Goal: Task Accomplishment & Management: Contribute content

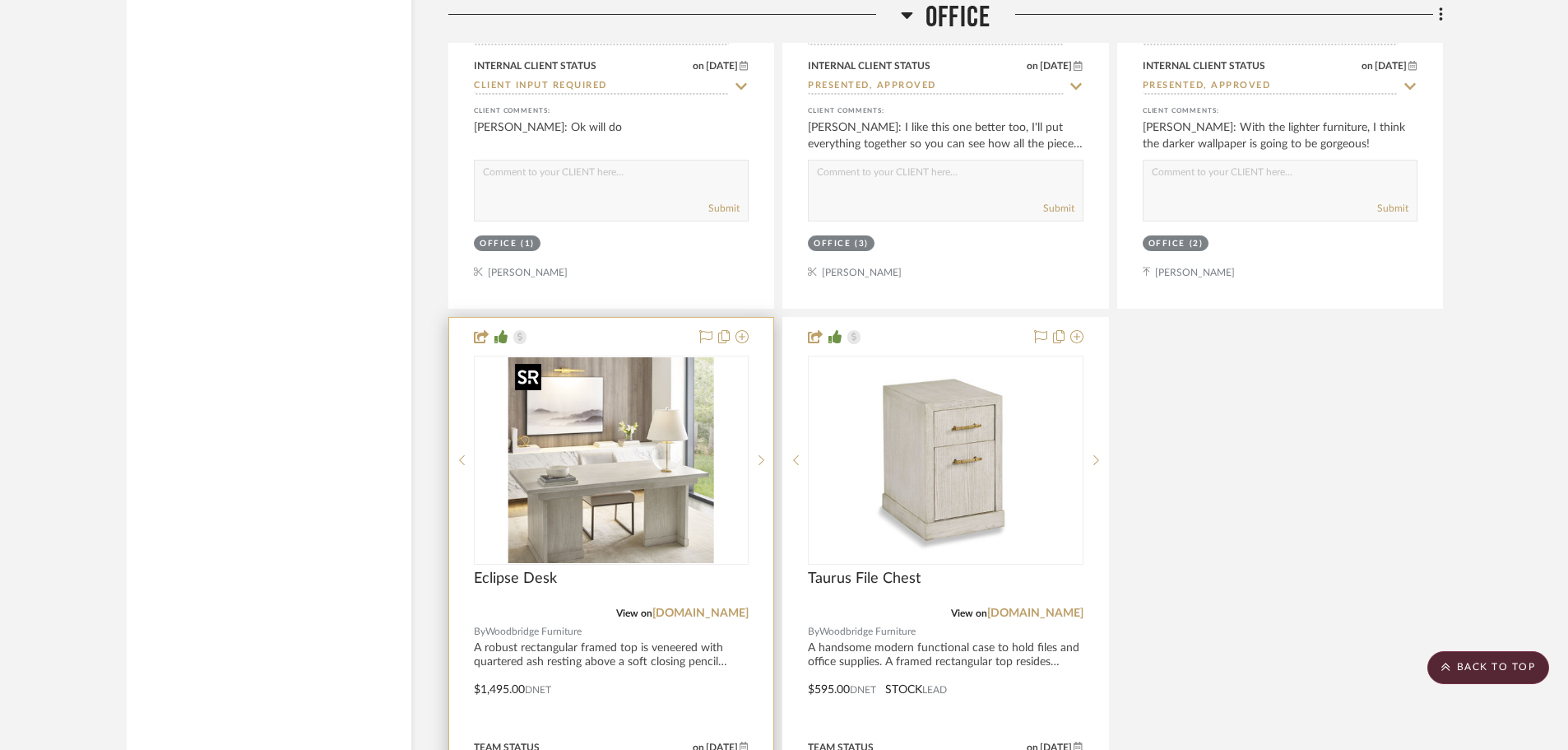
scroll to position [5350, 0]
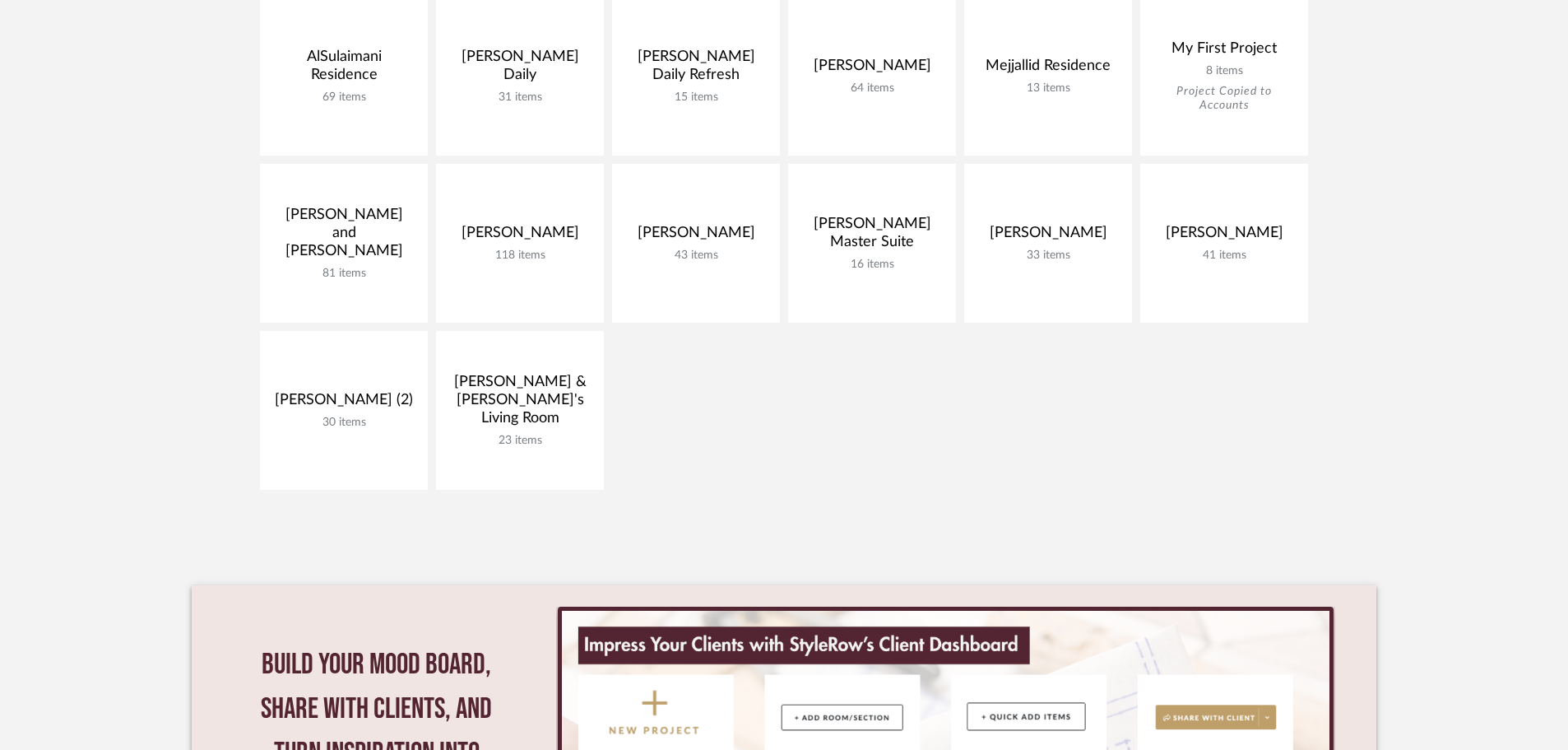
scroll to position [412, 0]
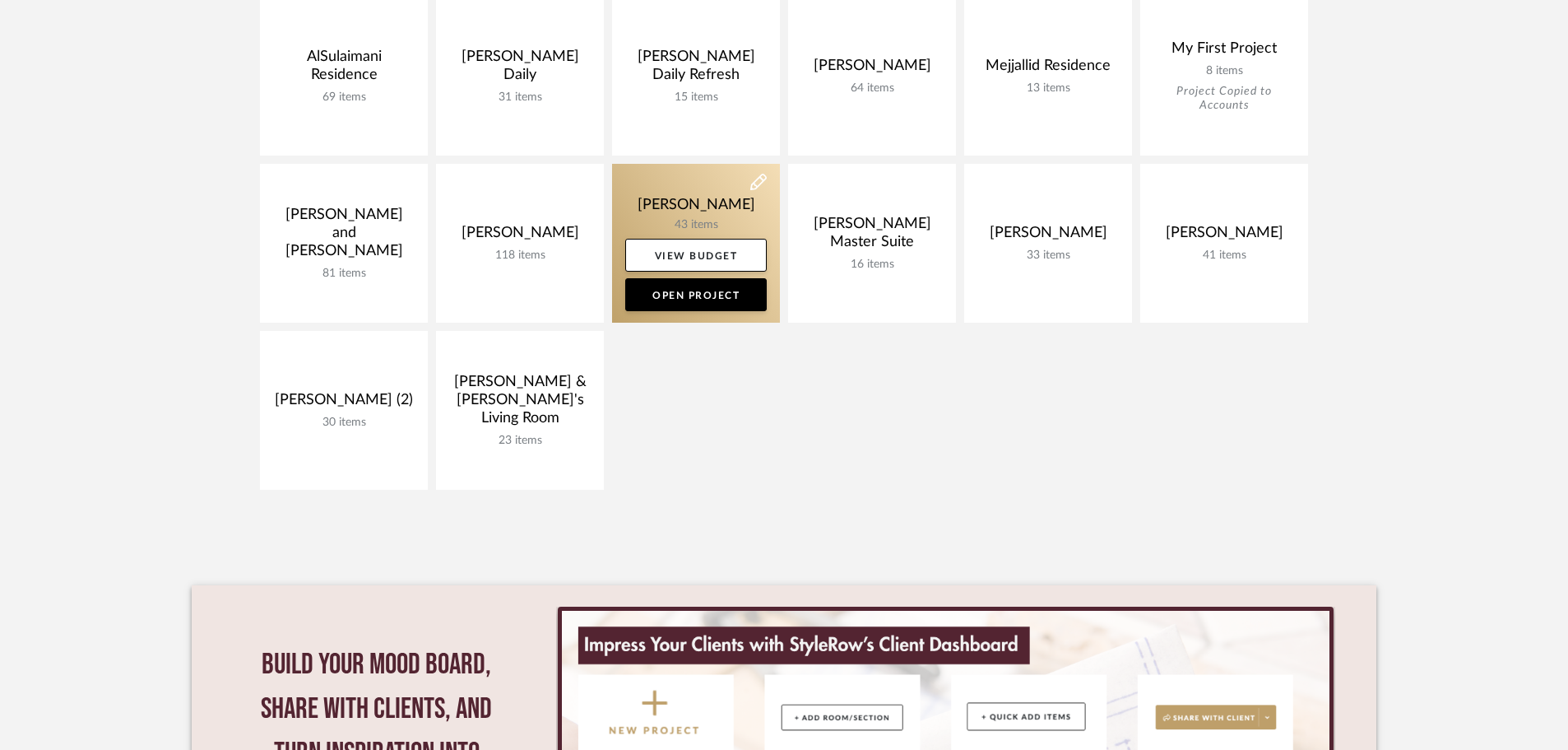
click at [680, 224] on link at bounding box center [696, 243] width 168 height 159
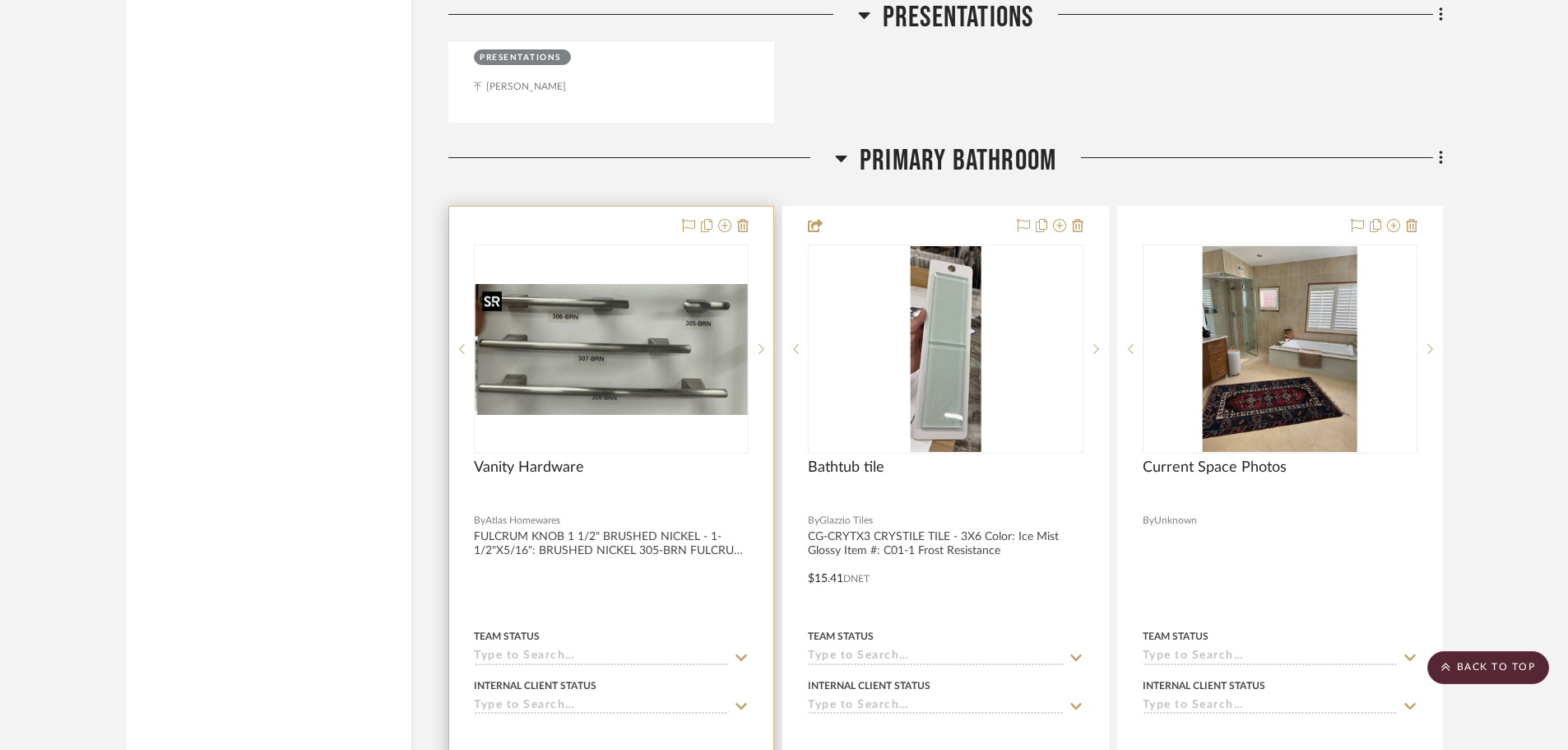
scroll to position [3622, 0]
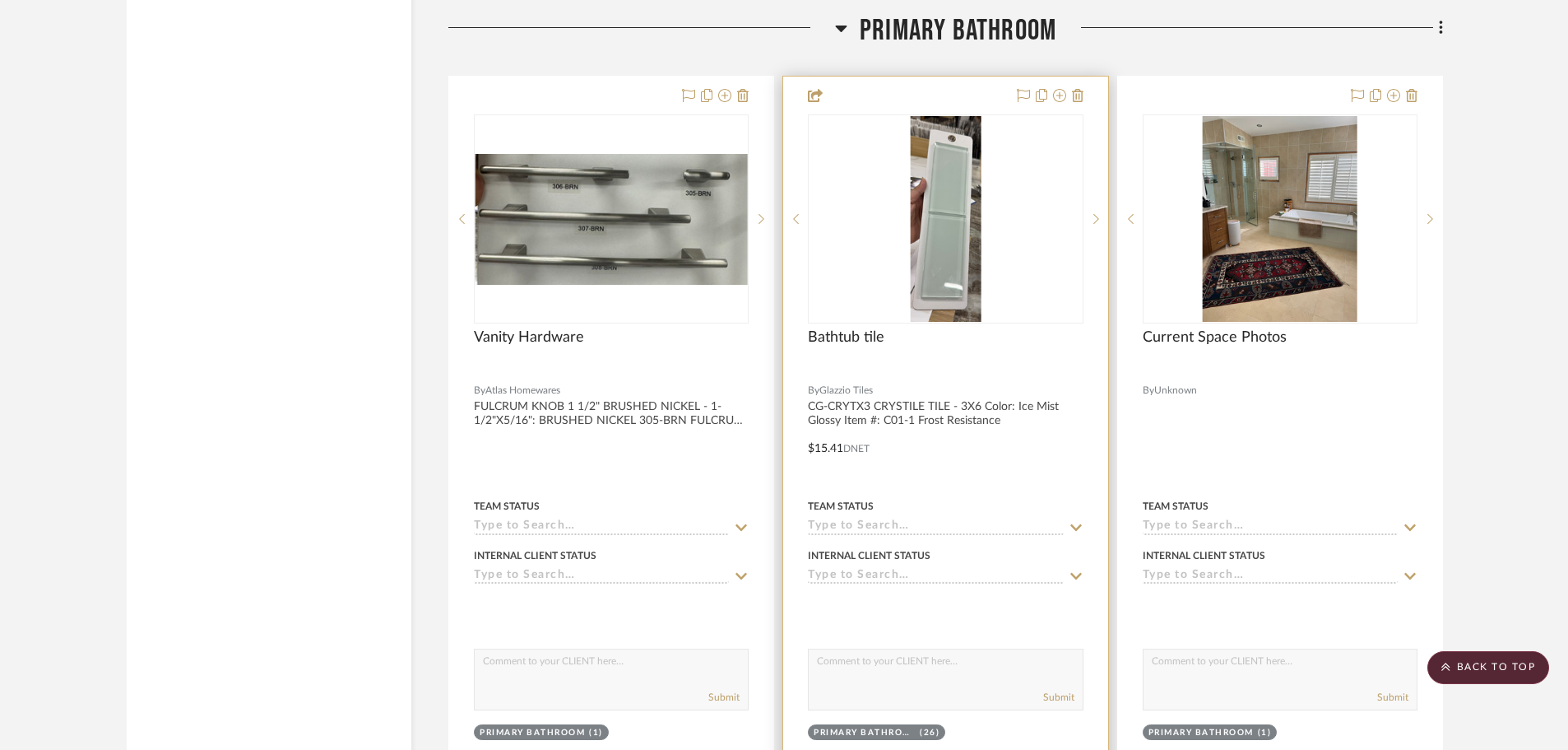
click at [932, 230] on img "0" at bounding box center [946, 219] width 71 height 206
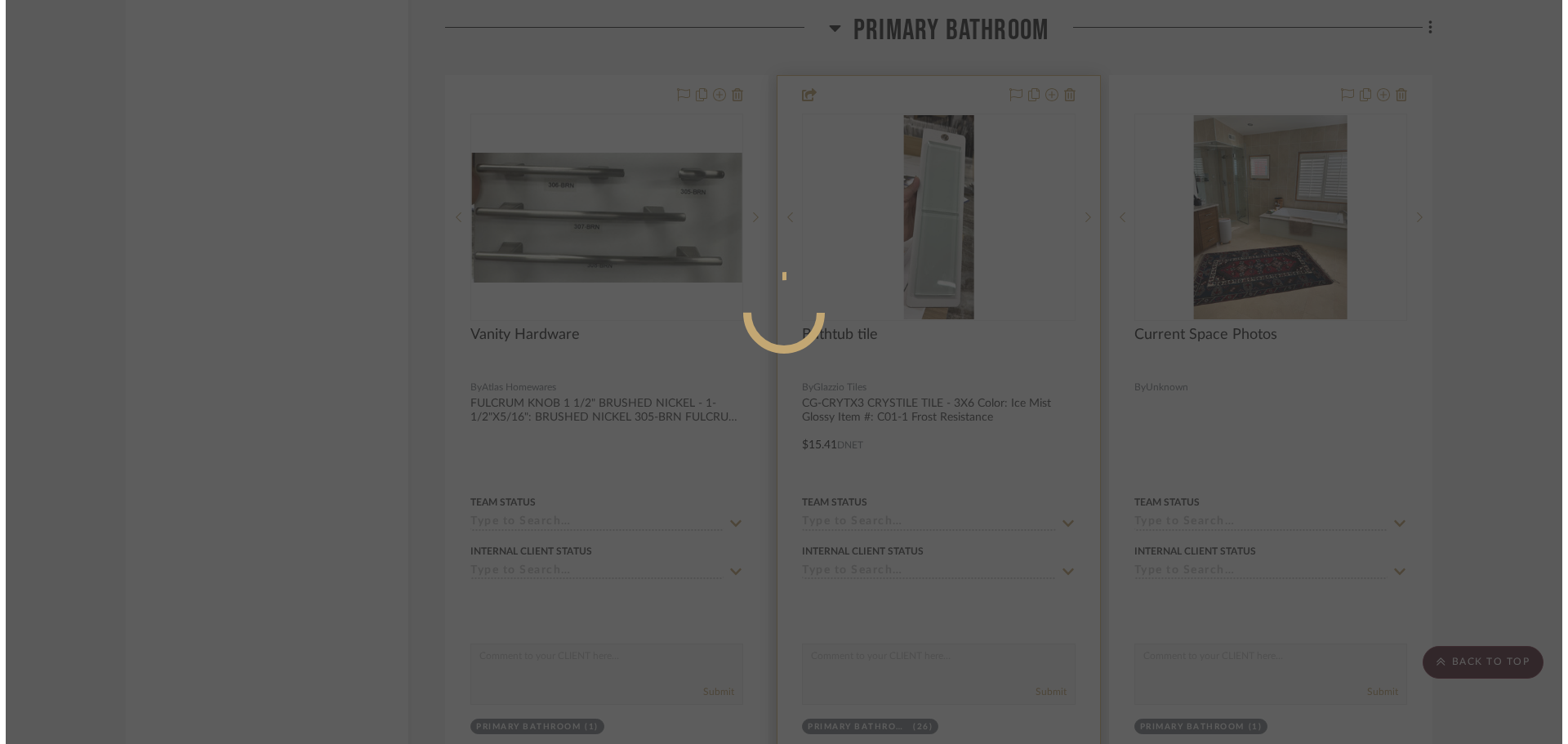
scroll to position [0, 0]
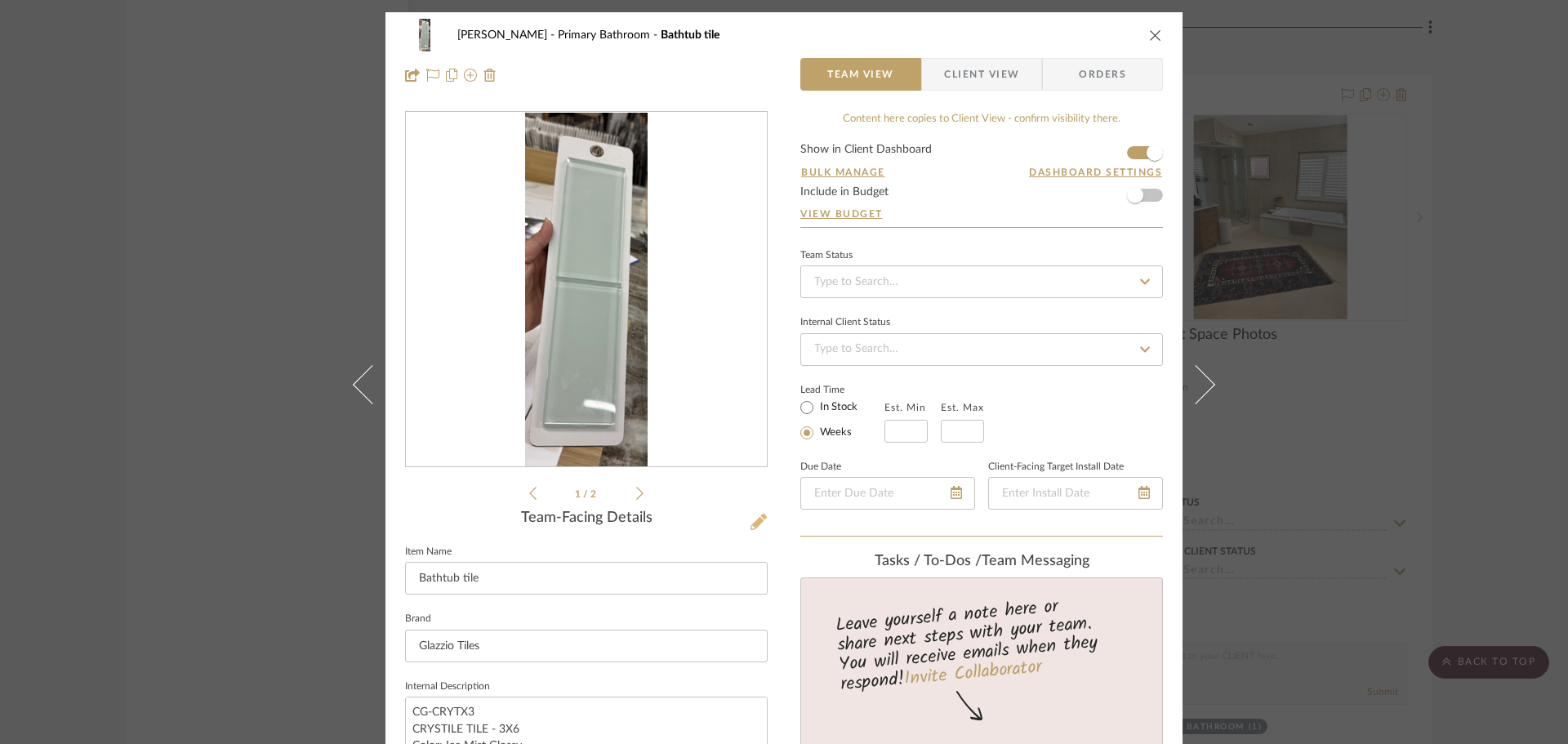
click at [751, 523] on icon at bounding box center [759, 521] width 17 height 17
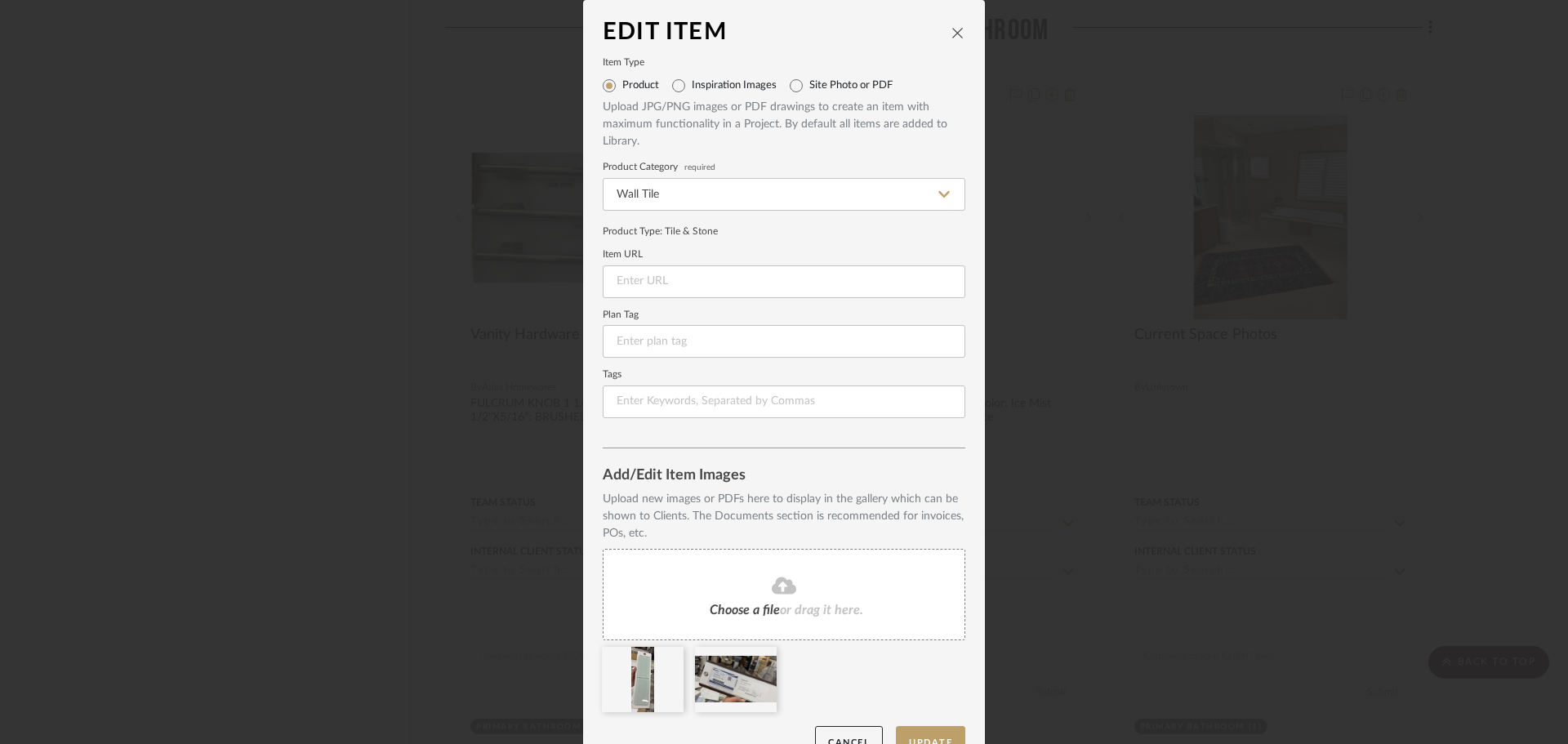
click at [441, 326] on div "Edit Item Item Type Product Inspiration Images Site Photo or PDF Upload JPG/PNG…" at bounding box center [784, 372] width 1568 height 744
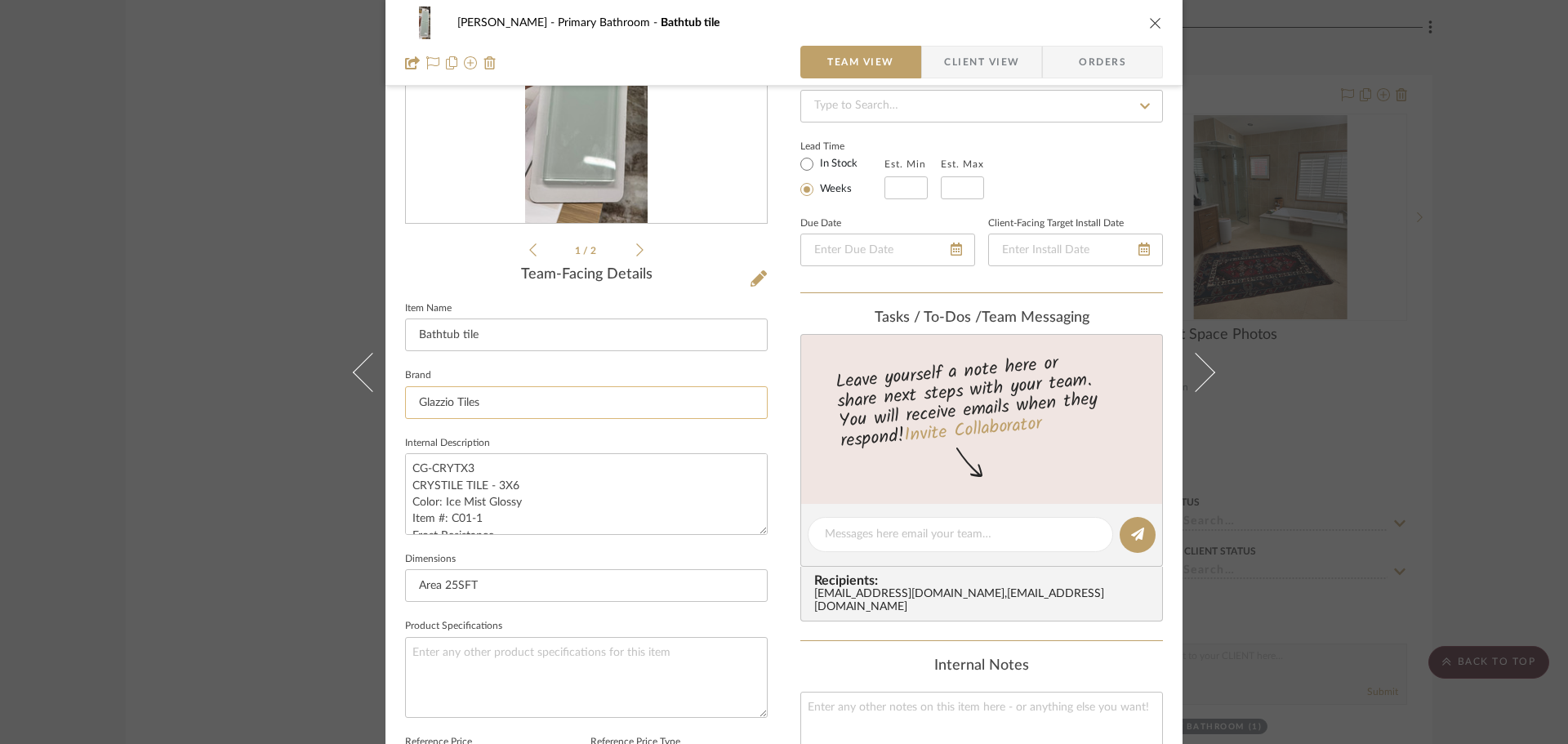
scroll to position [245, 0]
drag, startPoint x: 473, startPoint y: 466, endPoint x: 407, endPoint y: 466, distance: 66.0
click at [407, 466] on textarea "CG-CRYTX3 CRYSTILE TILE - 3X6 Color: Ice Mist Glossy Item #: C01-1 Frost Resist…" at bounding box center [586, 491] width 363 height 81
drag, startPoint x: 521, startPoint y: 484, endPoint x: 408, endPoint y: 489, distance: 113.1
click at [408, 489] on textarea "CG-CRYTX3 CRYSTILE TILE - 3X6 Color: Ice Mist Glossy Item #: C01-1 Frost Resist…" at bounding box center [586, 491] width 363 height 81
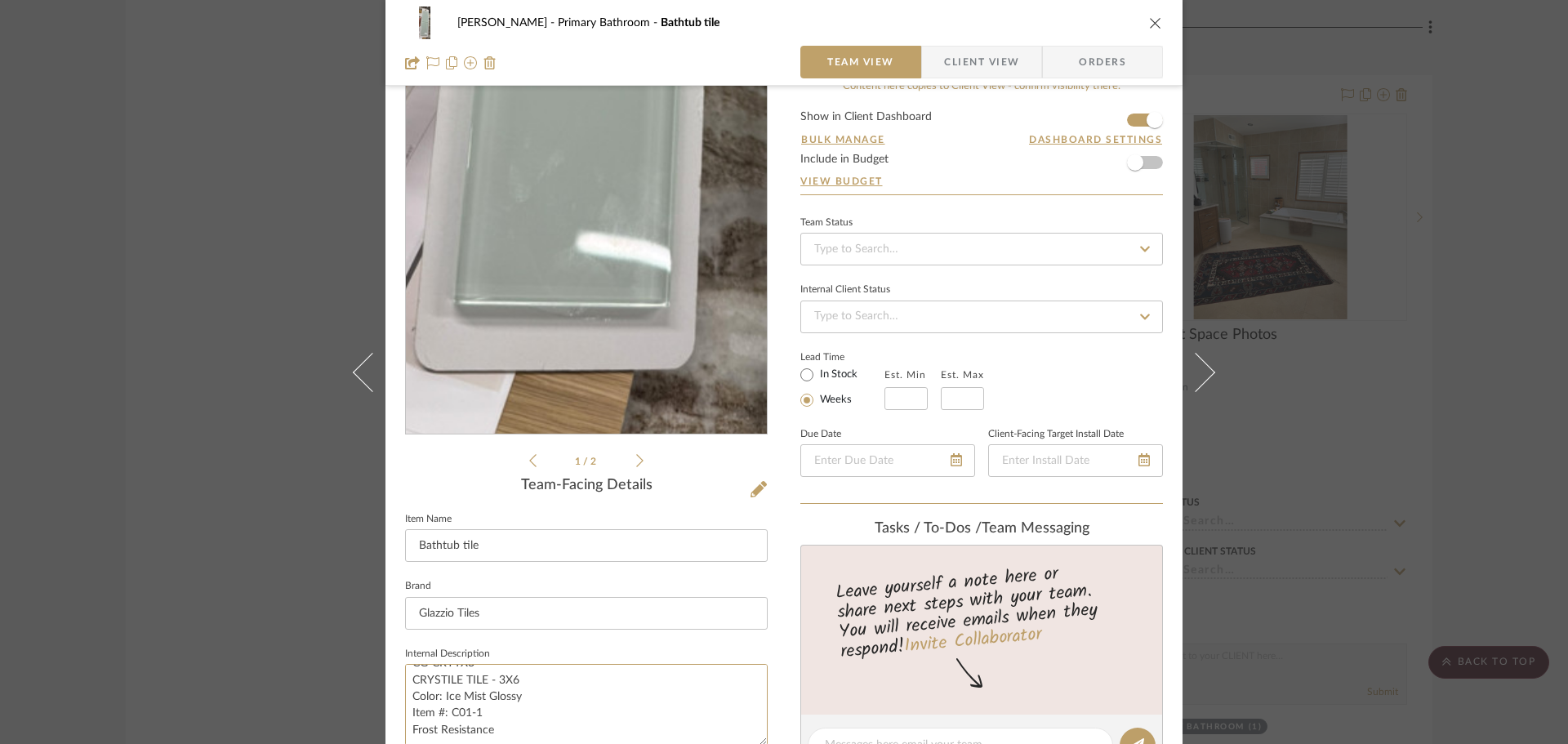
scroll to position [0, 0]
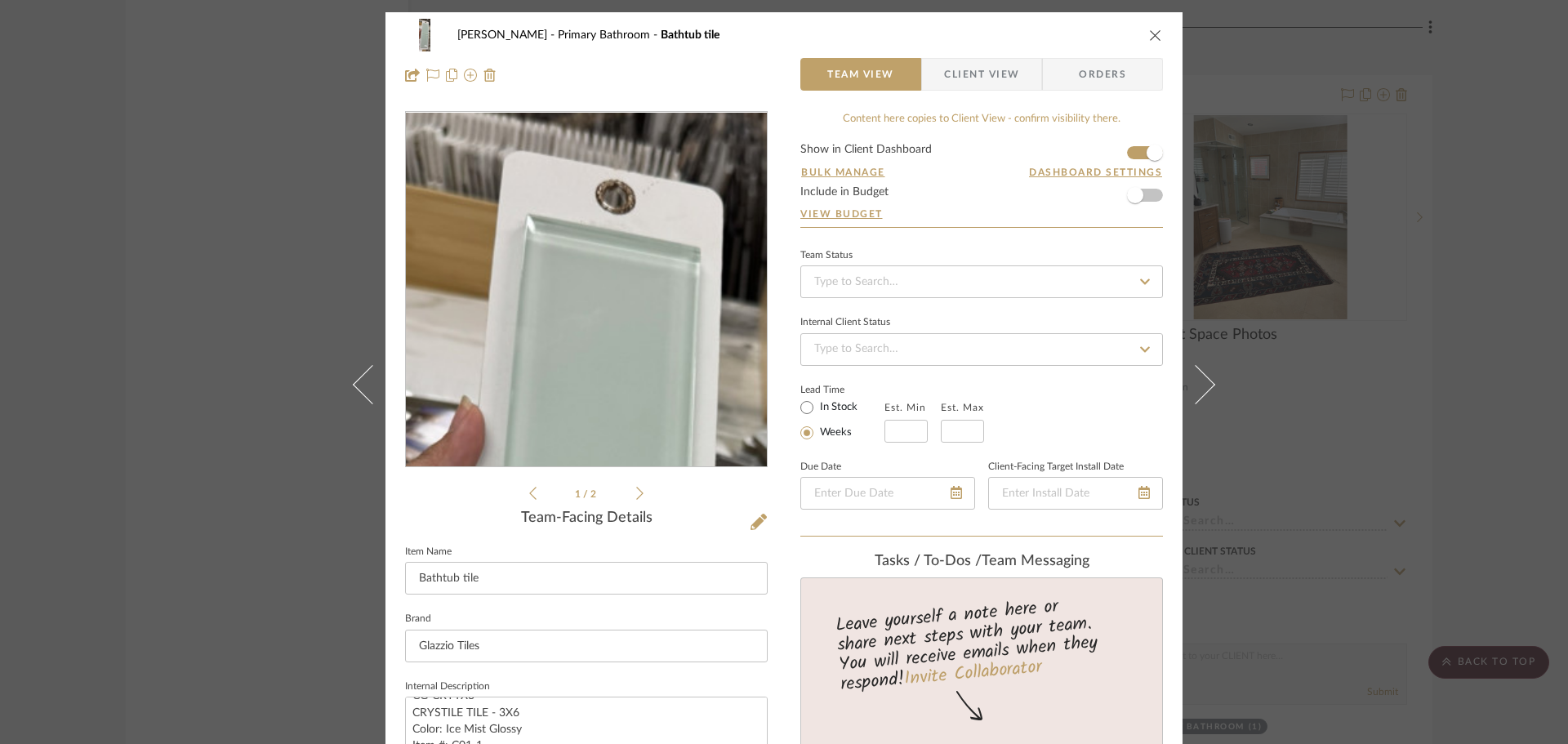
click at [619, 182] on img "0" at bounding box center [586, 290] width 122 height 354
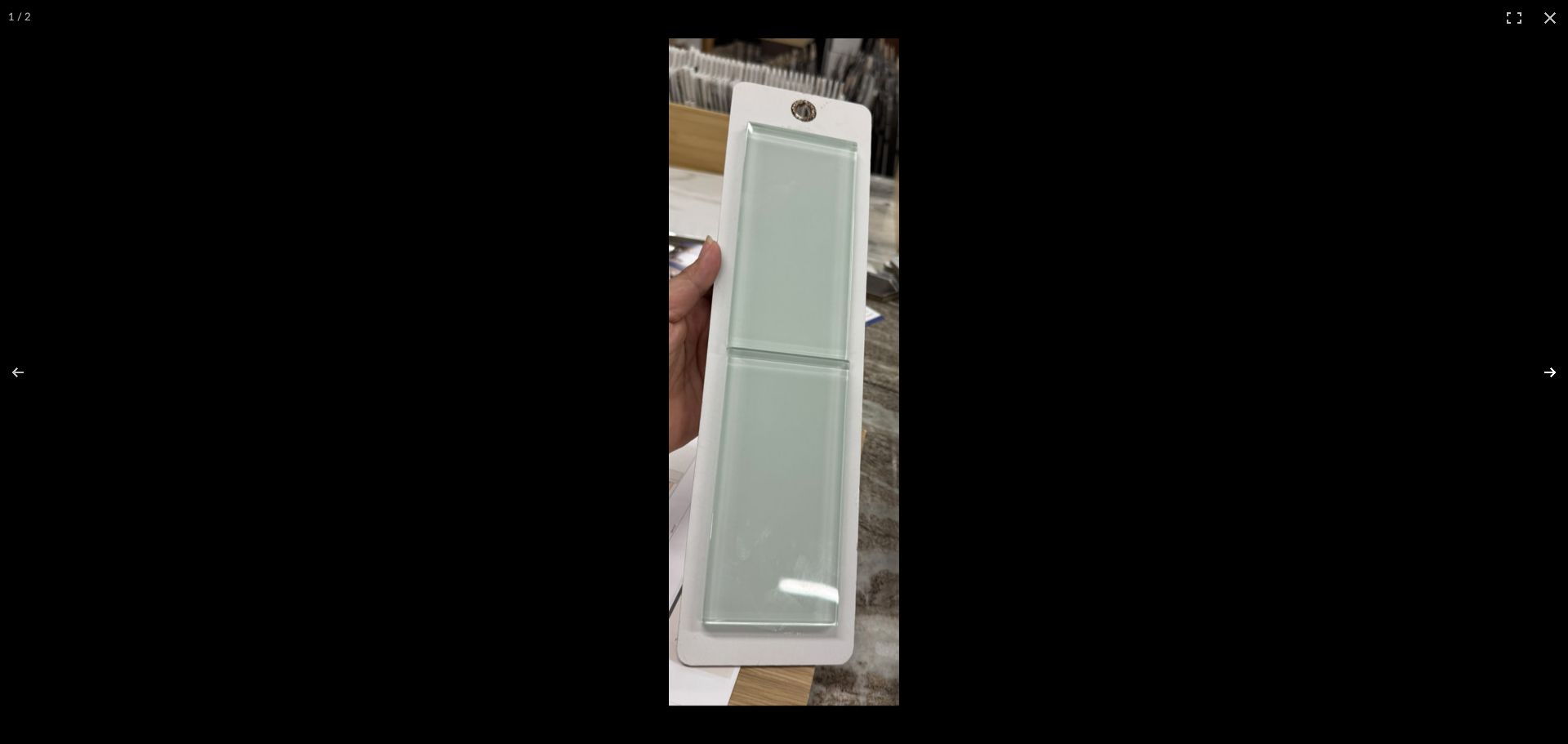
click at [1545, 372] on button at bounding box center [1539, 372] width 57 height 82
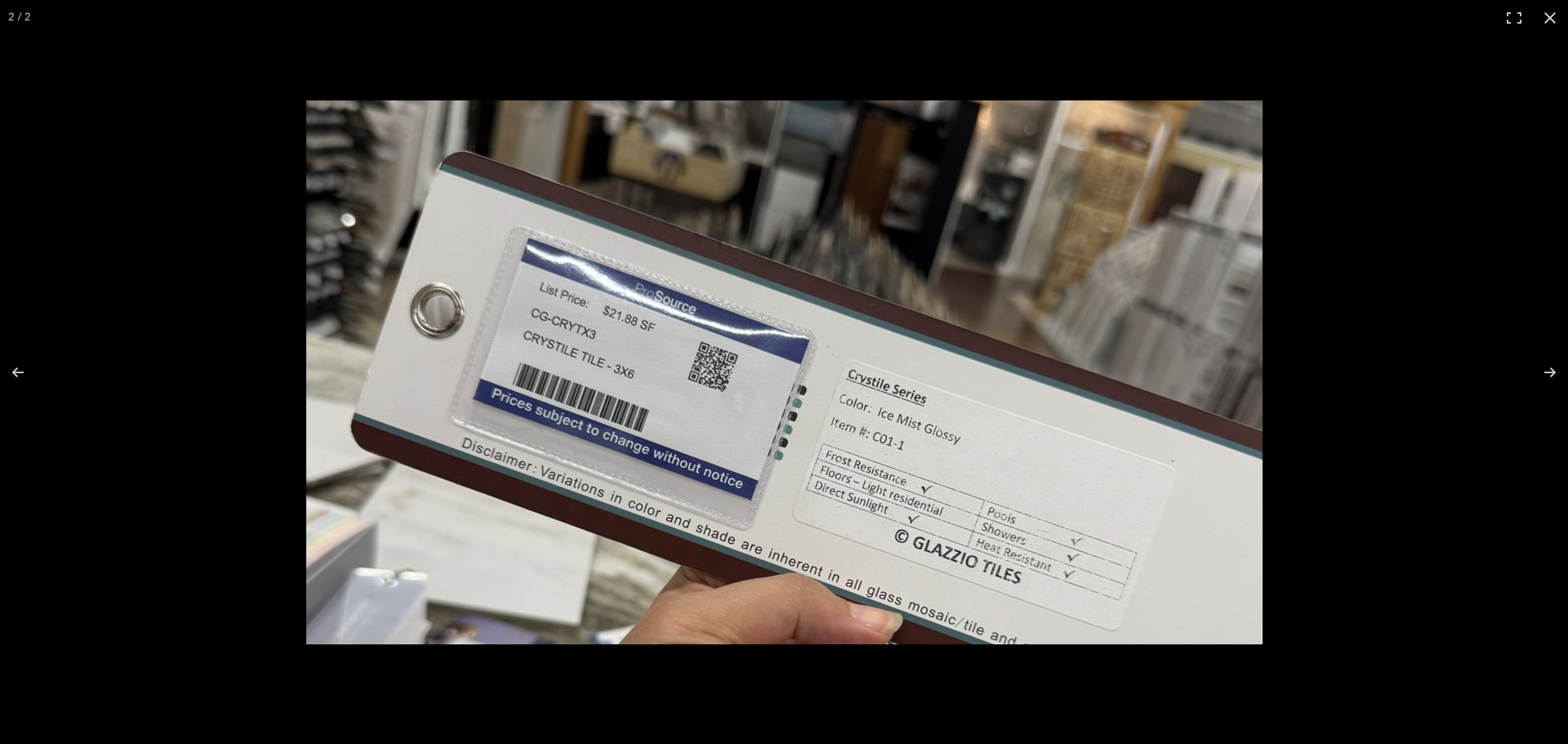
click at [989, 452] on img at bounding box center [784, 372] width 956 height 544
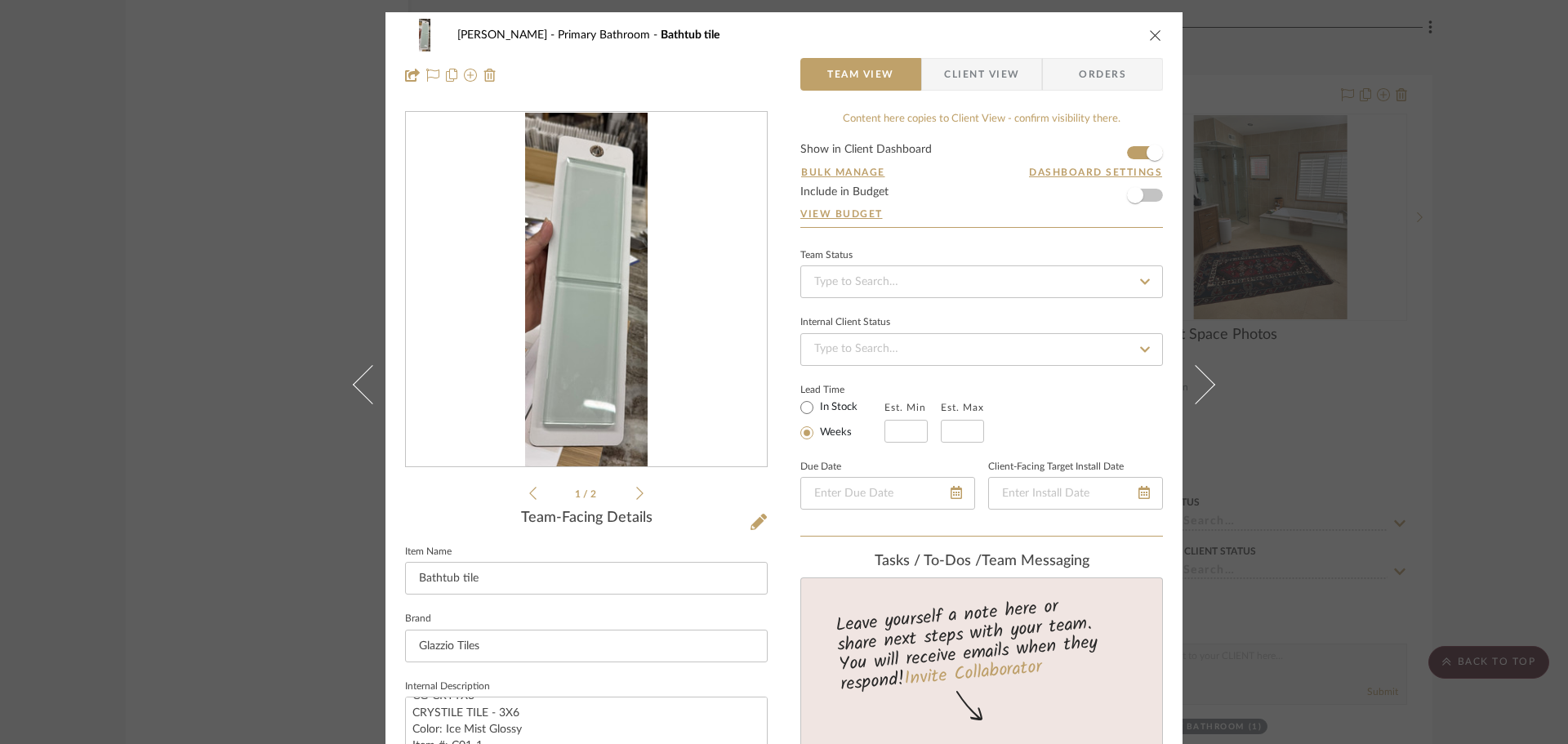
click at [635, 269] on img "0" at bounding box center [586, 290] width 122 height 354
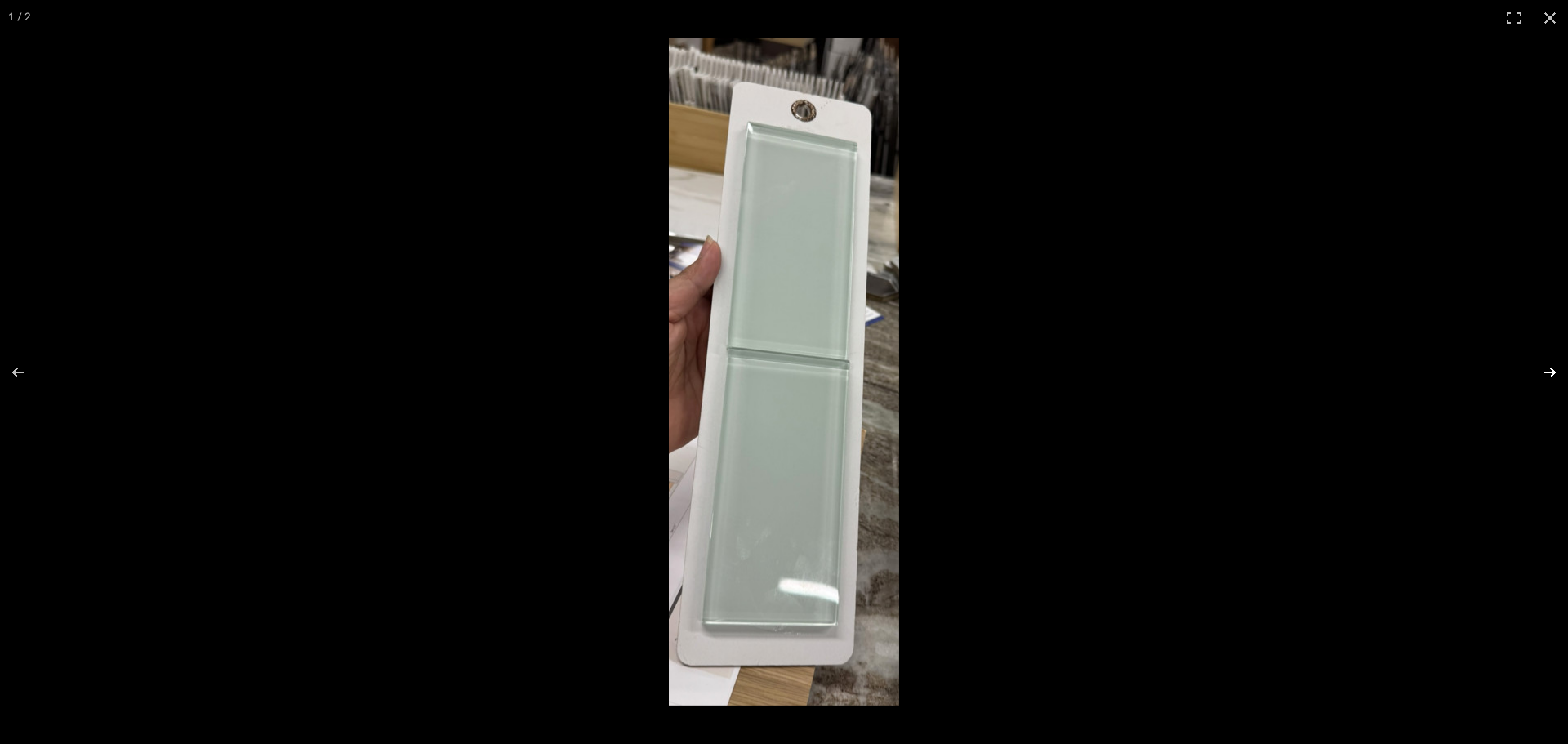
click at [1545, 370] on button at bounding box center [1539, 372] width 57 height 82
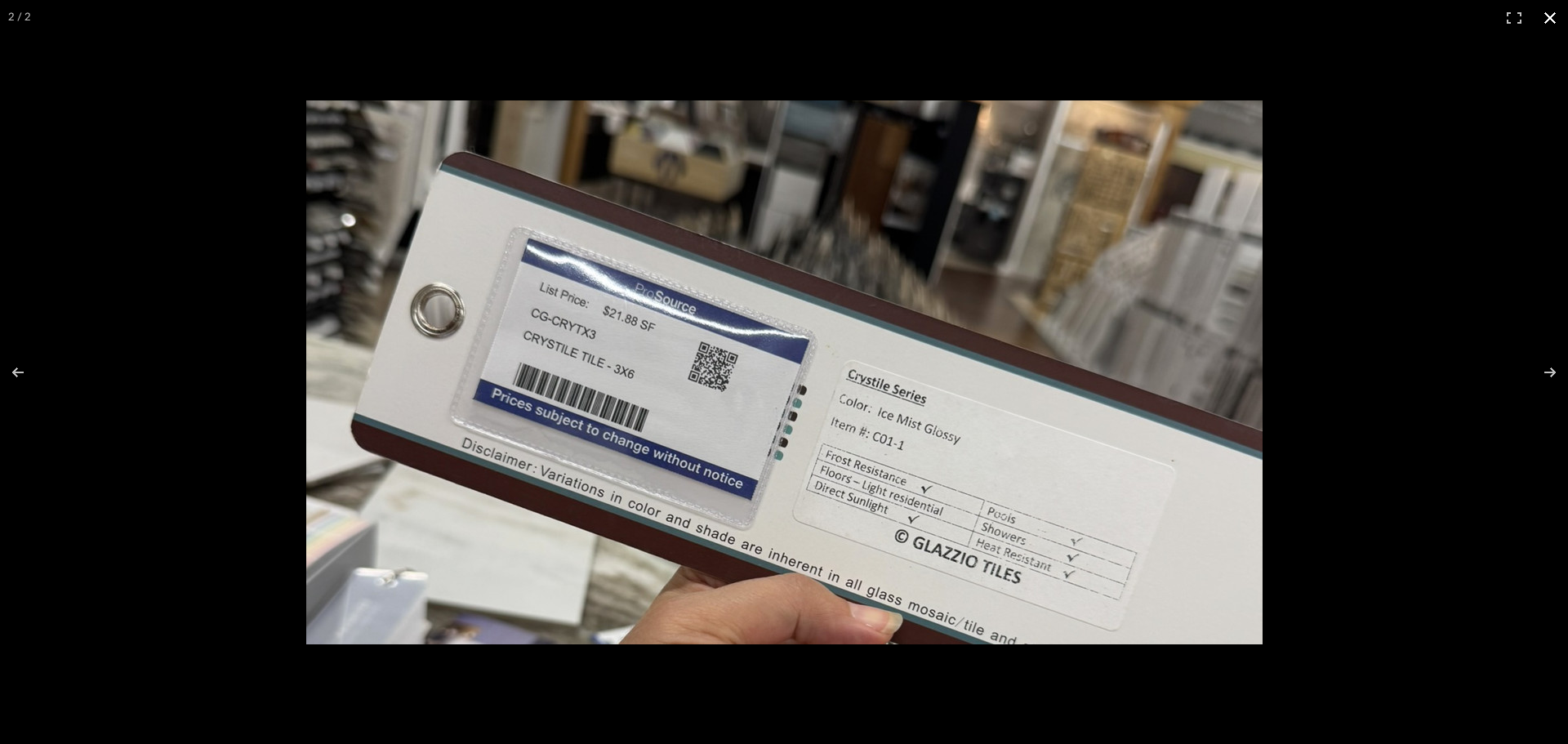
click at [170, 256] on div at bounding box center [784, 372] width 1568 height 744
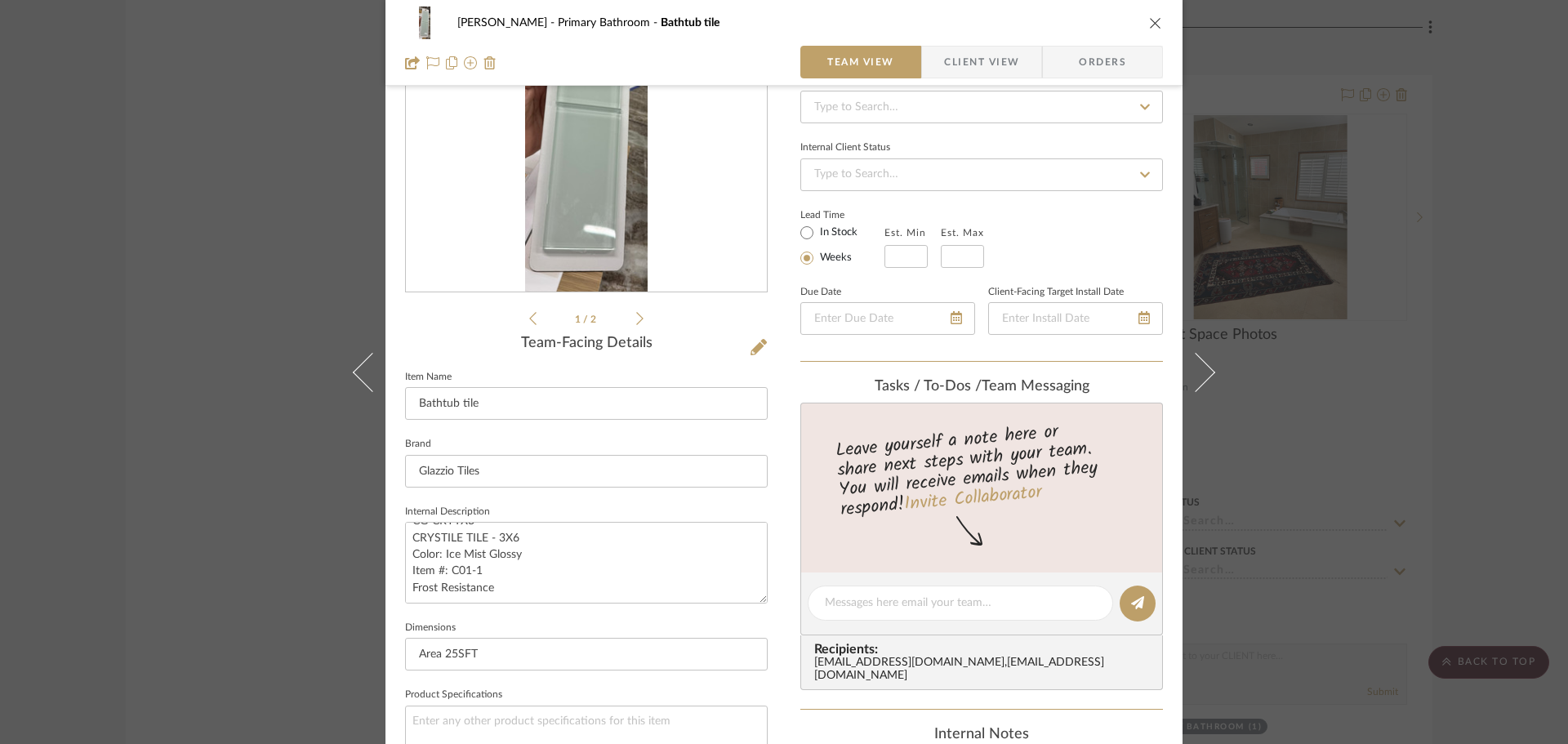
scroll to position [163, 0]
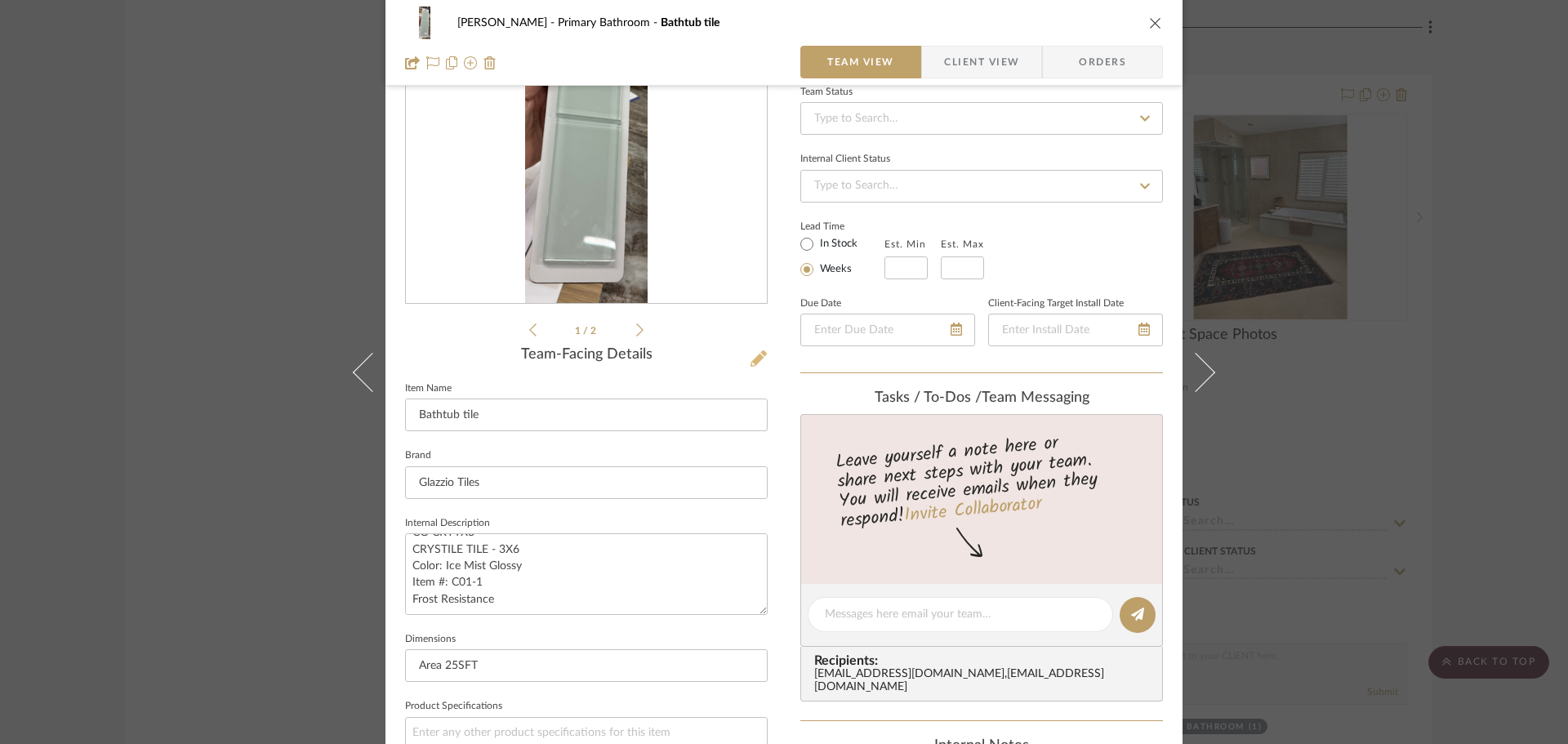
click at [750, 348] on button at bounding box center [759, 359] width 18 height 26
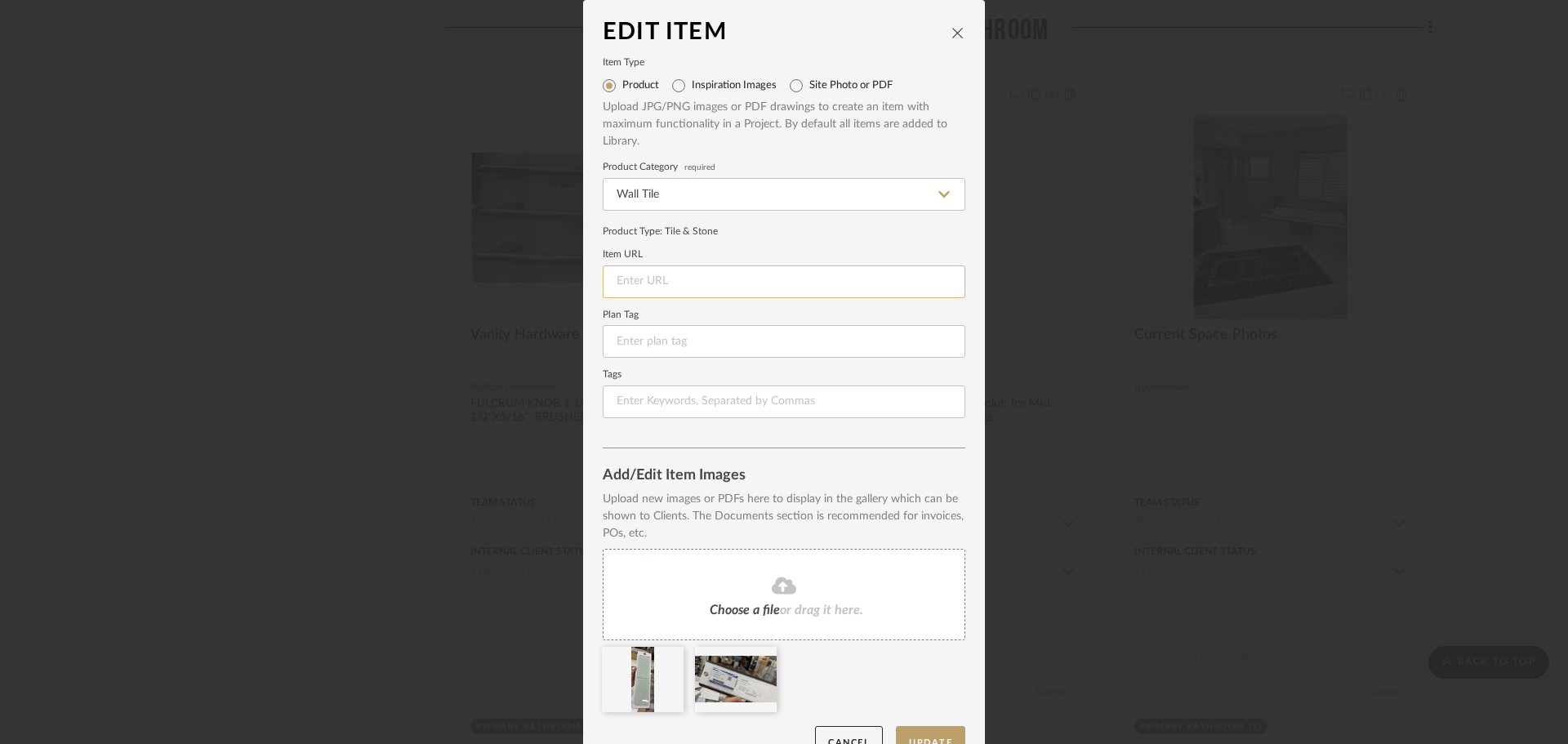
paste input "https://www.glazziotiles.com/default.aspx?page=item+detail&itemcode=C01-1"
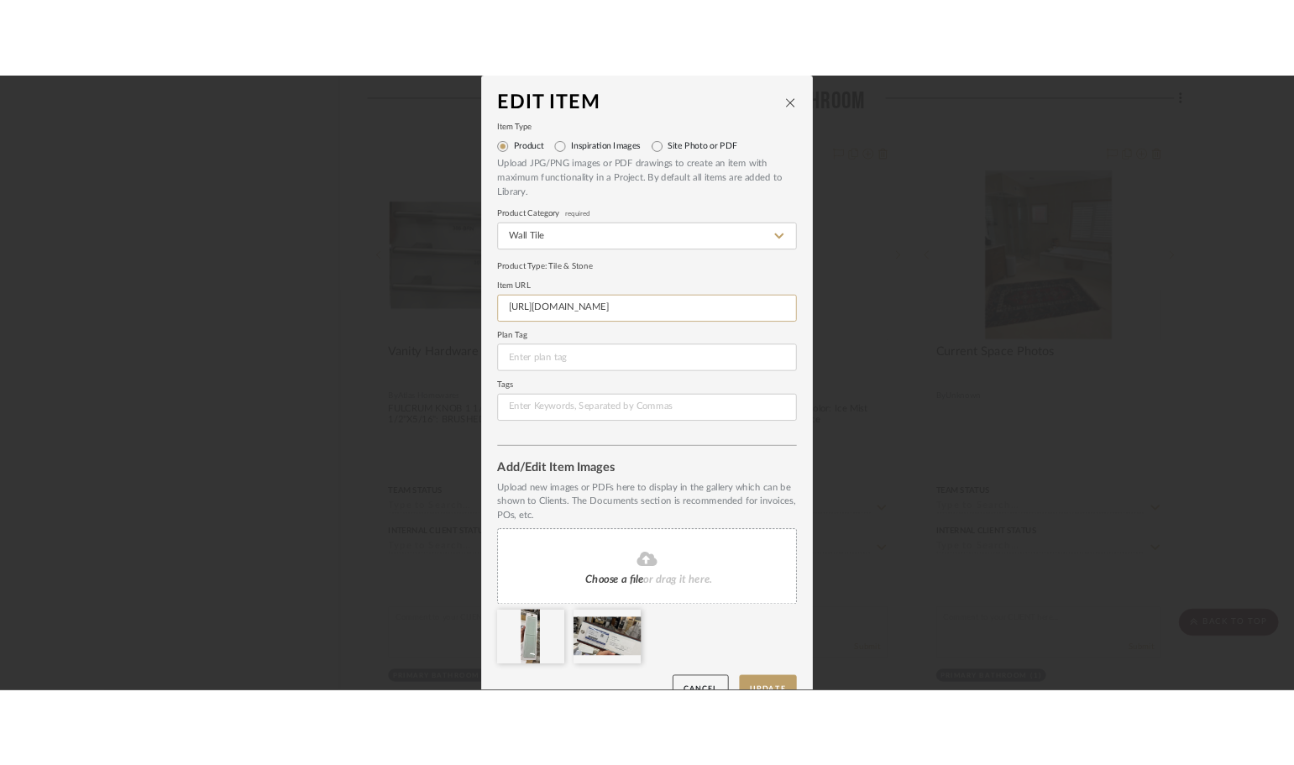
scroll to position [0, 60]
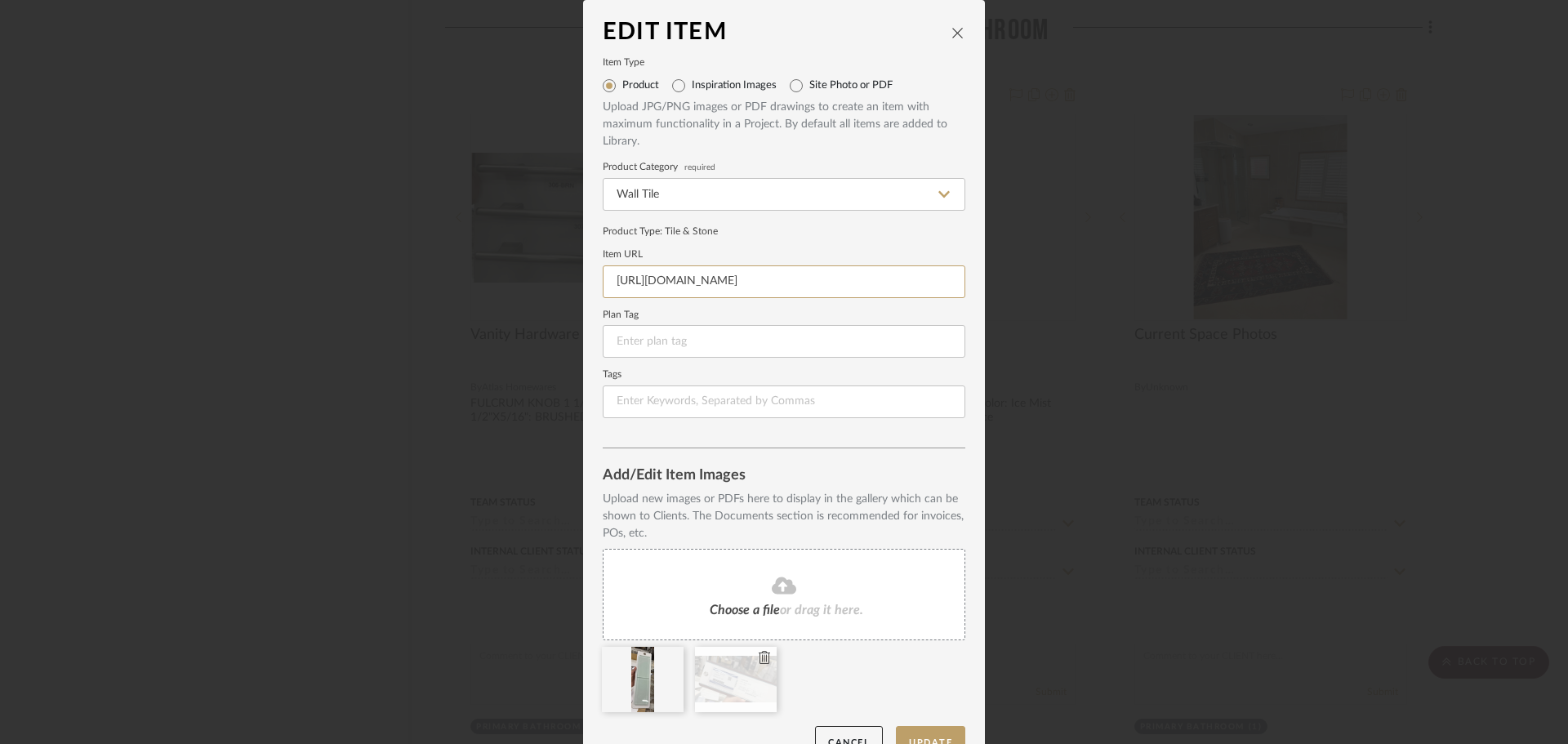
click at [759, 658] on icon at bounding box center [765, 656] width 12 height 13
type input "https://www.glazziotiles.com/default.aspx?page=item+detail&itemcode=C01-1"
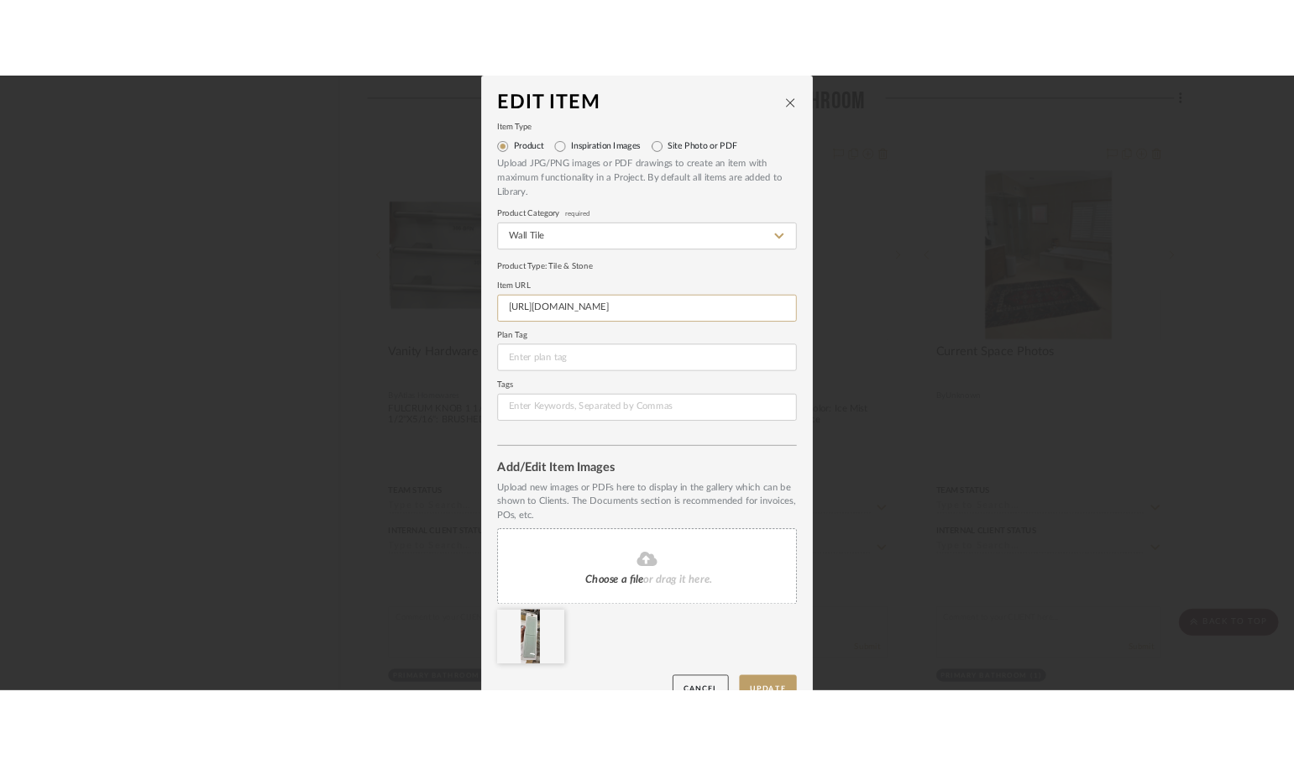
scroll to position [0, 0]
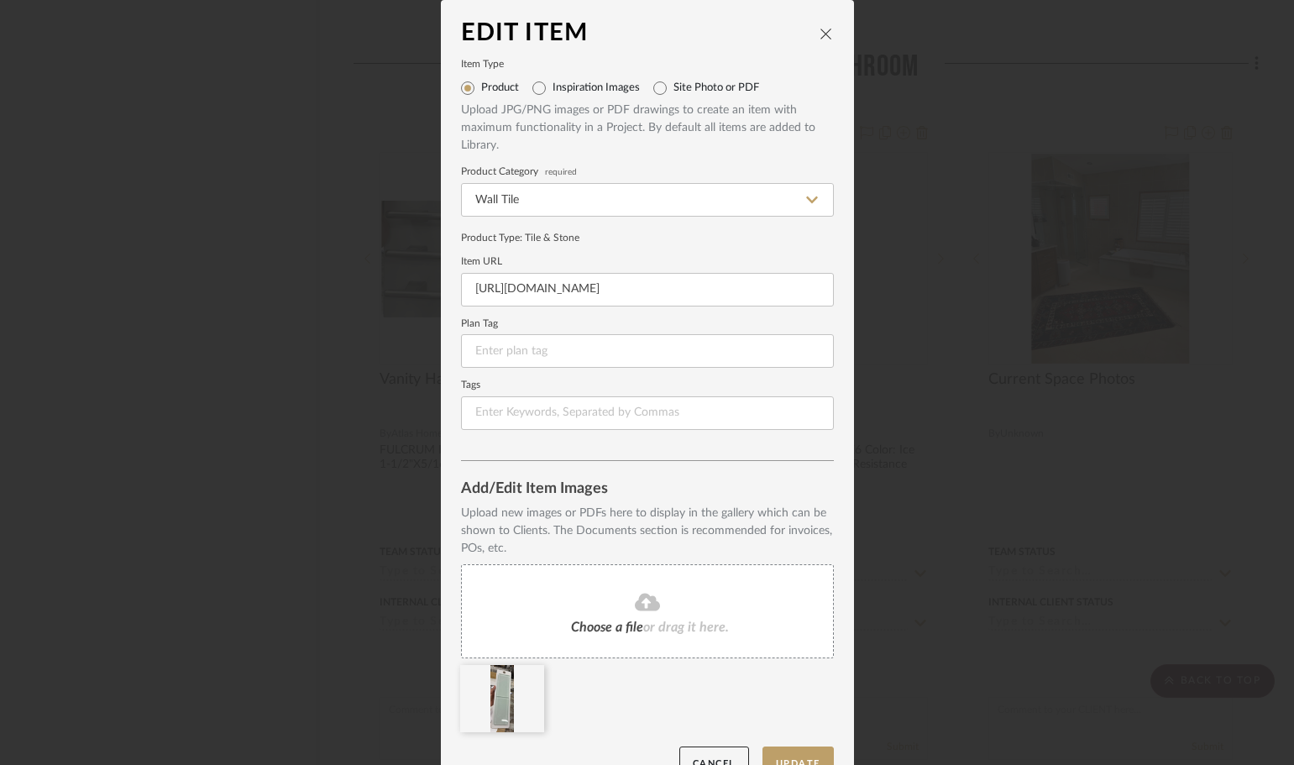
click at [296, 363] on div "Edit Item Item Type Product Inspiration Images Site Photo or PDF Upload JPG/PNG…" at bounding box center [647, 382] width 1294 height 765
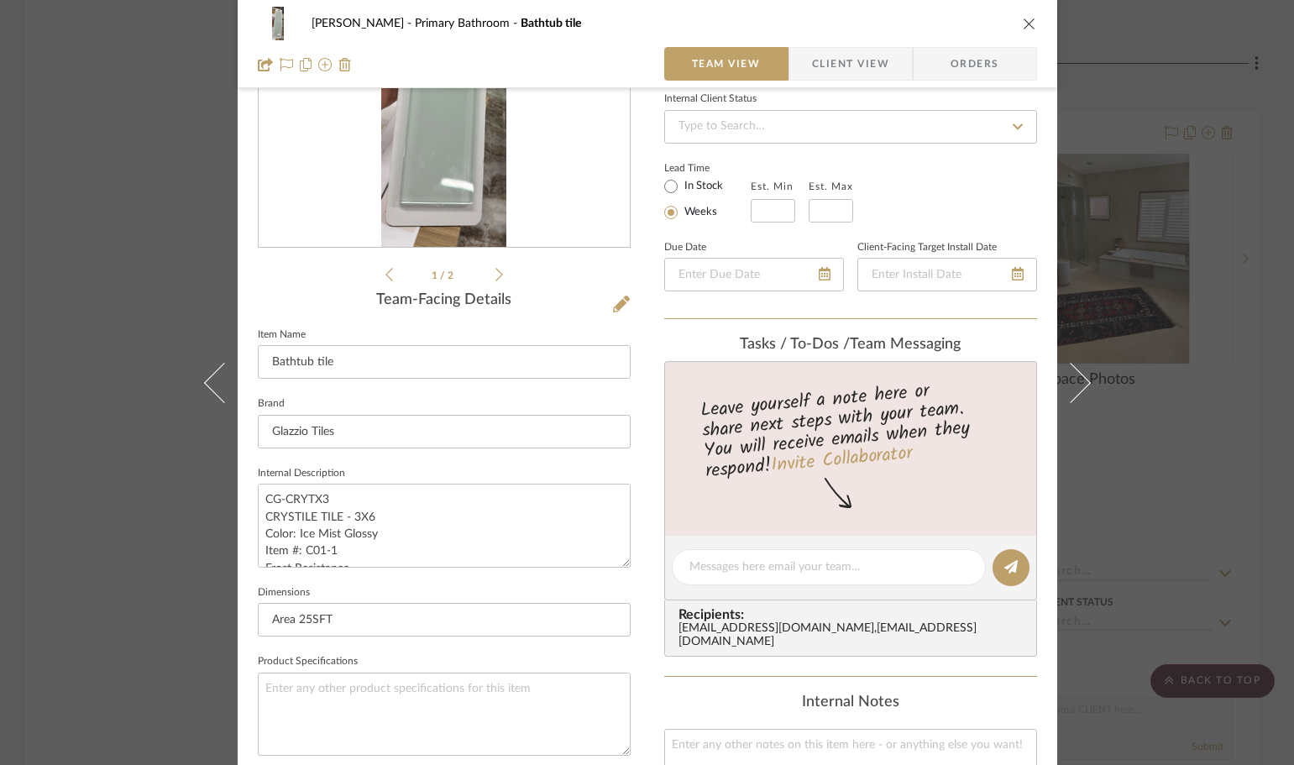
scroll to position [336, 0]
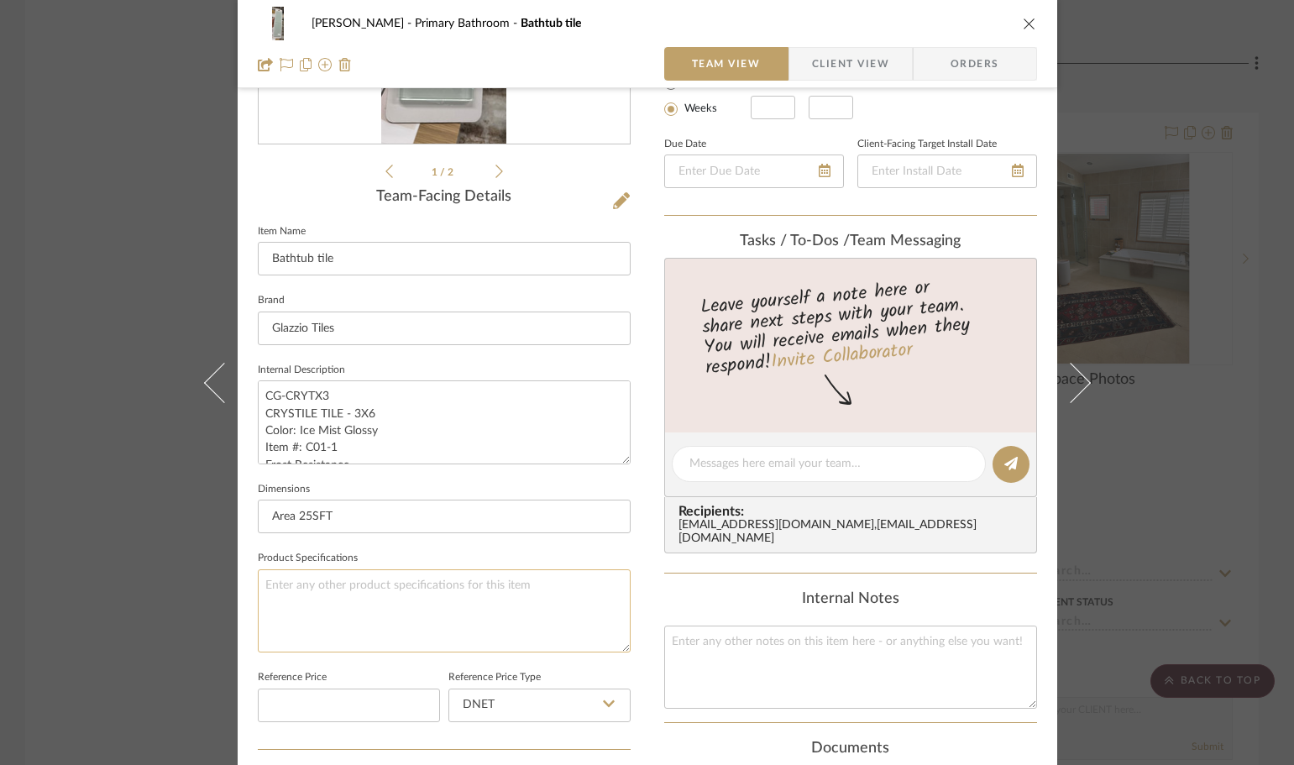
click at [376, 583] on textarea at bounding box center [444, 610] width 373 height 83
paste textarea "Tile Size: Nominal 3" x 6" Quantity Per Box: 15 Pieces Coverage Per Box: 1.83 S…"
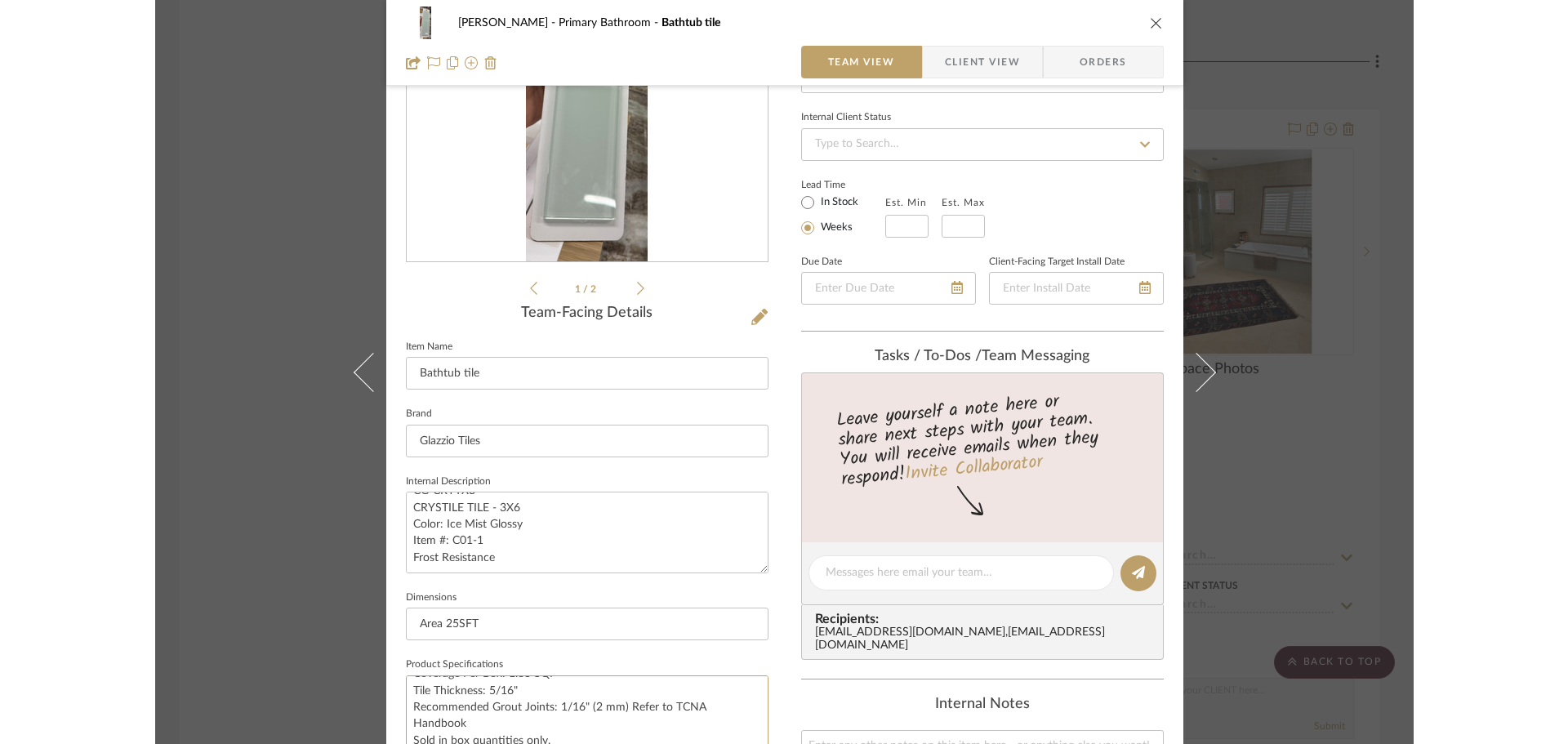
scroll to position [82, 0]
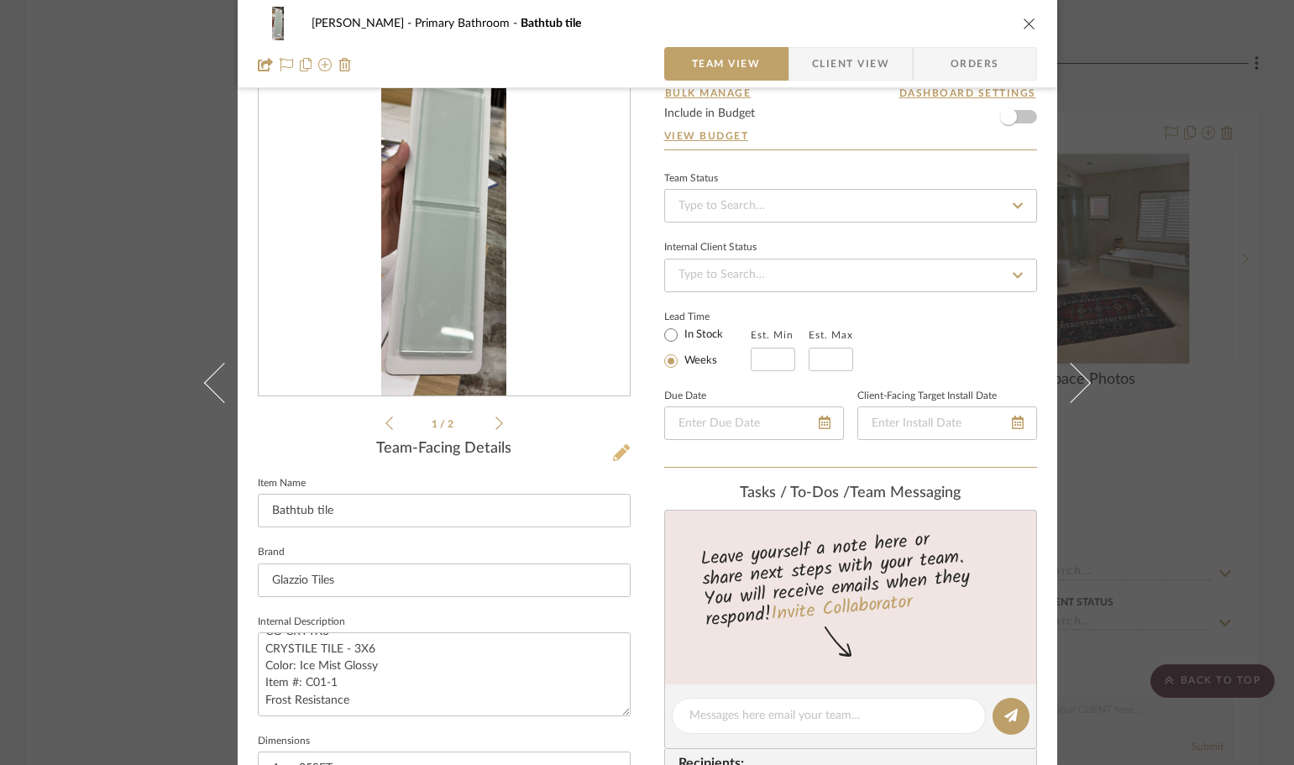
type textarea "Tile Size: Nominal 3" x 6" Quantity Per Box: 15 Pieces Coverage Per Box: 1.83 S…"
click at [613, 455] on icon at bounding box center [621, 452] width 17 height 17
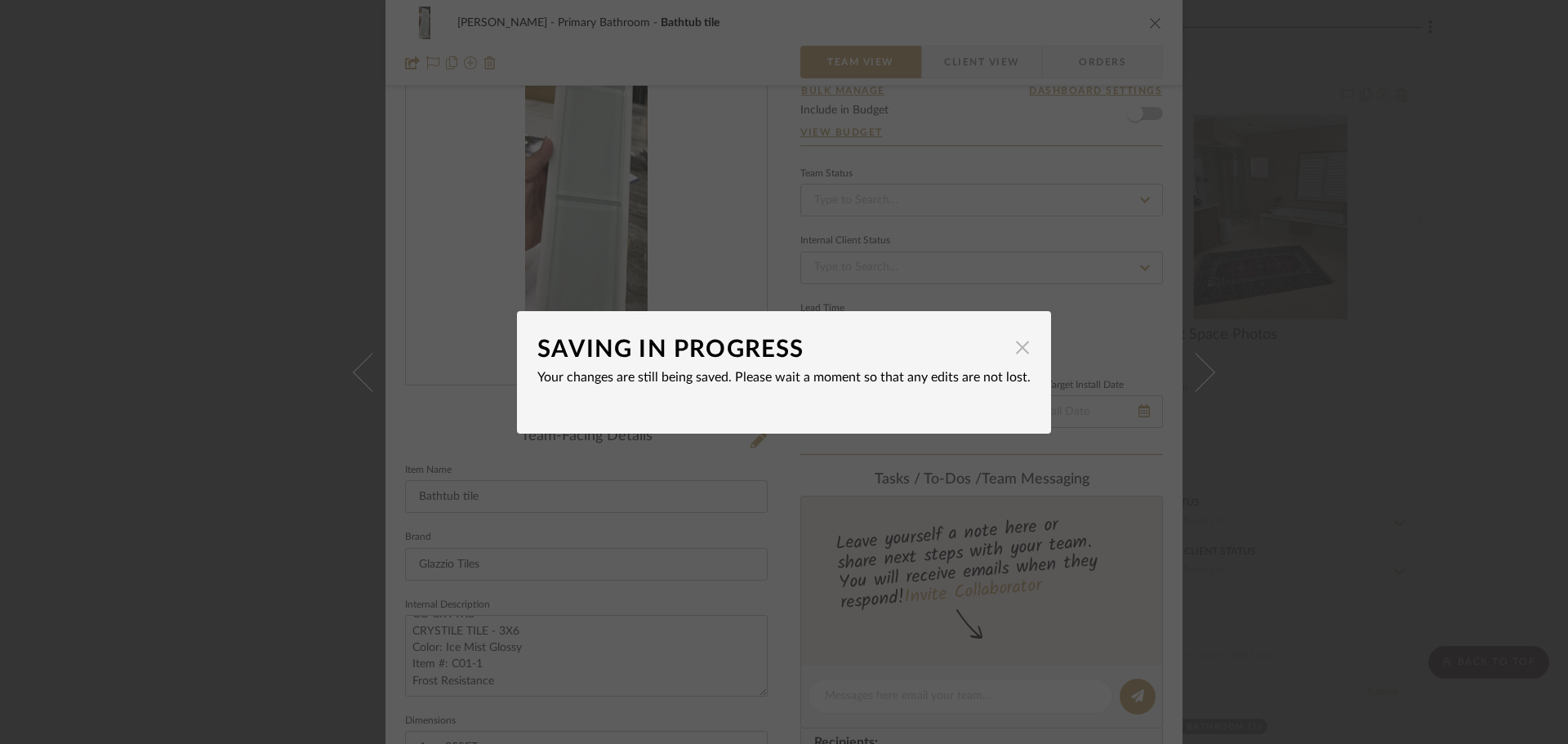
click at [1017, 352] on span "button" at bounding box center [1022, 348] width 33 height 33
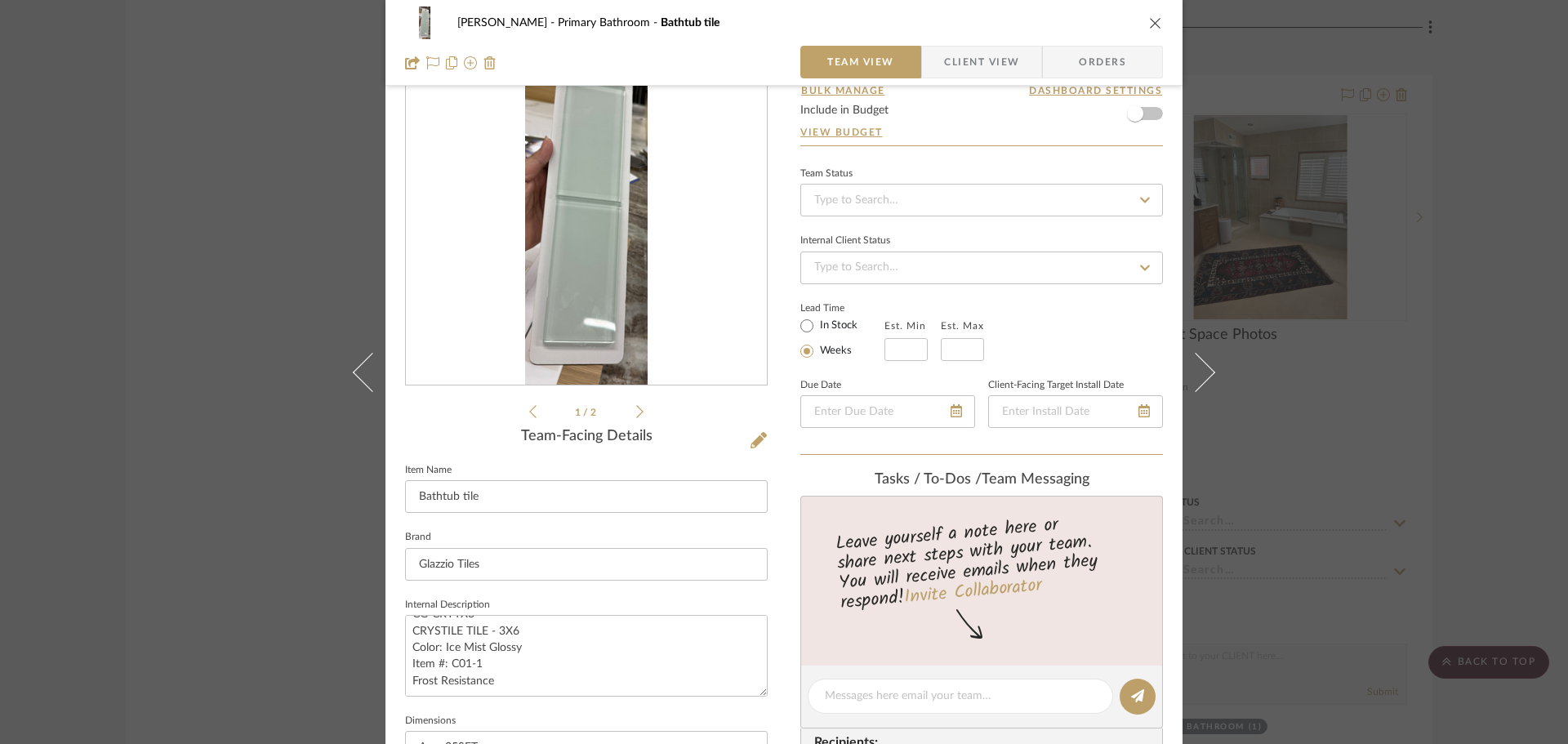
click at [735, 441] on div "Team-Facing Details" at bounding box center [586, 437] width 363 height 18
click at [751, 443] on icon at bounding box center [759, 440] width 17 height 17
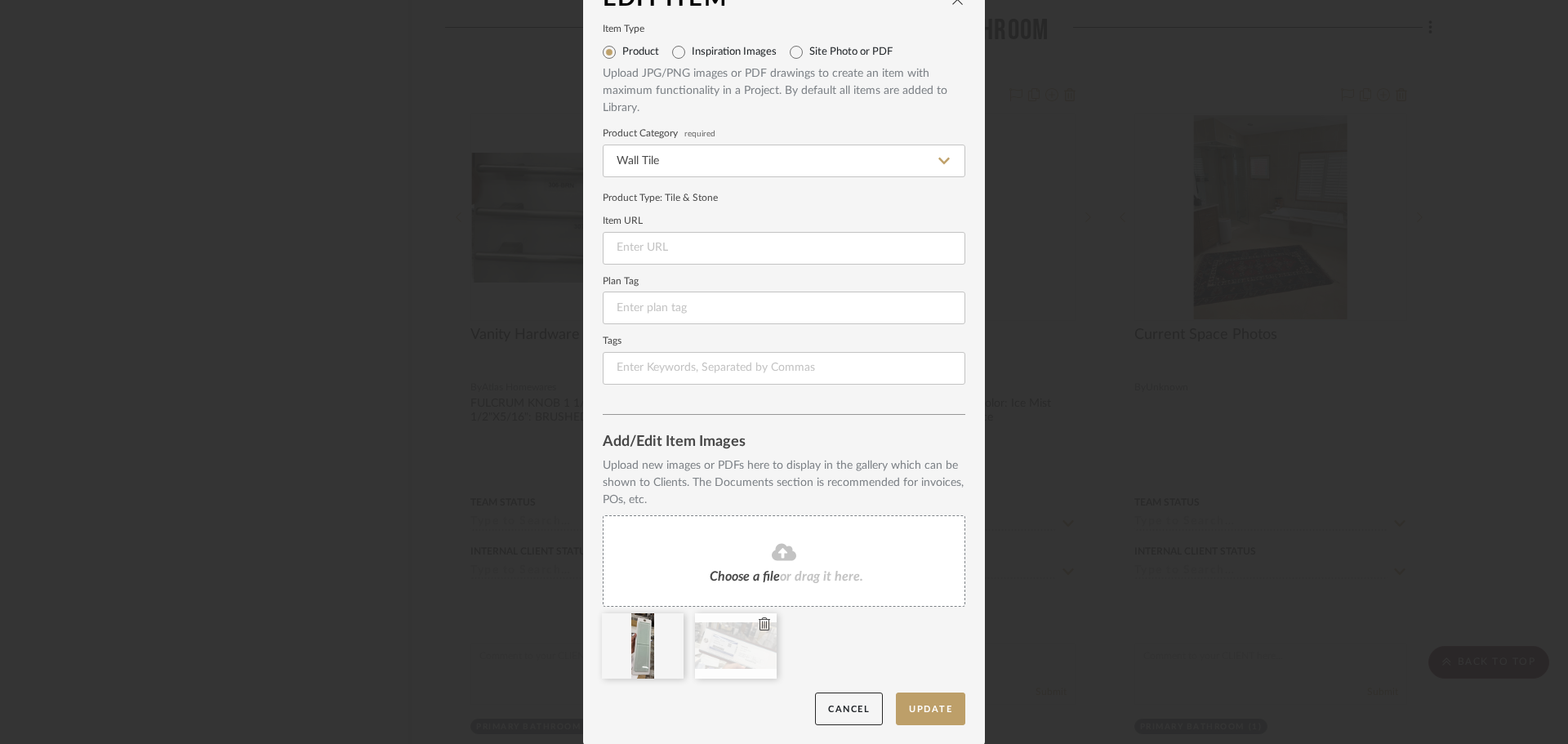
scroll to position [34, 0]
click at [761, 627] on icon at bounding box center [765, 622] width 12 height 13
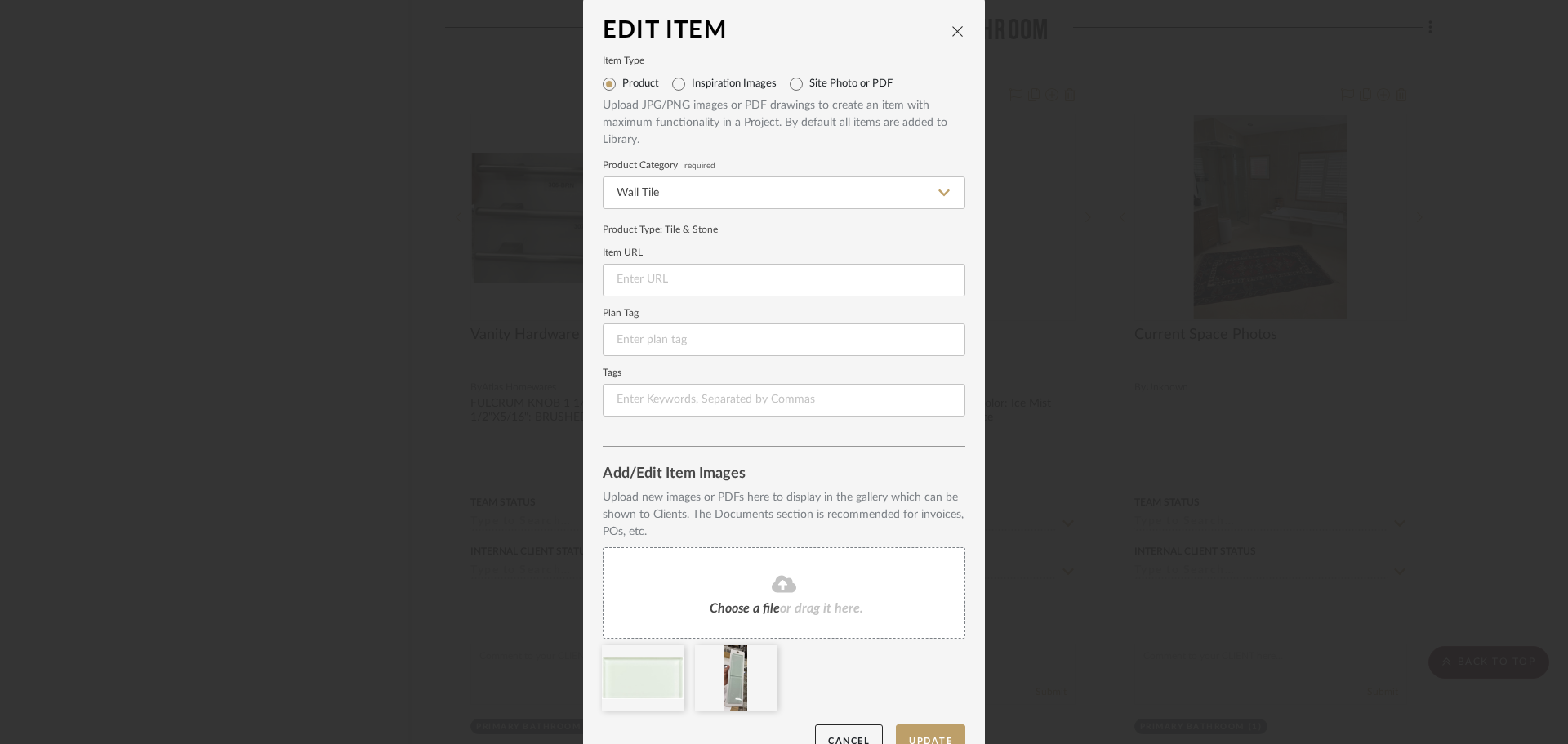
scroll to position [0, 0]
click at [920, 728] on button "Update" at bounding box center [930, 742] width 69 height 33
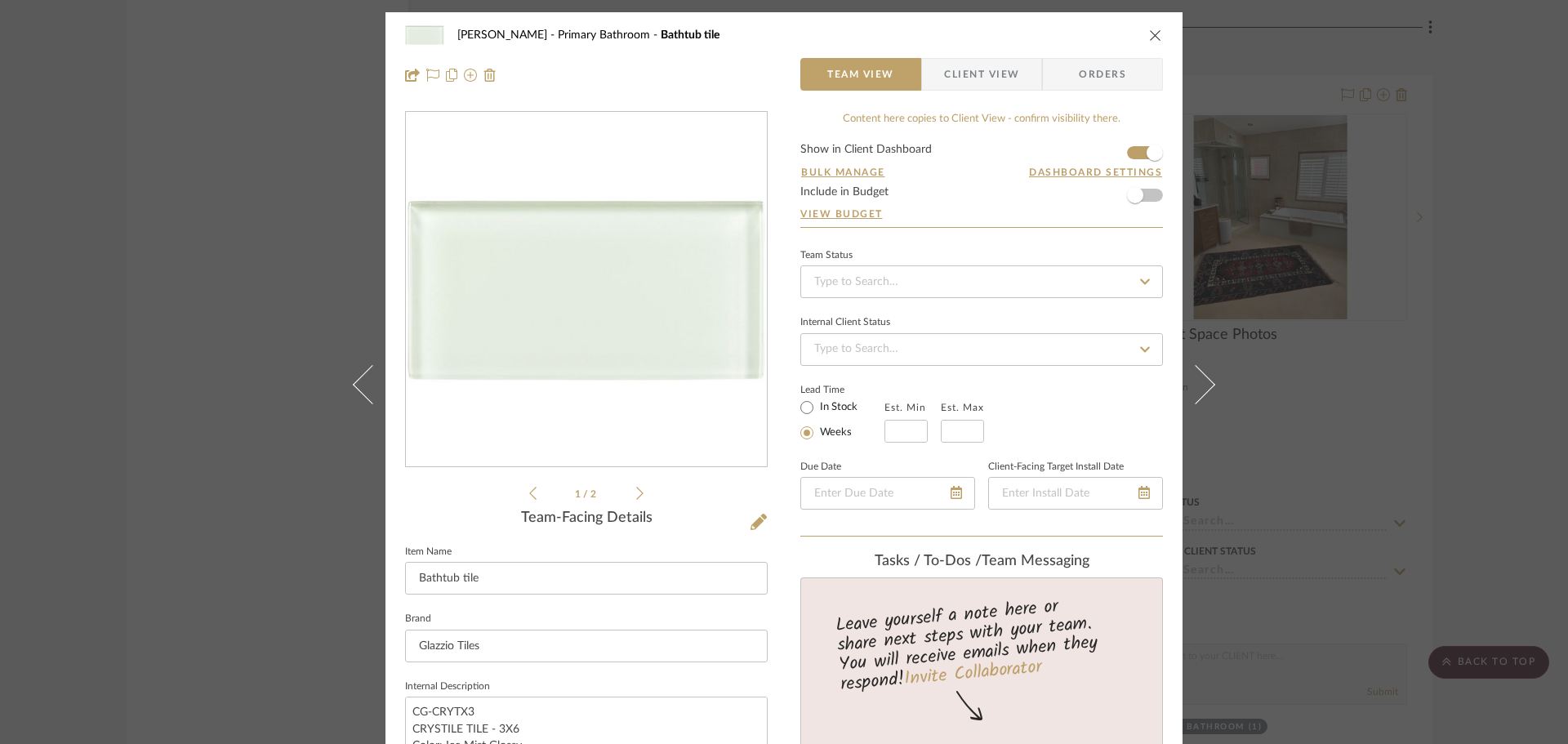
click at [637, 495] on icon at bounding box center [640, 493] width 8 height 15
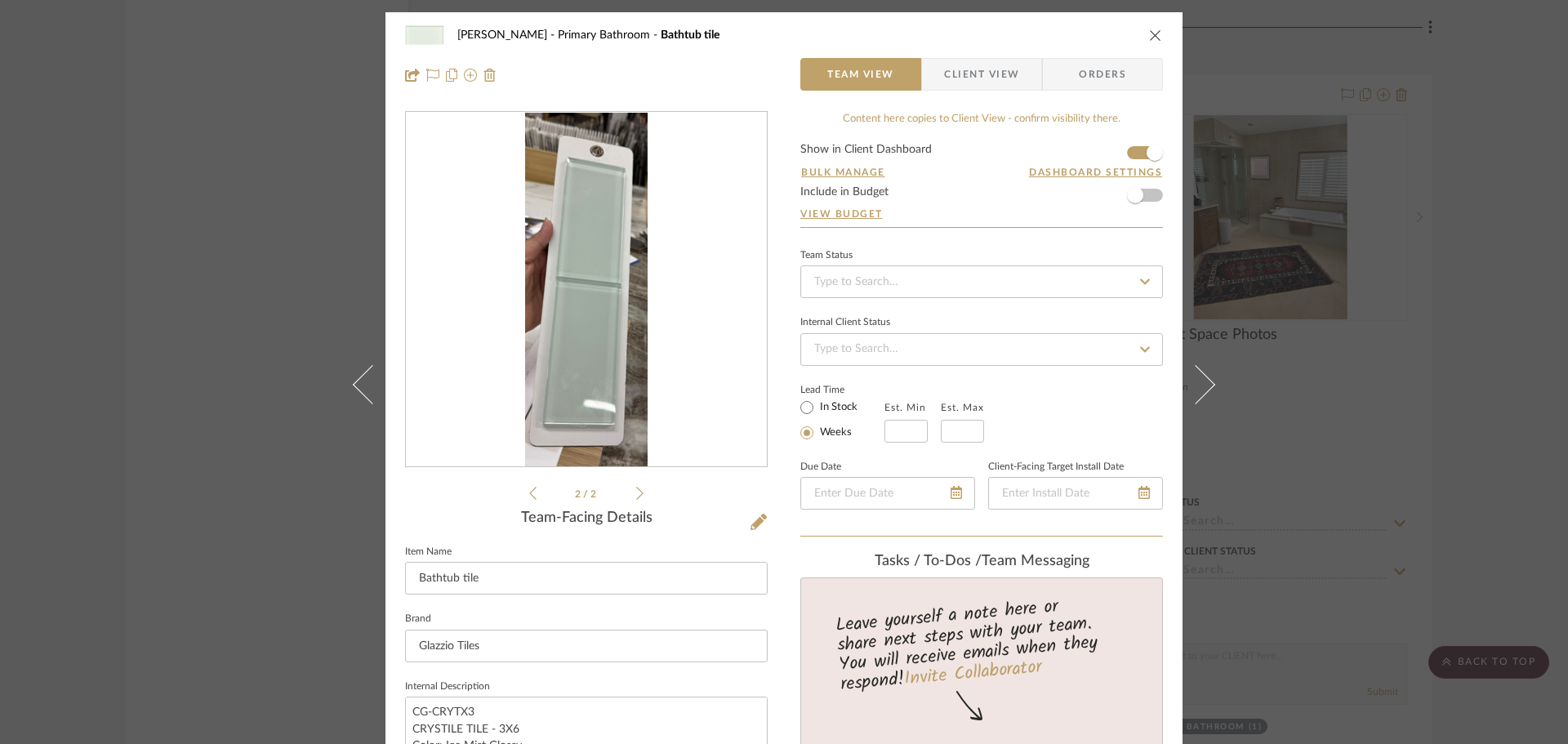
click at [1149, 40] on icon "close" at bounding box center [1155, 34] width 13 height 13
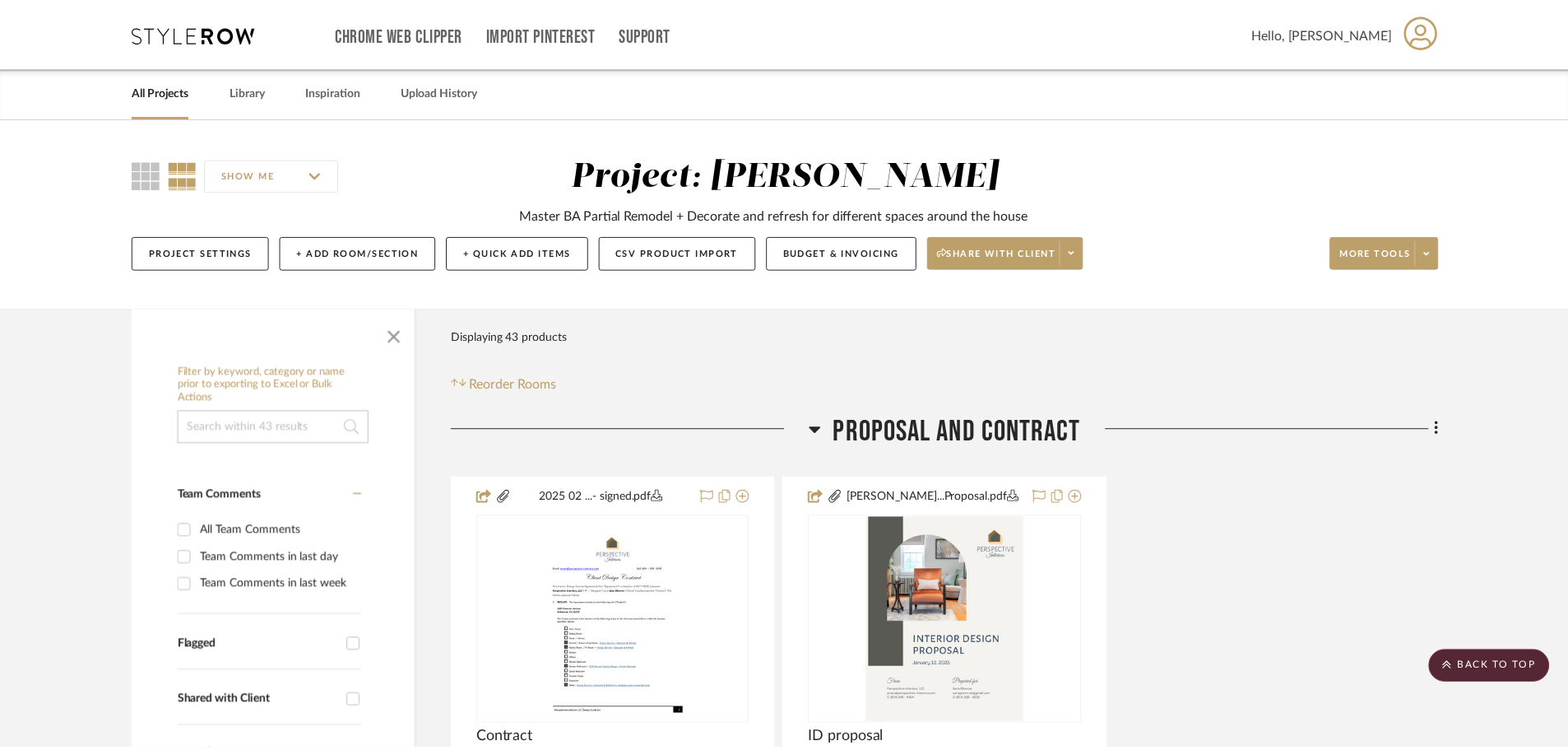
scroll to position [3622, 0]
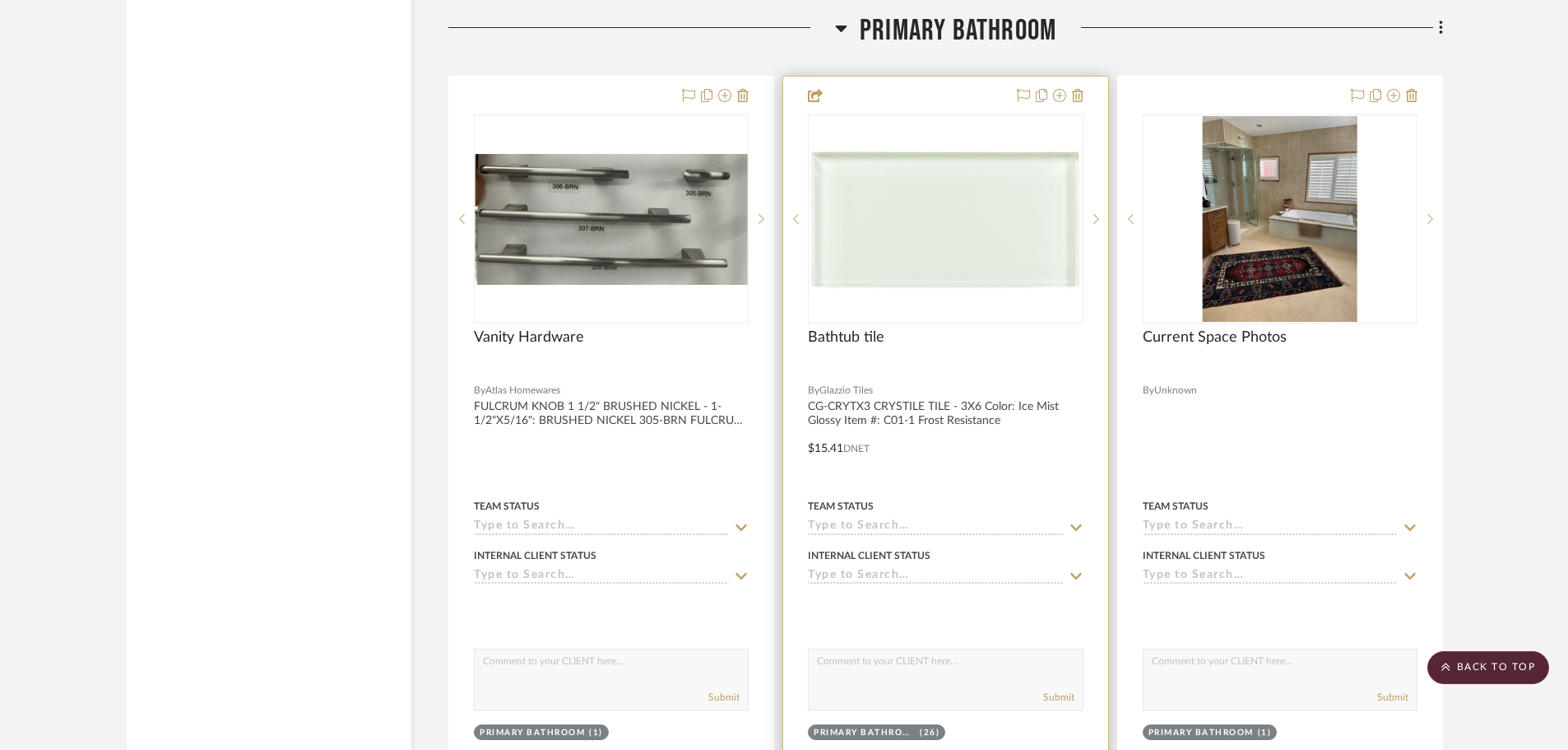
click at [867, 404] on div at bounding box center [945, 436] width 324 height 721
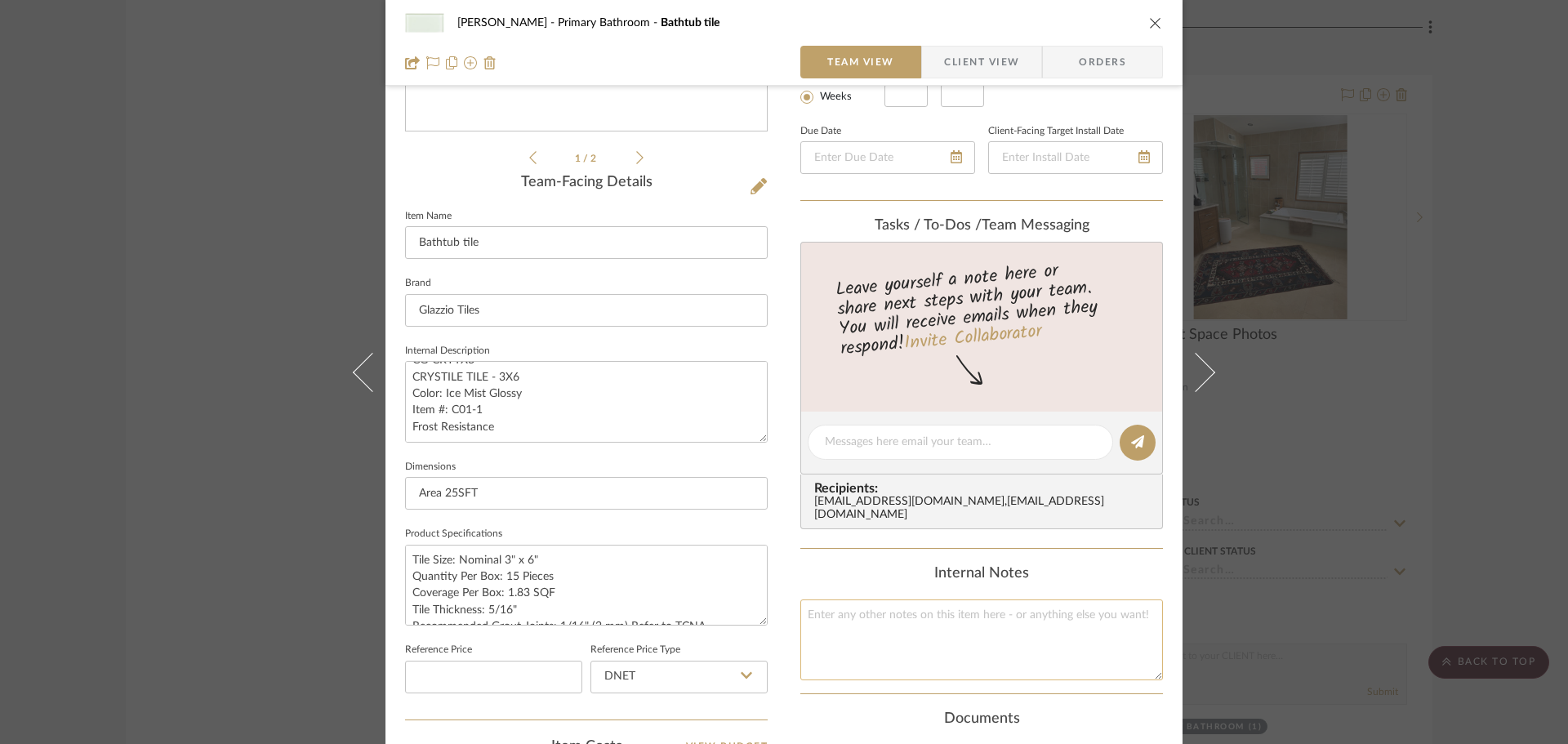
scroll to position [38, 0]
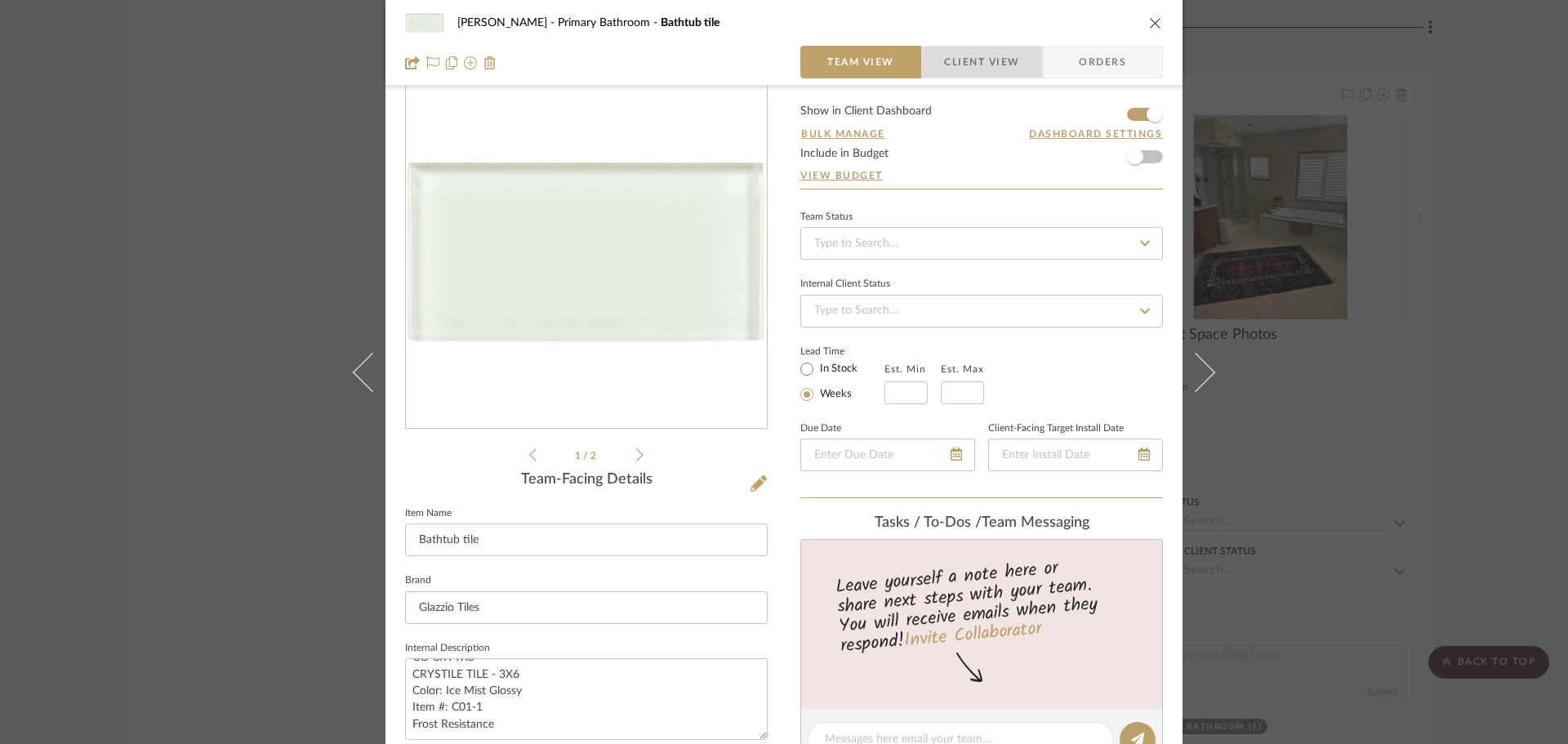
click at [1001, 65] on span "Client View" at bounding box center [980, 62] width 75 height 33
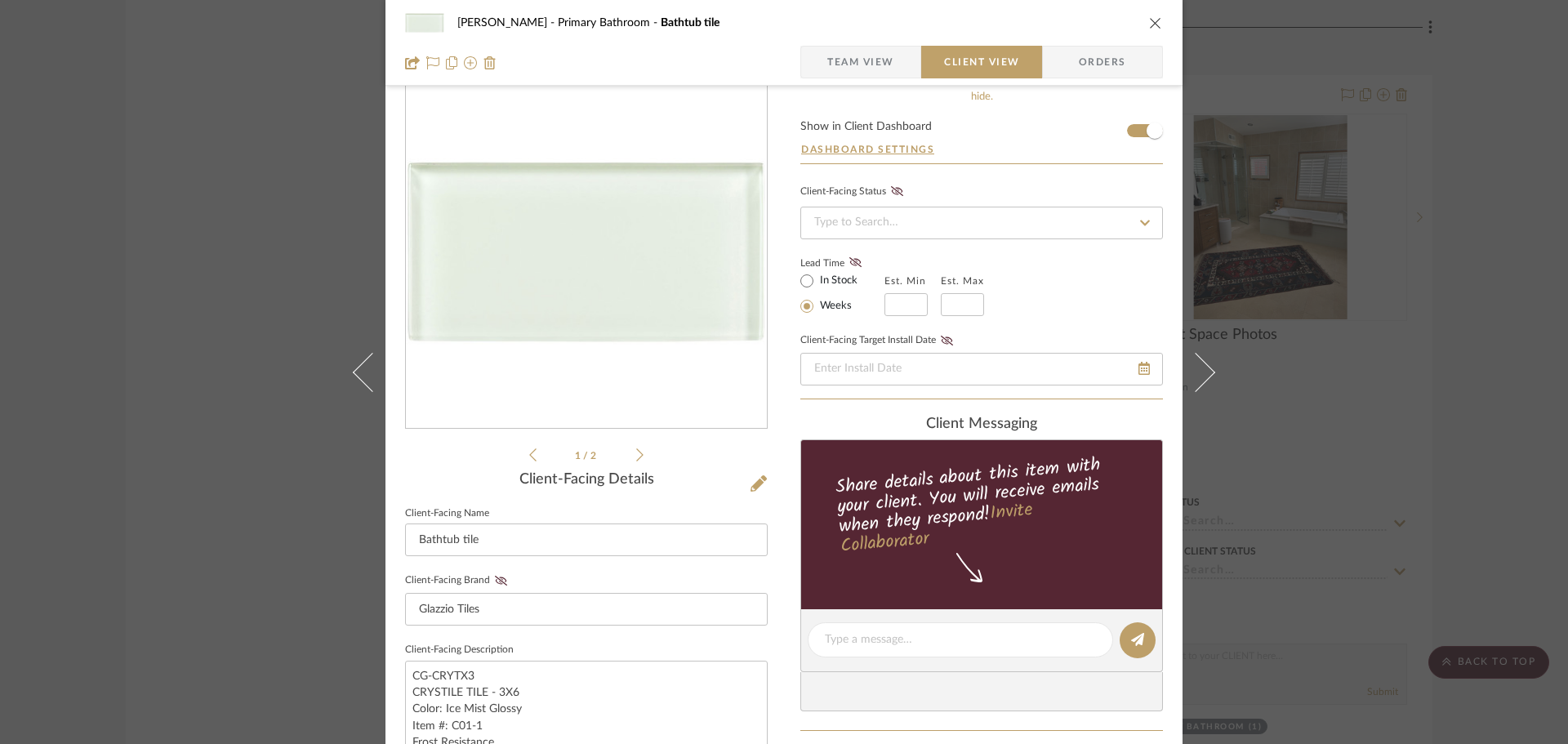
click at [1149, 20] on icon "close" at bounding box center [1155, 22] width 13 height 13
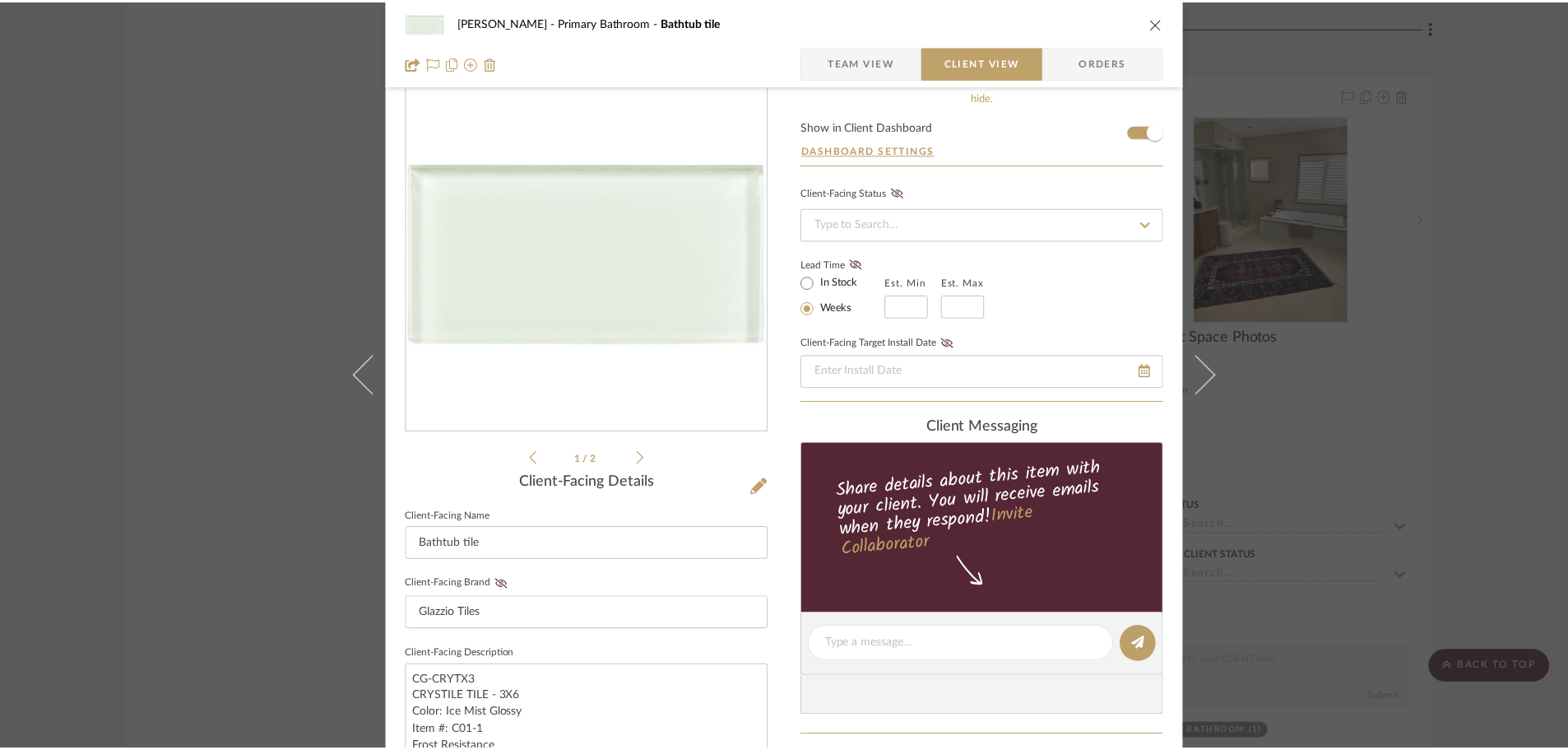
scroll to position [3622, 0]
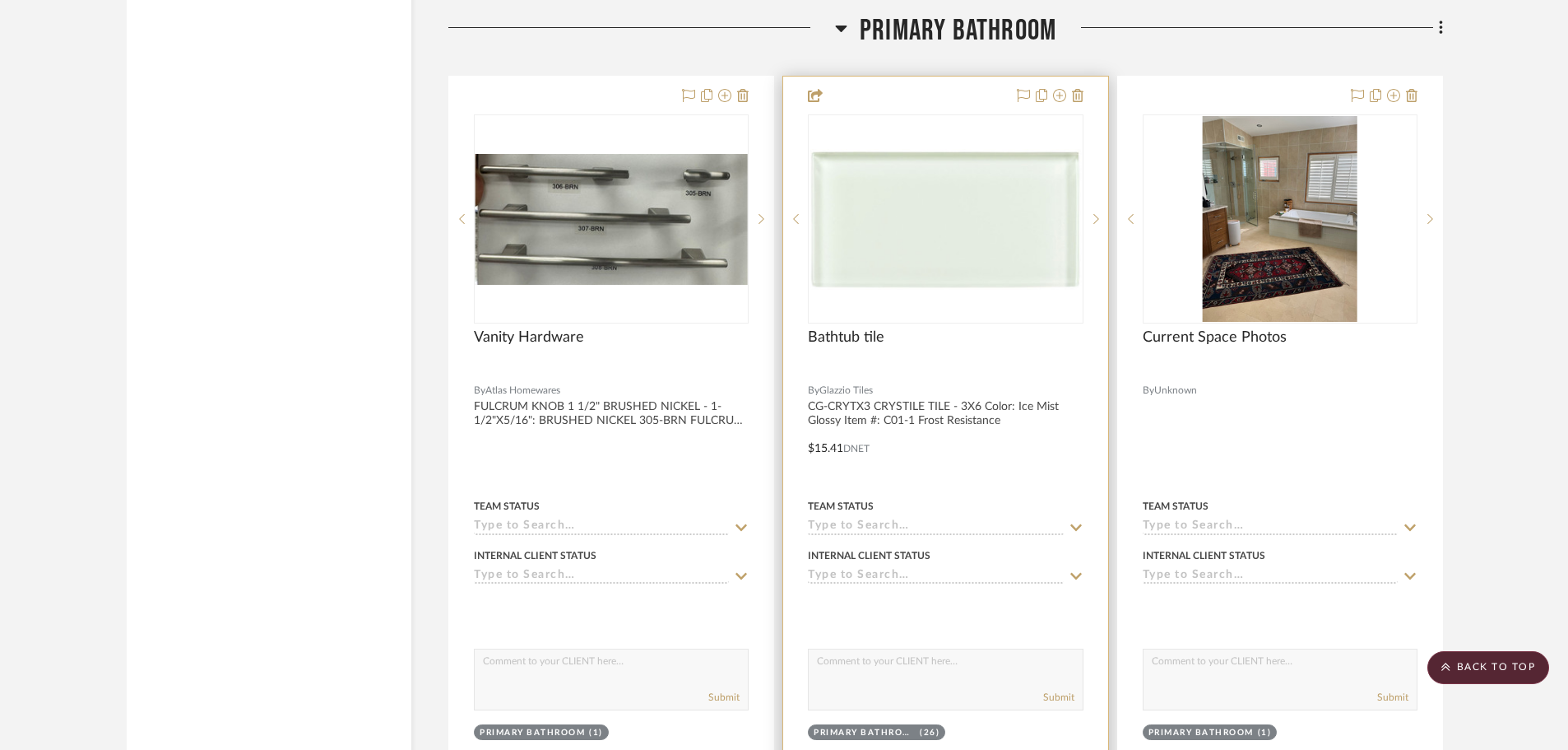
click at [941, 459] on div at bounding box center [945, 436] width 324 height 721
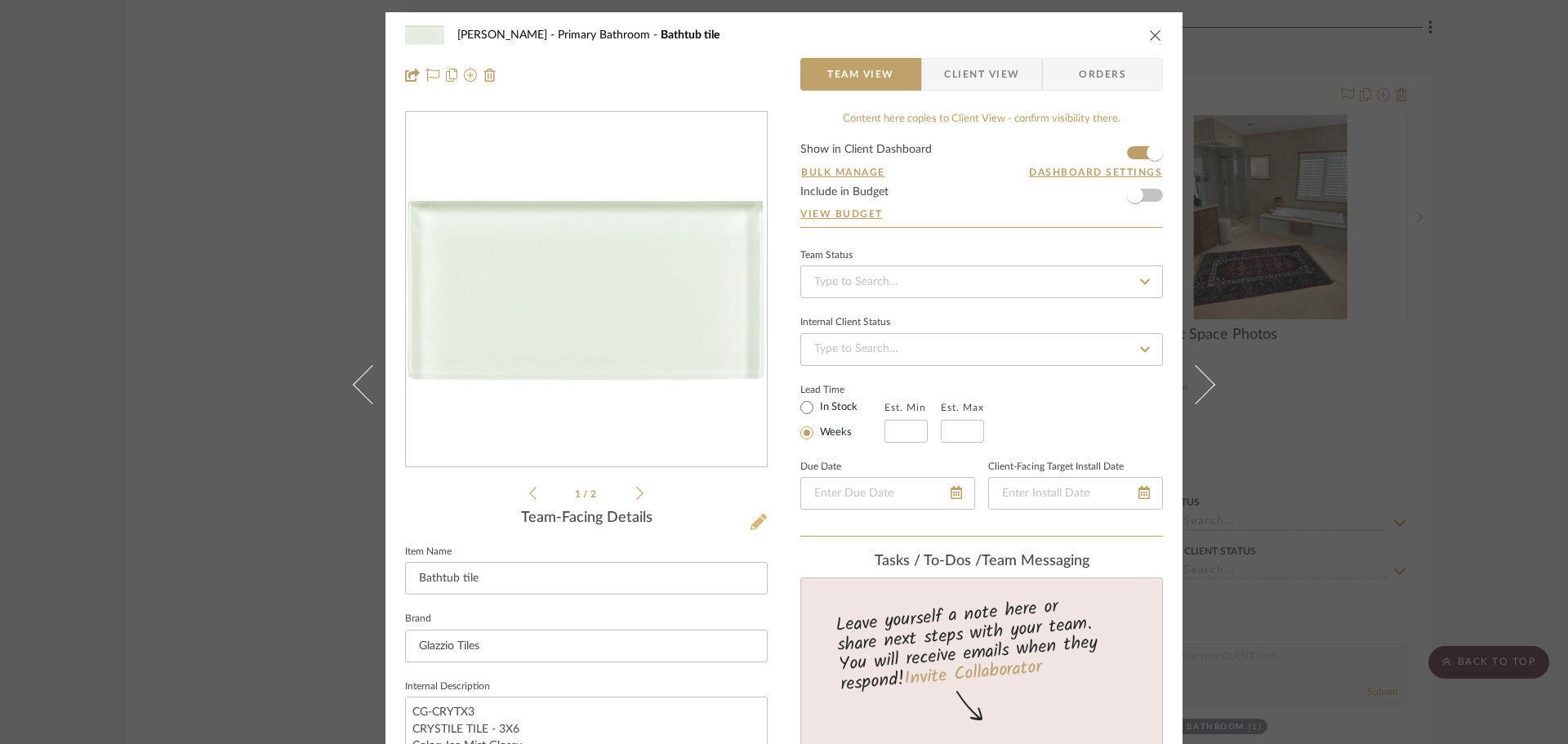
click at [756, 518] on icon at bounding box center [759, 521] width 17 height 17
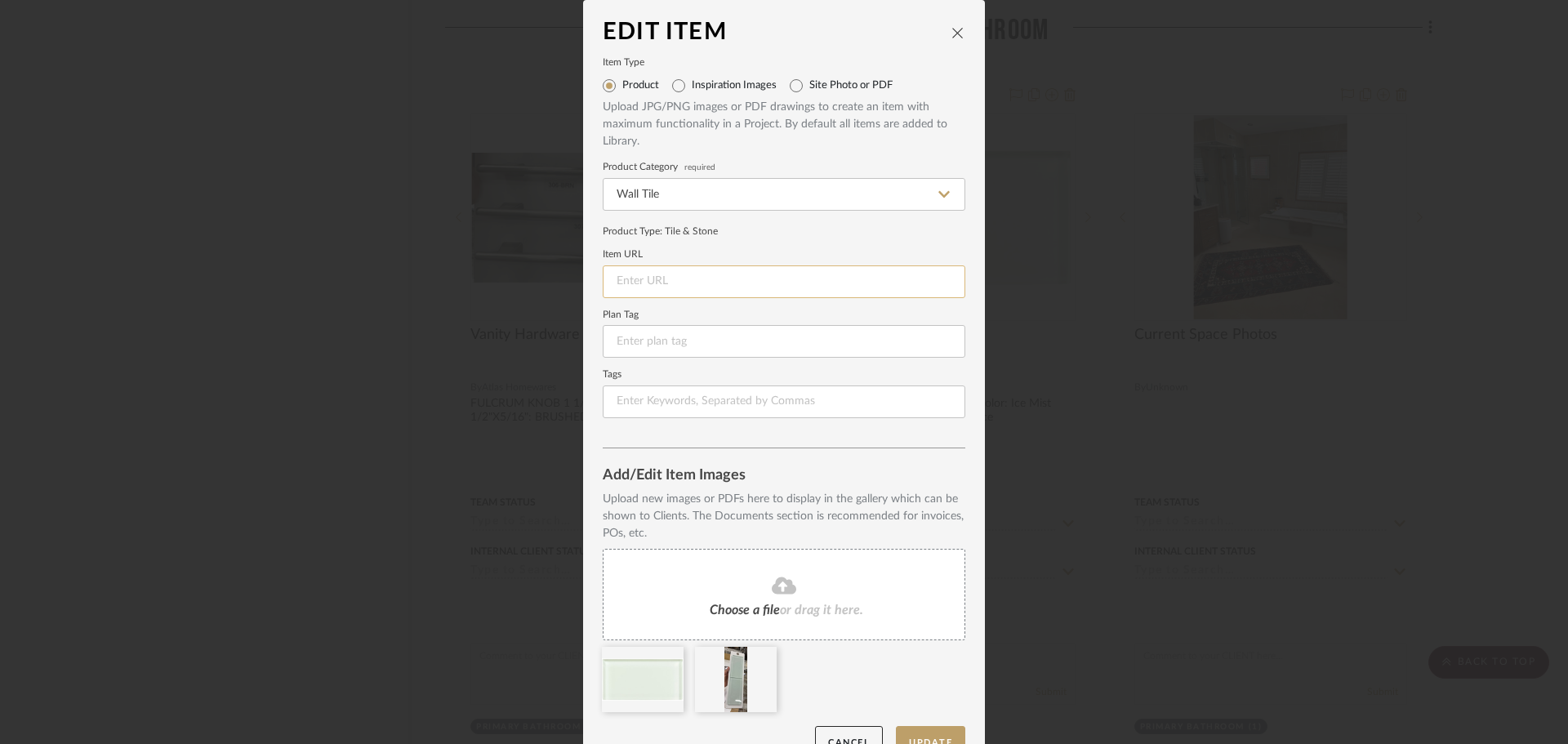
click at [658, 274] on input at bounding box center [784, 282] width 363 height 33
paste input "https://www.glazziotiles.com/default.aspx?page=item+detail&itemcode=C01-1"
type input "https://www.glazziotiles.com/default.aspx?page=item+detail&itemcode=C01-1"
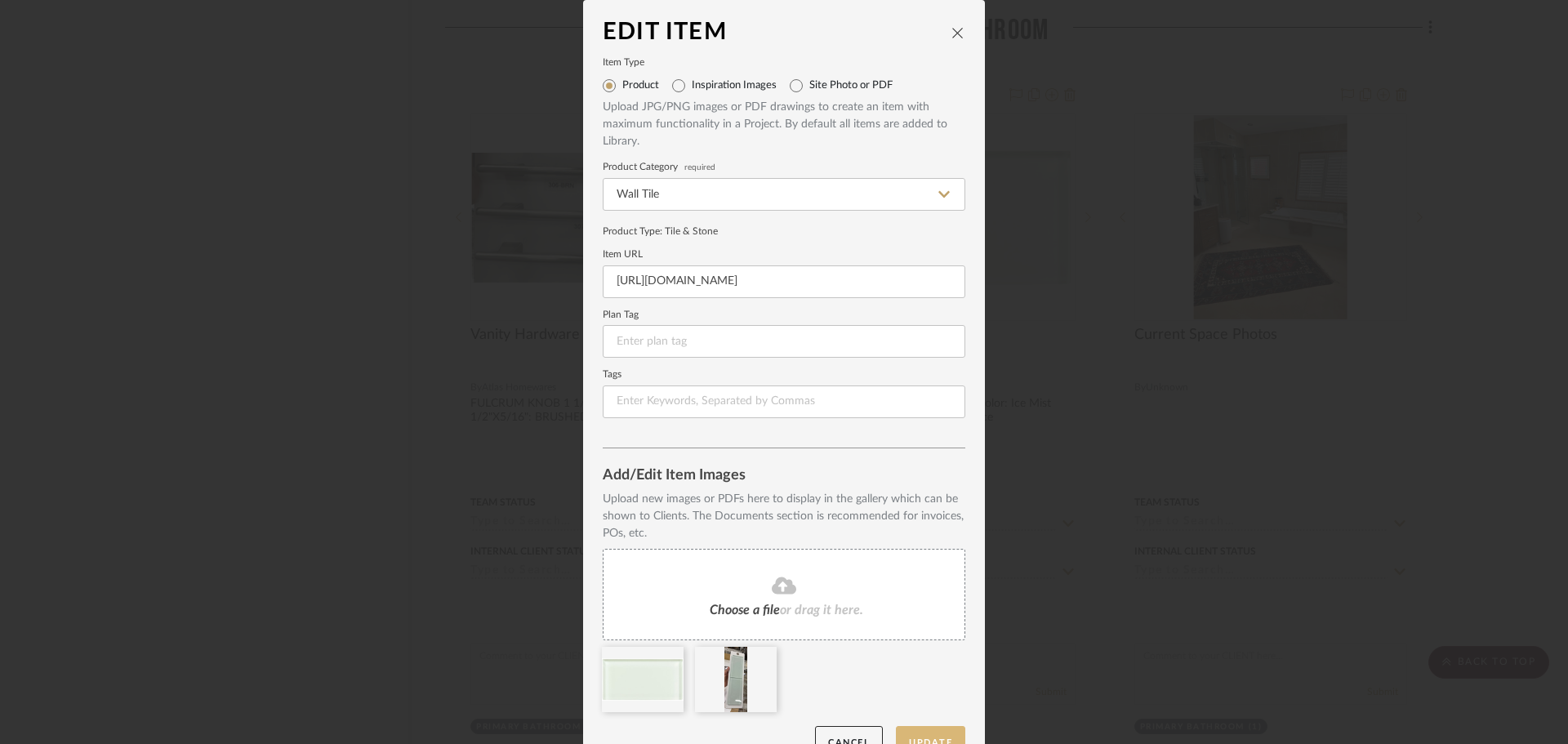
click at [921, 731] on button "Update" at bounding box center [930, 742] width 69 height 33
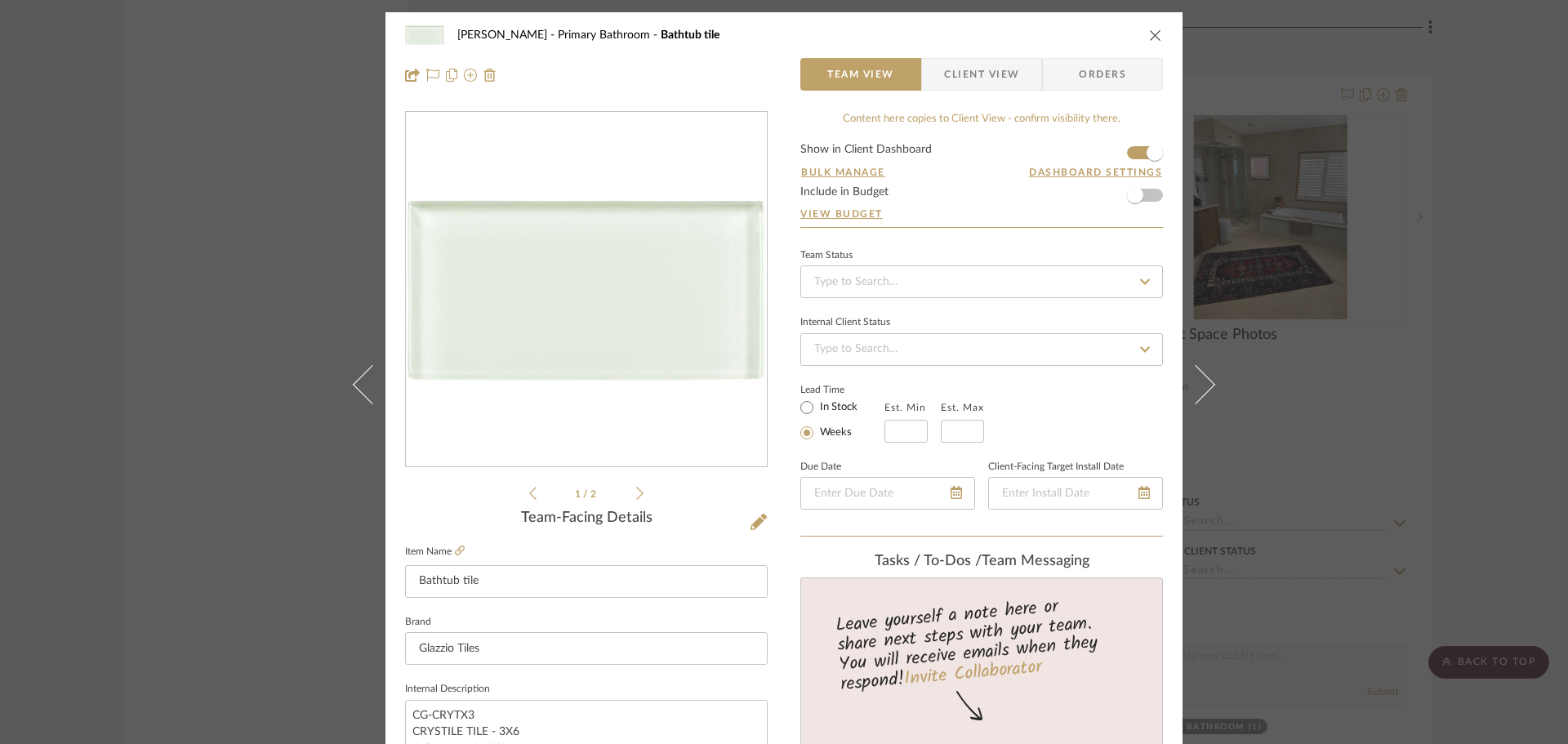
click at [1149, 30] on icon "close" at bounding box center [1155, 34] width 13 height 13
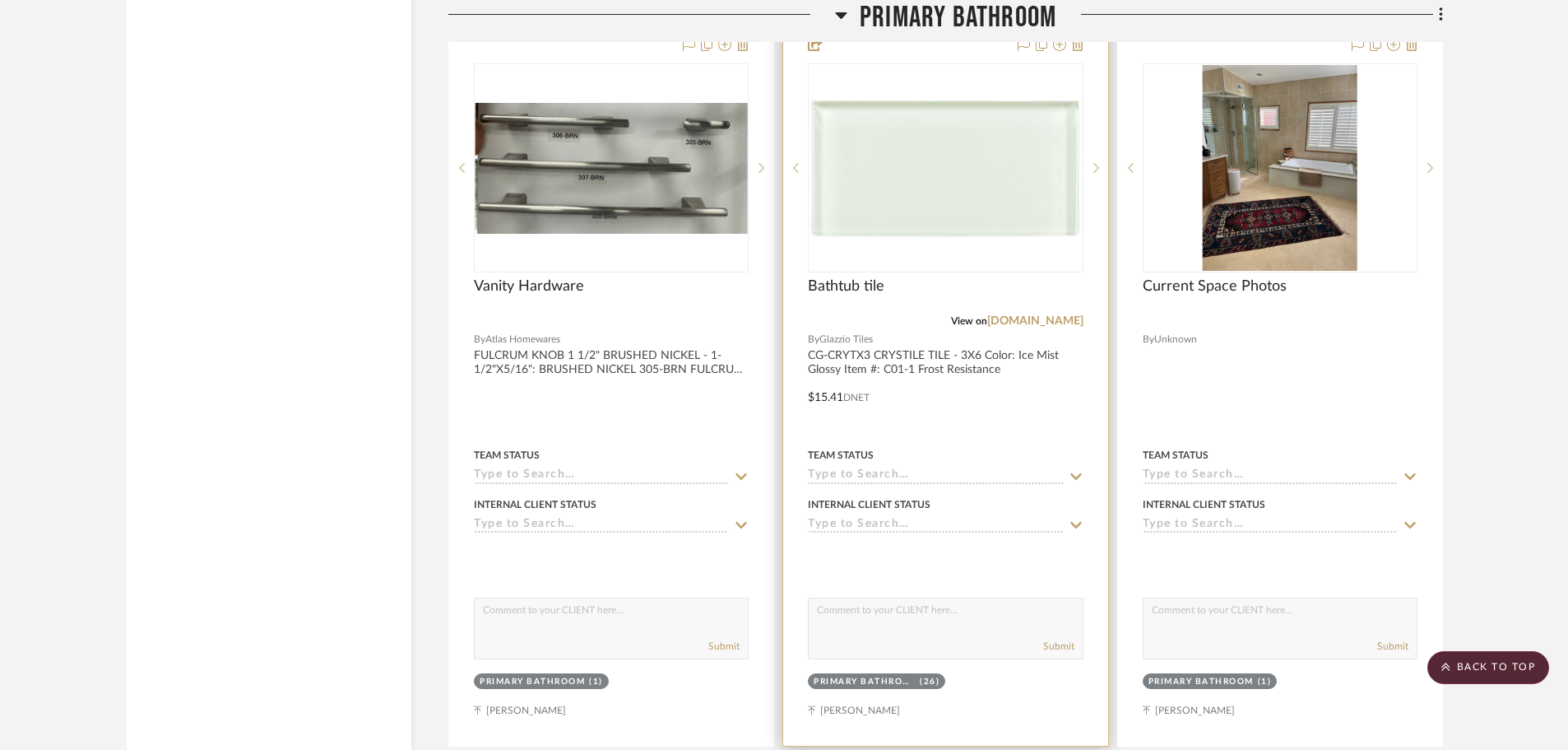
scroll to position [3539, 0]
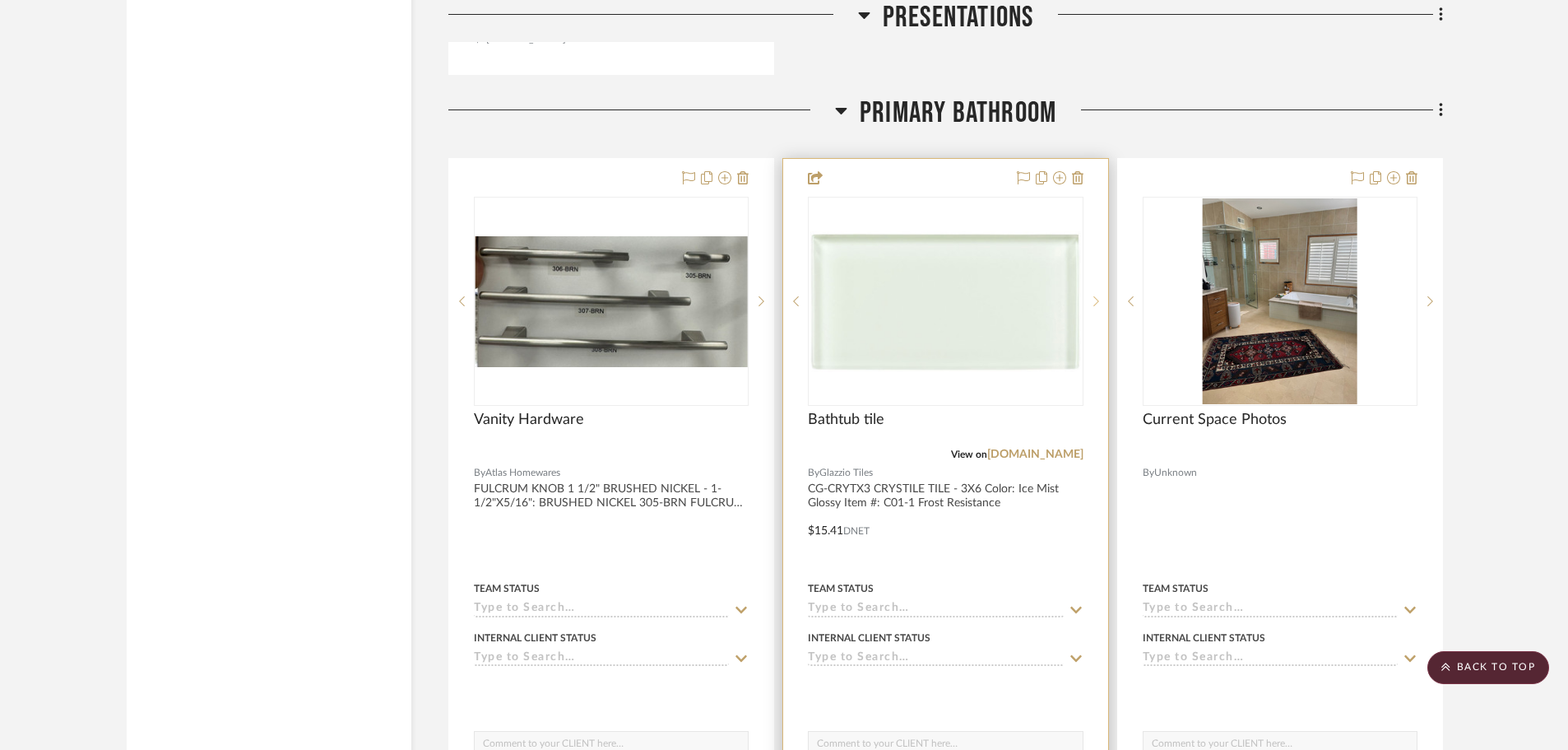
click at [1096, 300] on icon at bounding box center [1097, 301] width 6 height 10
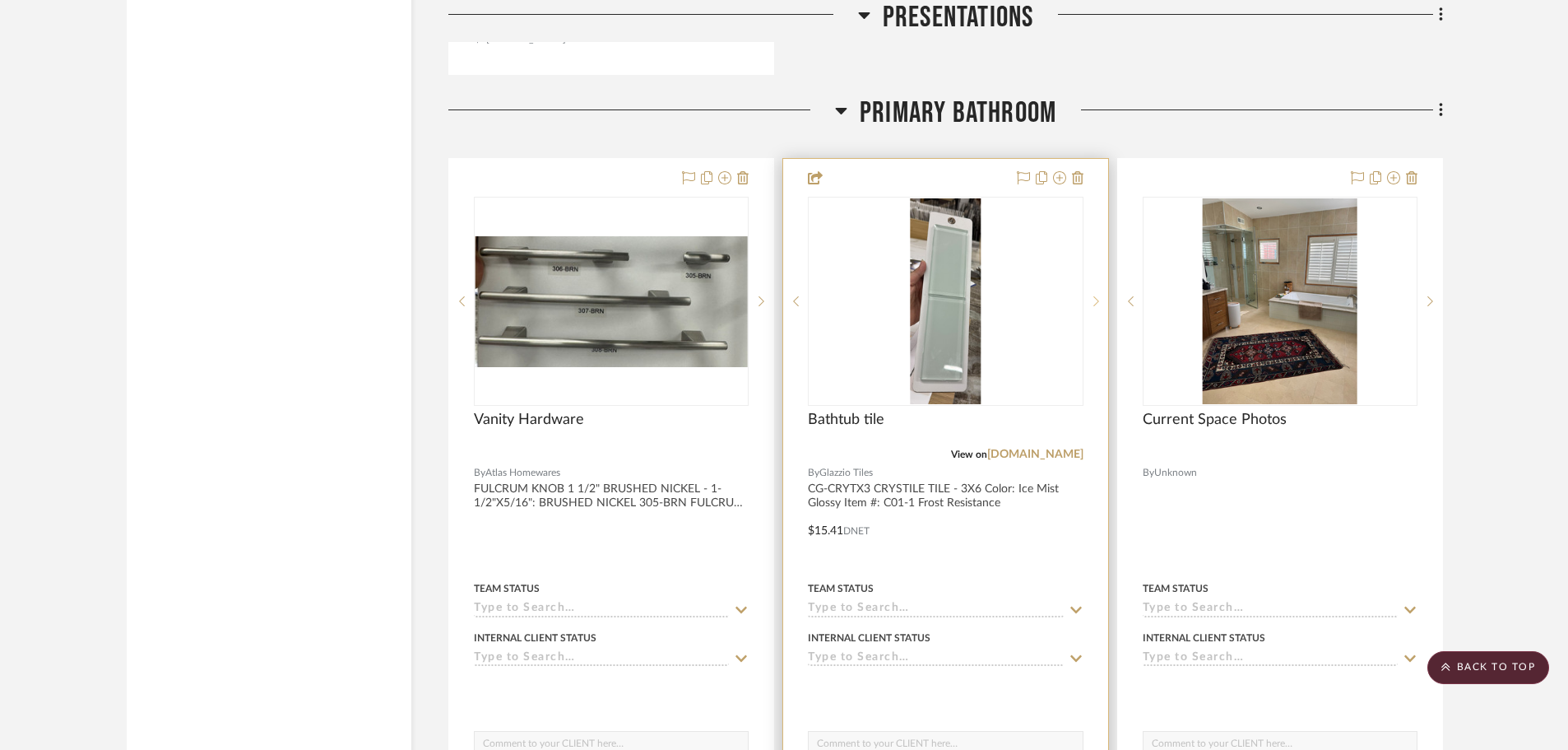
click at [1096, 300] on icon at bounding box center [1097, 301] width 6 height 10
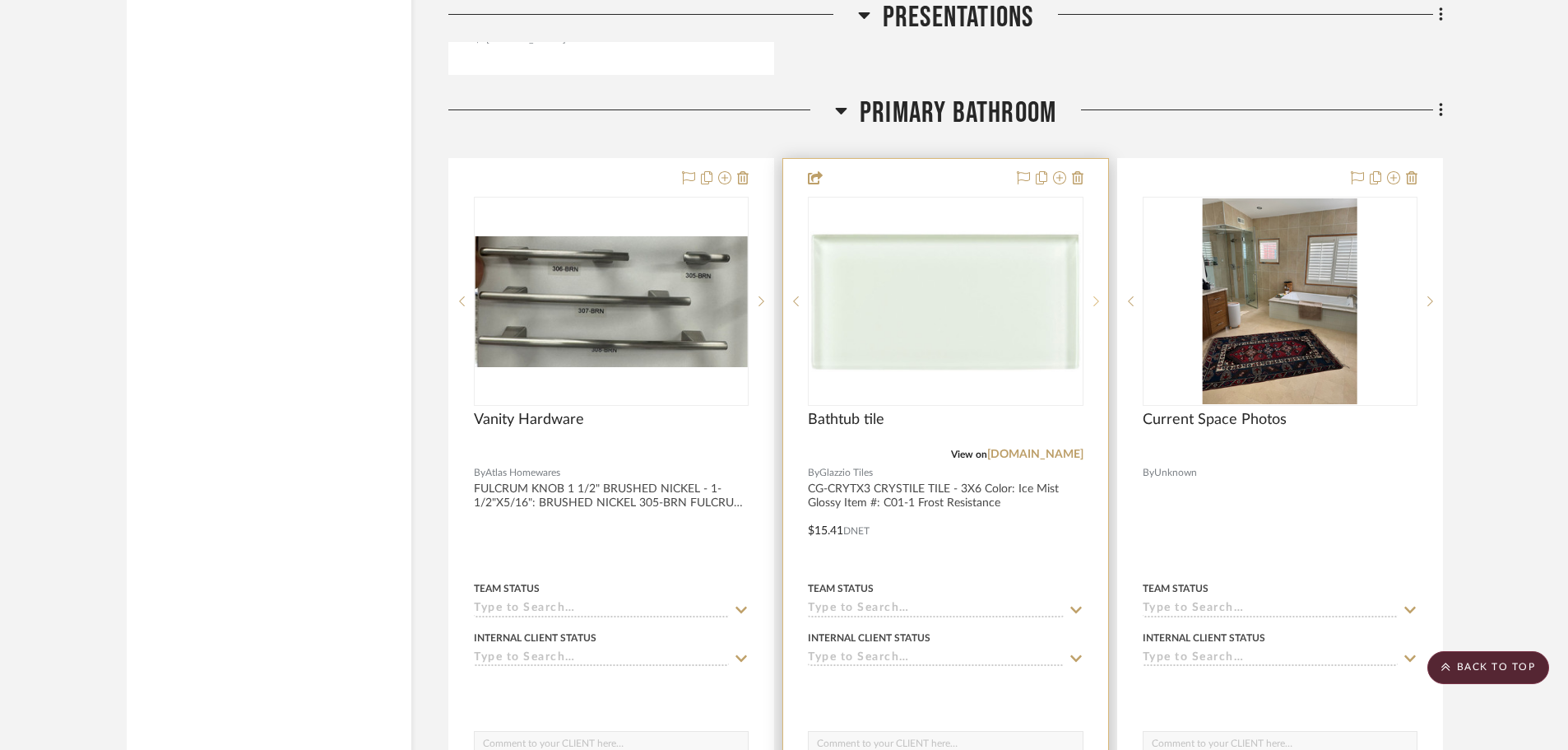
click at [1096, 300] on icon at bounding box center [1097, 301] width 6 height 10
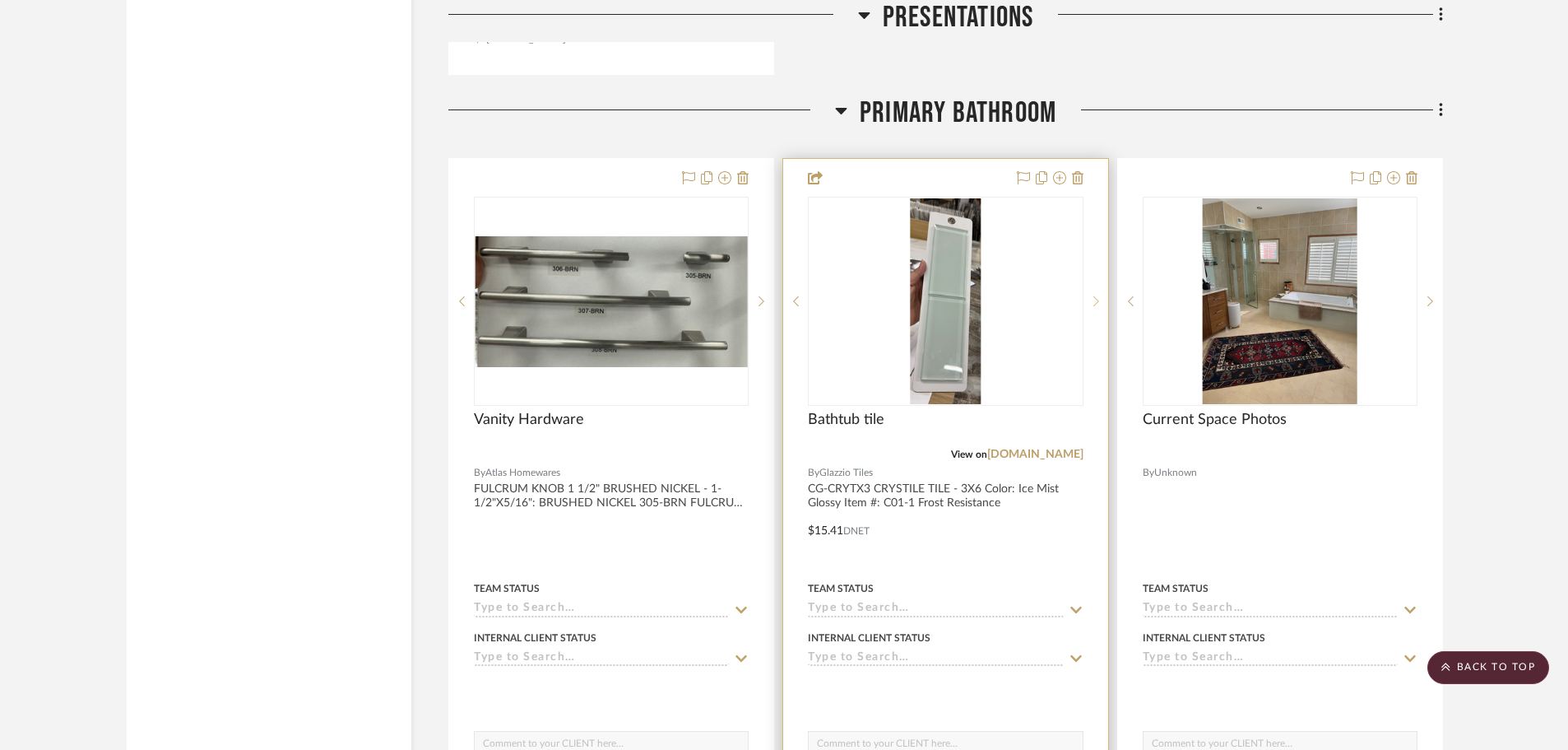
click at [1096, 300] on icon at bounding box center [1097, 301] width 6 height 10
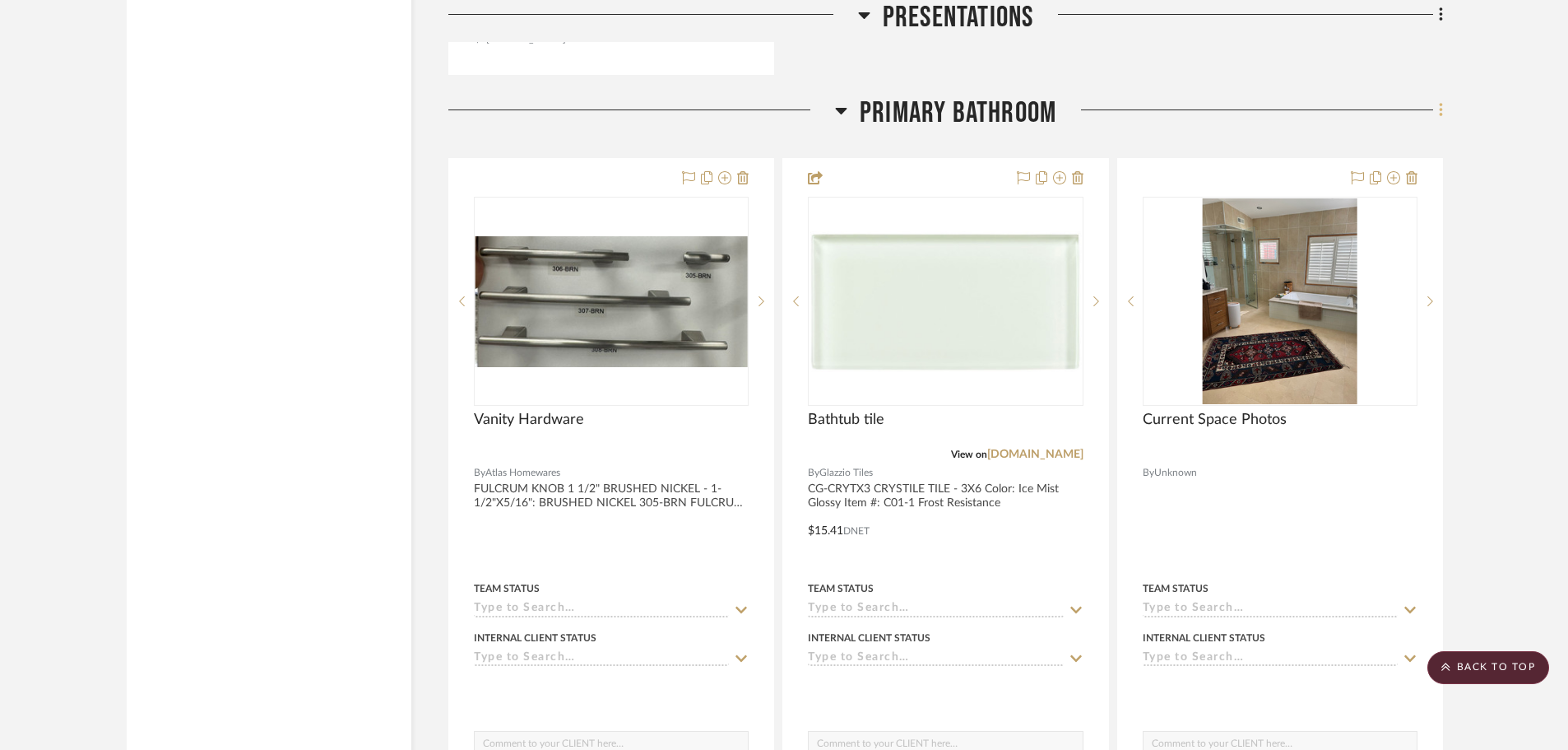
click at [1441, 124] on fa-icon at bounding box center [1438, 112] width 11 height 27
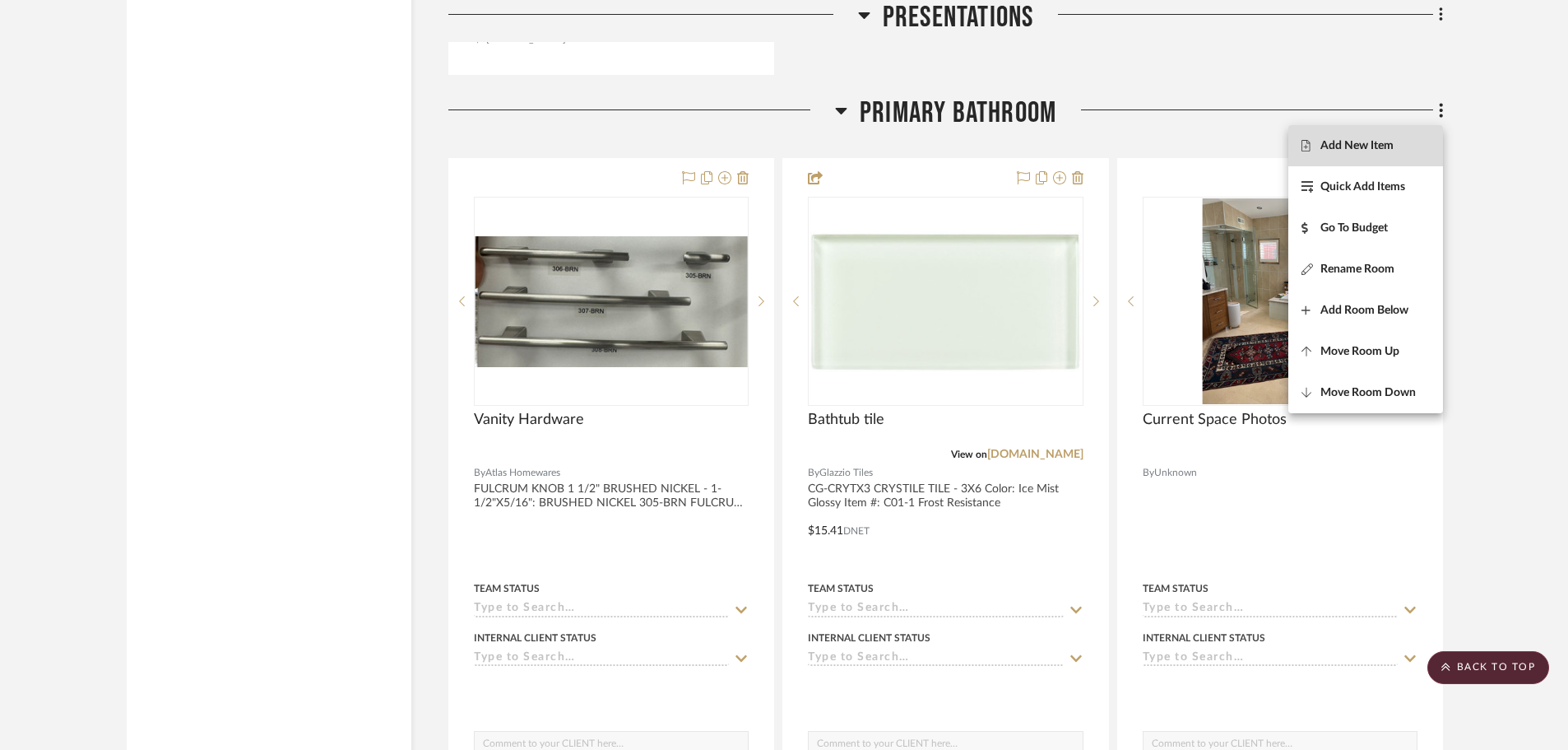
click at [1403, 143] on span "Add New Item" at bounding box center [1365, 146] width 128 height 14
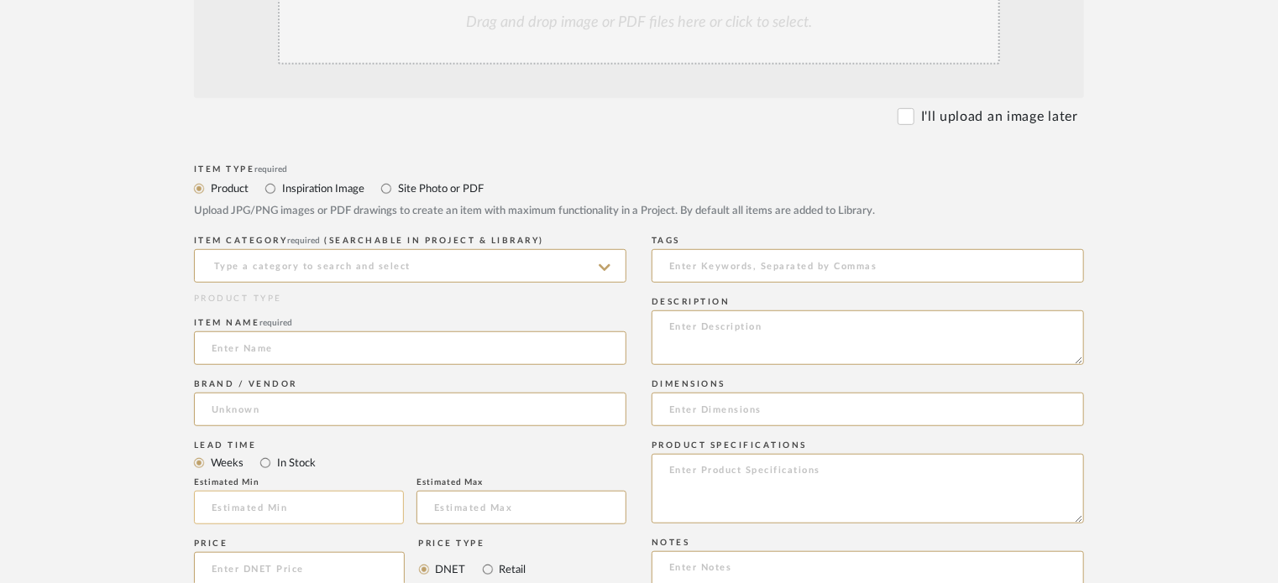
scroll to position [420, 0]
click at [423, 354] on input at bounding box center [410, 347] width 432 height 34
paste input "Vanity Hardware"
type input "Vanity Hardware"
click at [483, 269] on input at bounding box center [410, 265] width 432 height 34
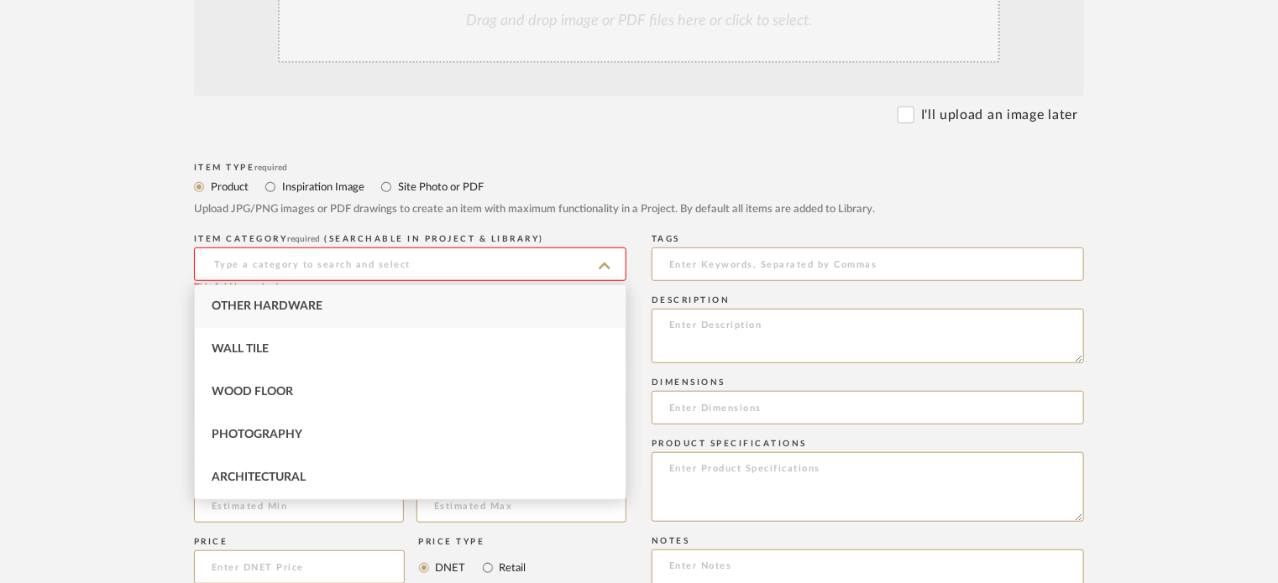
click at [458, 305] on div "Other Hardware" at bounding box center [410, 306] width 431 height 43
type input "Other Hardware"
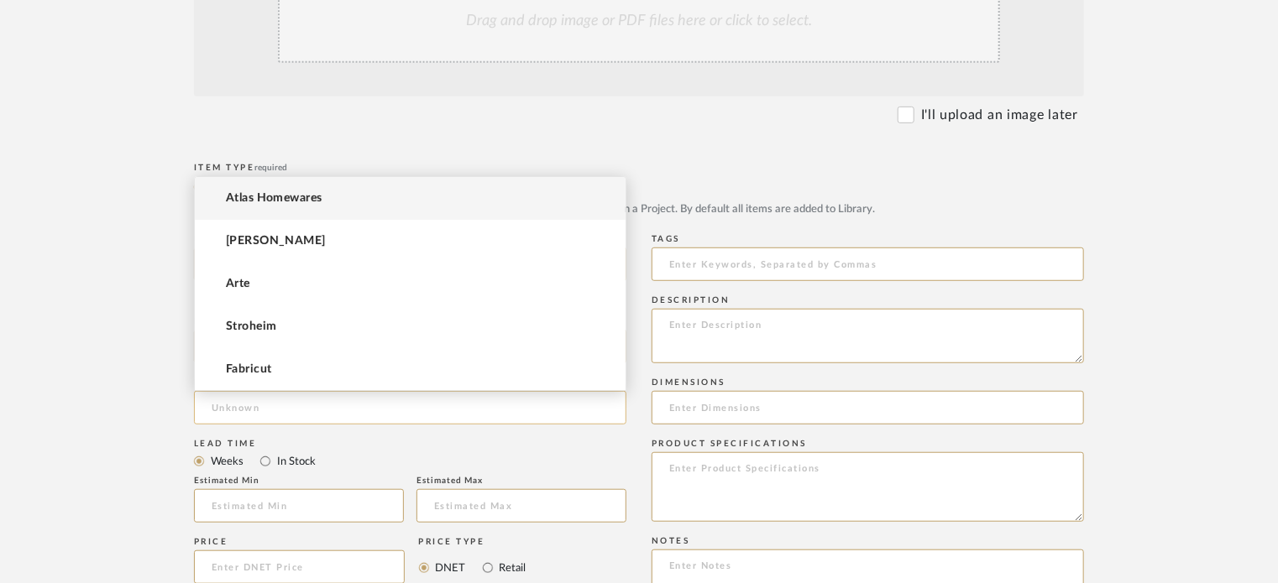
click at [581, 412] on input at bounding box center [410, 408] width 432 height 34
paste input "Atlas Homewares"
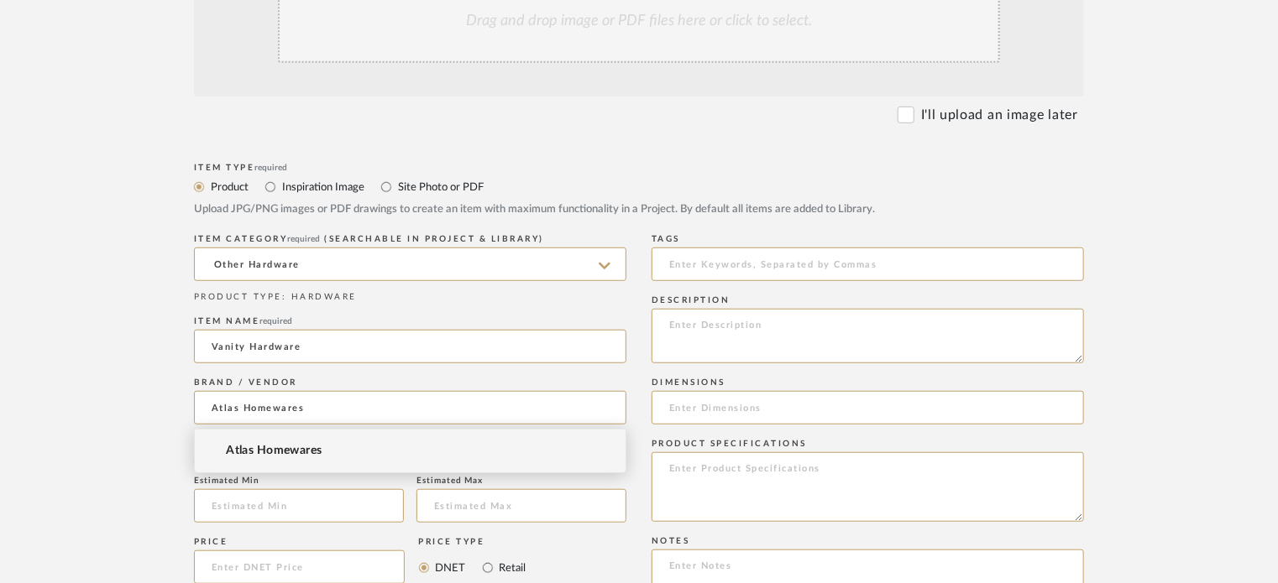
type input "Atlas Homewares"
click at [264, 446] on span "Atlas Homewares" at bounding box center [274, 451] width 97 height 14
click at [212, 345] on input "Vanity Hardware" at bounding box center [410, 347] width 432 height 34
click at [309, 348] on input "Vanity Hardware" at bounding box center [410, 347] width 432 height 34
type input "Vanity Hardware - Knob"
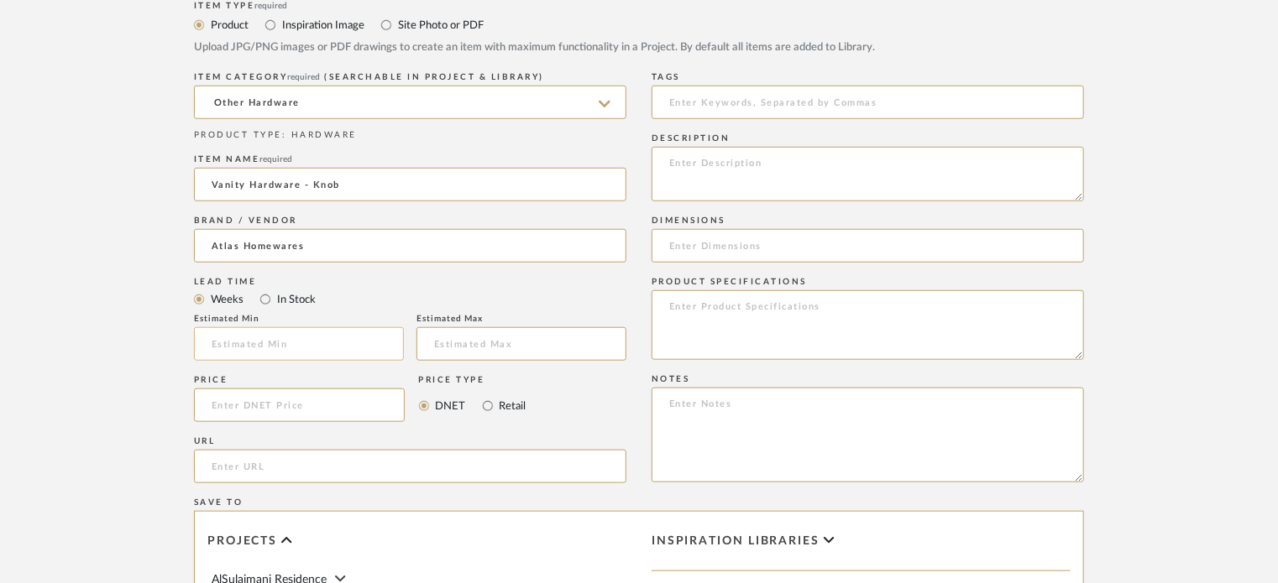
scroll to position [504, 0]
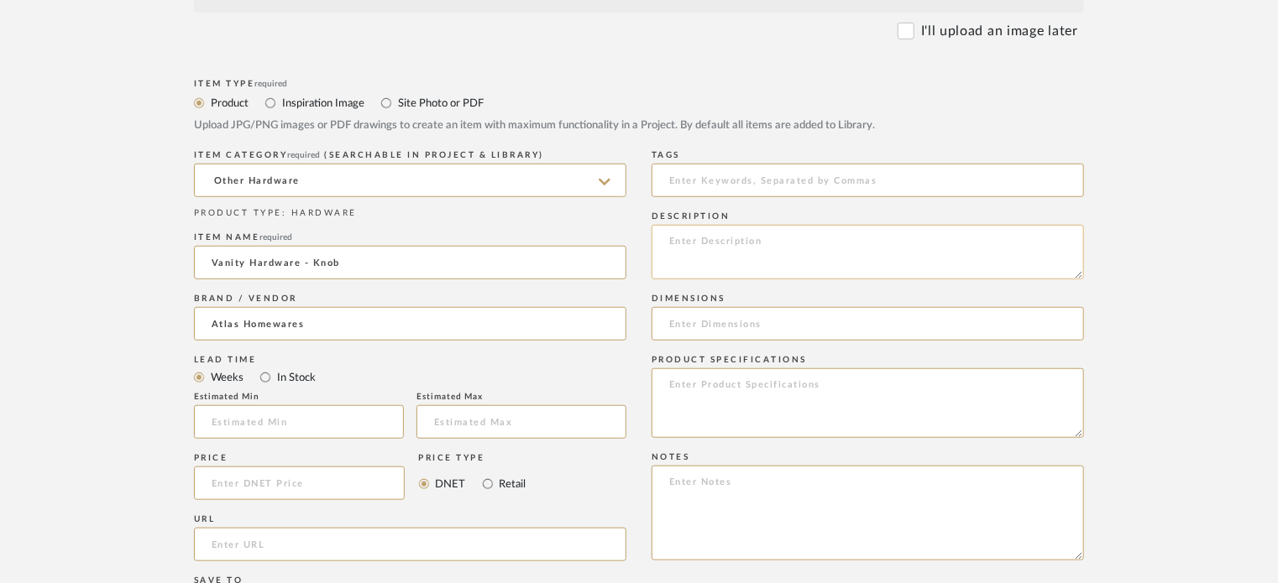
click at [791, 229] on textarea at bounding box center [867, 252] width 432 height 55
paste textarea "FULCRUM KNOB 1 1/2" BRUSHED NICKEL - 1-1/2"X5/16": BRUSHED NICKEL 305-BRN"
type textarea "FULCRUM KNOB 1 1/2" BRUSHED NICKEL - 1-1/2"X5/16": BRUSHED NICKEL 305-BRN"
click at [791, 325] on input at bounding box center [867, 324] width 432 height 34
drag, startPoint x: 761, startPoint y: 241, endPoint x: 793, endPoint y: 241, distance: 32.7
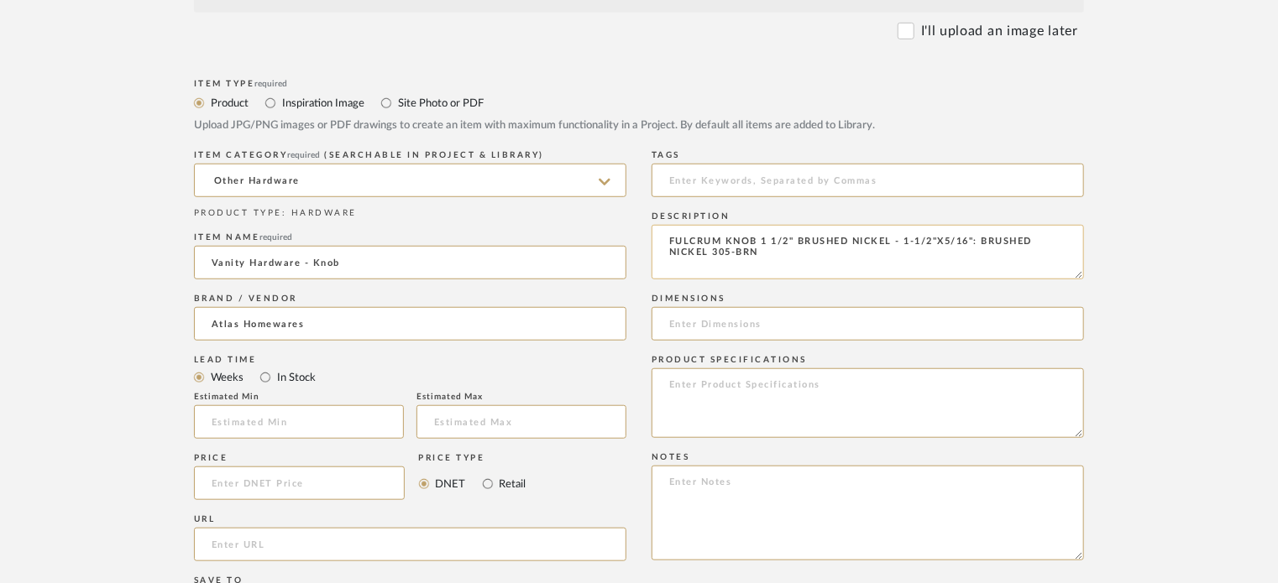
click at [793, 241] on textarea "FULCRUM KNOB 1 1/2" BRUSHED NICKEL - 1-1/2"X5/16": BRUSHED NICKEL 305-BRN" at bounding box center [867, 252] width 432 height 55
click at [748, 325] on input at bounding box center [867, 324] width 432 height 34
paste input "1 1/2""
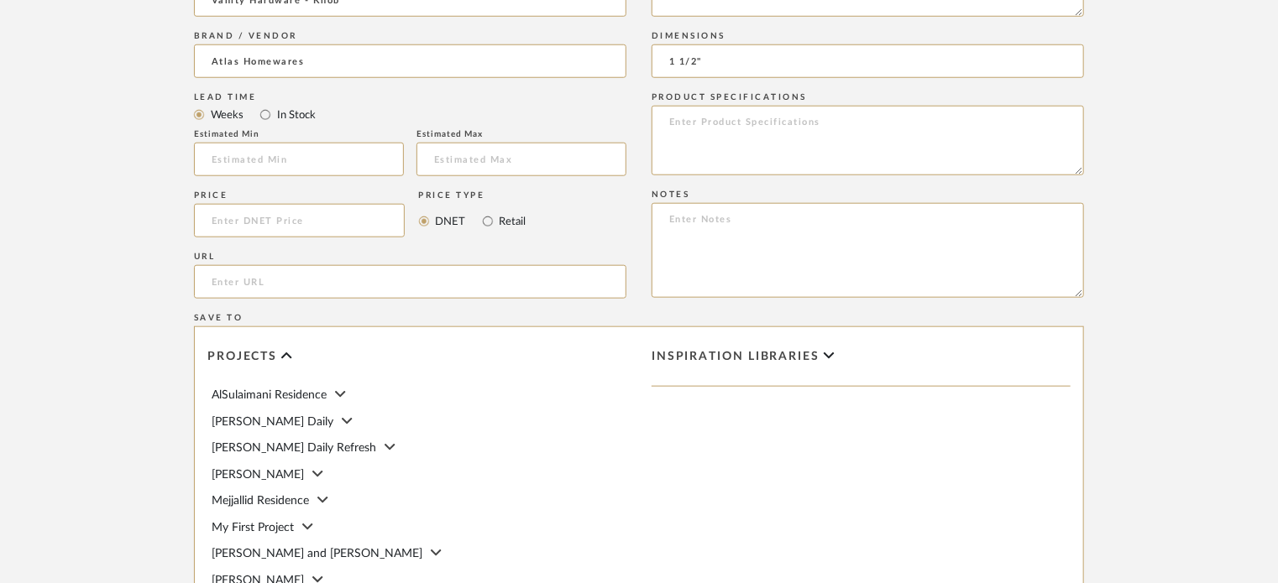
scroll to position [756, 0]
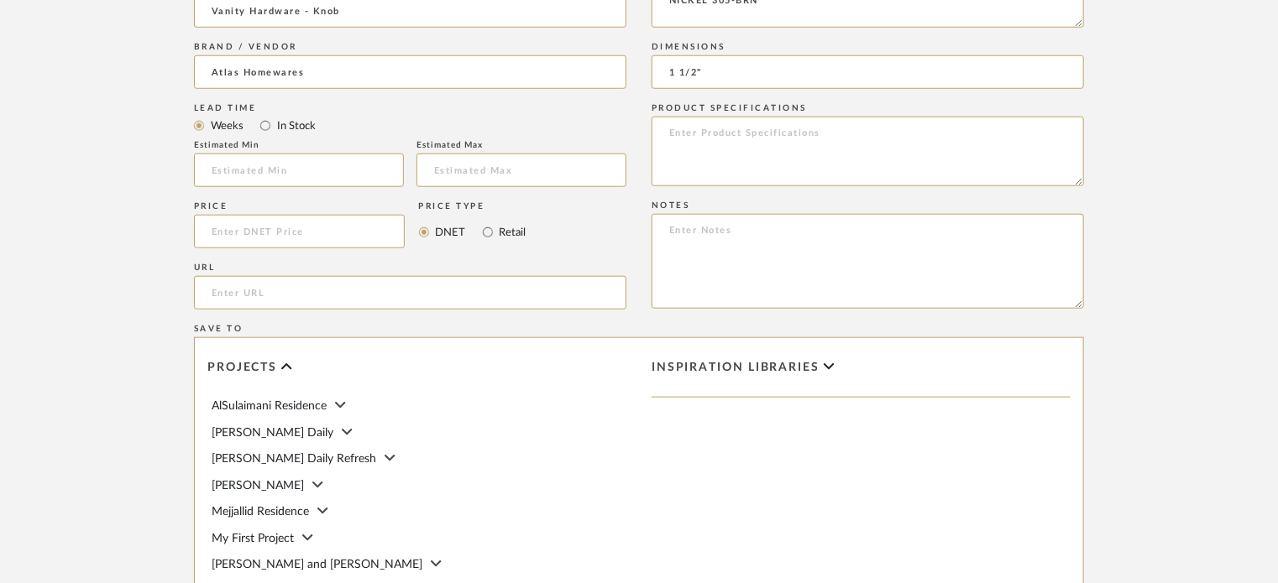
type input "1 1/2""
click at [322, 230] on input at bounding box center [299, 232] width 211 height 34
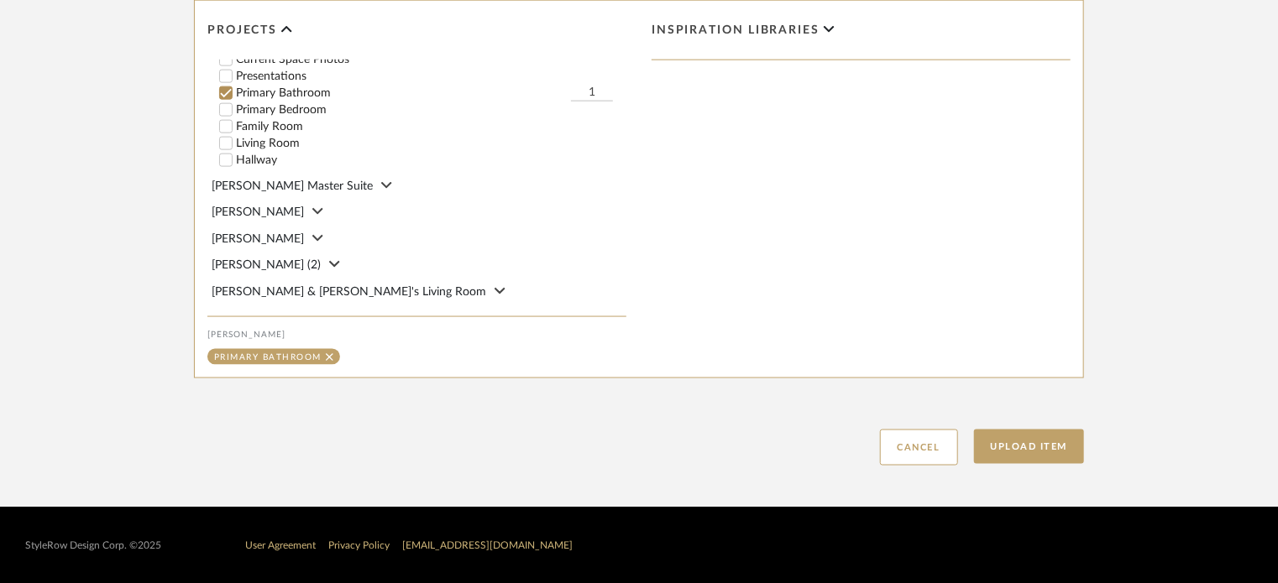
scroll to position [1094, 0]
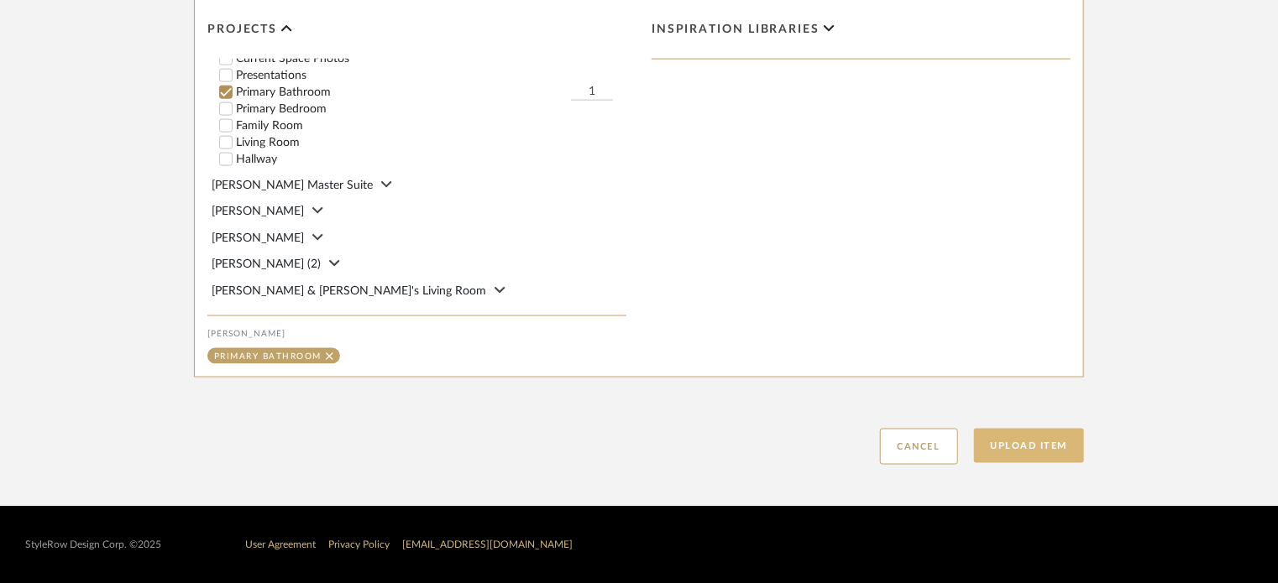
type input "$6.95"
click at [1028, 432] on button "Upload Item" at bounding box center [1029, 446] width 111 height 34
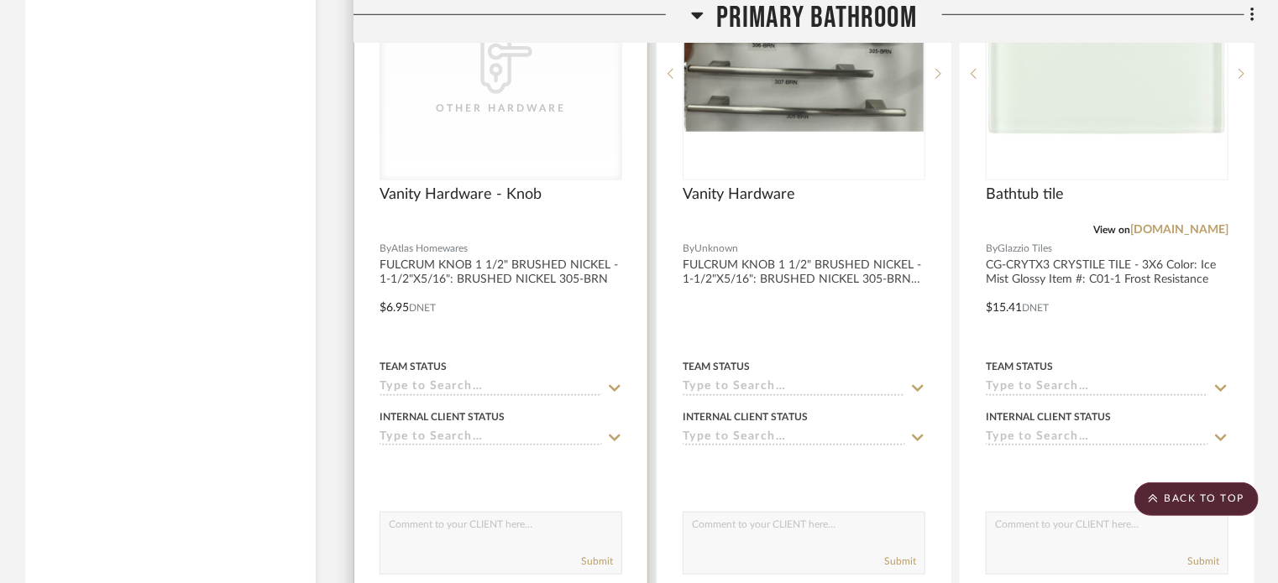
scroll to position [3874, 0]
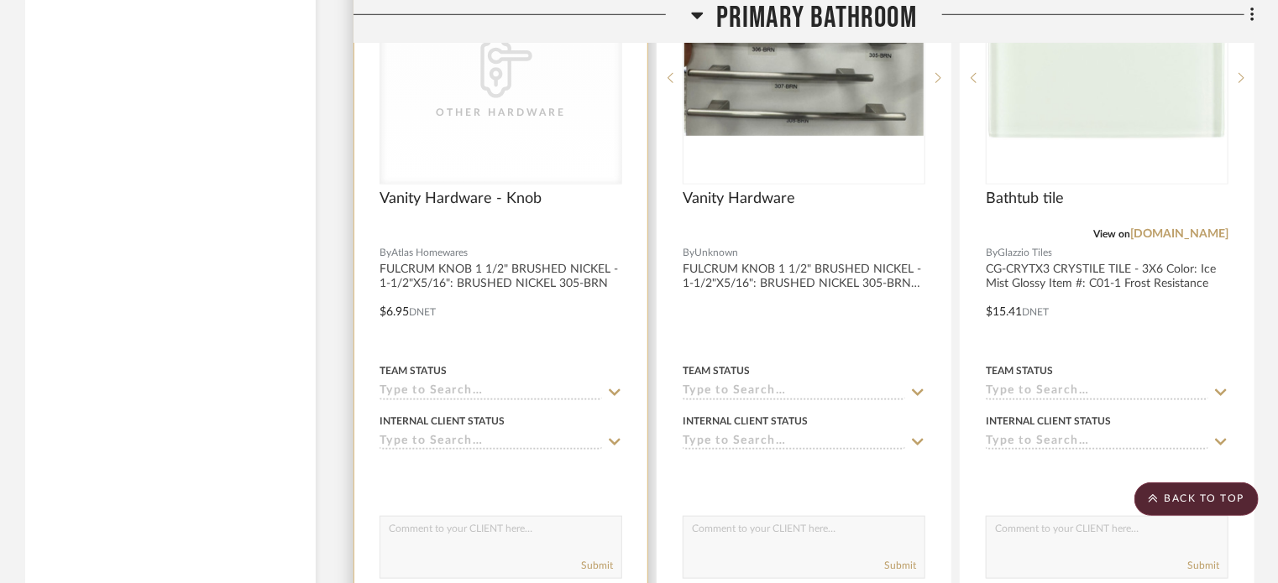
click at [544, 278] on div at bounding box center [500, 300] width 293 height 735
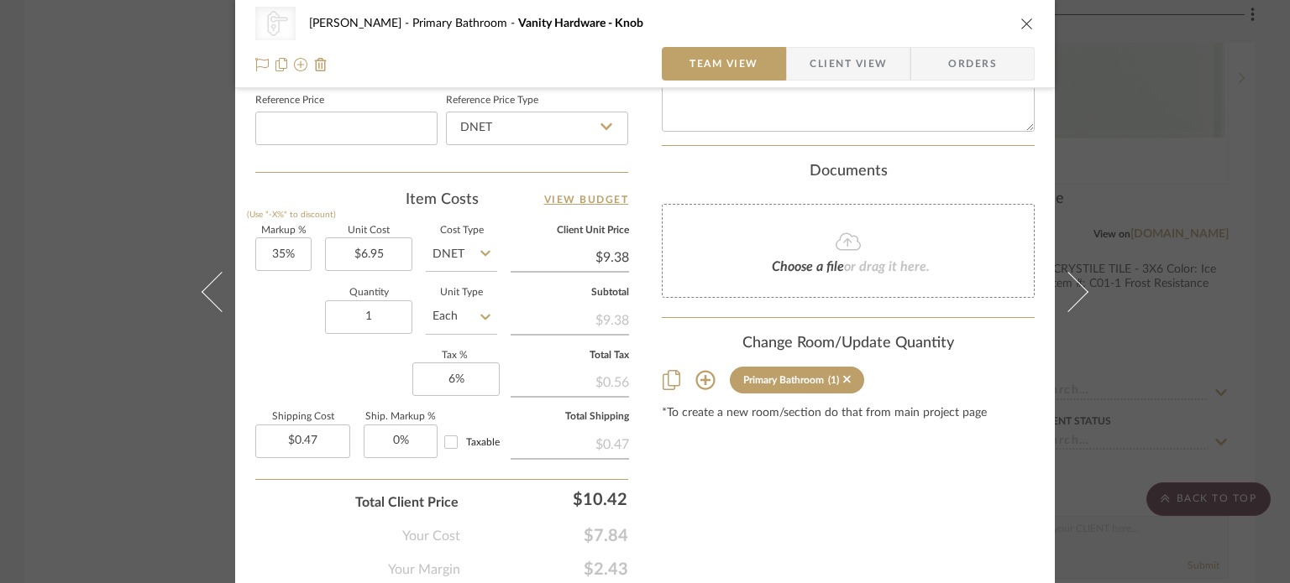
scroll to position [974, 0]
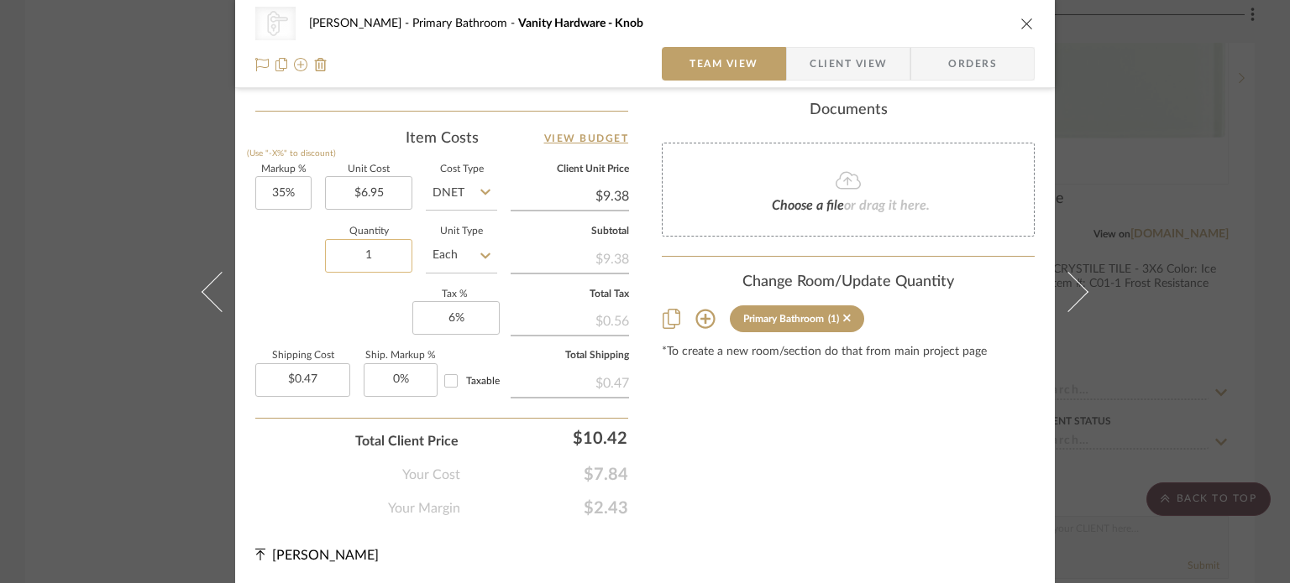
click at [369, 249] on input "1" at bounding box center [368, 256] width 87 height 34
type input "11"
type input "$5.16"
click at [297, 283] on div "Quantity 11 Unit Type Each" at bounding box center [376, 258] width 242 height 60
click at [1028, 25] on button "close" at bounding box center [1026, 23] width 15 height 15
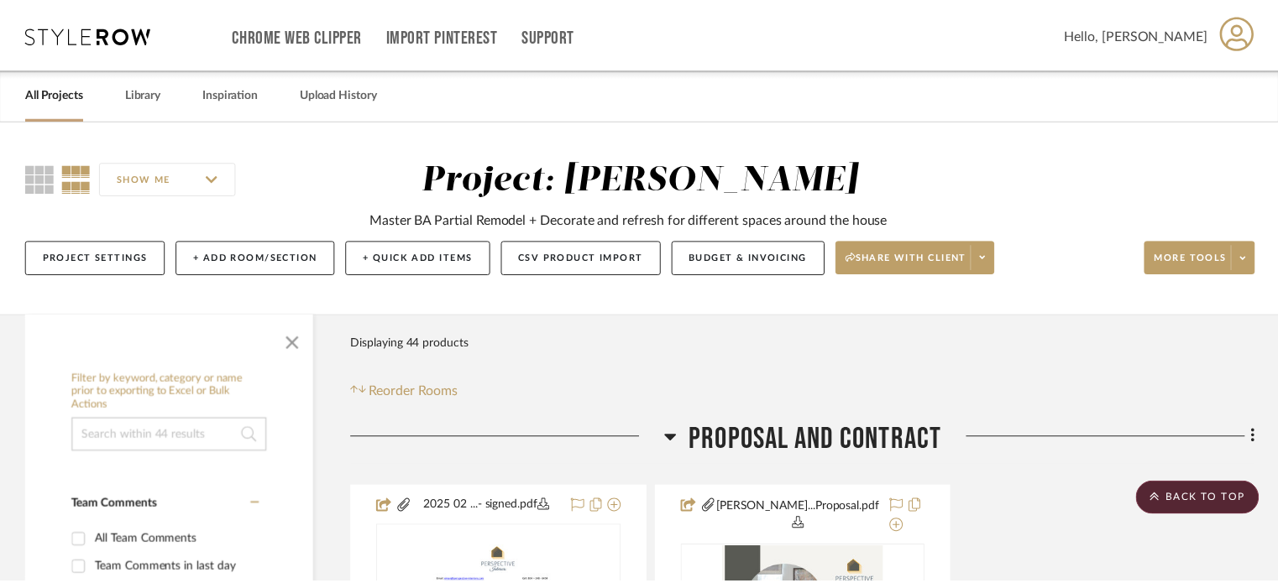
scroll to position [3874, 0]
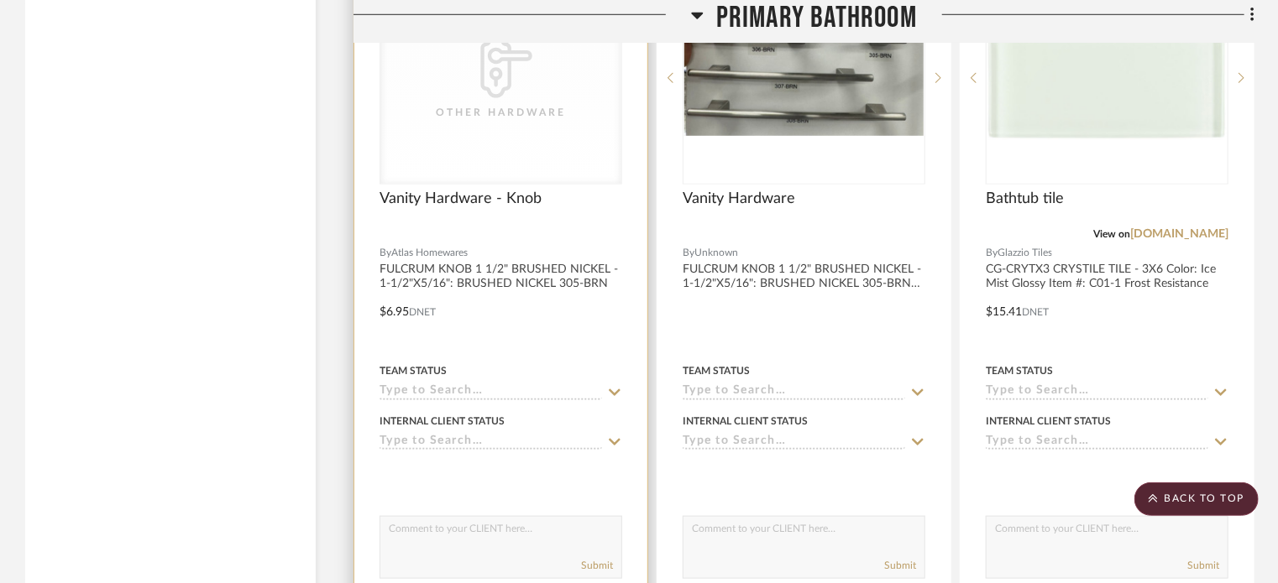
click at [0, 0] on div "CategoryIconHardware Created with Sketch. Other Hardware" at bounding box center [0, 0] width 0 height 0
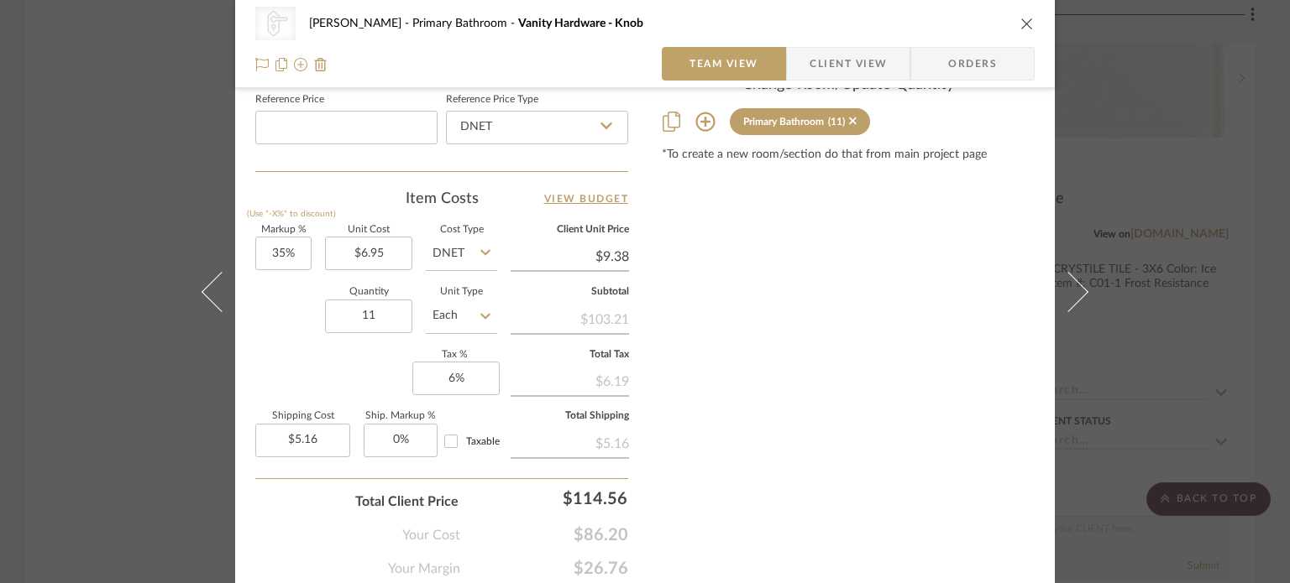
scroll to position [923, 0]
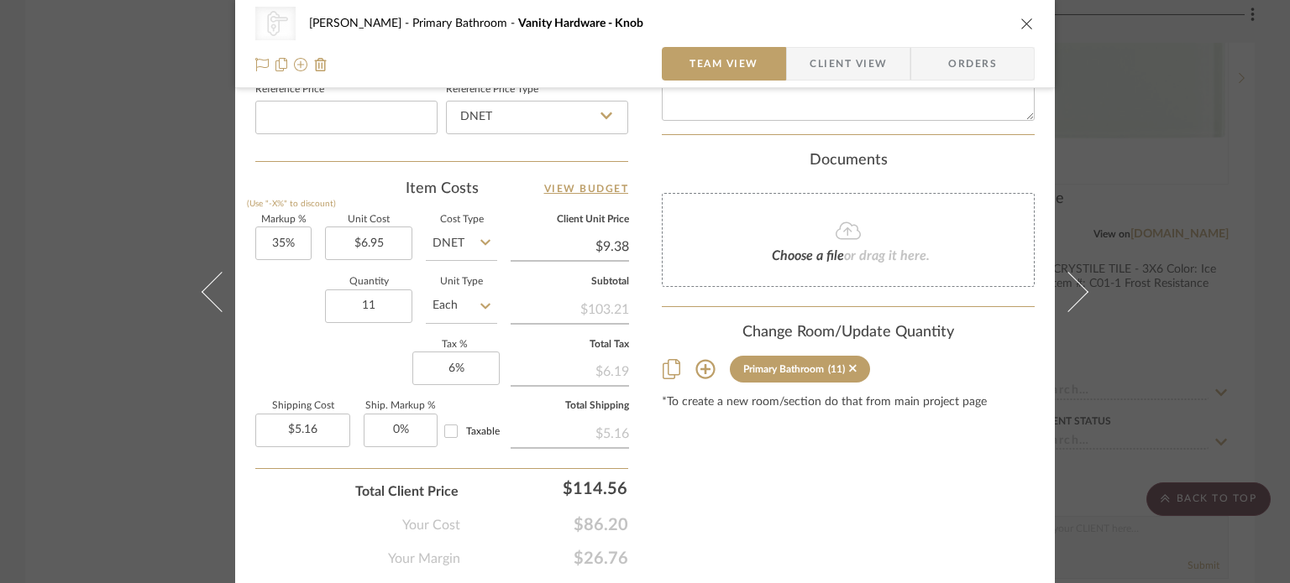
click at [1020, 17] on icon "close" at bounding box center [1026, 23] width 13 height 13
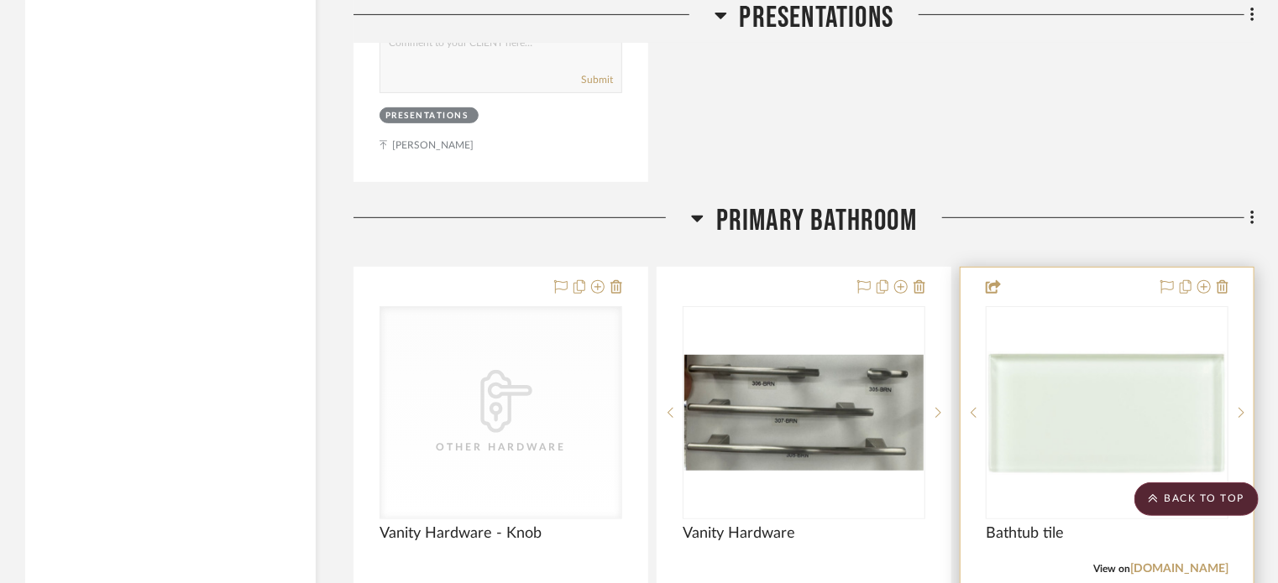
scroll to position [3539, 0]
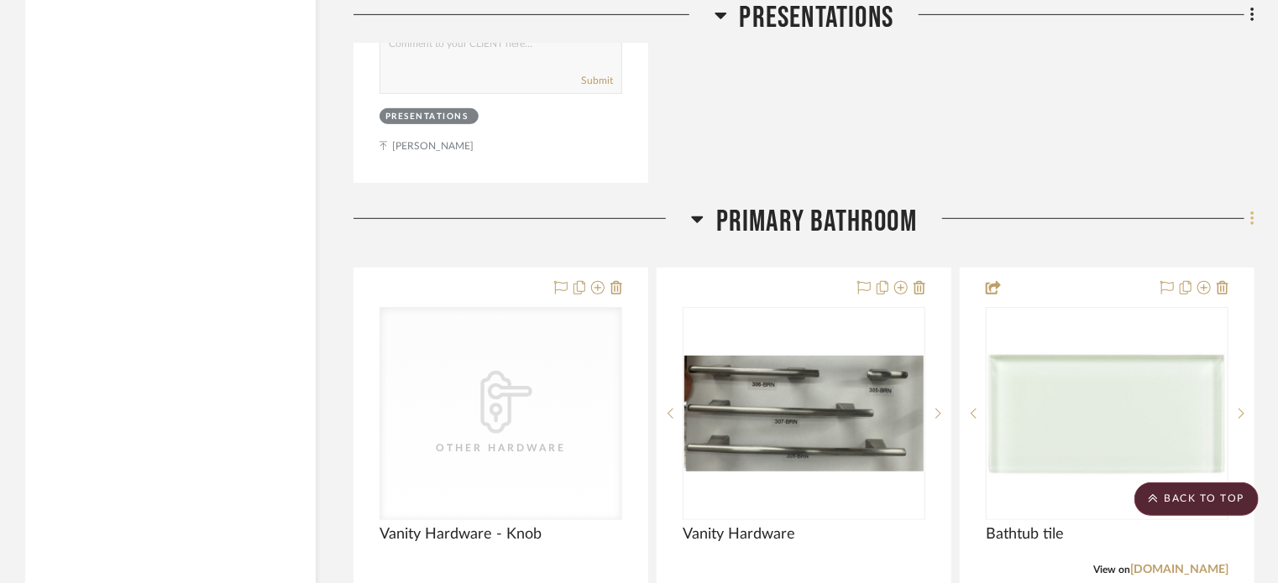
click at [1246, 207] on fa-icon at bounding box center [1249, 221] width 11 height 28
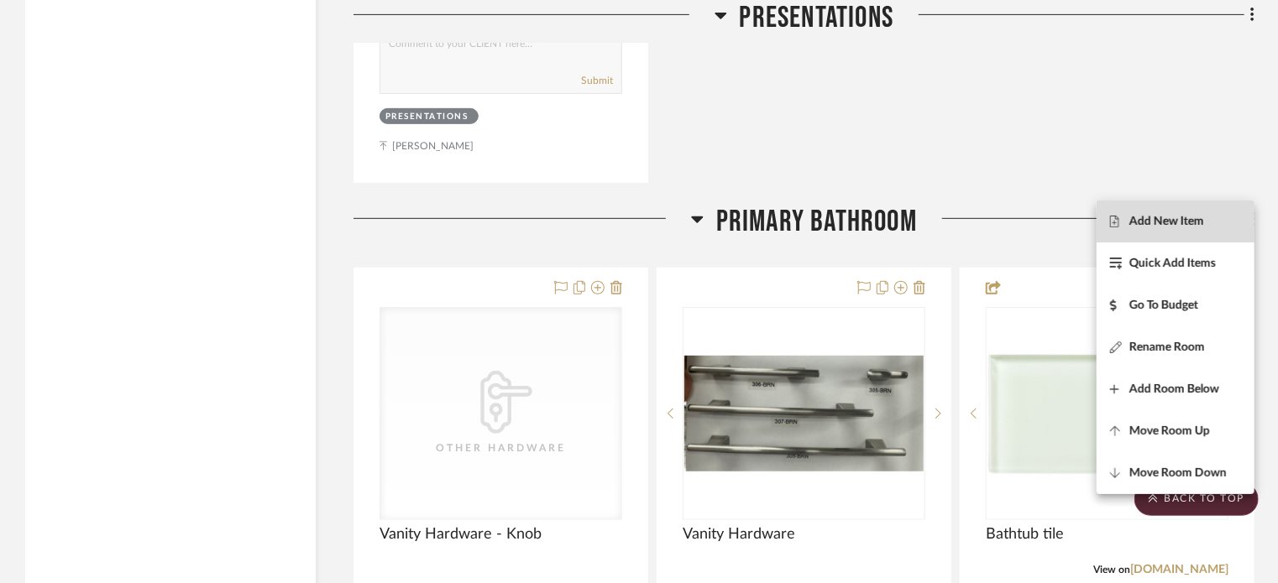
click at [1178, 222] on span "Add New Item" at bounding box center [1166, 221] width 75 height 14
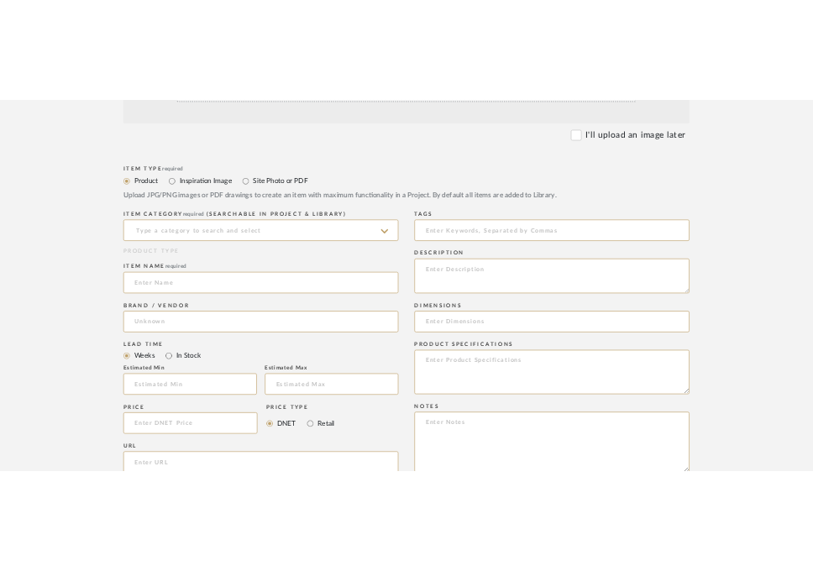
scroll to position [504, 0]
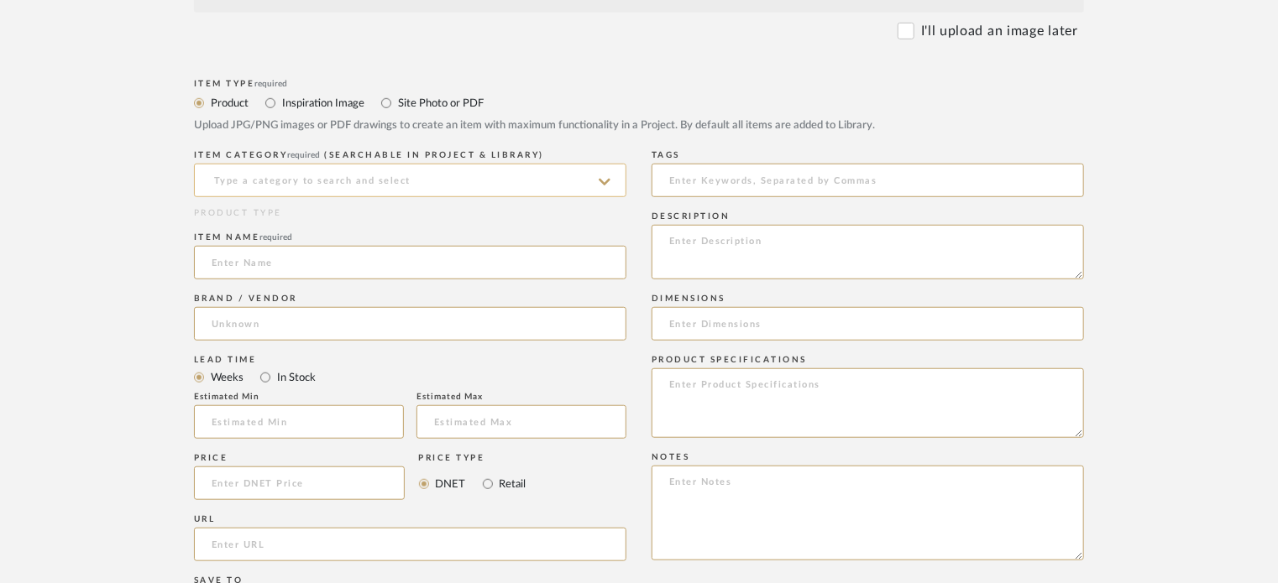
click at [301, 181] on input at bounding box center [410, 181] width 432 height 34
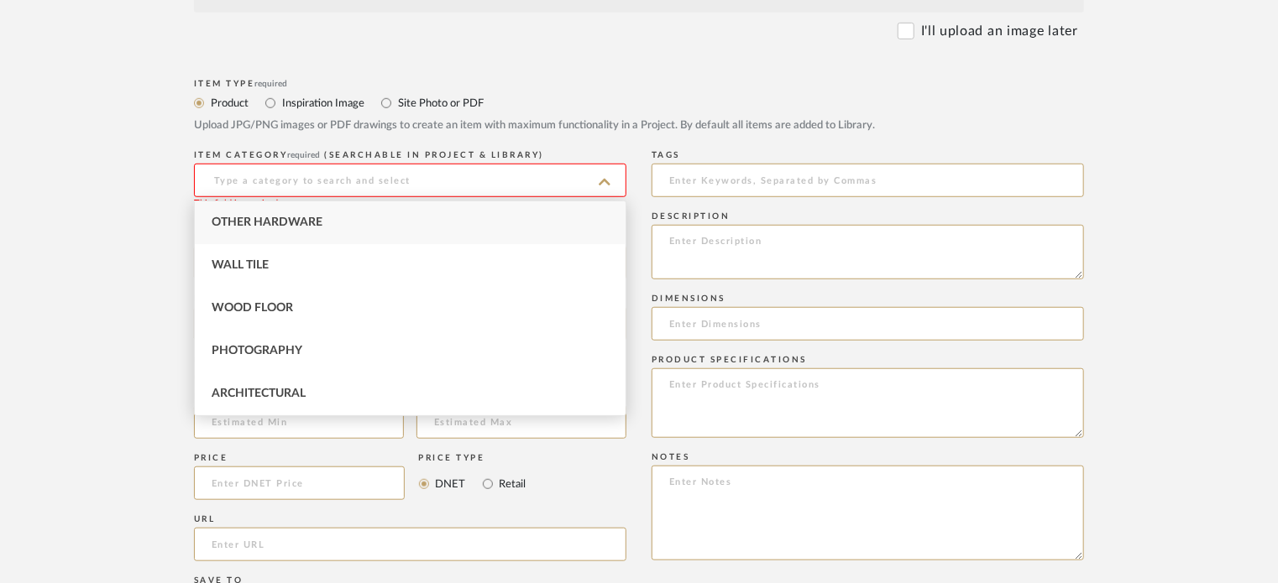
click at [302, 209] on div "Other Hardware" at bounding box center [410, 222] width 431 height 43
type input "Other Hardware"
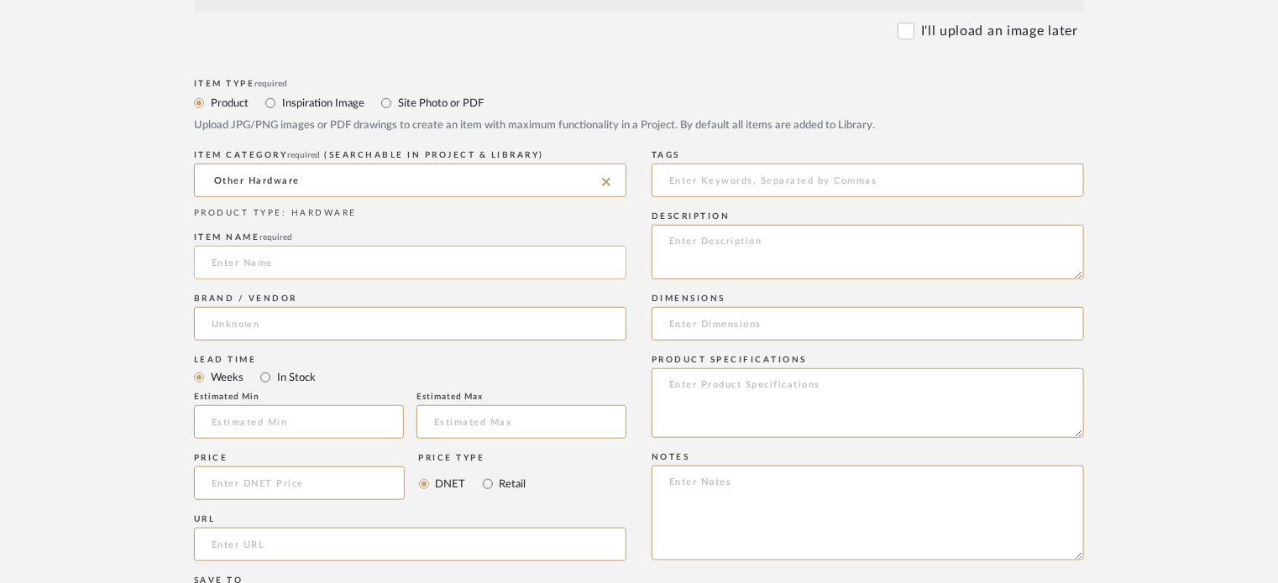
click at [306, 258] on input at bounding box center [410, 263] width 432 height 34
paste input "1 1/2""
type input "1"
type input "Vanity Ha"
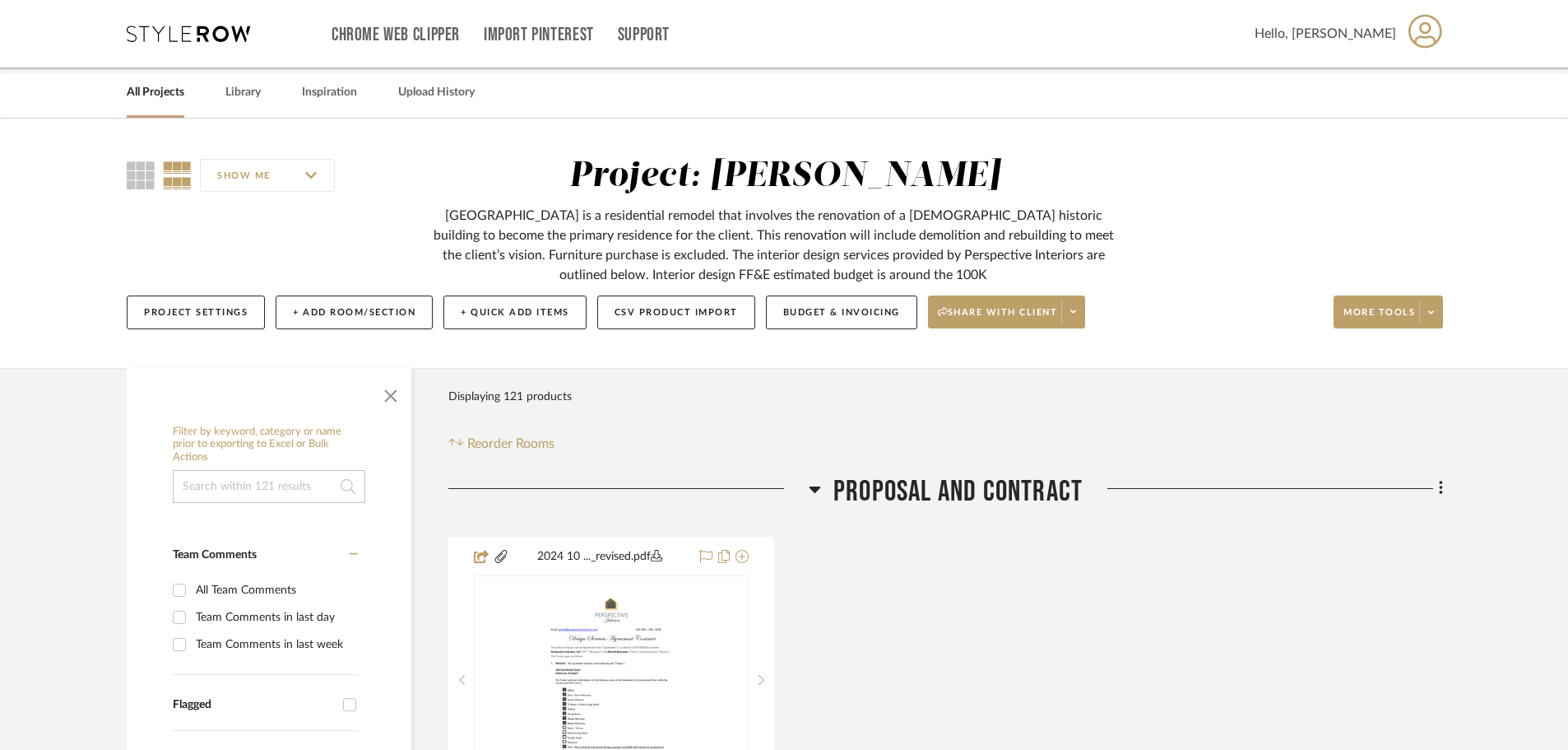
click at [170, 97] on link "All Projects" at bounding box center [155, 92] width 58 height 23
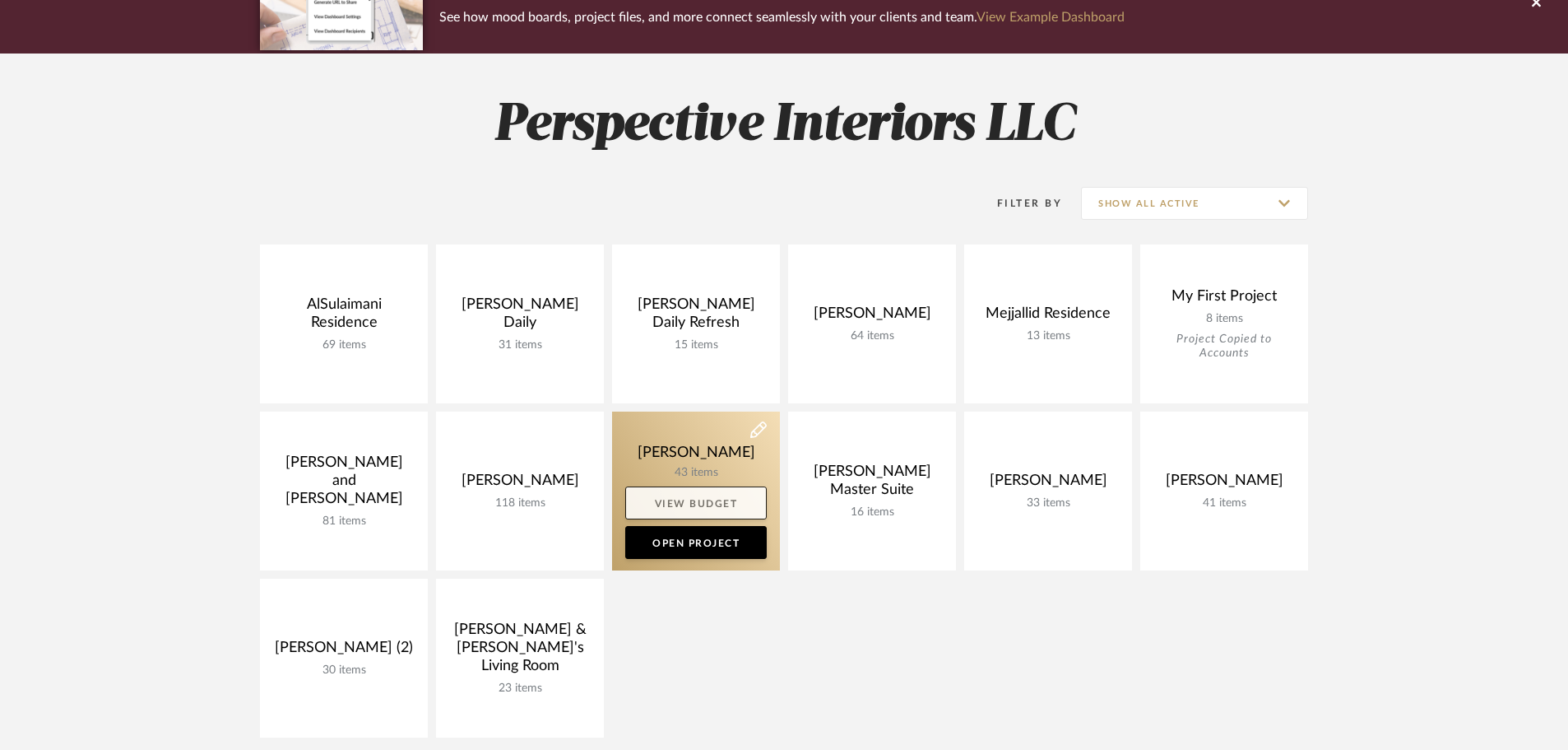
scroll to position [165, 0]
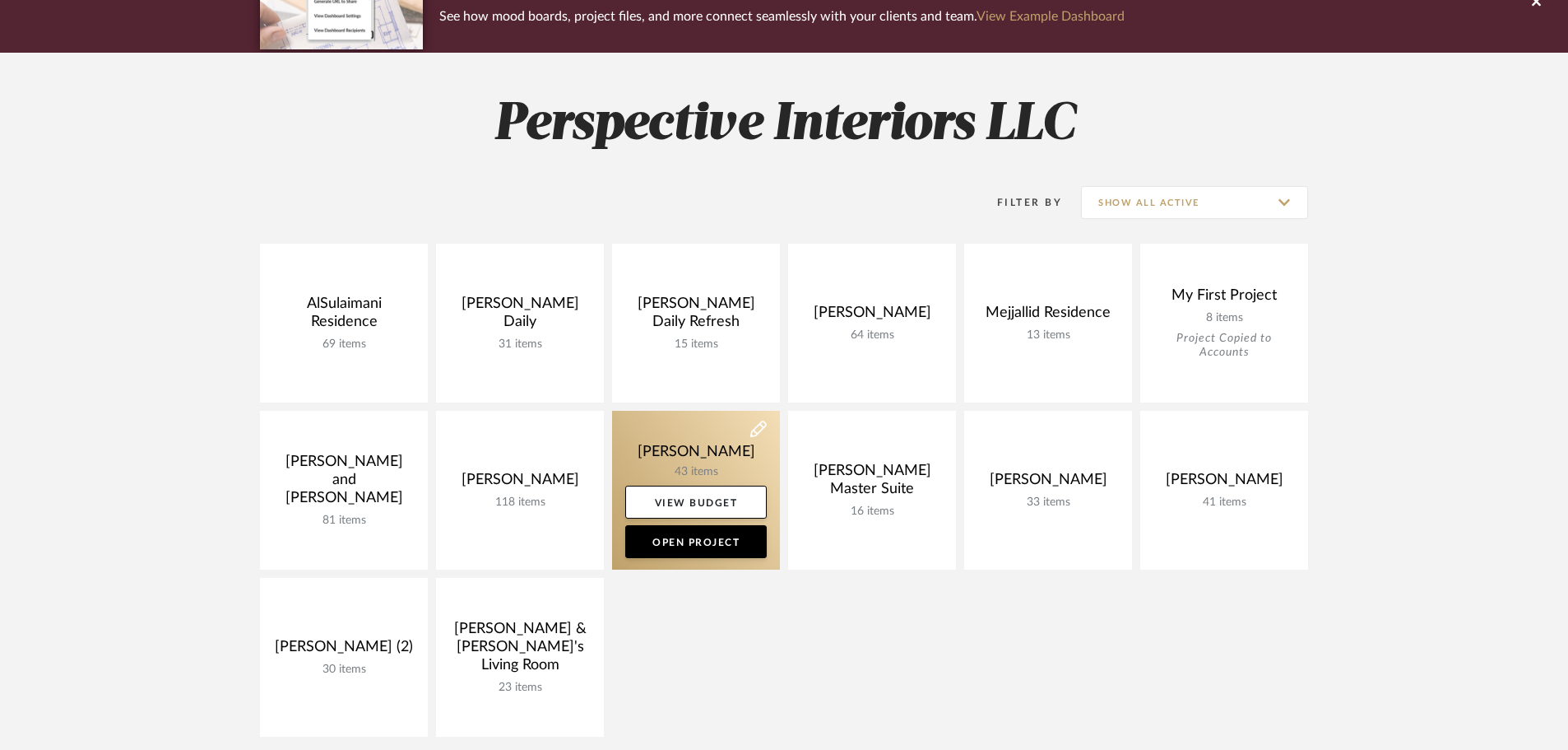
click at [671, 438] on link at bounding box center [696, 490] width 168 height 159
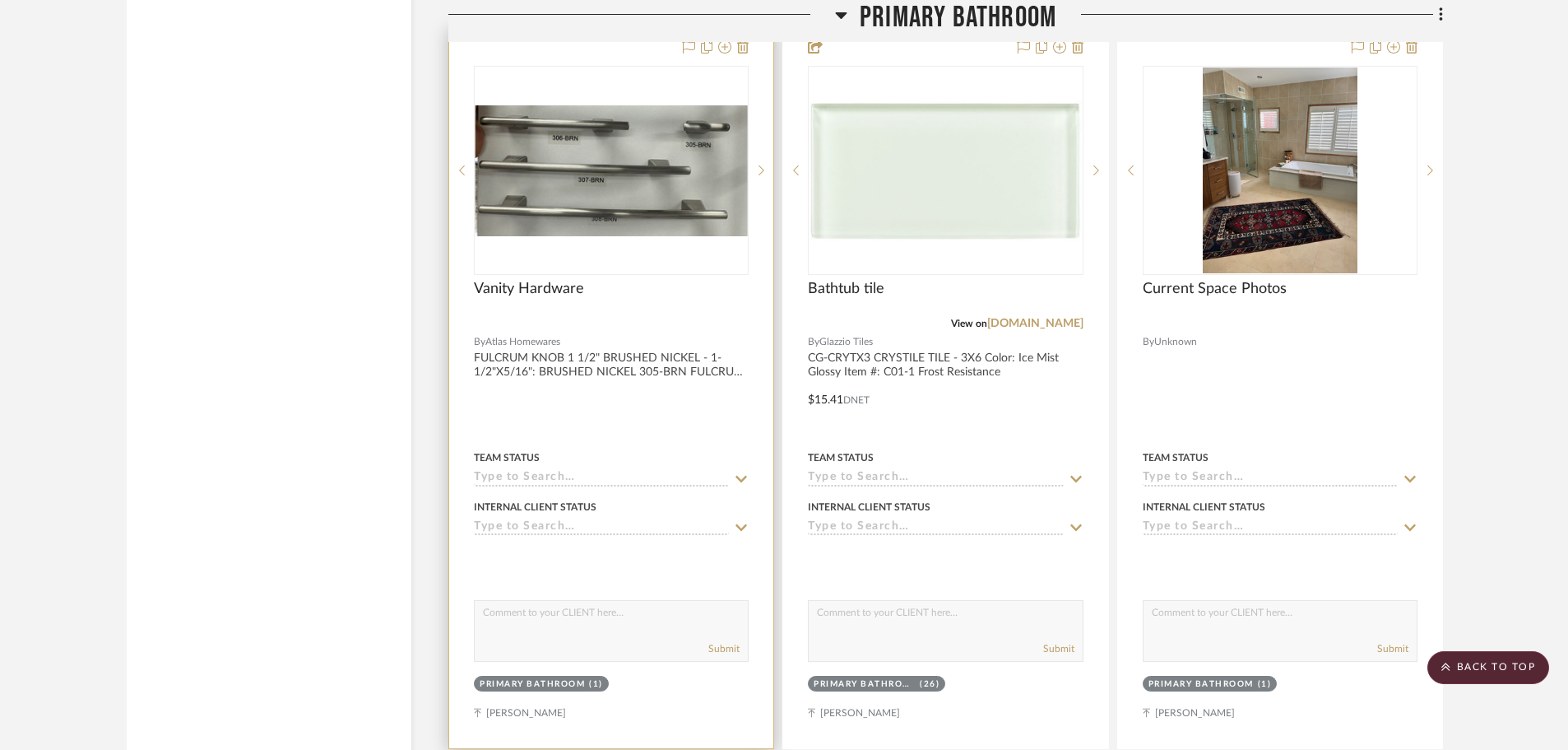
scroll to position [3622, 0]
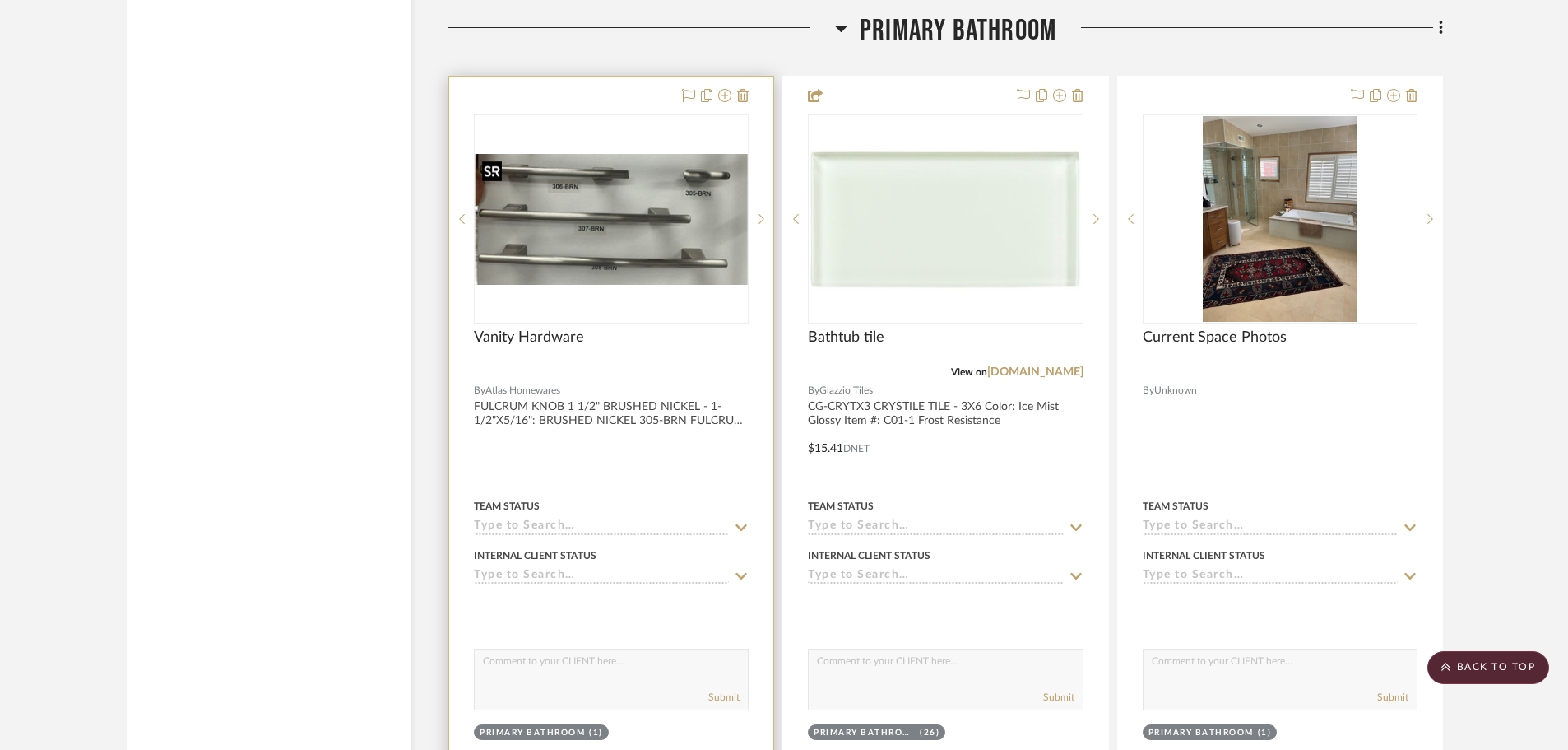
click at [649, 225] on img "0" at bounding box center [611, 220] width 271 height 131
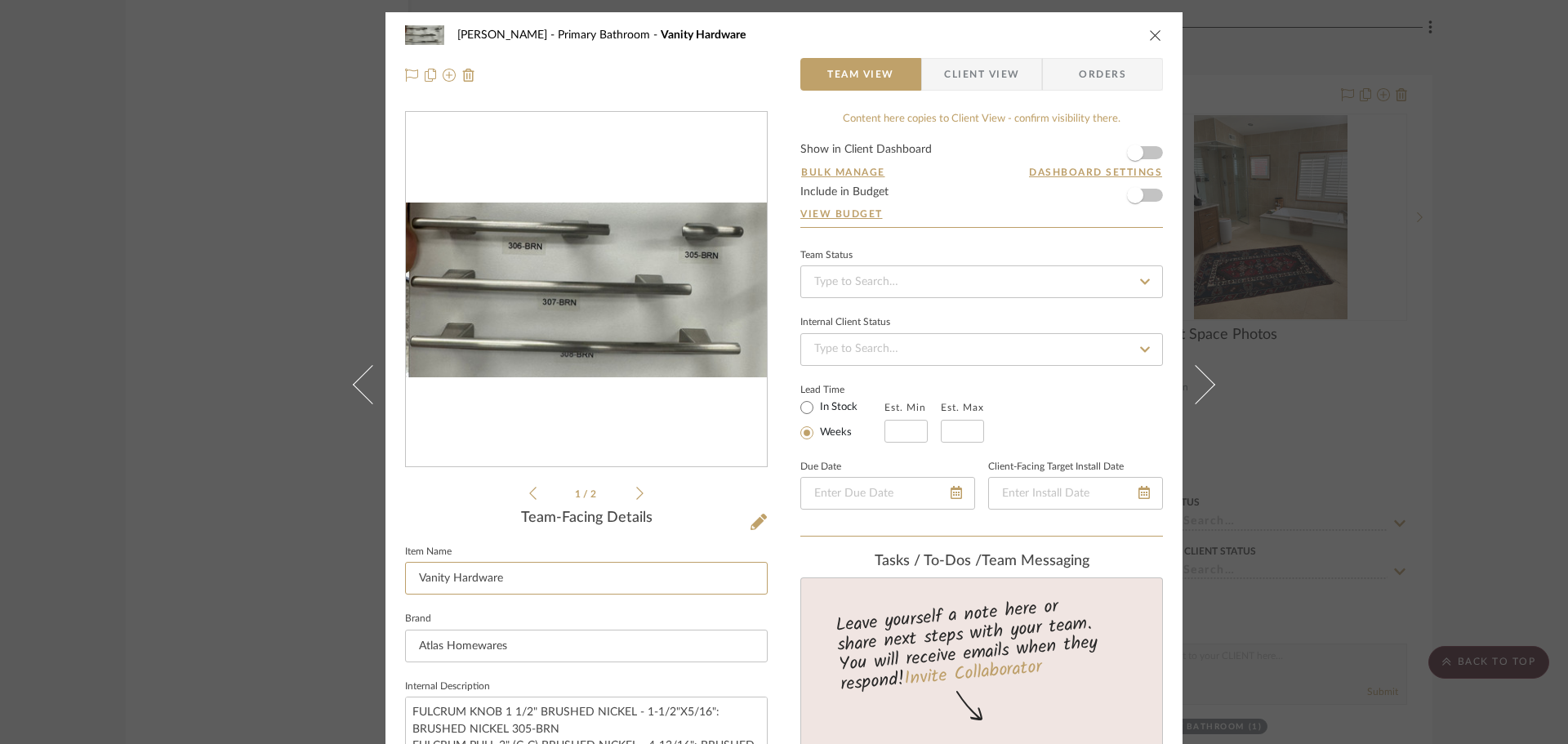
drag, startPoint x: 512, startPoint y: 580, endPoint x: 394, endPoint y: 578, distance: 118.0
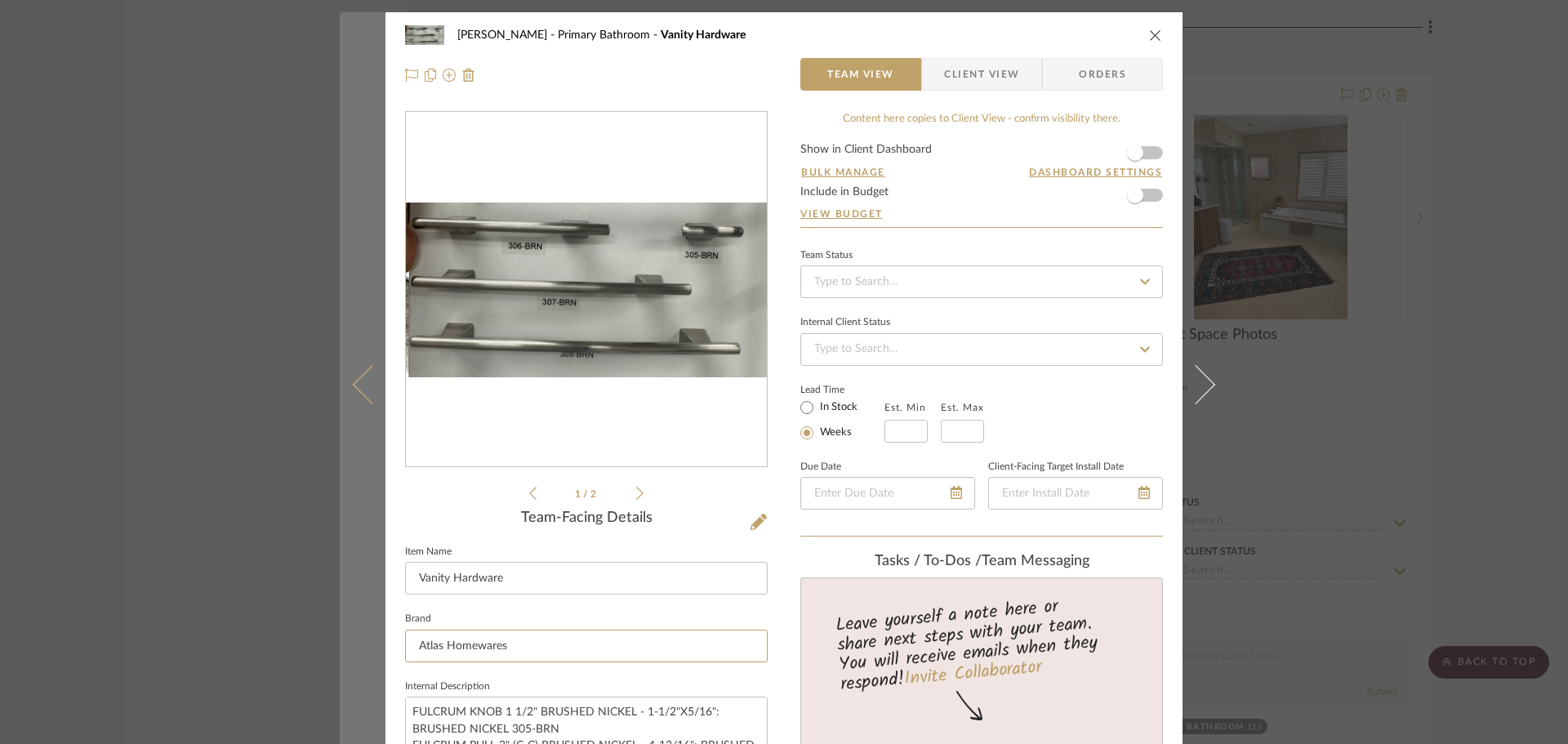
drag, startPoint x: 532, startPoint y: 645, endPoint x: 356, endPoint y: 639, distance: 176.1
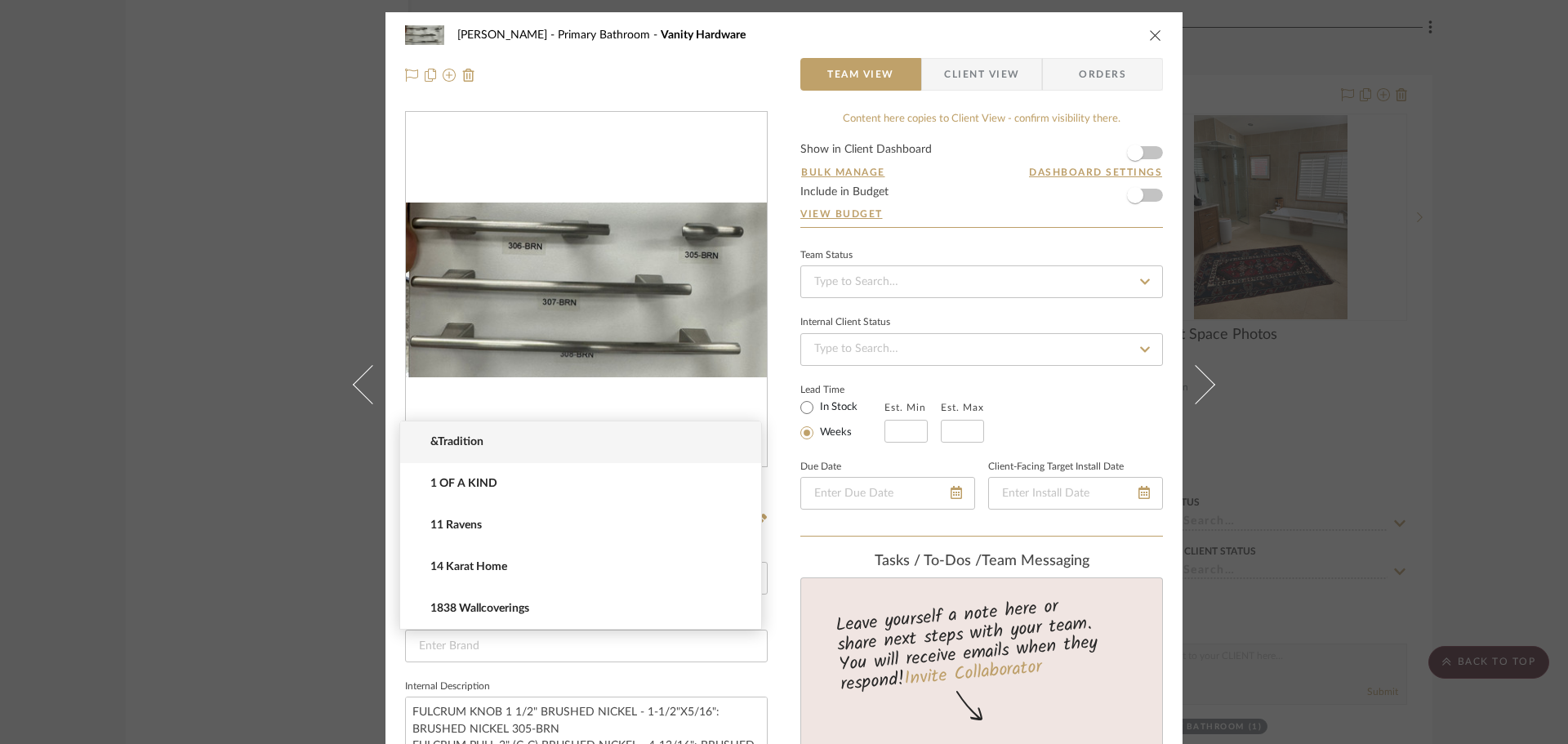
click at [235, 443] on div "Sara Monroe Primary Bathroom Vanity Hardware Team View Client View Orders 1 / 2…" at bounding box center [784, 372] width 1568 height 744
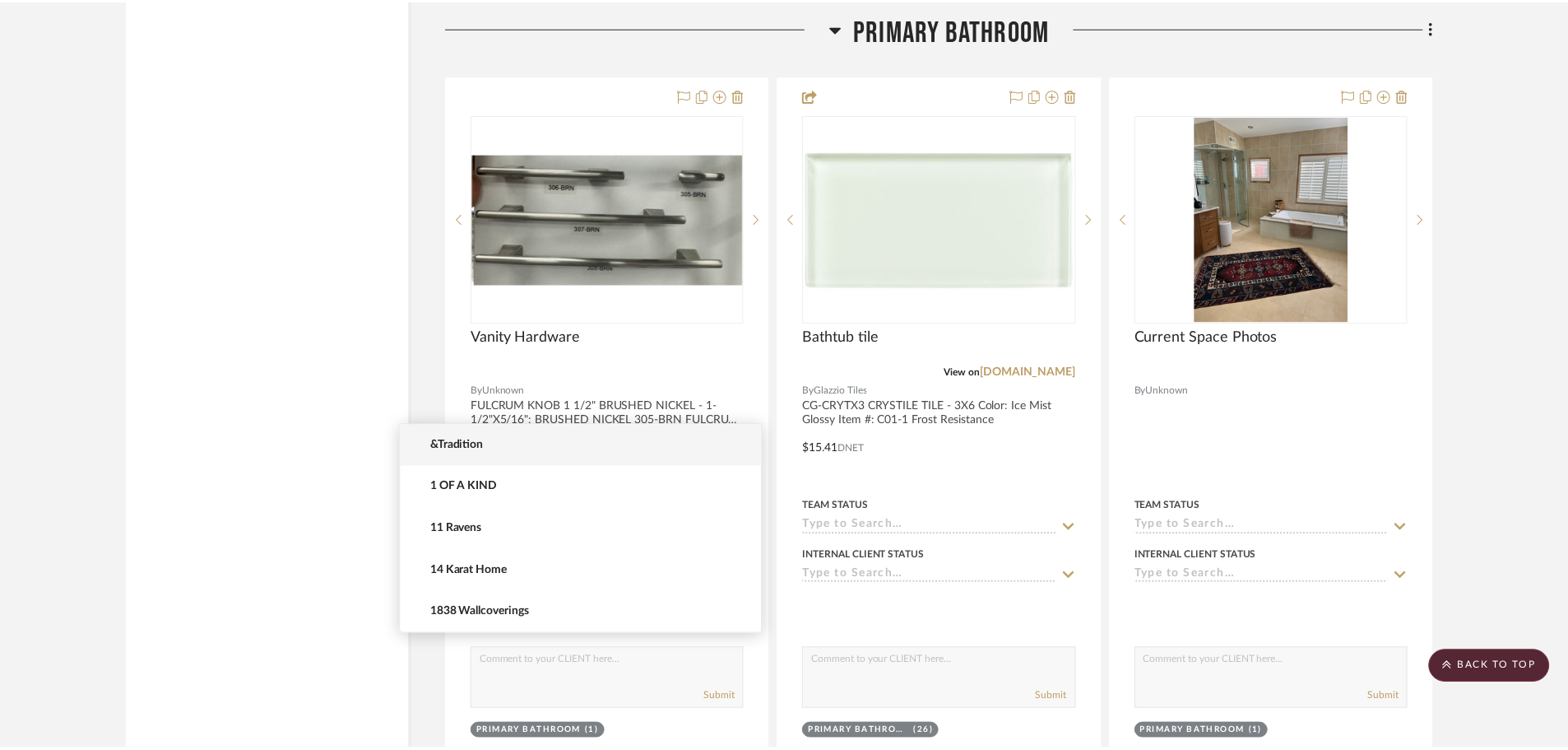
scroll to position [3622, 0]
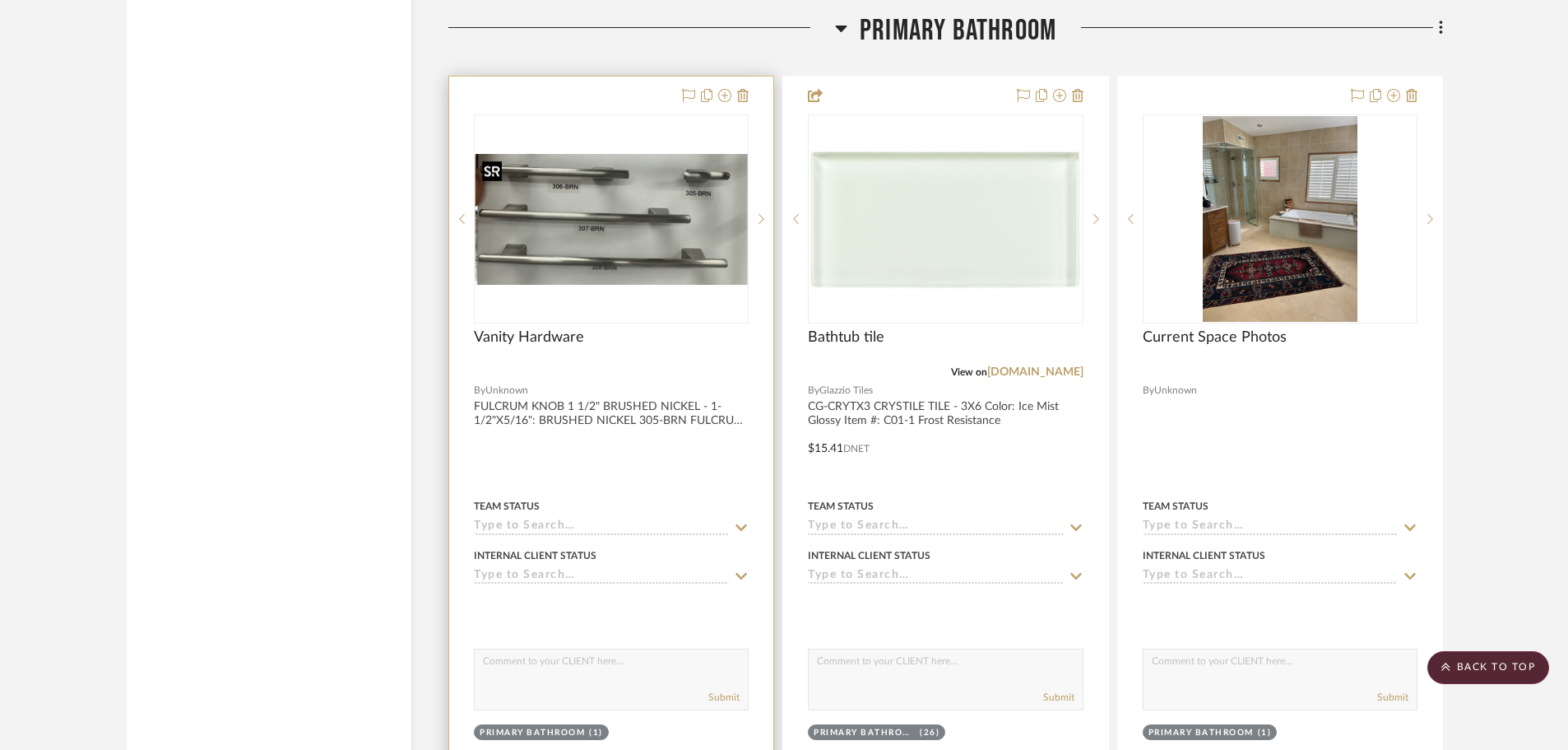
click at [597, 258] on img "0" at bounding box center [611, 220] width 271 height 131
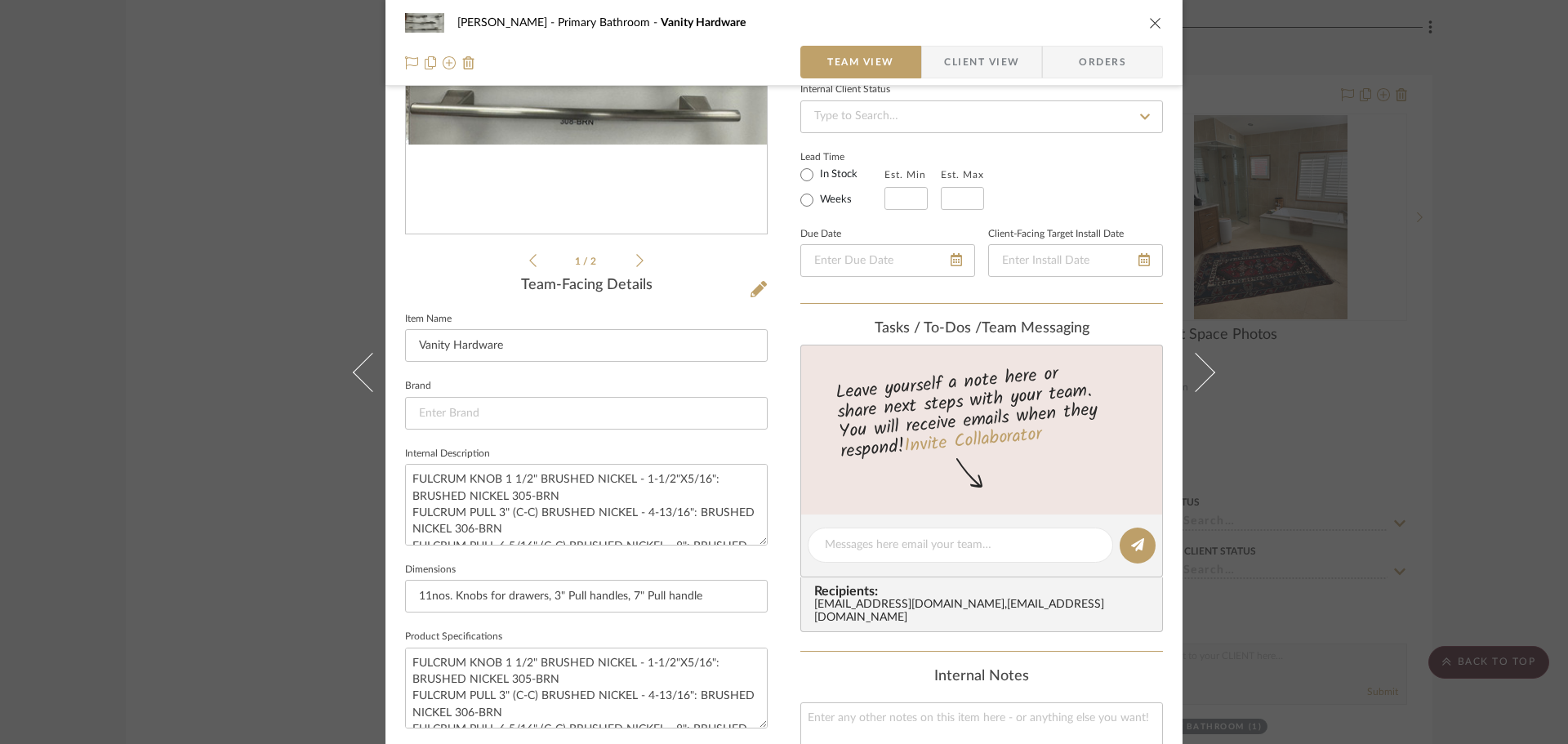
scroll to position [245, 0]
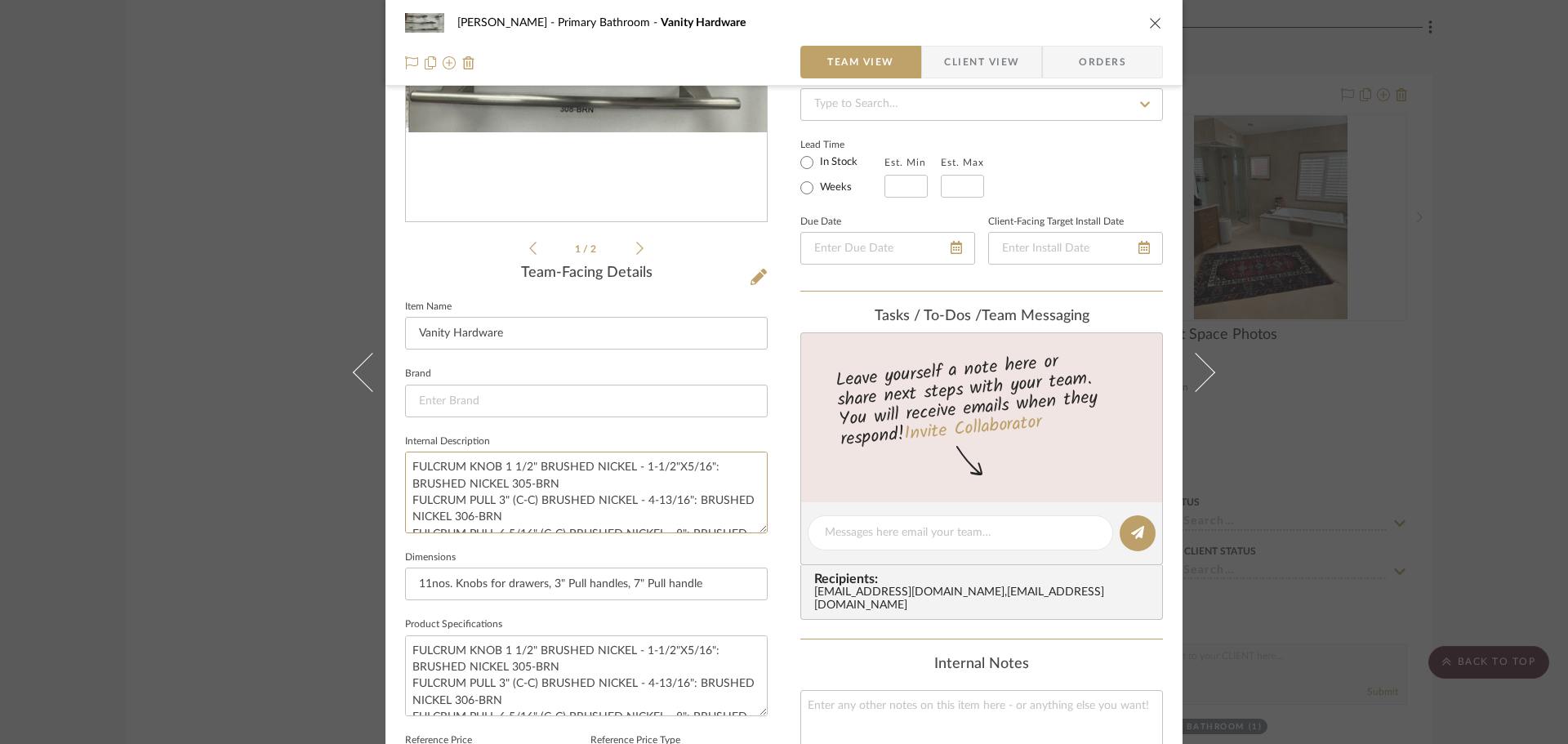
drag, startPoint x: 554, startPoint y: 483, endPoint x: 380, endPoint y: 448, distance: 177.5
click at [385, 448] on div "Sara Monroe Primary Bathroom Vanity Hardware Team View Client View Orders 1 / 2…" at bounding box center [783, 519] width 797 height 1505
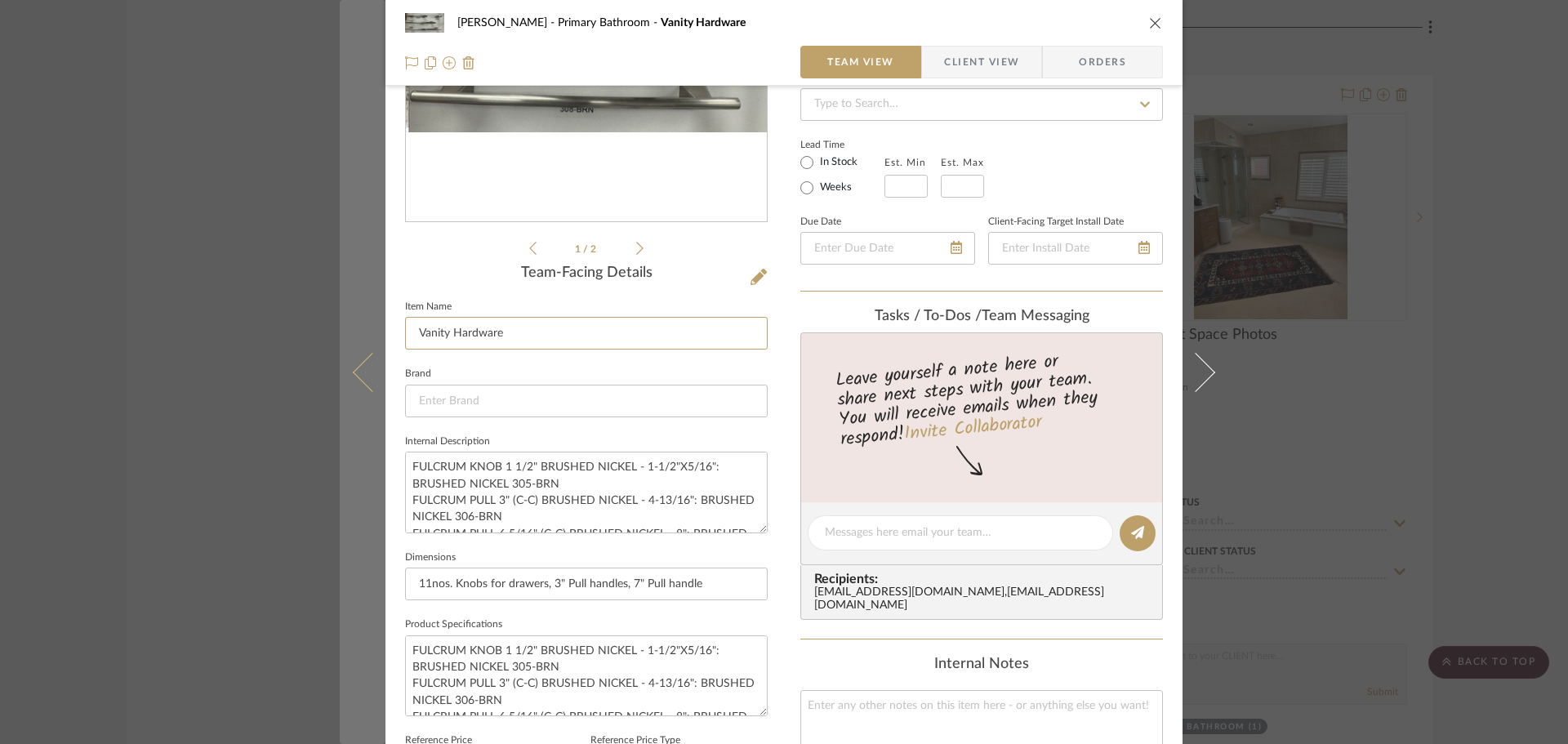
drag, startPoint x: 501, startPoint y: 330, endPoint x: 351, endPoint y: 331, distance: 150.0
click at [351, 331] on mat-dialog-content "Sara Monroe Primary Bathroom Vanity Hardware Team View Client View Orders 1 / 2…" at bounding box center [783, 519] width 888 height 1505
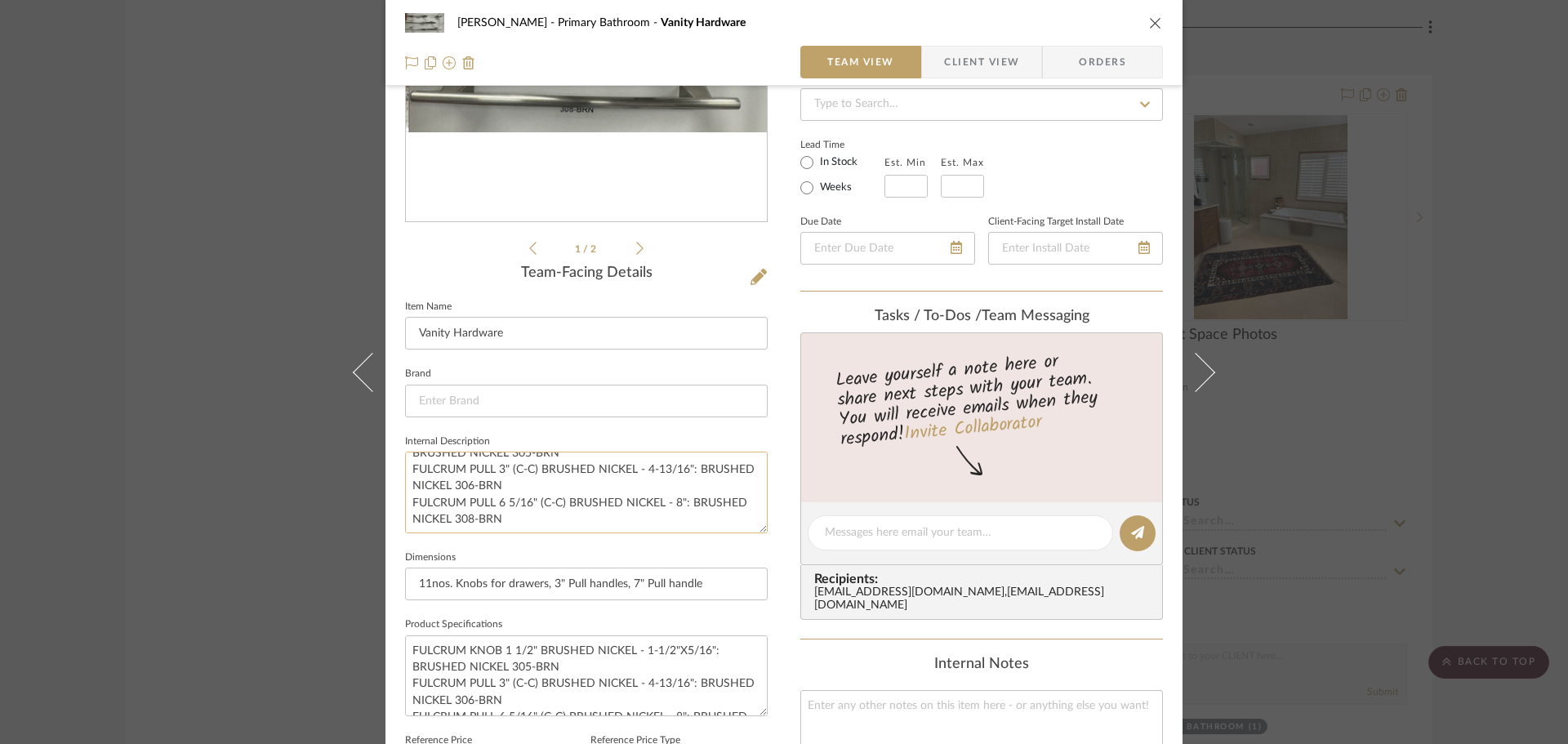
scroll to position [33, 0]
click at [547, 483] on textarea "FULCRUM KNOB 1 1/2" BRUSHED NICKEL - 1-1/2"X5/16": BRUSHED NICKEL 305-BRN FULCR…" at bounding box center [586, 491] width 363 height 81
drag, startPoint x: 552, startPoint y: 481, endPoint x: 405, endPoint y: 472, distance: 147.3
click at [405, 472] on textarea "FULCRUM KNOB 1 1/2" BRUSHED NICKEL - 1-1/2"X5/16": BRUSHED NICKEL 305-BRN FULCR…" at bounding box center [586, 491] width 363 height 81
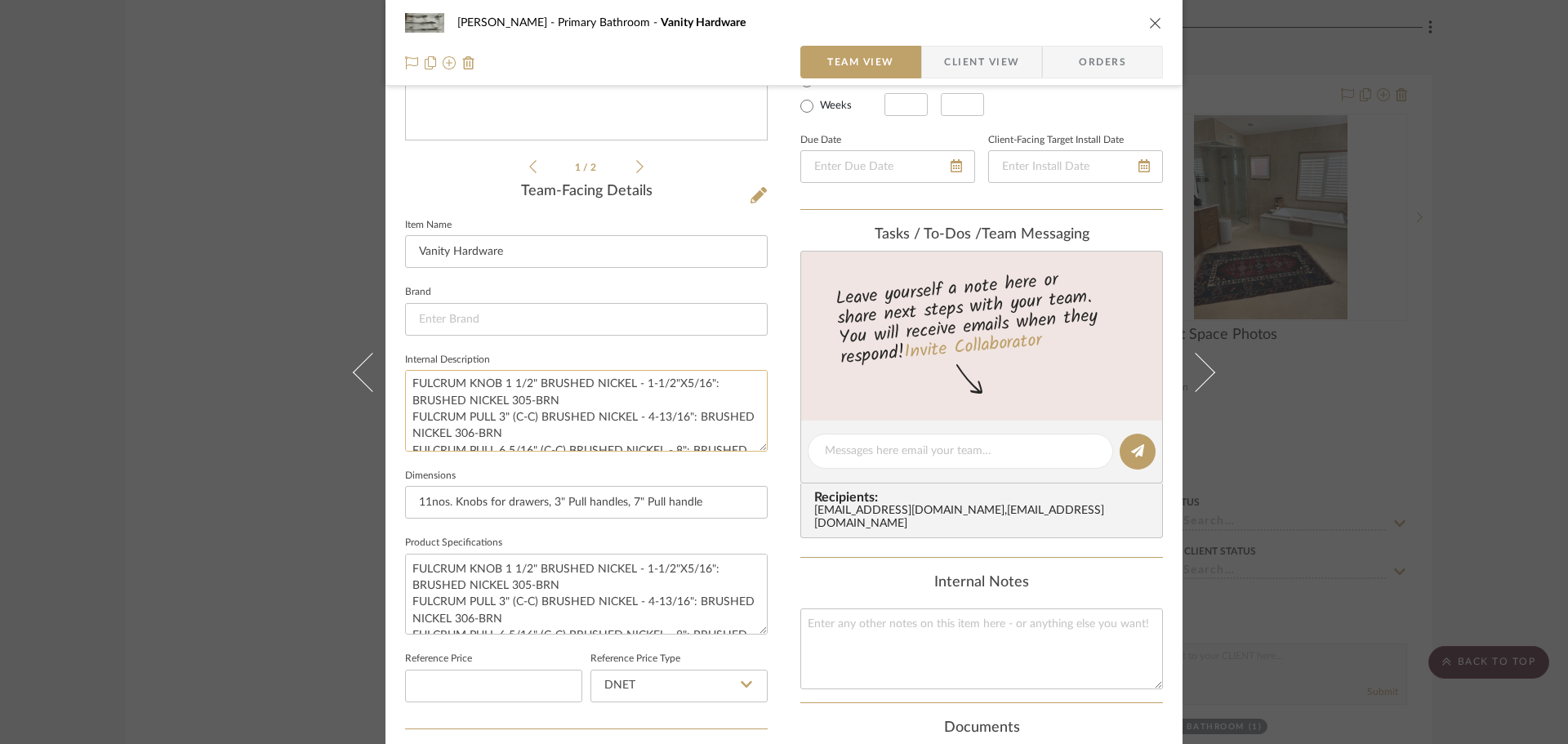
scroll to position [0, 0]
drag, startPoint x: 512, startPoint y: 255, endPoint x: 333, endPoint y: 257, distance: 179.0
click at [333, 257] on div "Sara Monroe Primary Bathroom Vanity Hardware Team View Client View Orders 1 / 2…" at bounding box center [784, 372] width 1568 height 744
type input "Vanity Hardware"
click at [503, 247] on input "Vanity Hardware" at bounding box center [586, 252] width 363 height 33
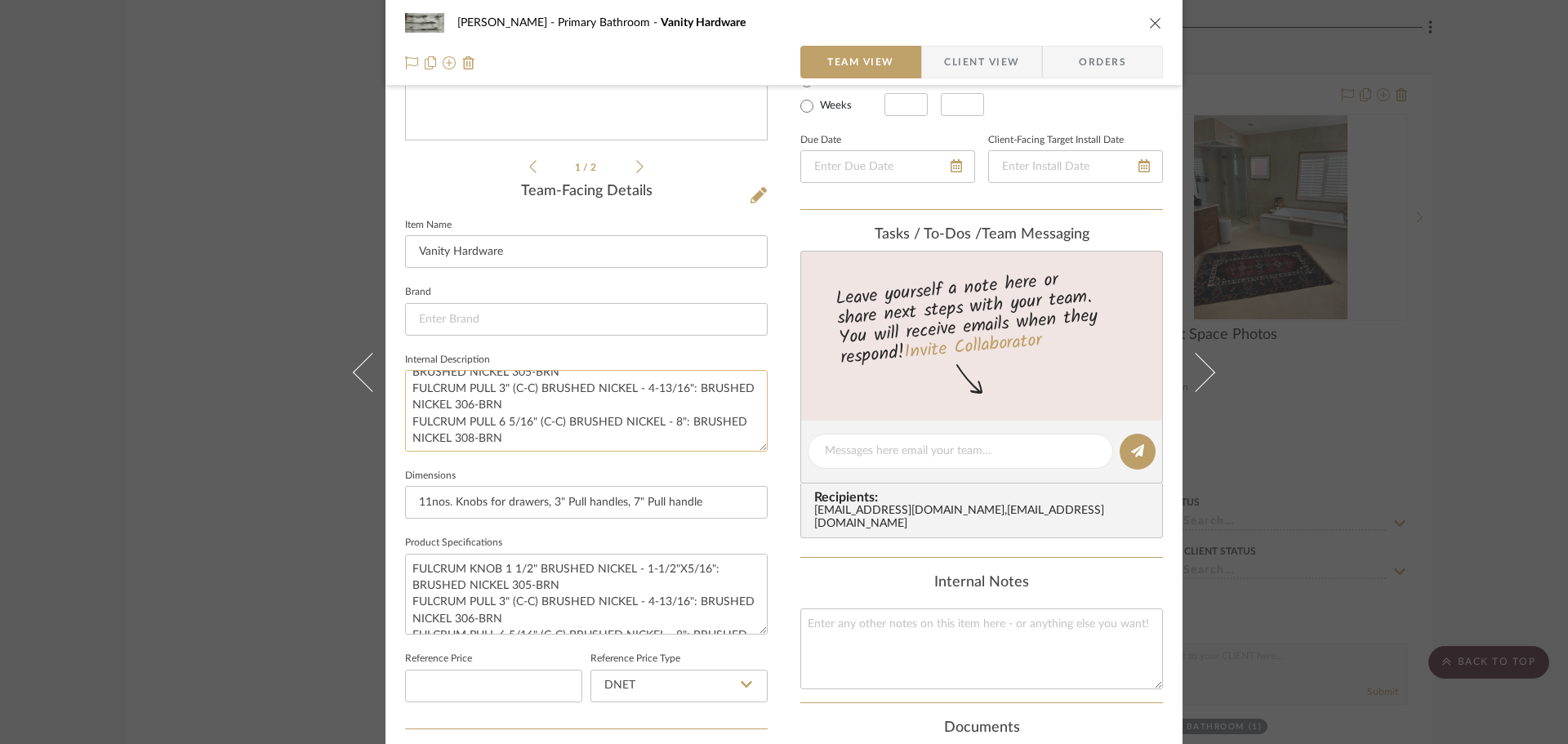
scroll to position [33, 0]
drag, startPoint x: 512, startPoint y: 439, endPoint x: 405, endPoint y: 420, distance: 108.7
click at [405, 420] on textarea "FULCRUM KNOB 1 1/2" BRUSHED NICKEL - 1-1/2"X5/16": BRUSHED NICKEL 305-BRN FULCR…" at bounding box center [586, 409] width 363 height 81
click at [277, 298] on div "Sara Monroe Primary Bathroom Vanity Hardware Team View Client View Orders 1 / 2…" at bounding box center [784, 372] width 1568 height 744
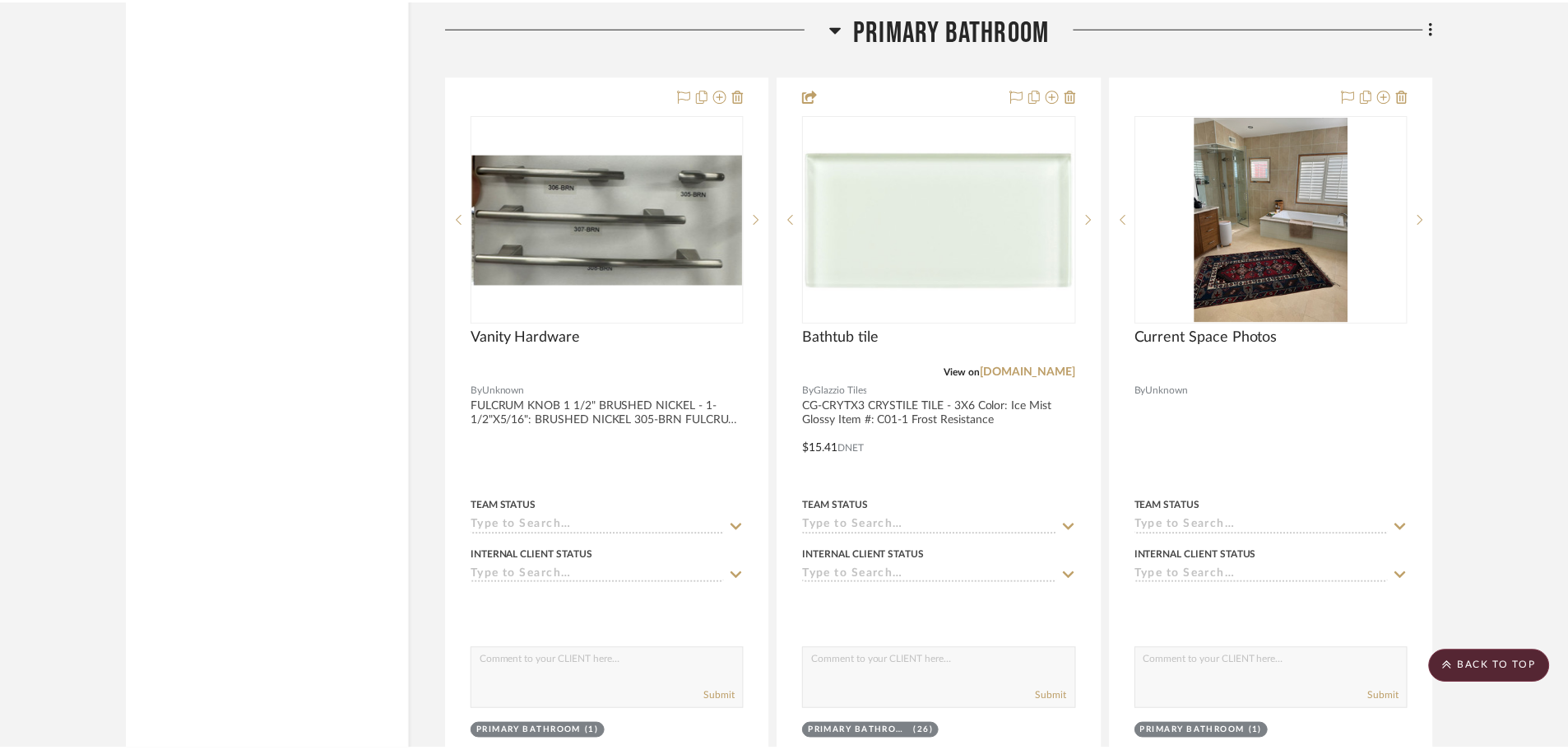
scroll to position [3622, 0]
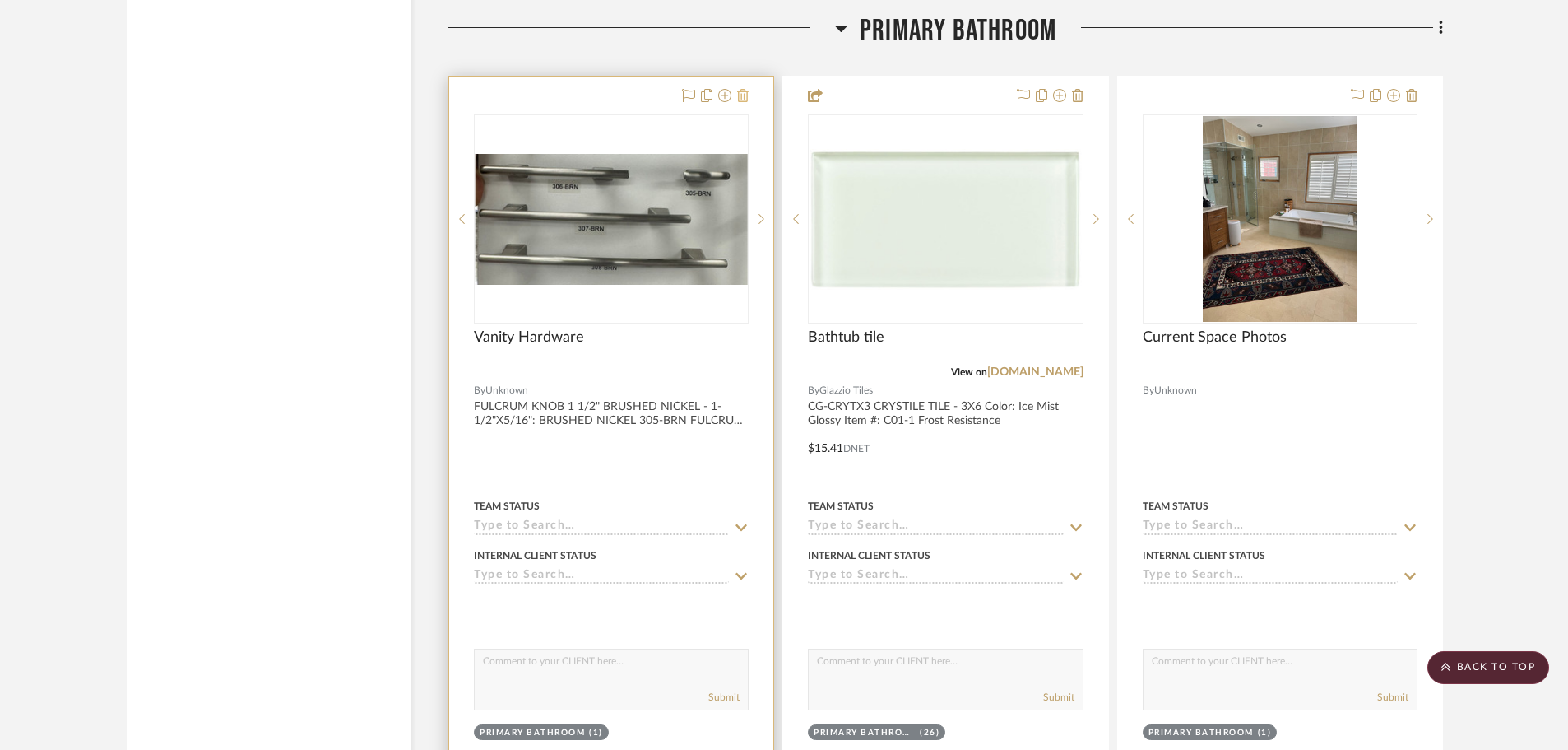
click at [742, 94] on icon at bounding box center [743, 95] width 12 height 13
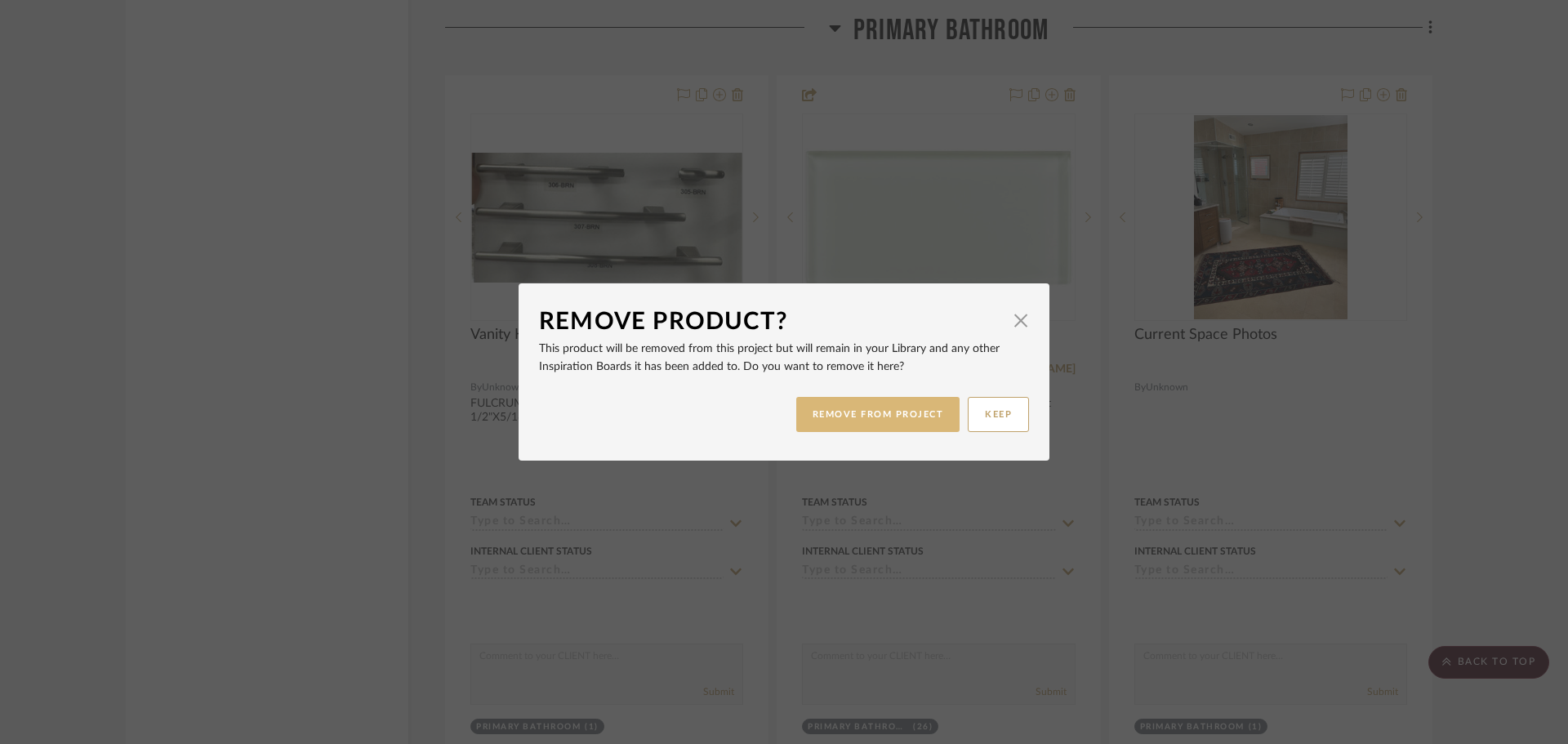
click at [842, 414] on button "REMOVE FROM PROJECT" at bounding box center [878, 414] width 164 height 35
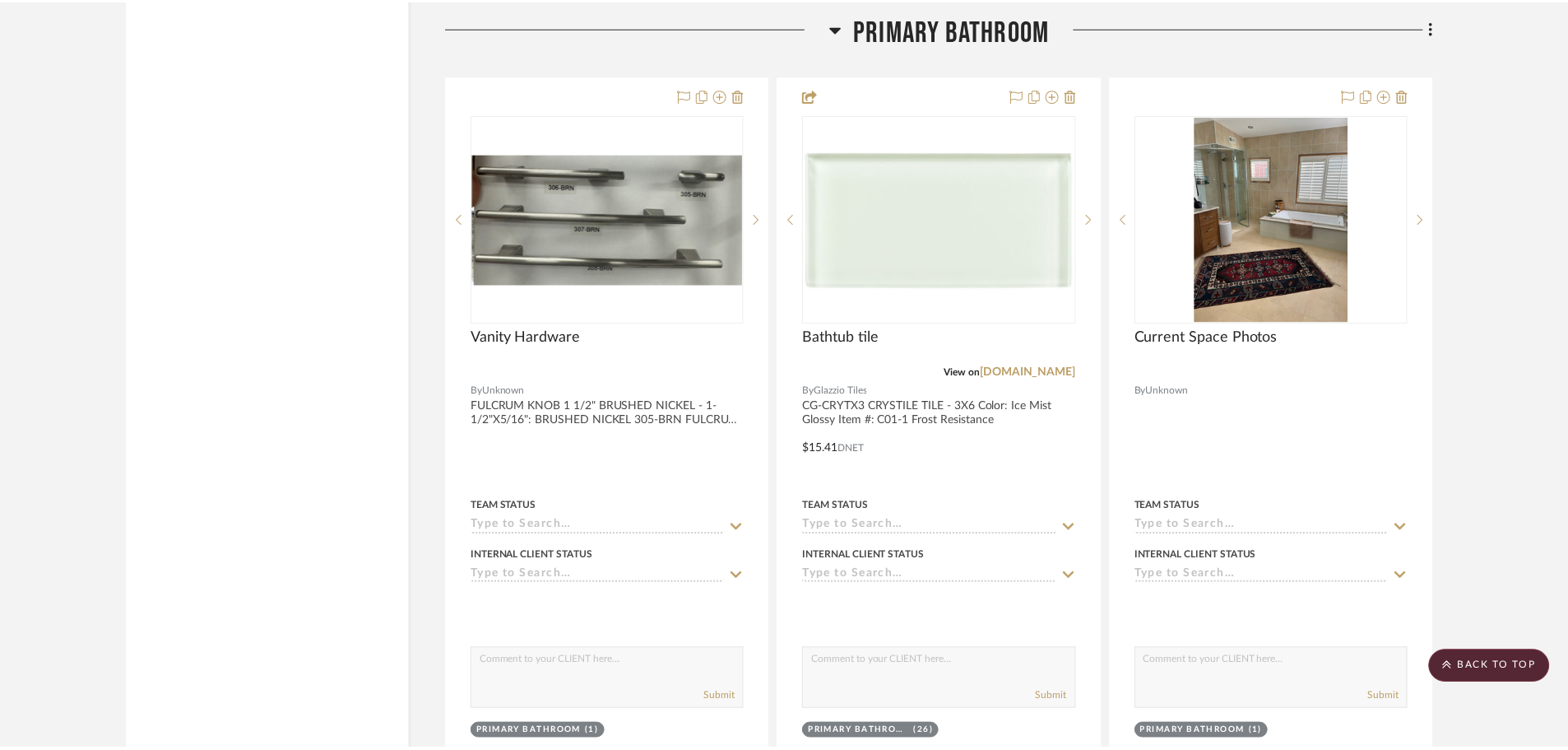
scroll to position [3622, 0]
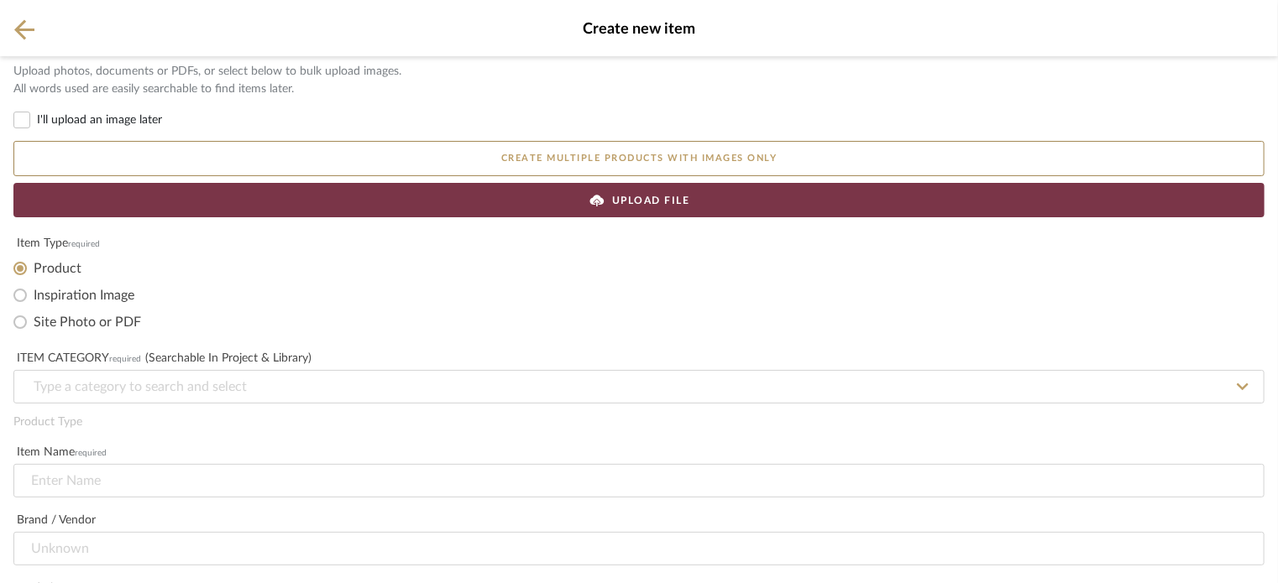
click at [27, 28] on icon at bounding box center [24, 29] width 20 height 20
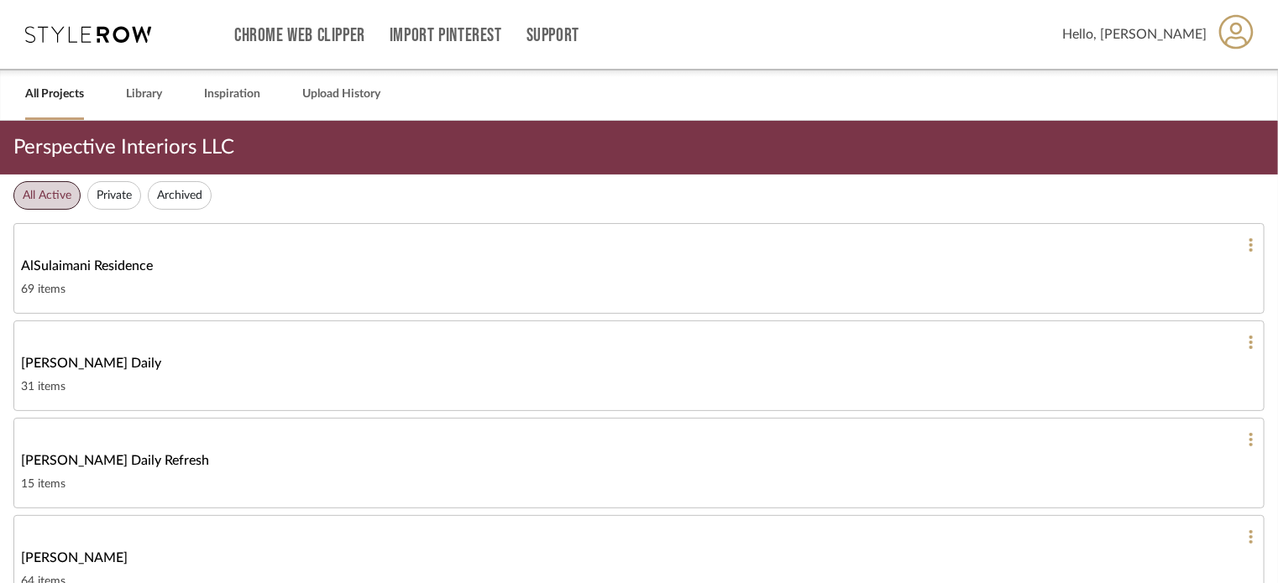
click at [54, 98] on link "All Projects" at bounding box center [54, 94] width 59 height 23
click at [128, 35] on icon at bounding box center [88, 34] width 126 height 17
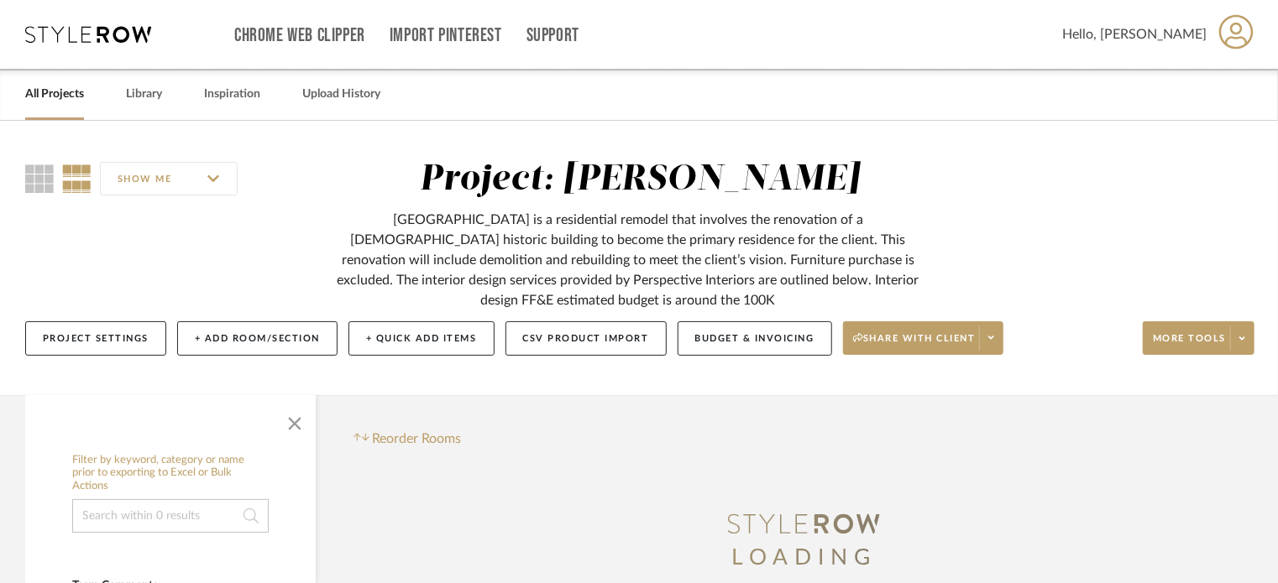
click at [54, 99] on link "All Projects" at bounding box center [54, 94] width 59 height 23
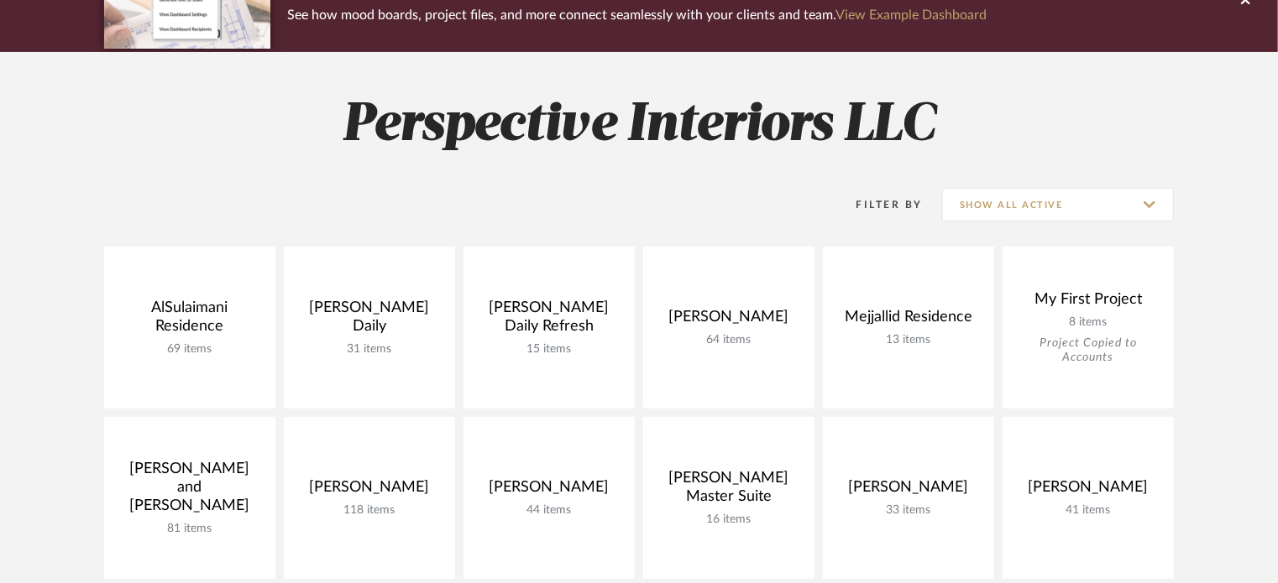
scroll to position [252, 0]
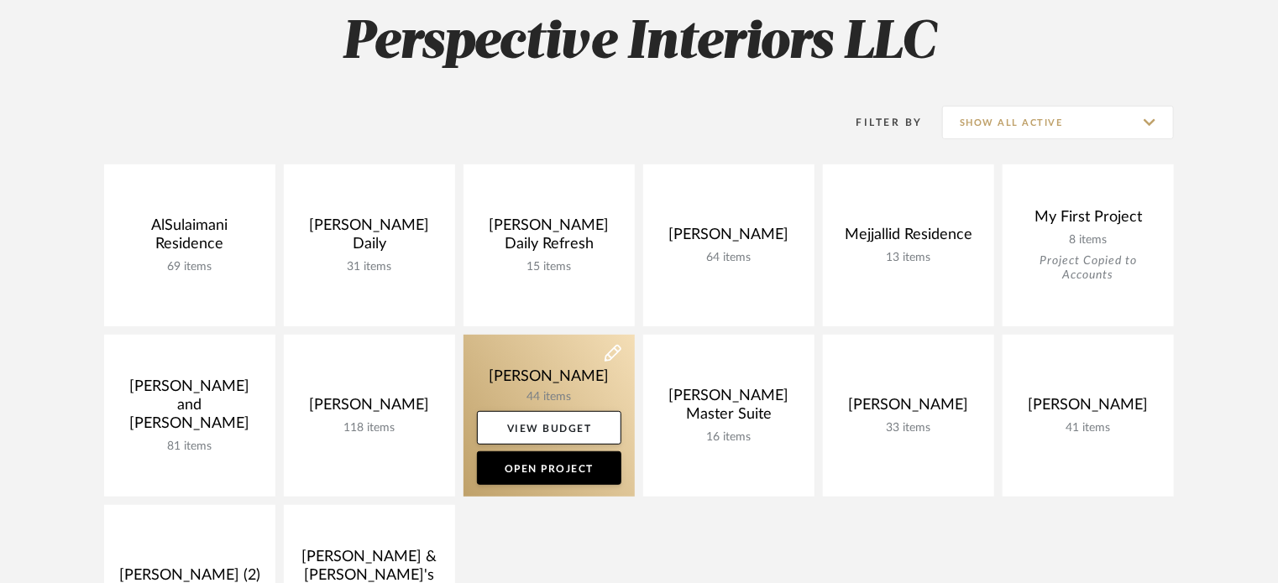
click at [550, 397] on link at bounding box center [548, 416] width 171 height 162
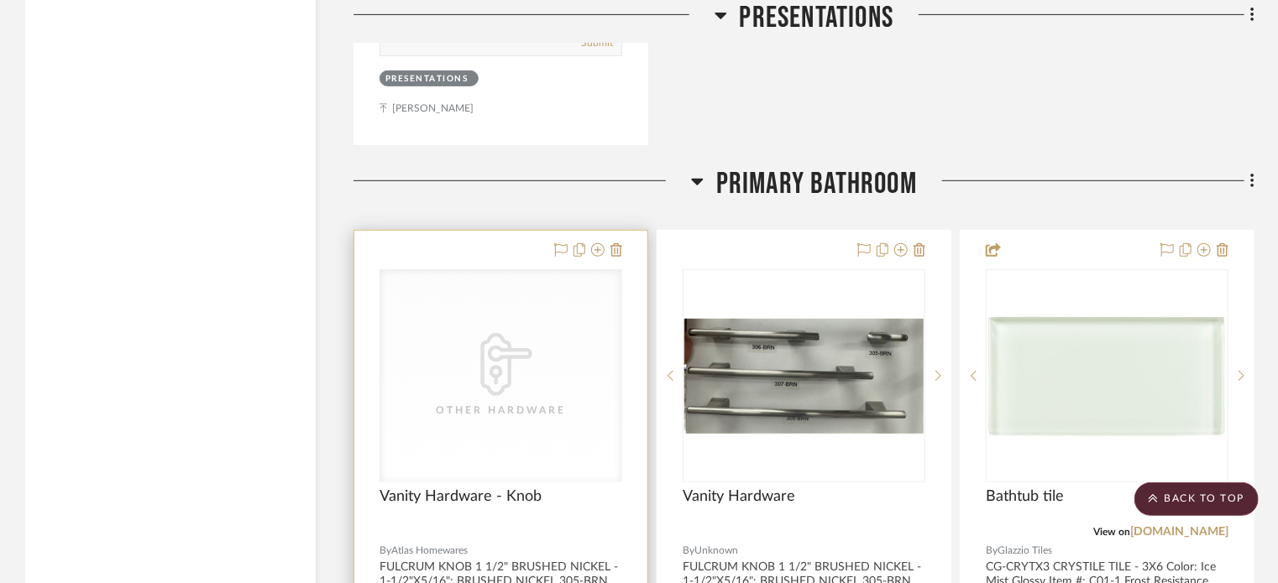
scroll to position [3526, 0]
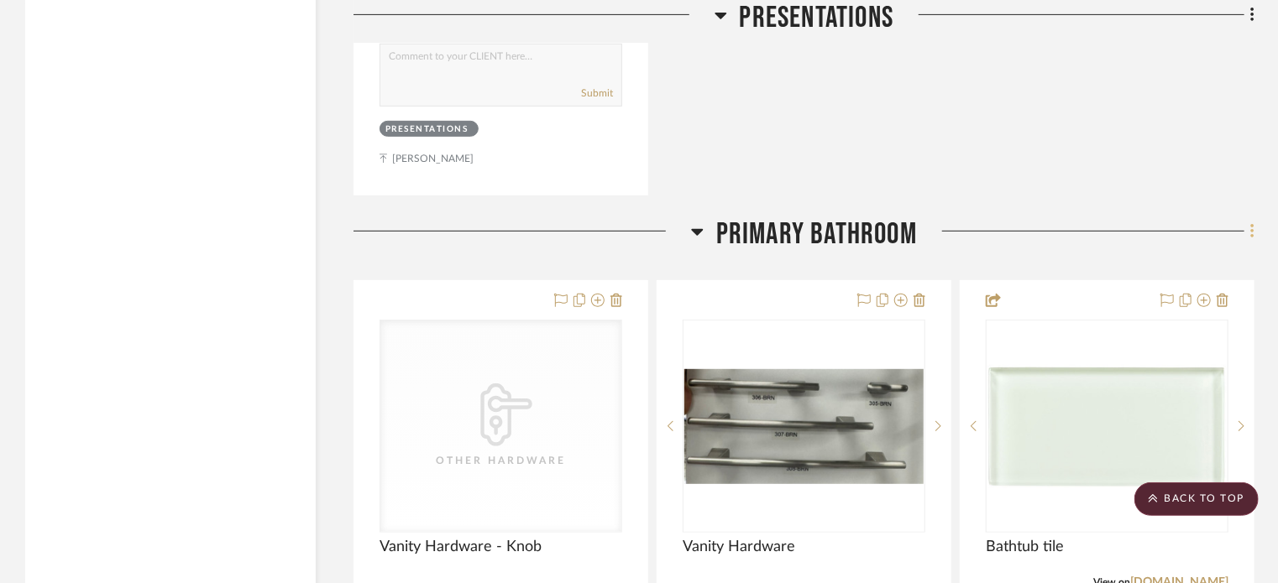
click at [1253, 224] on icon at bounding box center [1251, 231] width 3 height 14
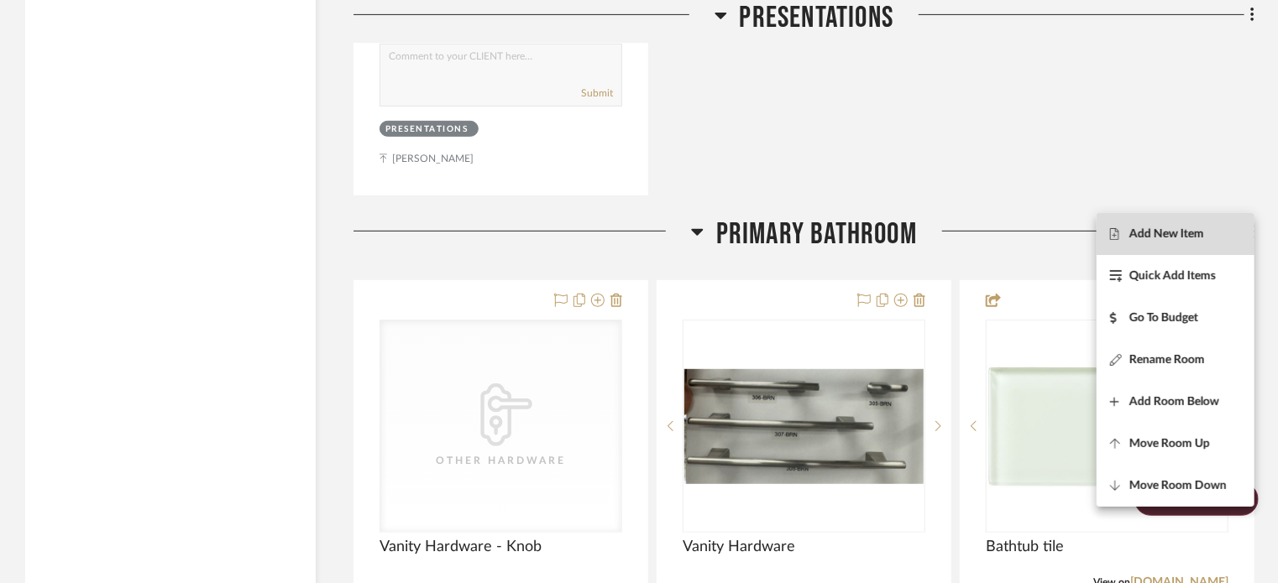
click at [1183, 222] on button "Add New Item" at bounding box center [1175, 234] width 158 height 42
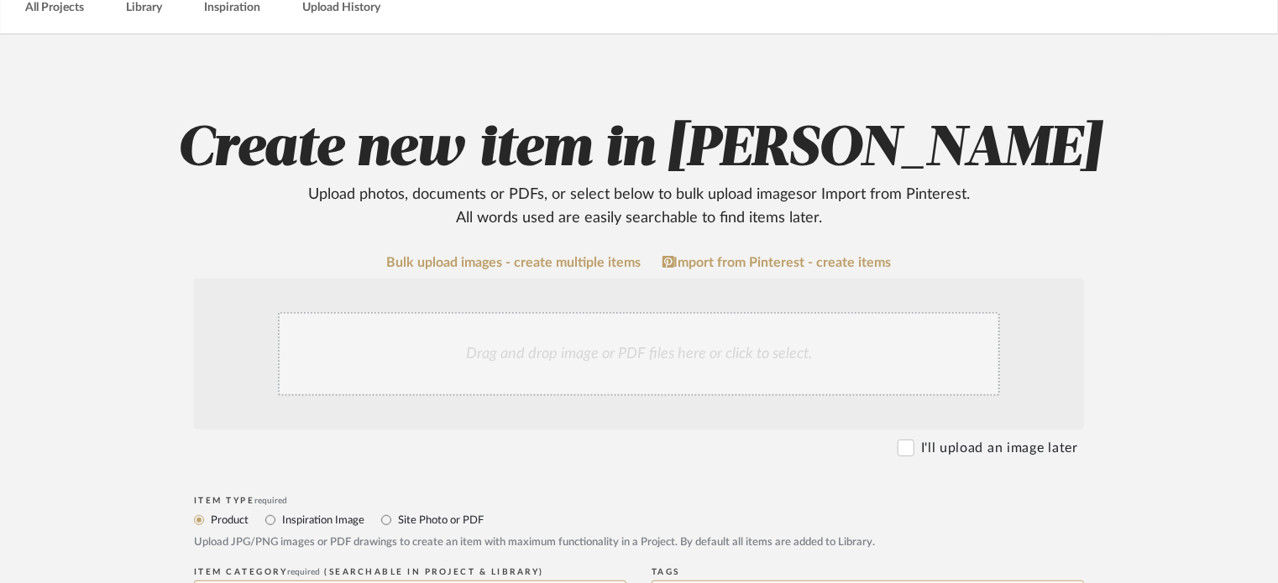
scroll to position [336, 0]
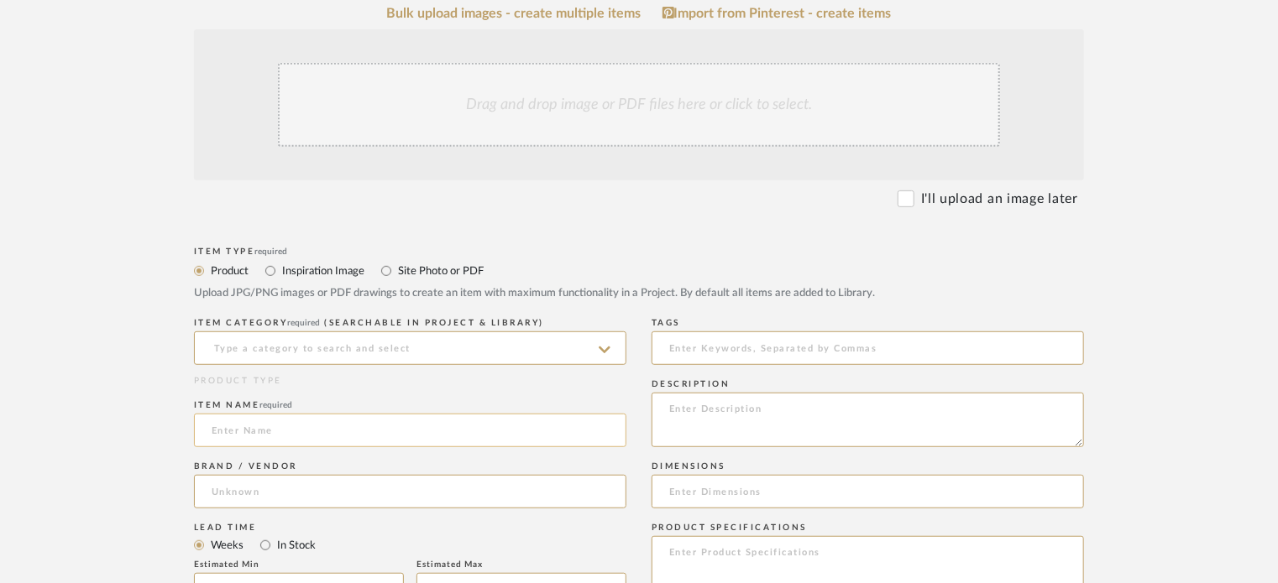
click at [396, 444] on input at bounding box center [410, 431] width 432 height 34
paste input "Vanity Hardware"
type input "Vanity Hardware - 3" Pull"
click at [392, 501] on input at bounding box center [410, 492] width 432 height 34
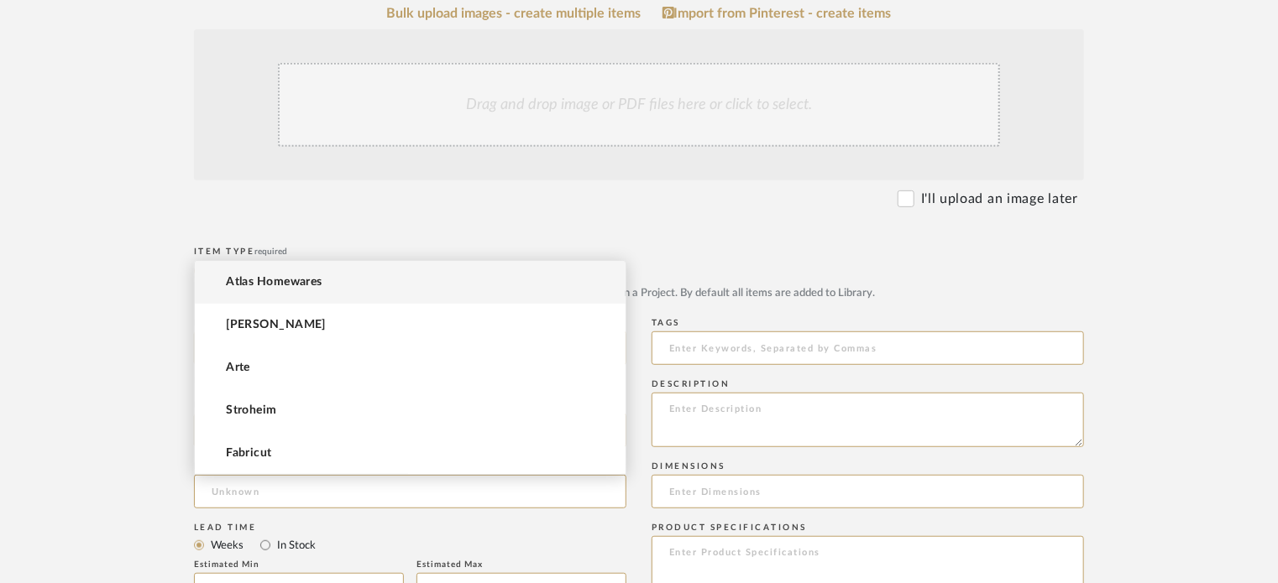
click at [356, 282] on mat-option "Atlas Homewares" at bounding box center [410, 282] width 431 height 43
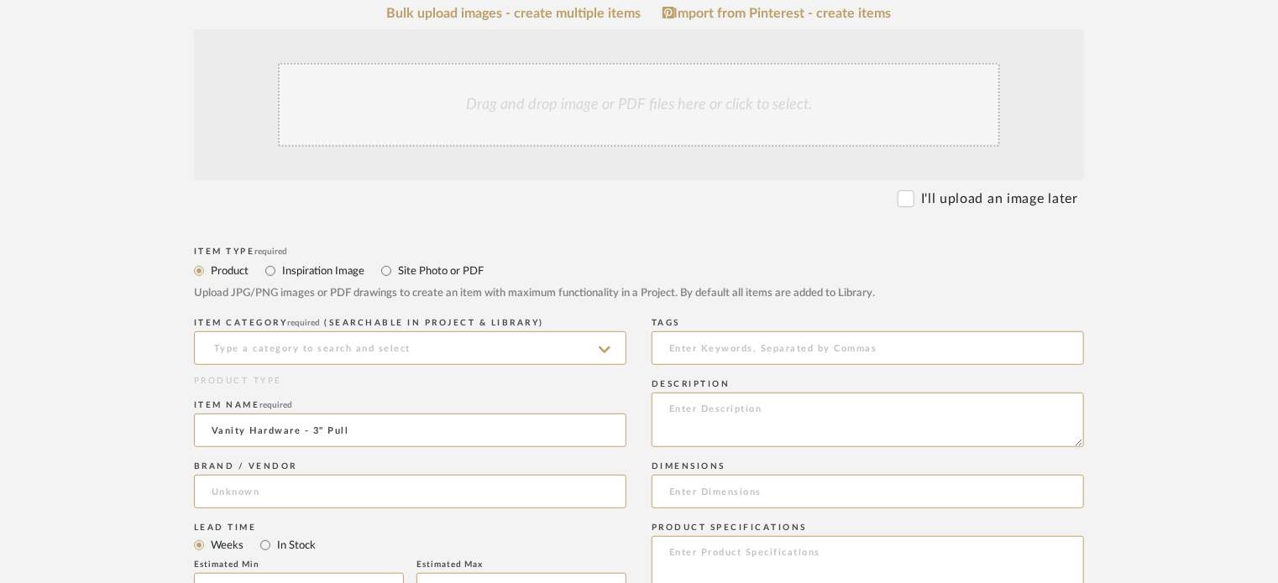
type input "Atlas Homewares"
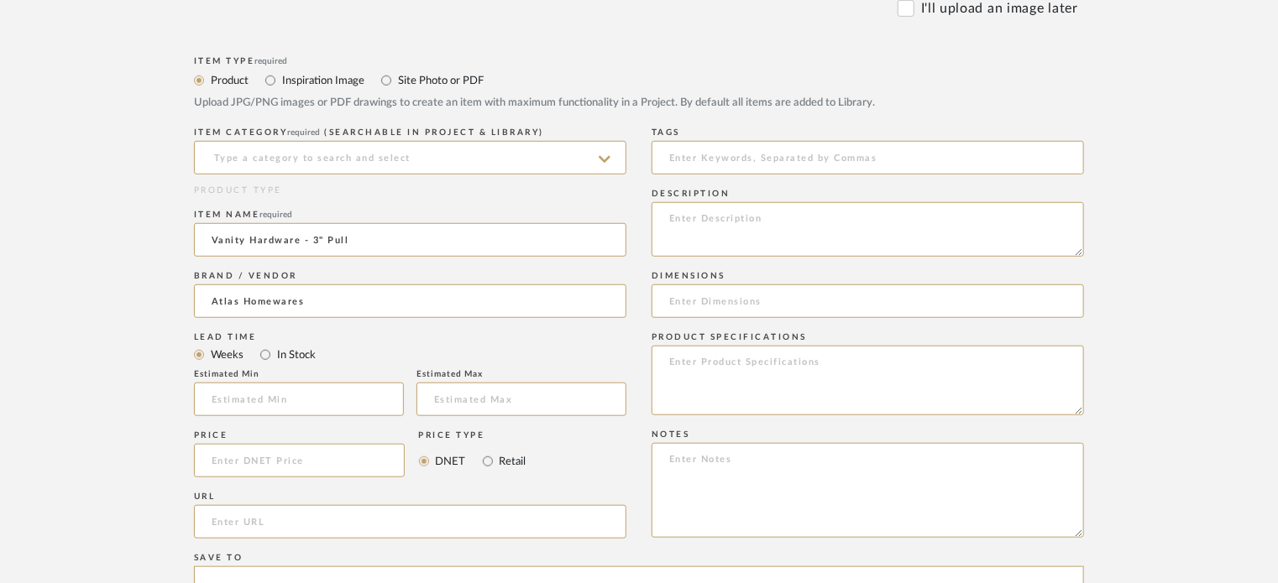
scroll to position [504, 0]
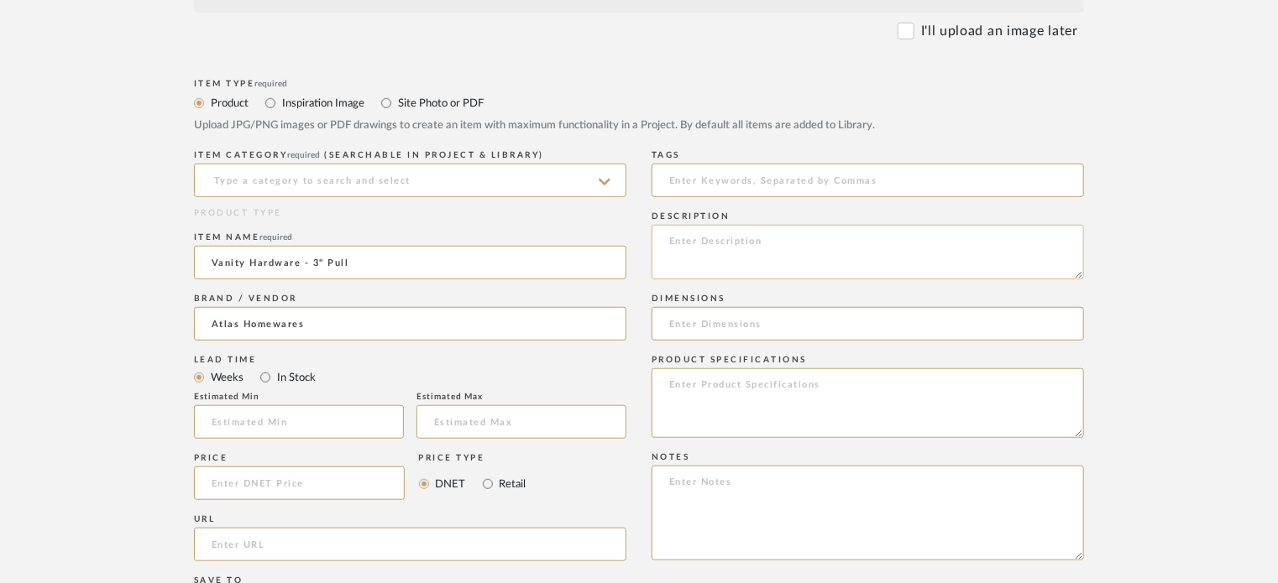
click at [752, 248] on textarea at bounding box center [867, 252] width 432 height 55
paste textarea "FULCRUM PULL 3" (C-C) BRUSHED NICKEL - 4-13/16": BRUSHED NICKEL 306-BRN"
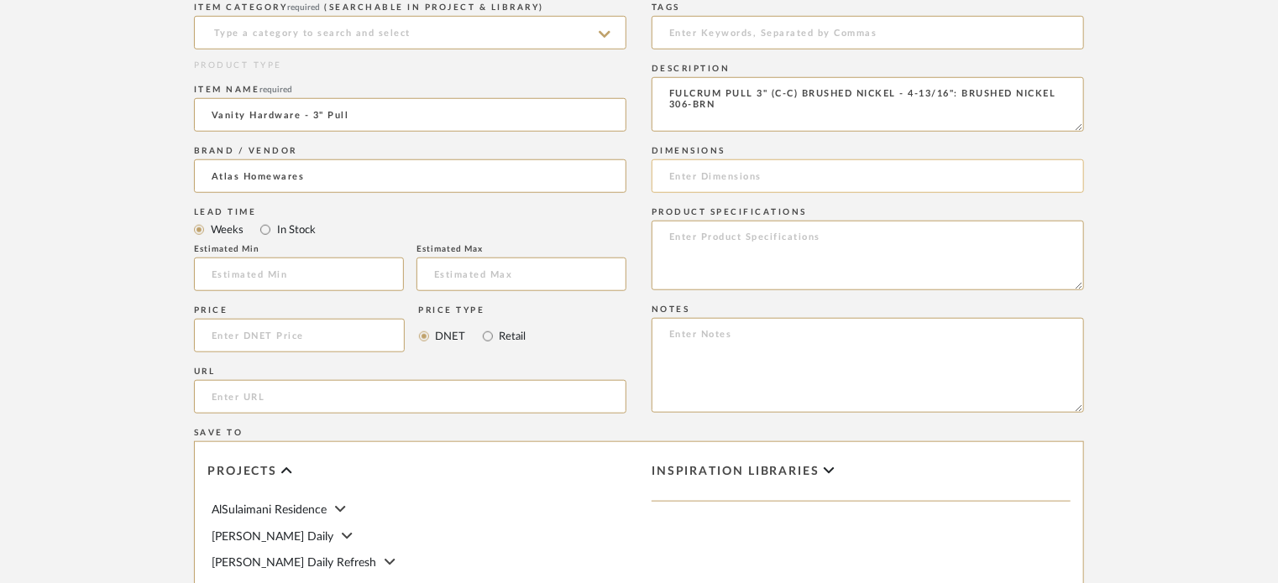
scroll to position [588, 0]
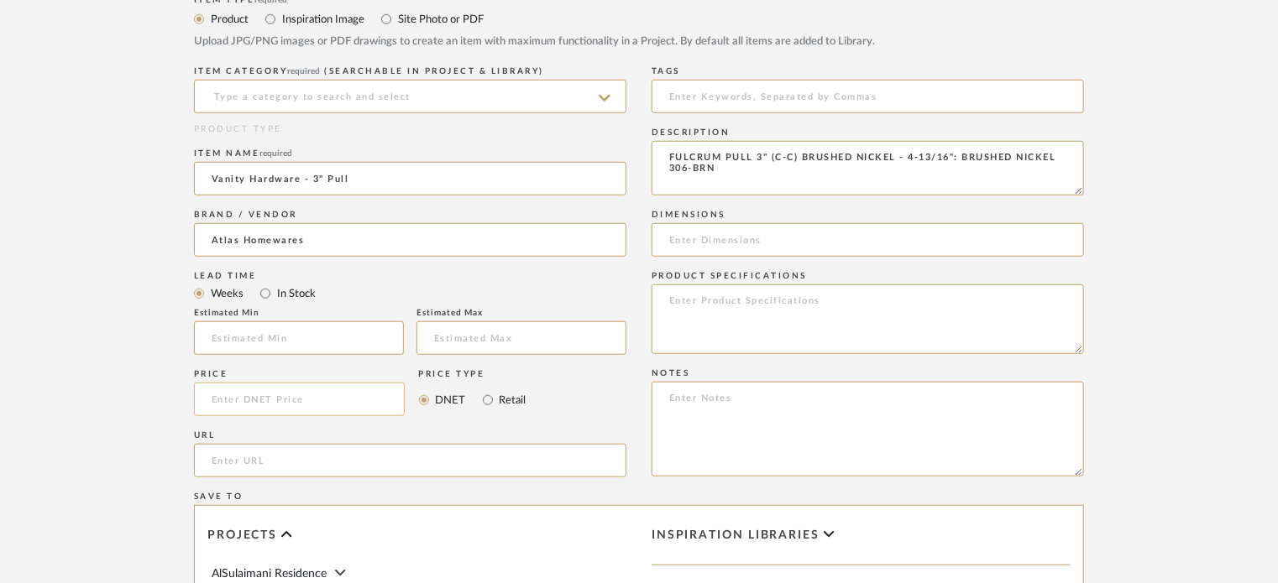
type textarea "FULCRUM PULL 3" (C-C) BRUSHED NICKEL - 4-13/16": BRUSHED NICKEL 306-BRN"
click at [223, 399] on input at bounding box center [299, 400] width 211 height 34
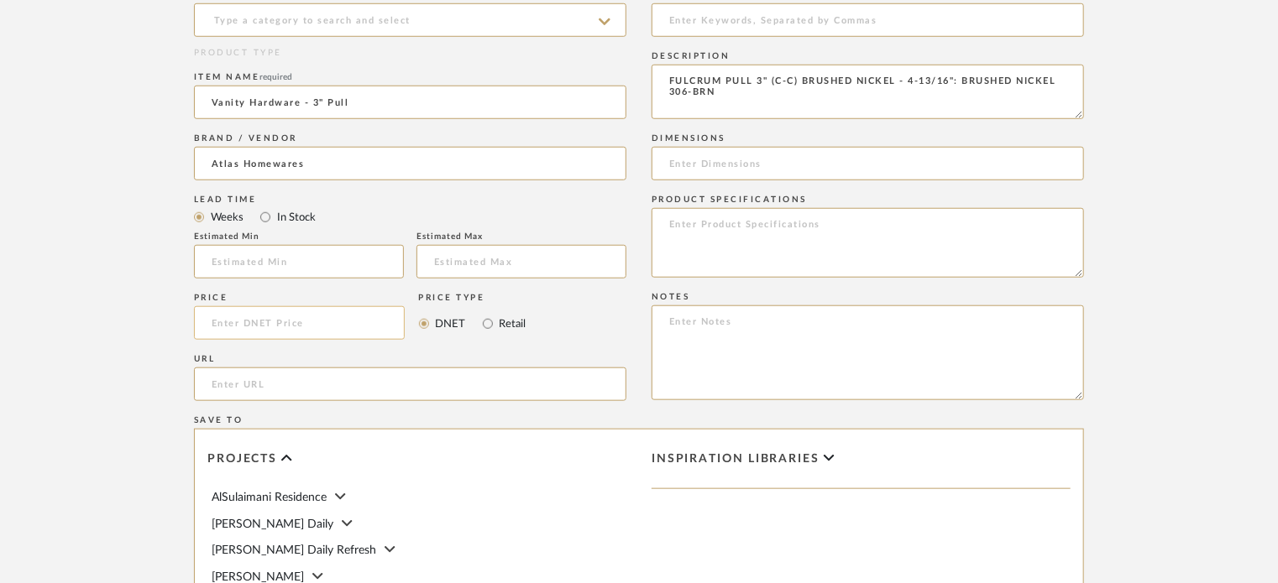
scroll to position [672, 0]
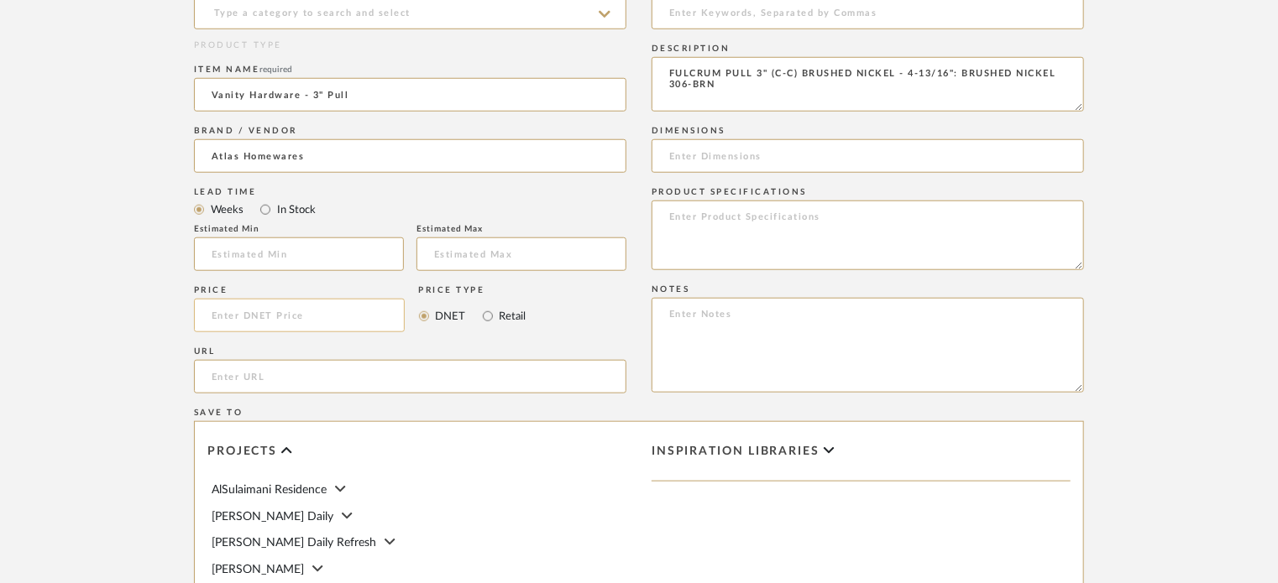
click at [269, 311] on input at bounding box center [299, 316] width 211 height 34
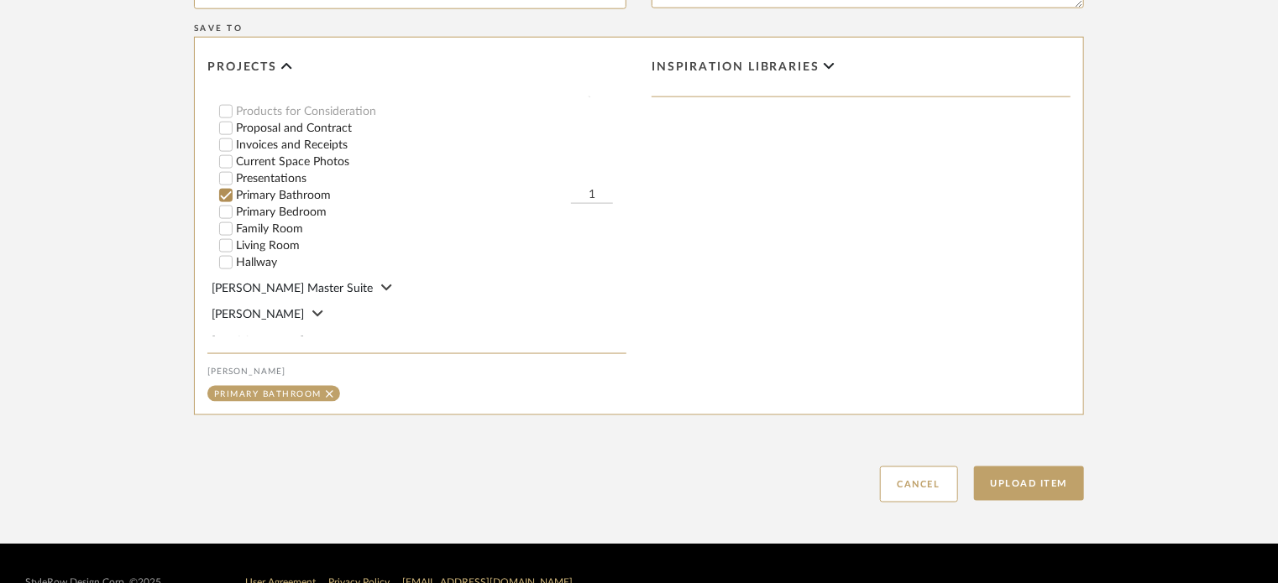
scroll to position [1091, 0]
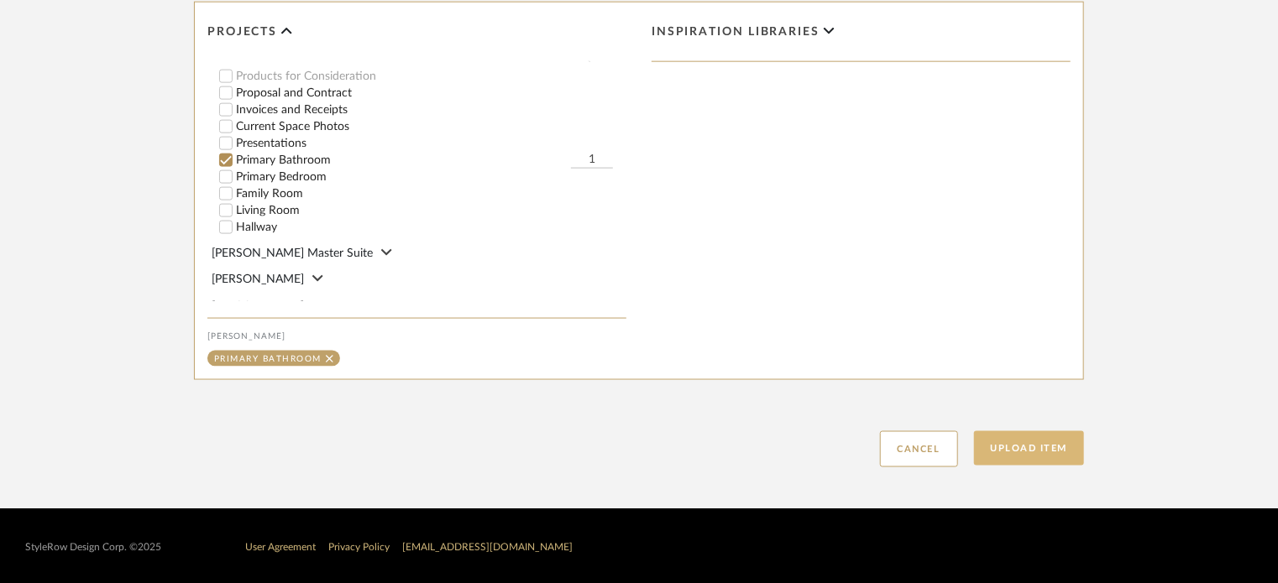
type input "$10.52"
click at [1023, 438] on button "Upload Item" at bounding box center [1029, 449] width 111 height 34
click at [1024, 455] on button "Upload Item" at bounding box center [1029, 449] width 111 height 34
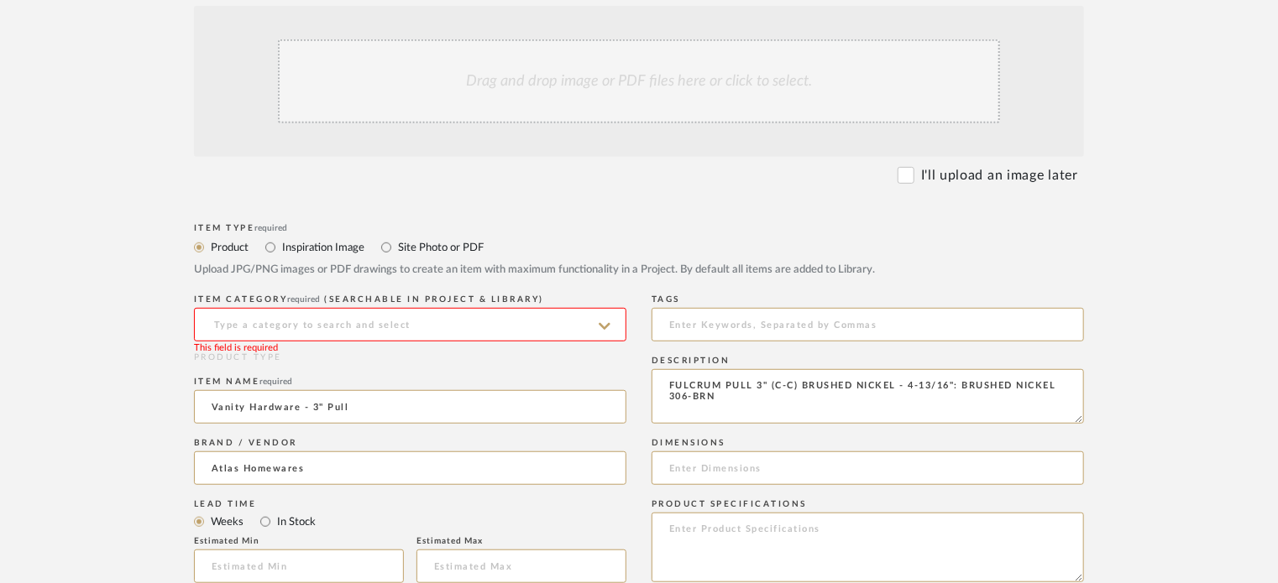
scroll to position [336, 0]
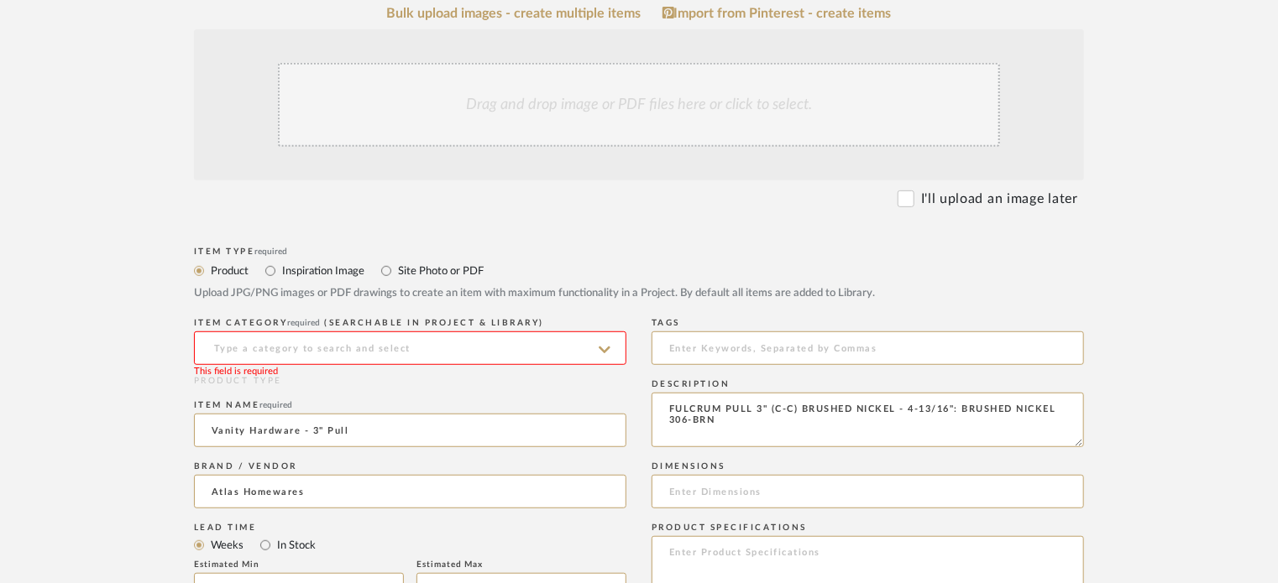
click at [437, 335] on input at bounding box center [410, 349] width 432 height 34
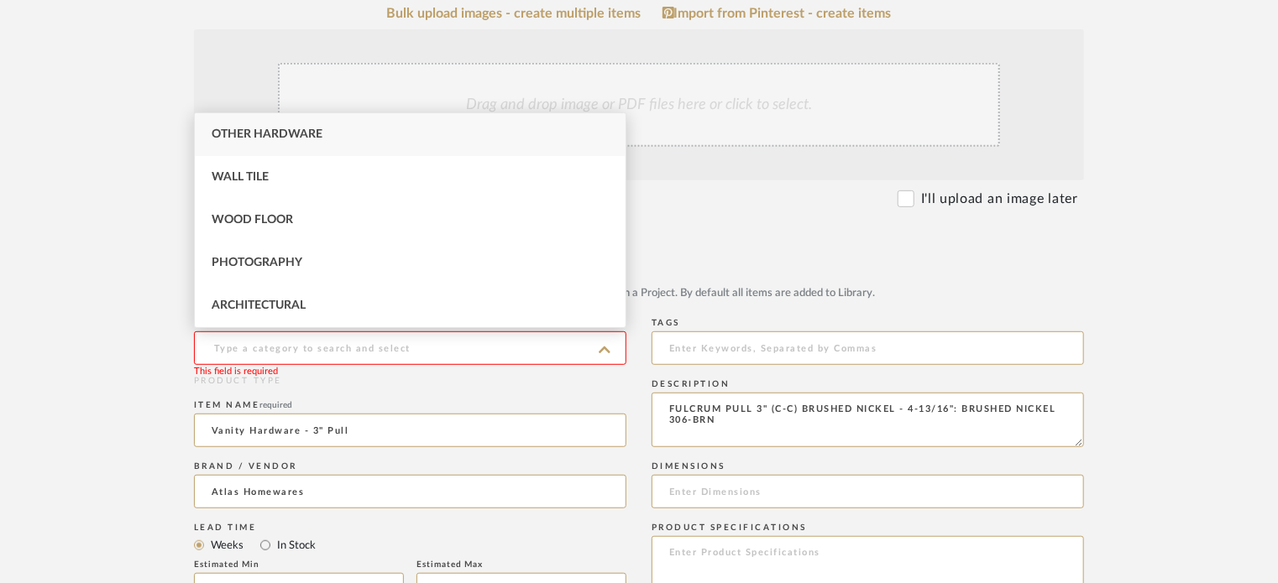
click at [298, 130] on span "Other Hardware" at bounding box center [267, 134] width 111 height 12
type input "Other Hardware"
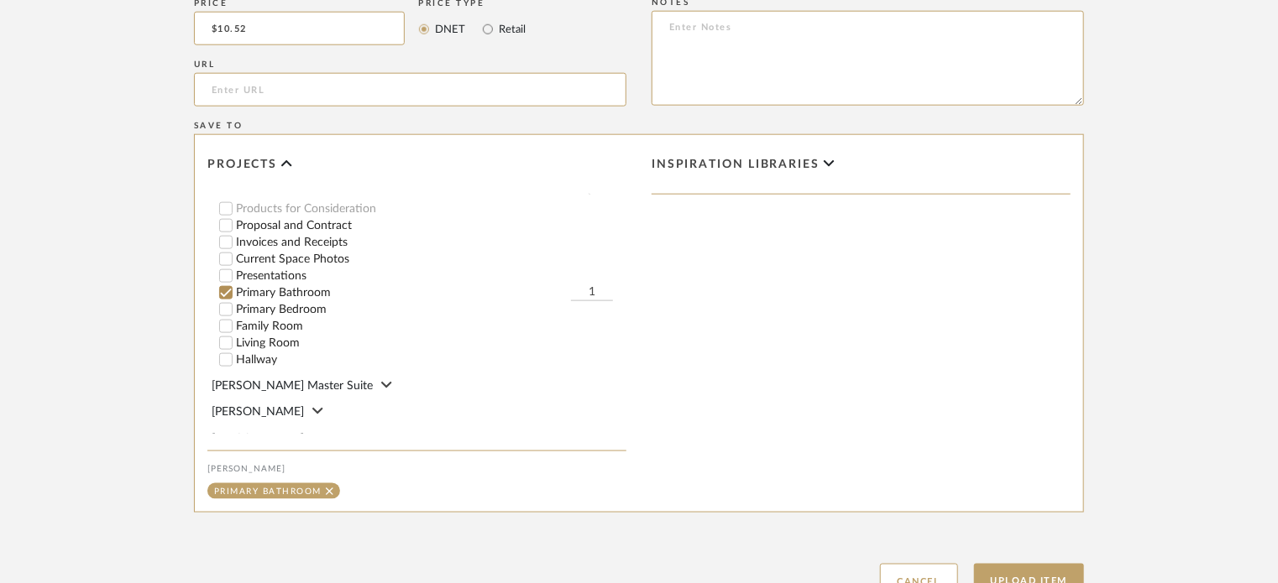
scroll to position [1094, 0]
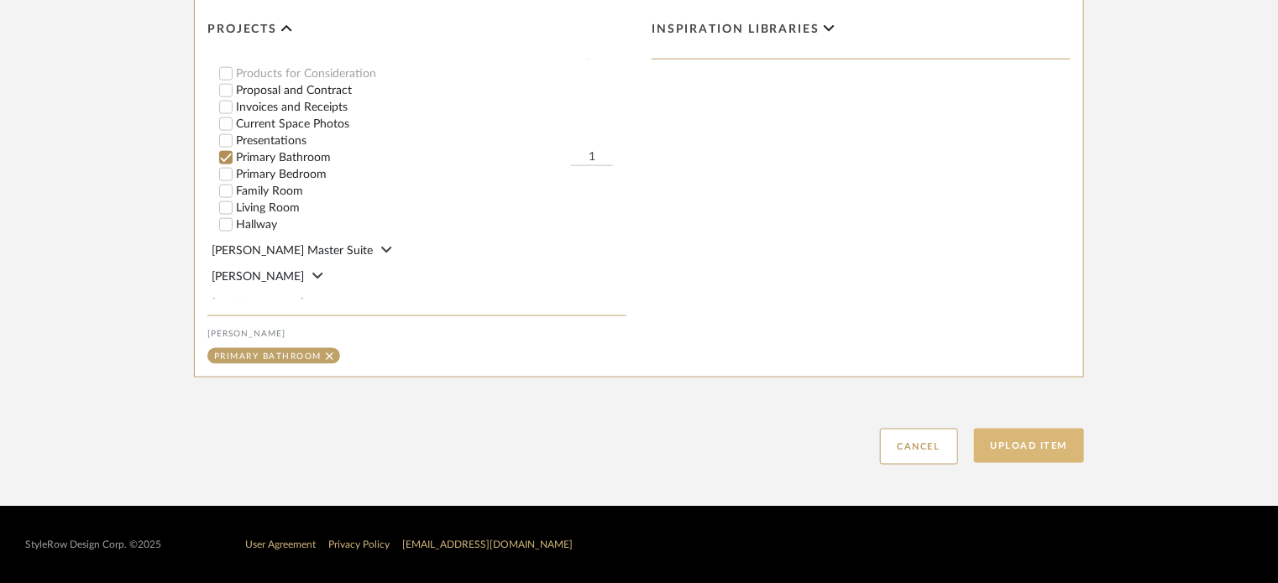
click at [1018, 440] on button "Upload Item" at bounding box center [1029, 446] width 111 height 34
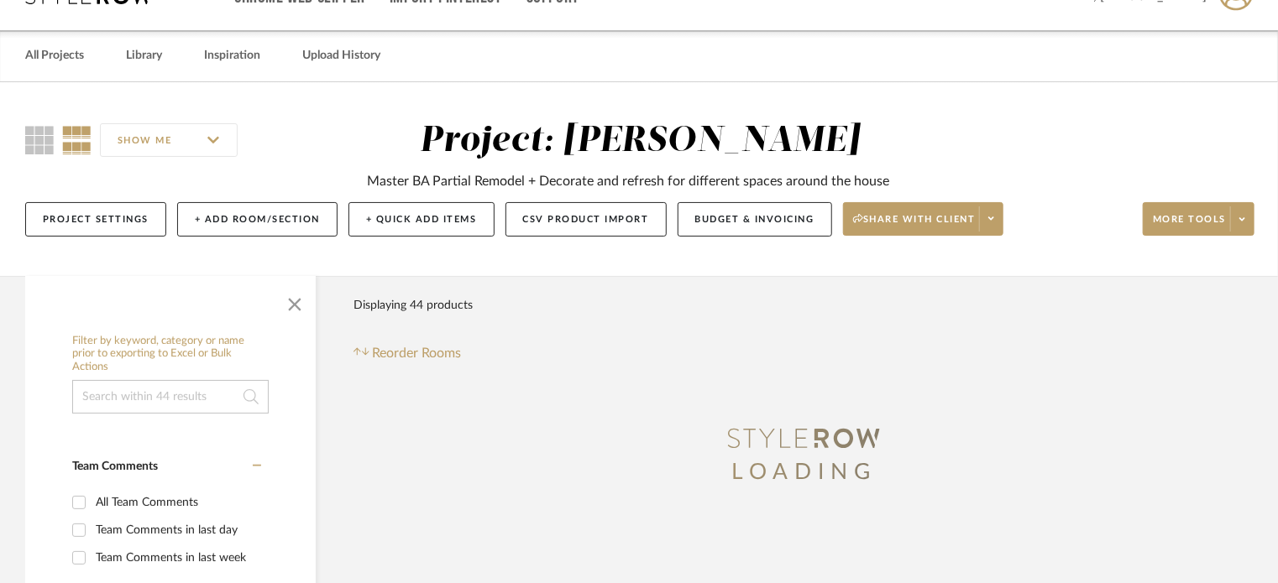
scroll to position [7, 0]
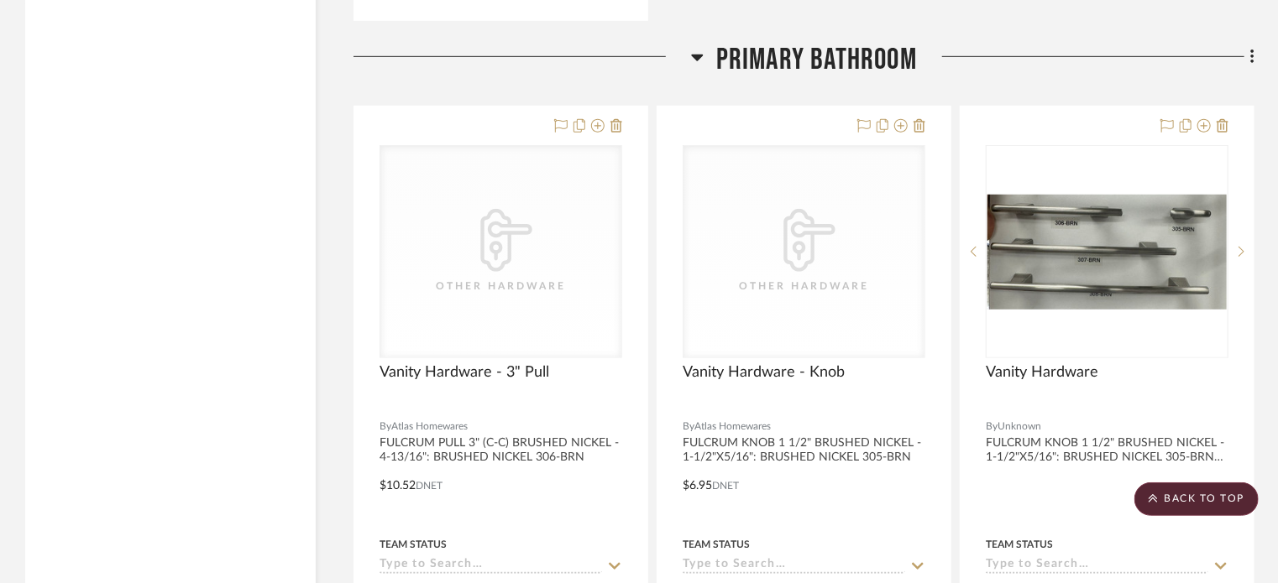
scroll to position [3707, 0]
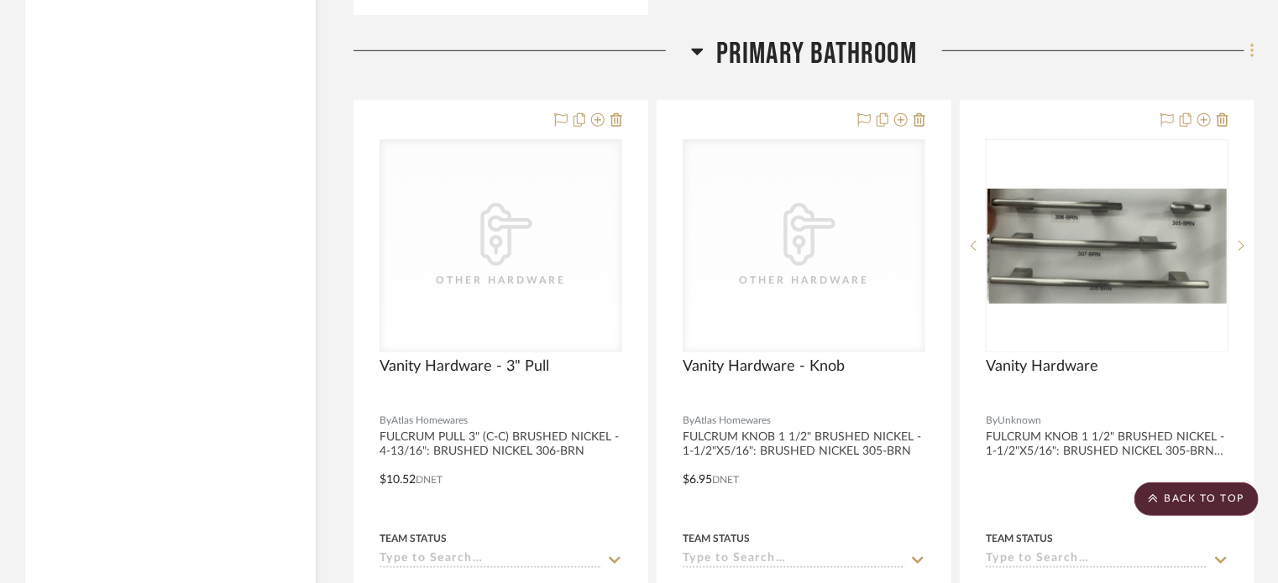
click at [1253, 42] on icon at bounding box center [1252, 51] width 5 height 18
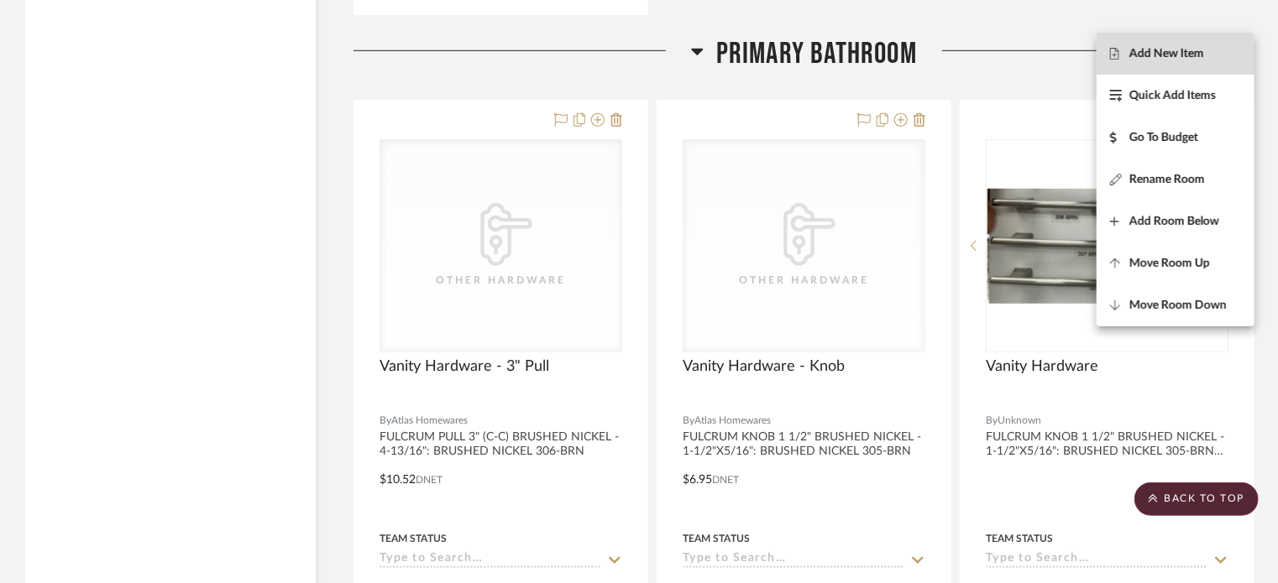
click at [1199, 50] on span "Add New Item" at bounding box center [1166, 53] width 75 height 14
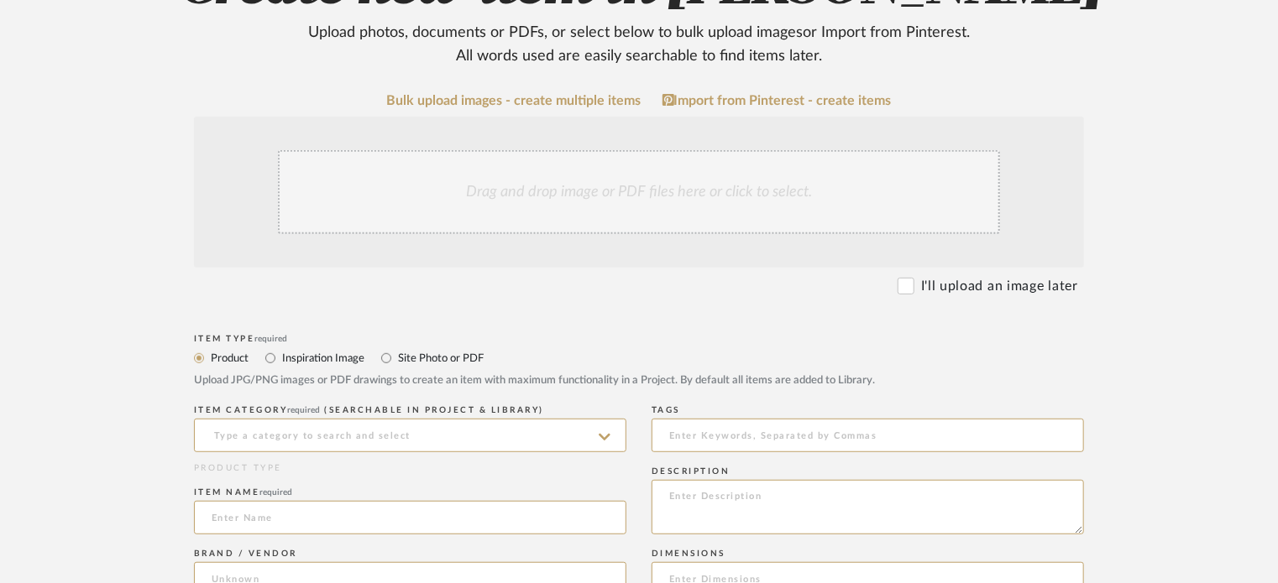
scroll to position [252, 0]
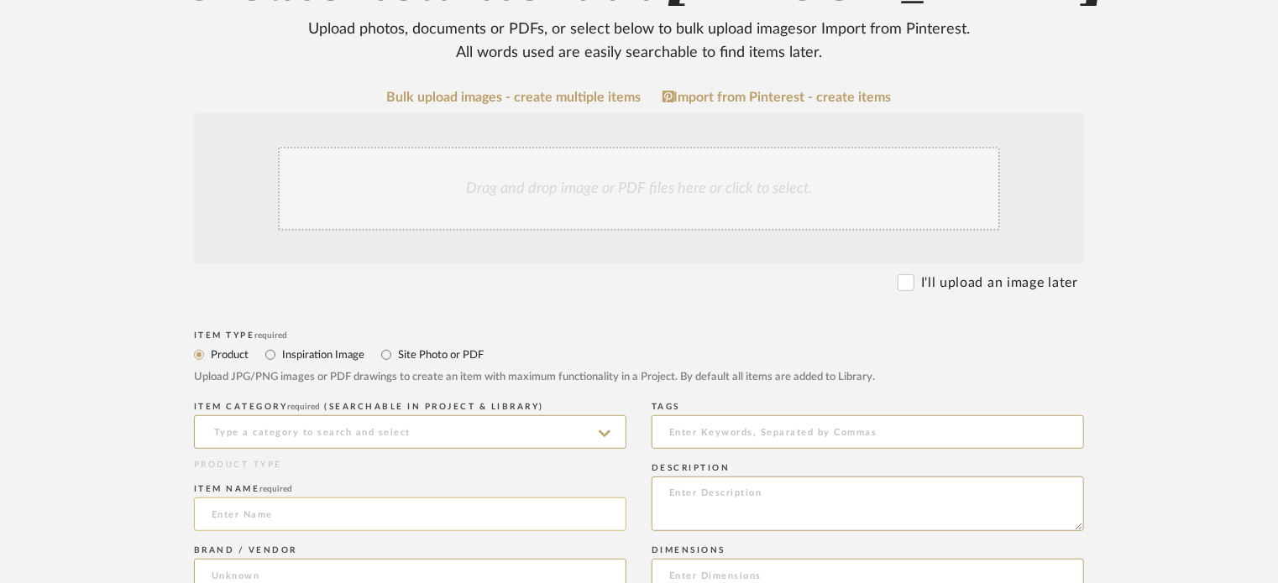
click at [302, 506] on input at bounding box center [410, 515] width 432 height 34
paste input "Vanity Hardware"
click at [331, 514] on input "Vanity Hardware - 7" at bounding box center [410, 515] width 432 height 34
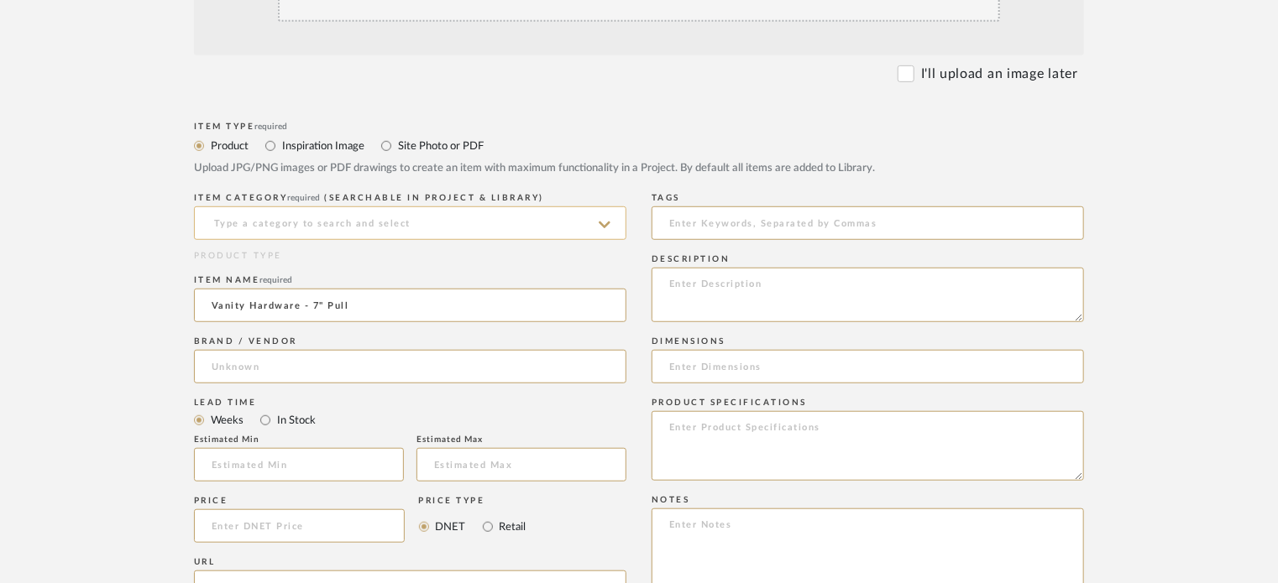
scroll to position [504, 0]
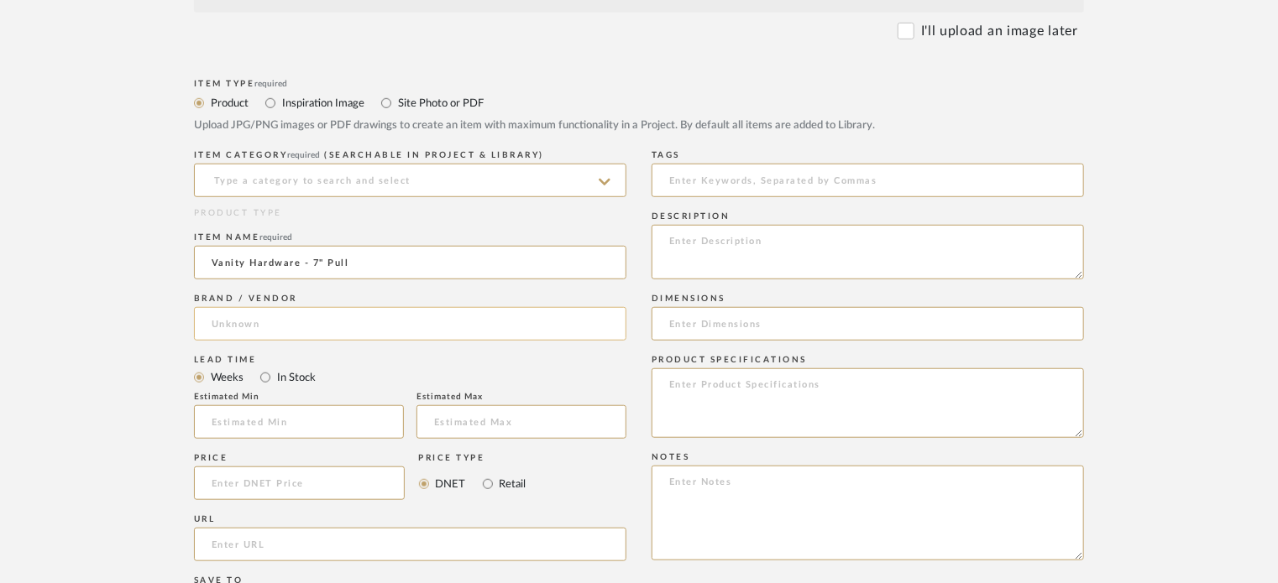
type input "Vanity Hardware - 7" Pull"
click at [389, 325] on input at bounding box center [410, 324] width 432 height 34
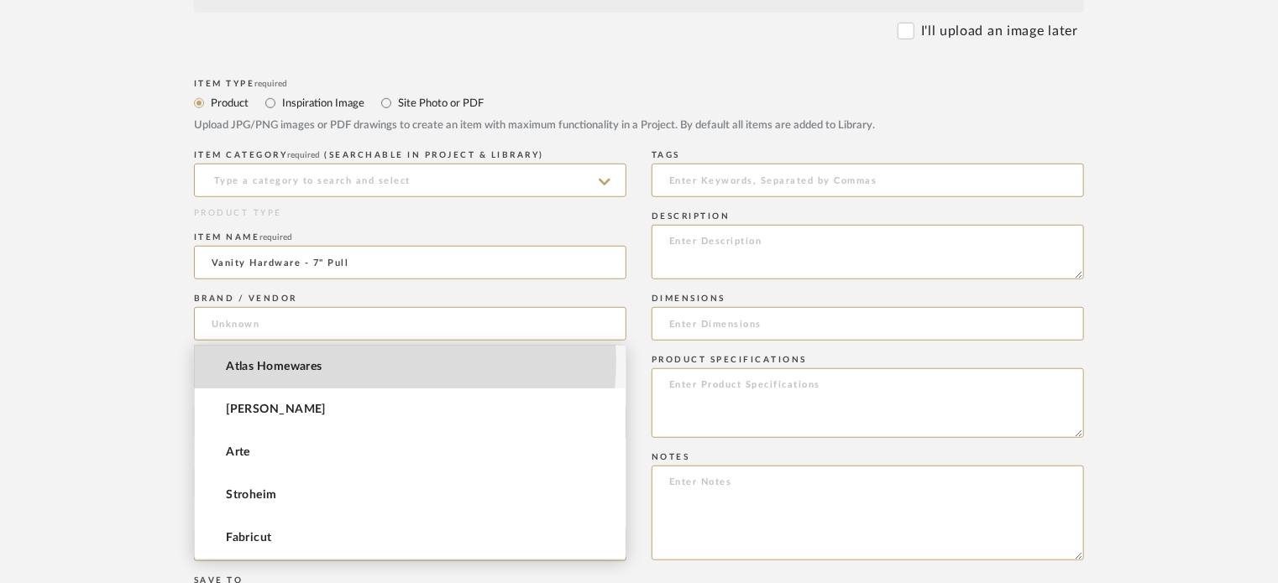
click at [371, 362] on mat-option "Atlas Homewares" at bounding box center [410, 367] width 431 height 43
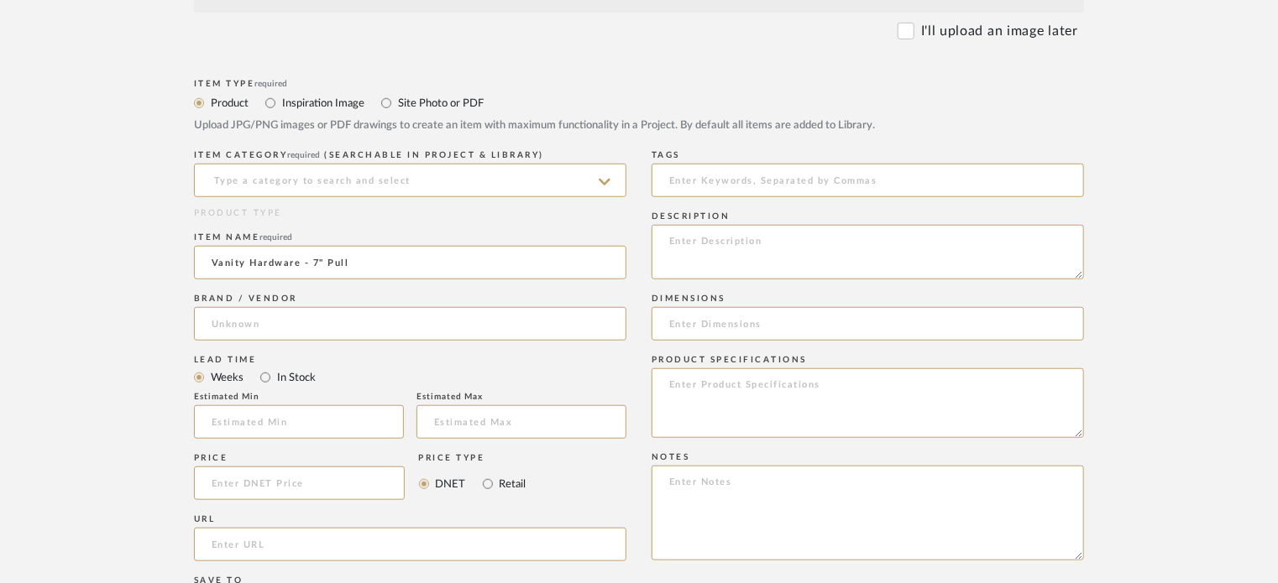
type input "Atlas Homewares"
click at [756, 395] on textarea at bounding box center [867, 404] width 432 height 70
click at [747, 240] on textarea at bounding box center [867, 252] width 432 height 55
paste textarea "FULCRUM PULL 6 5/16" (C-C) BRUSHED NICKEL - 8": BRUSHED NICKEL 308-BRN"
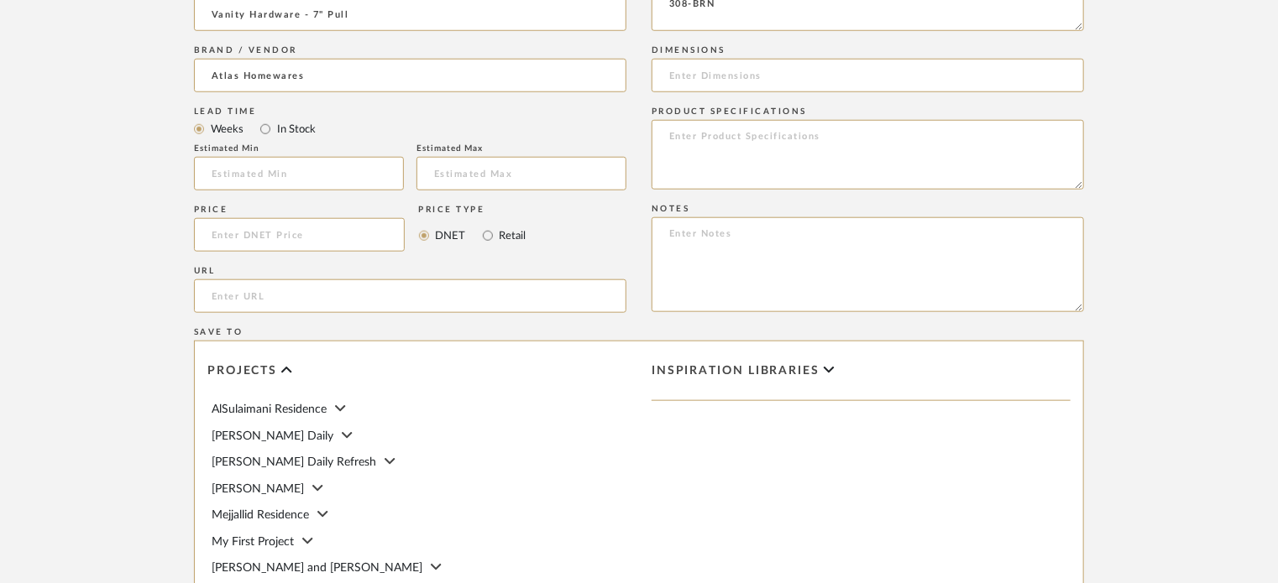
scroll to position [840, 0]
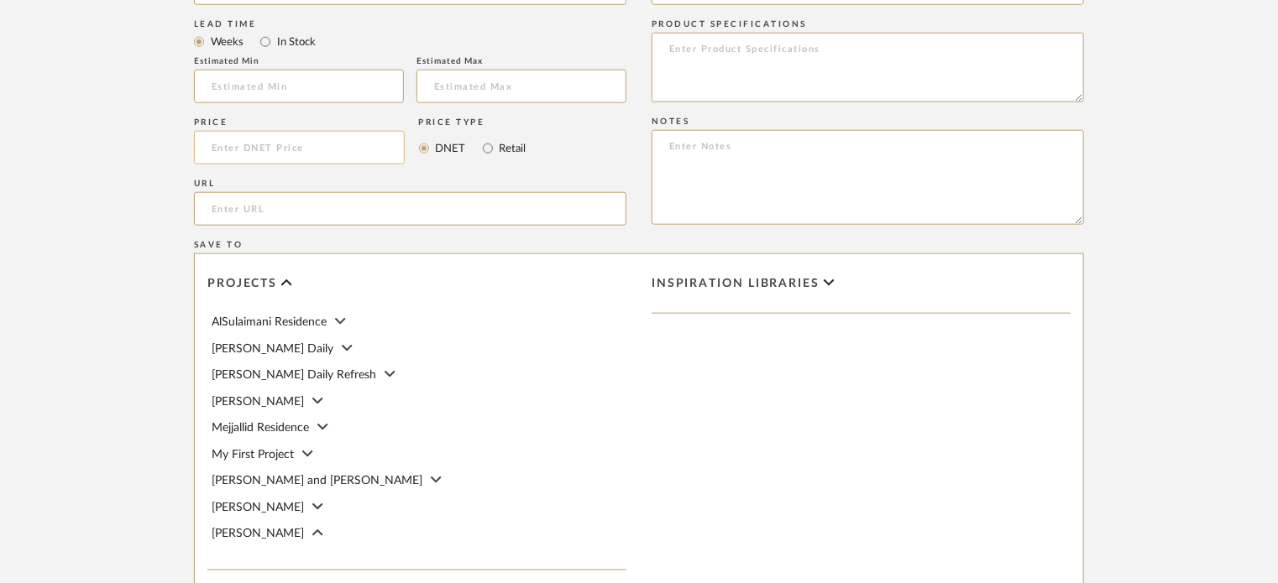
type textarea "FULCRUM PULL 6 5/16" (C-C) BRUSHED NICKEL - 8": BRUSHED NICKEL 308-BRN"
click at [230, 141] on input at bounding box center [299, 148] width 211 height 34
click at [252, 147] on input at bounding box center [299, 148] width 211 height 34
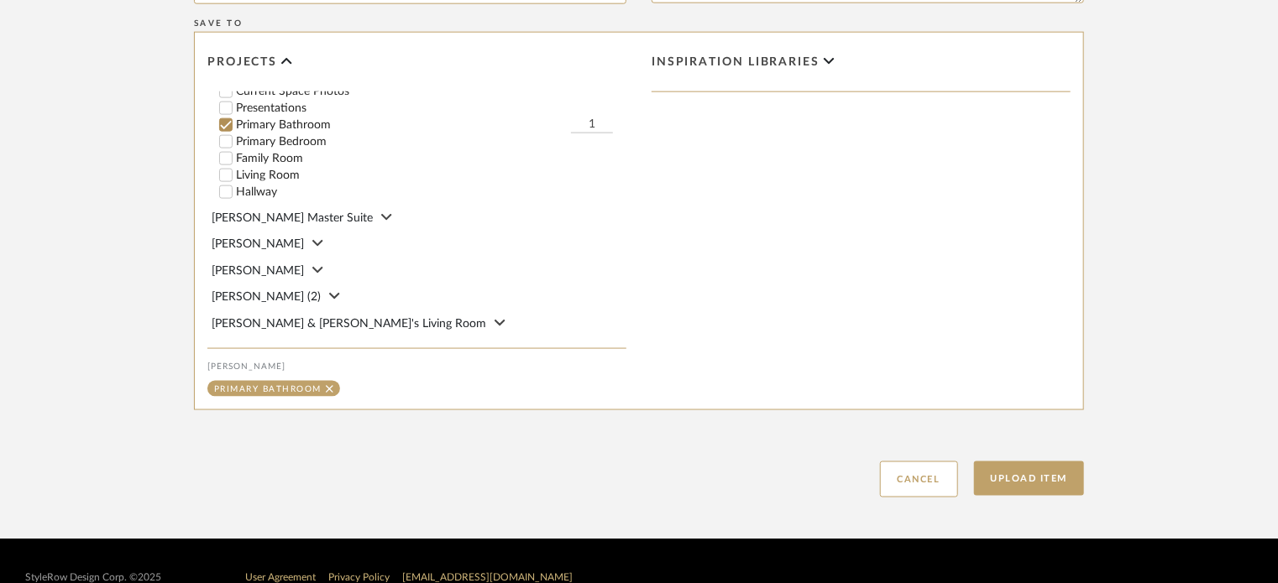
scroll to position [1094, 0]
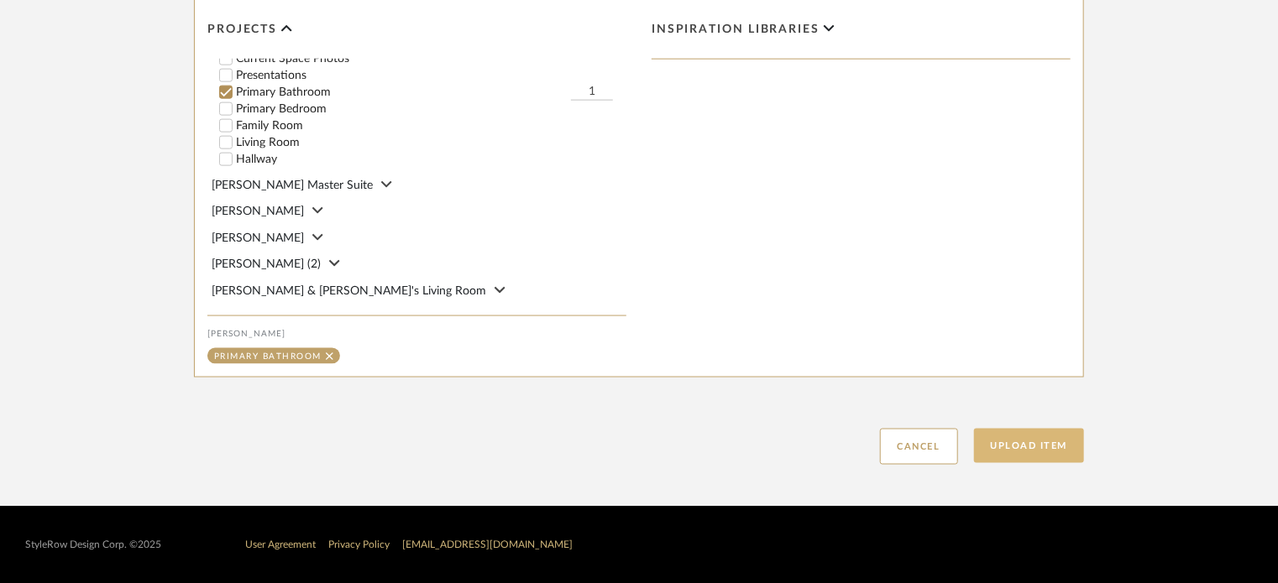
type input "$17.51"
click at [998, 458] on button "Upload Item" at bounding box center [1029, 446] width 111 height 34
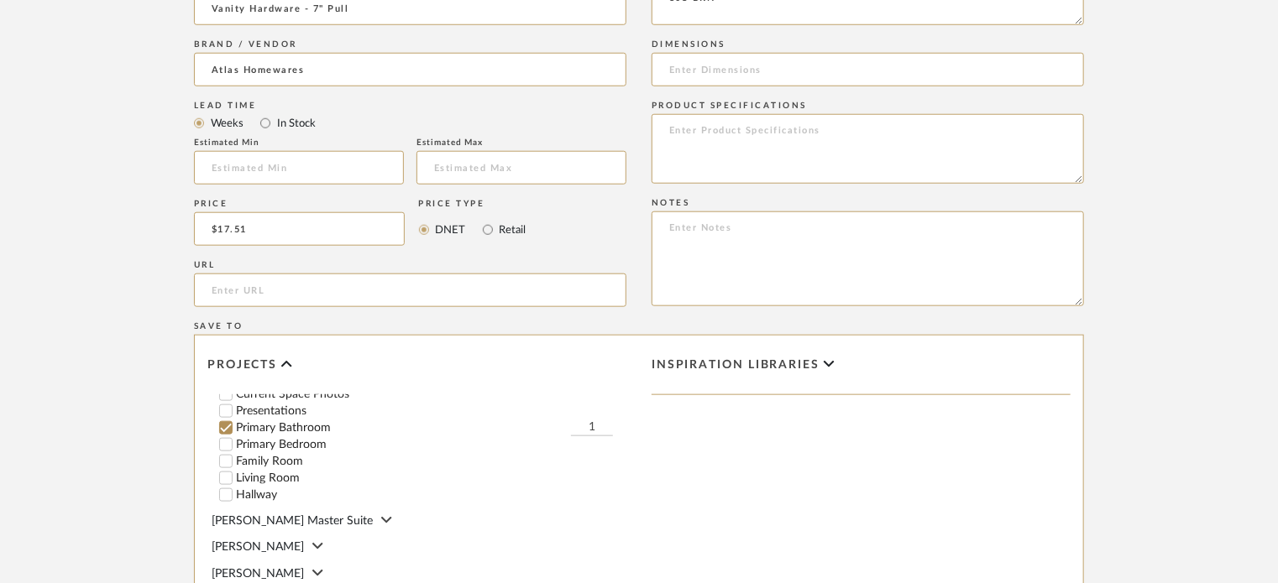
scroll to position [338, 0]
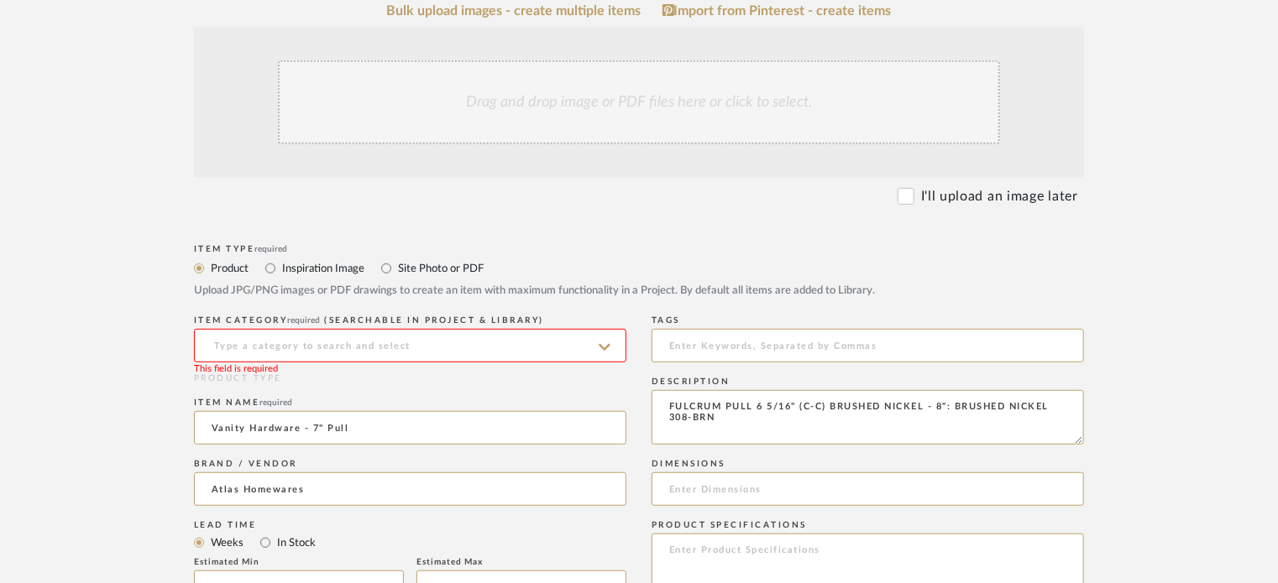
click at [383, 347] on input at bounding box center [410, 346] width 432 height 34
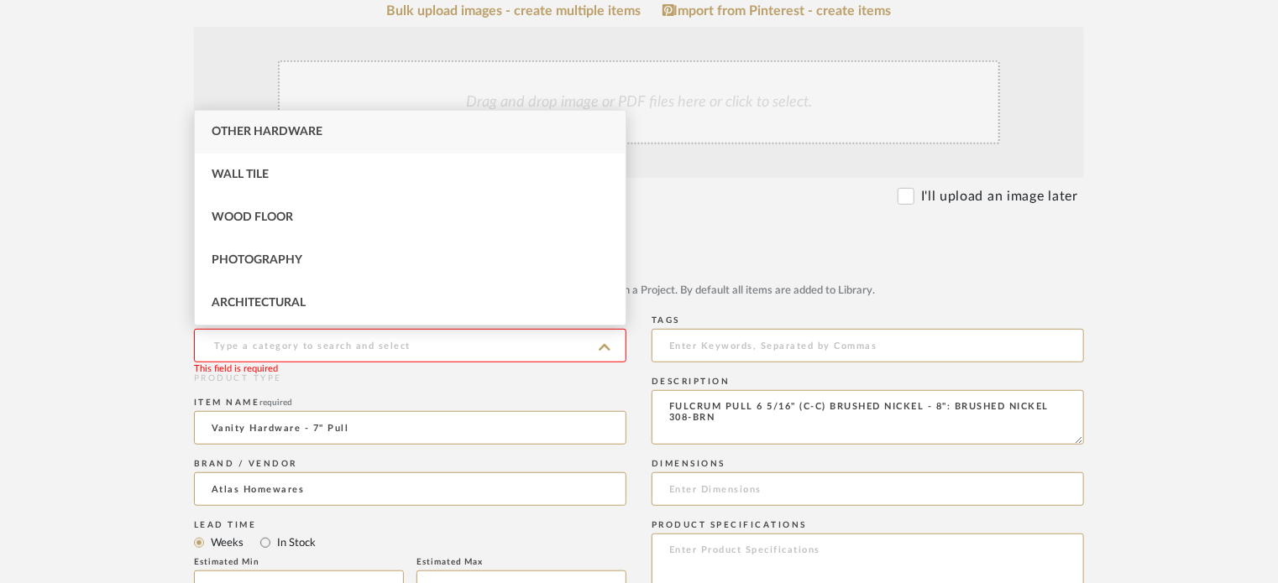
click at [303, 125] on div "Other Hardware" at bounding box center [410, 132] width 431 height 43
type input "Other Hardware"
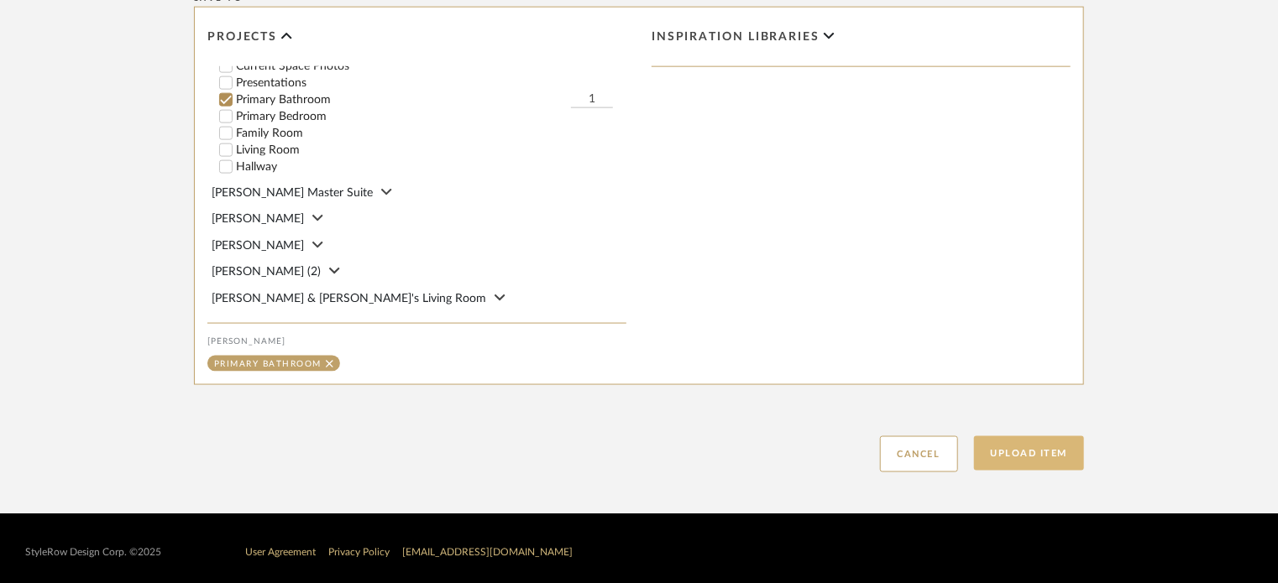
scroll to position [1094, 0]
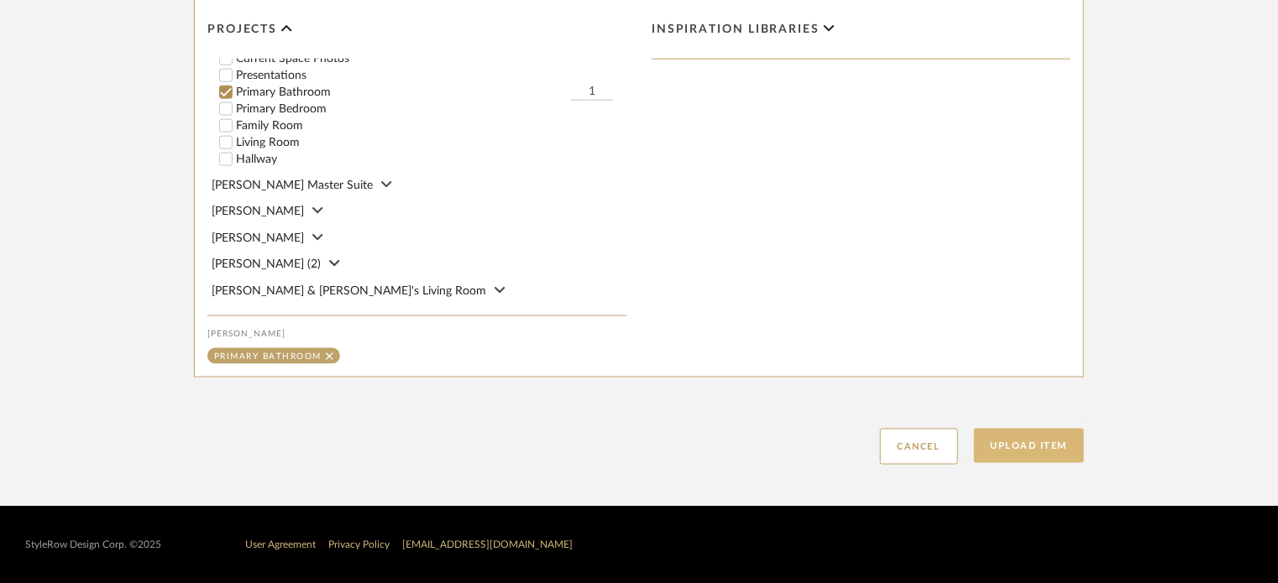
click at [1023, 447] on button "Upload Item" at bounding box center [1029, 446] width 111 height 34
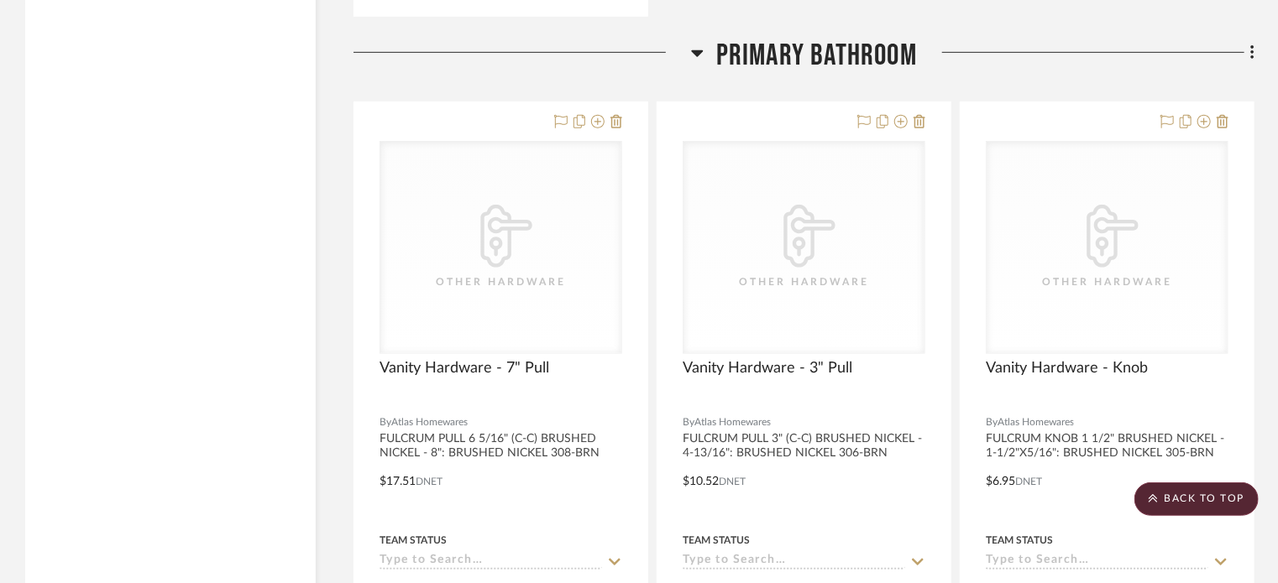
scroll to position [3707, 0]
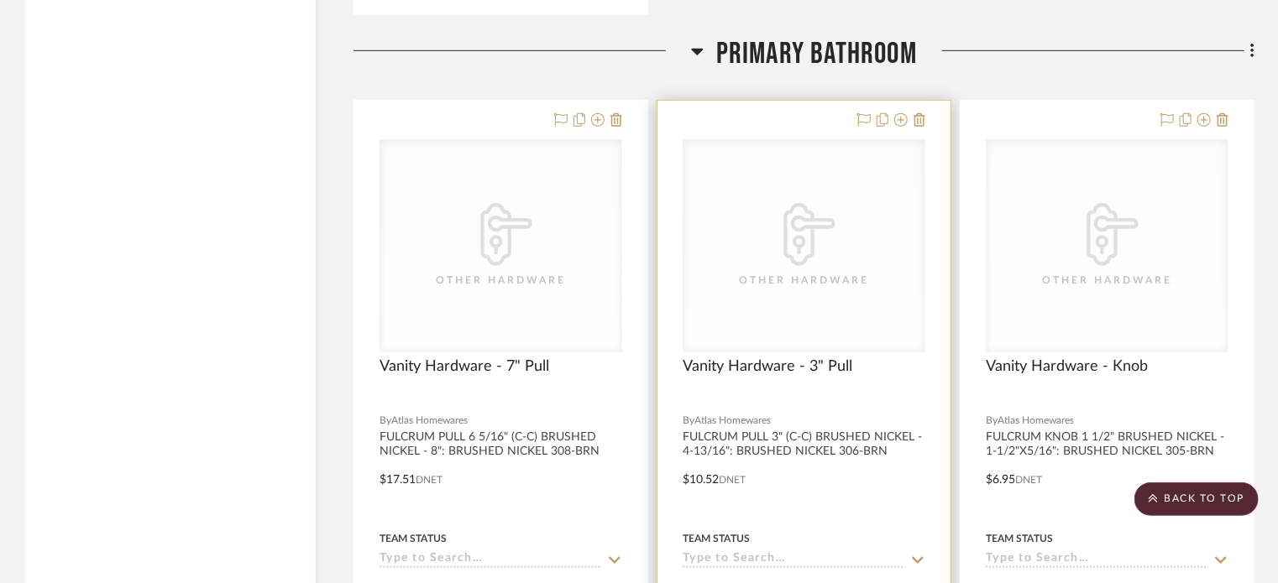
click at [849, 319] on div at bounding box center [803, 468] width 293 height 735
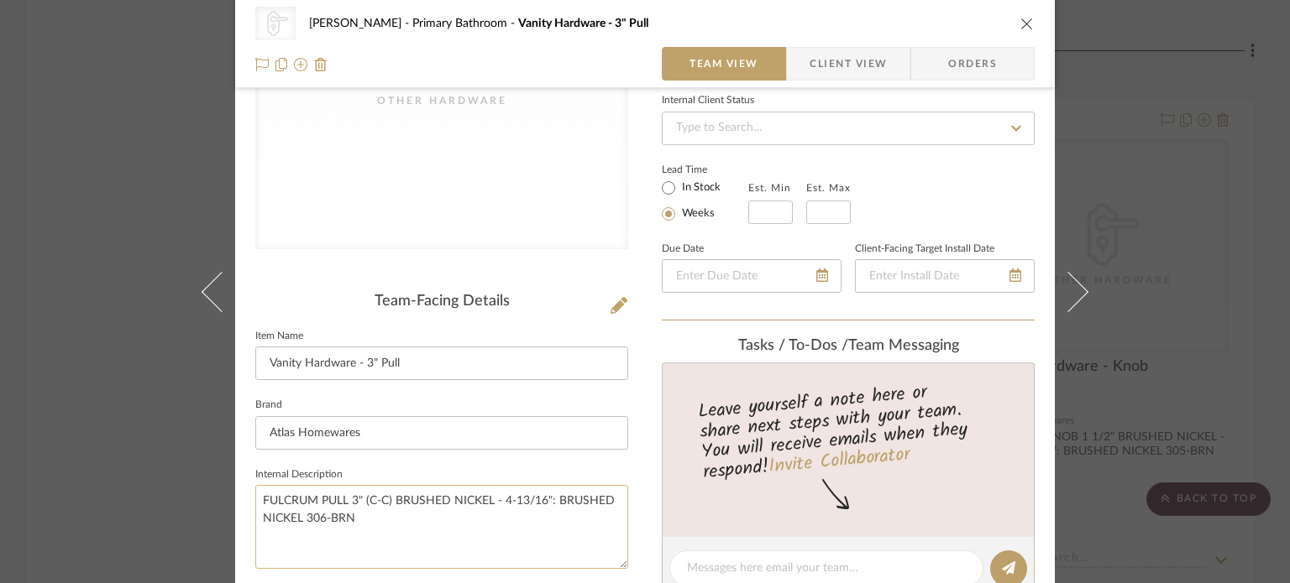
scroll to position [252, 0]
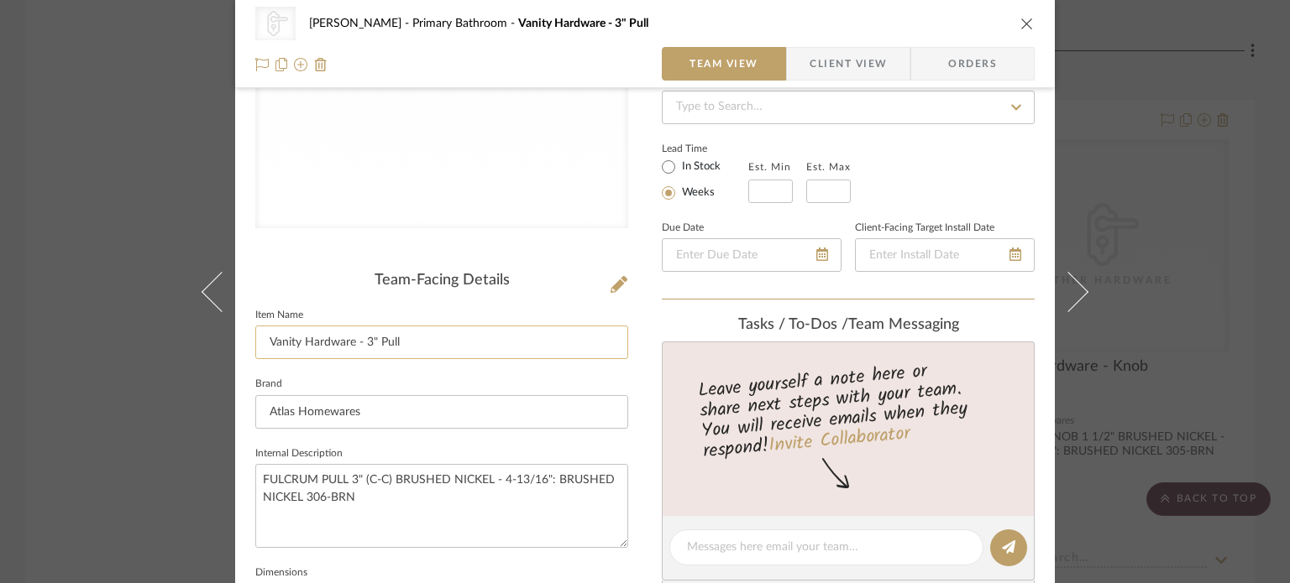
click at [430, 349] on input "Vanity Hardware - 3" Pull" at bounding box center [441, 343] width 373 height 34
drag, startPoint x: 442, startPoint y: 342, endPoint x: 399, endPoint y: 337, distance: 43.1
click at [399, 337] on input "Vanity Hardware - 3" Pull Handle" at bounding box center [441, 343] width 373 height 34
type input "Vanity Hardware - 3" Pull Handle"
click at [635, 385] on div "CategoryIconHardware Created with Sketch. Other Hardware Sara Monroe Primary Ba…" at bounding box center [644, 534] width 819 height 1547
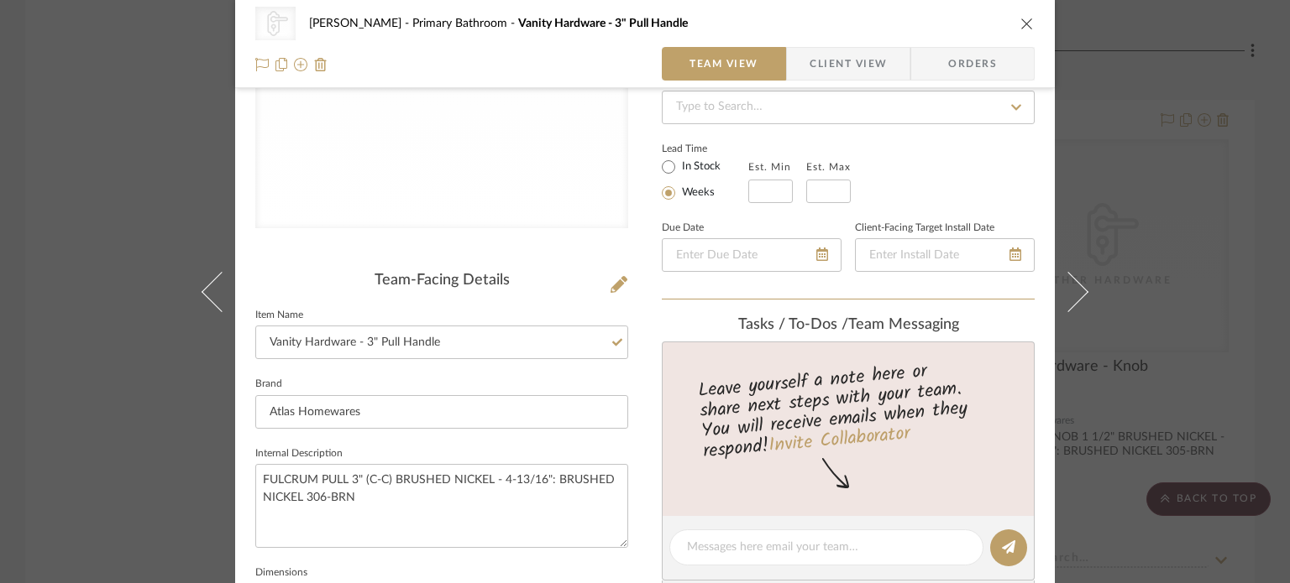
click at [1020, 29] on icon "close" at bounding box center [1026, 23] width 13 height 13
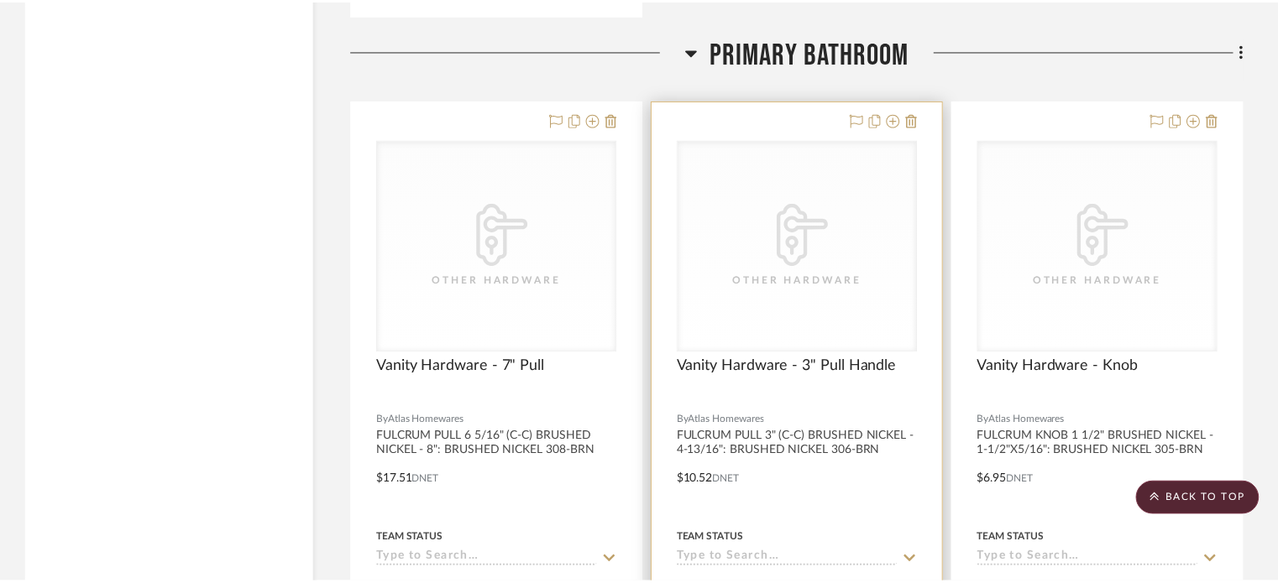
scroll to position [3707, 0]
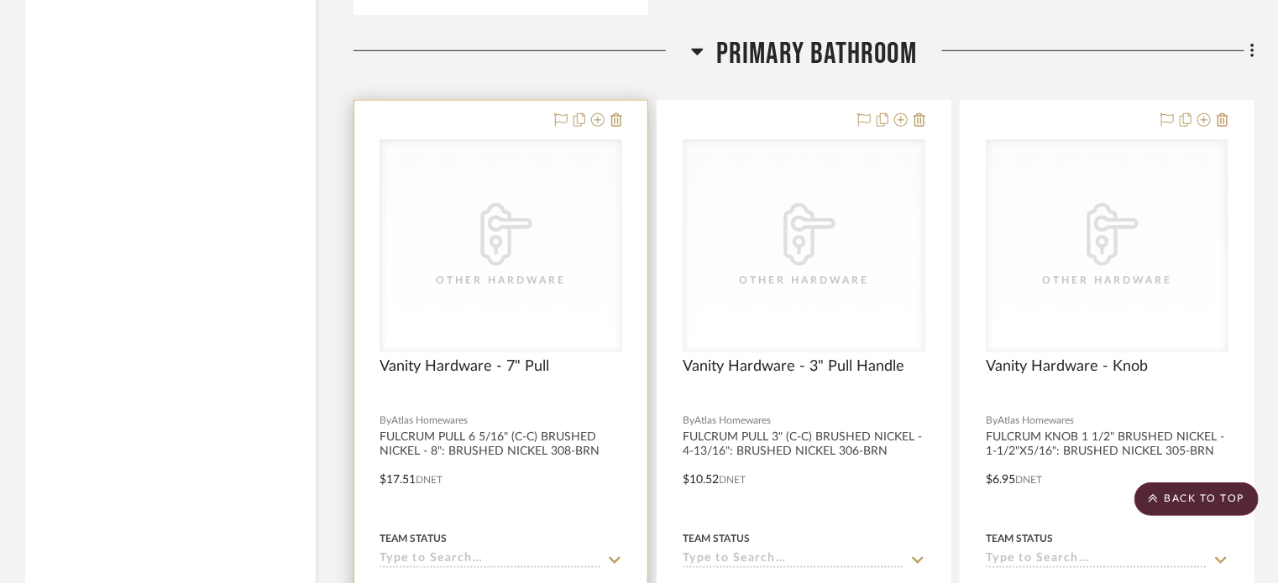
click at [559, 358] on div "Vanity Hardware - 7" Pull" at bounding box center [500, 376] width 243 height 37
click at [537, 358] on span "Vanity Hardware - 7" Pull" at bounding box center [464, 367] width 170 height 18
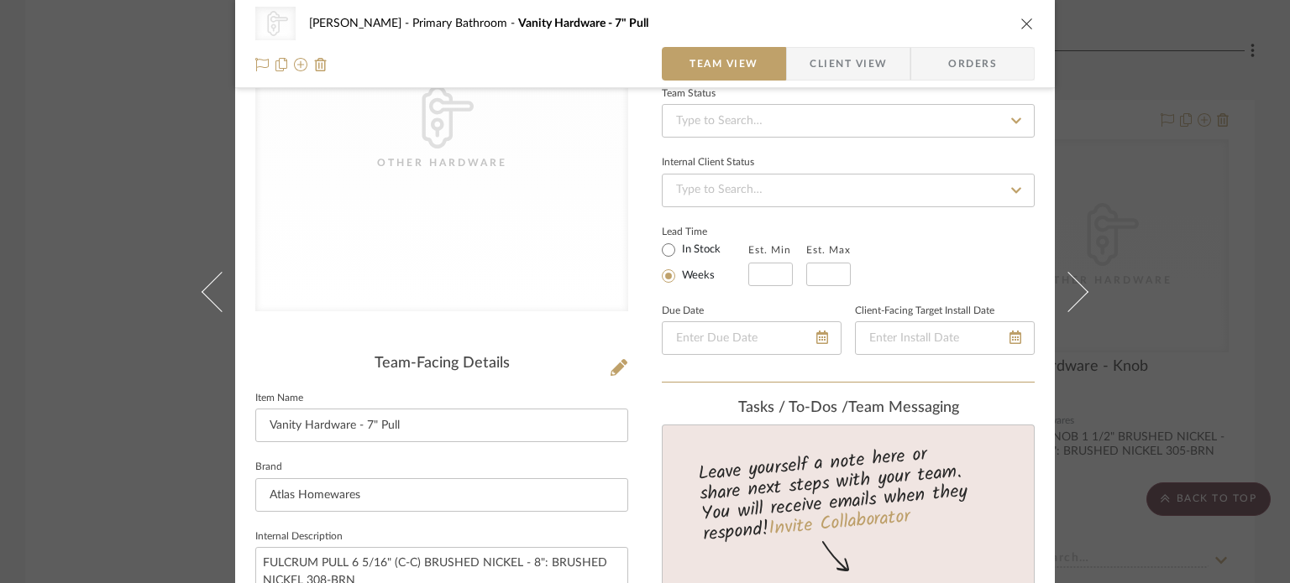
scroll to position [252, 0]
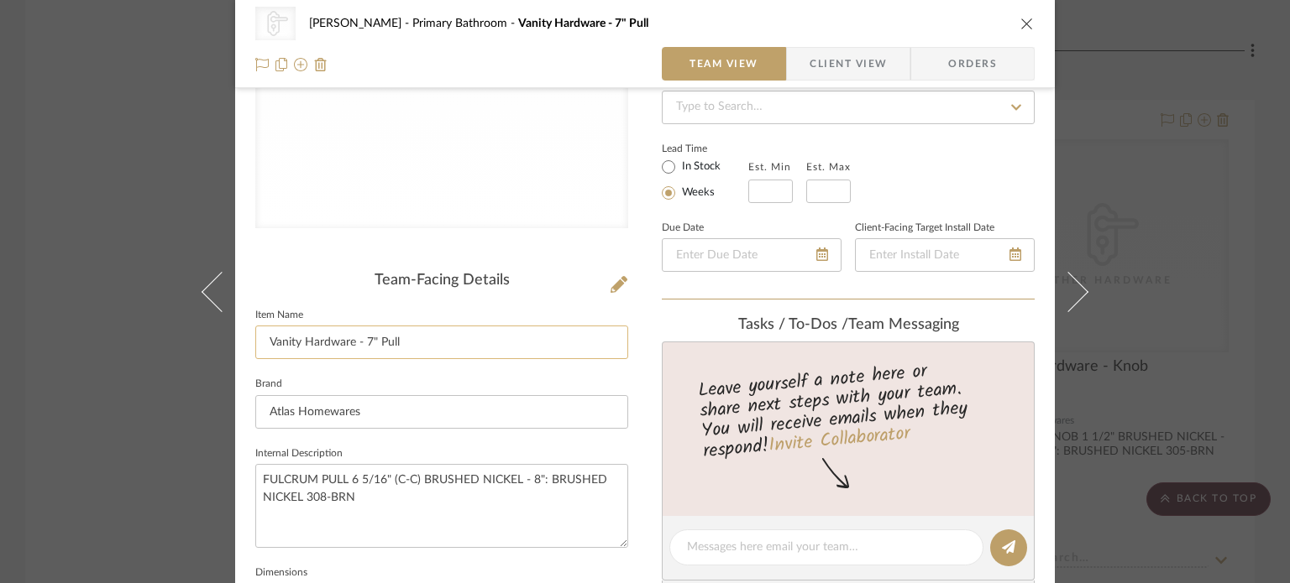
click at [441, 336] on input "Vanity Hardware - 7" Pull" at bounding box center [441, 343] width 373 height 34
paste input "Handle"
type input "Vanity Hardware - 7" Pull Handle"
click at [510, 379] on fieldset "Brand Atlas Homewares" at bounding box center [441, 401] width 373 height 56
click at [1020, 26] on icon "close" at bounding box center [1026, 23] width 13 height 13
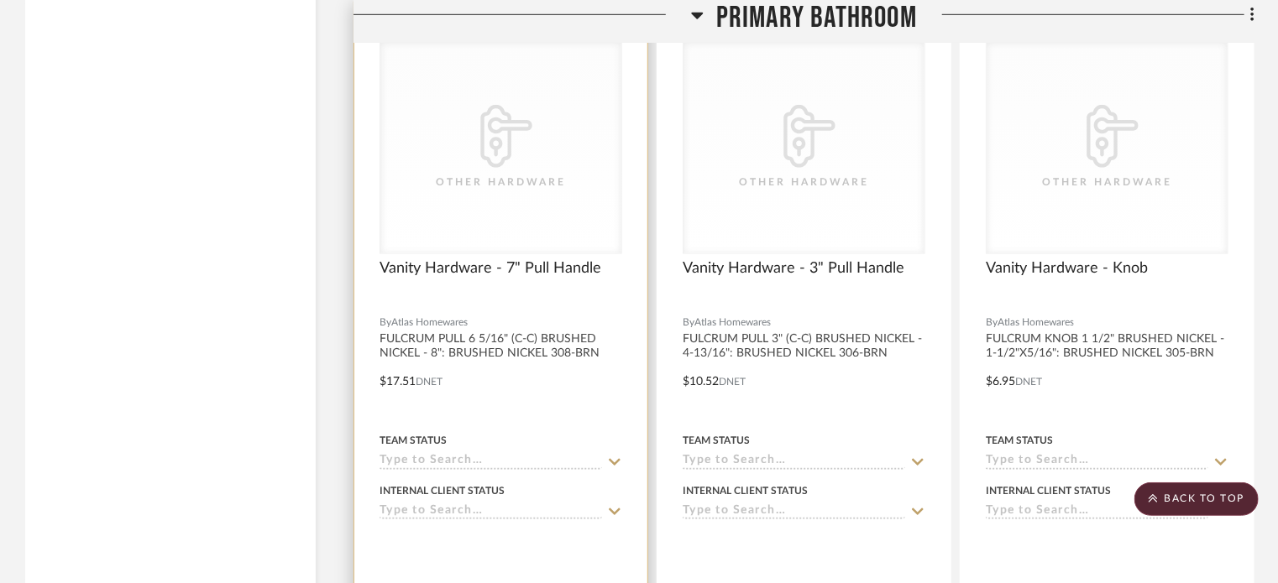
scroll to position [3874, 0]
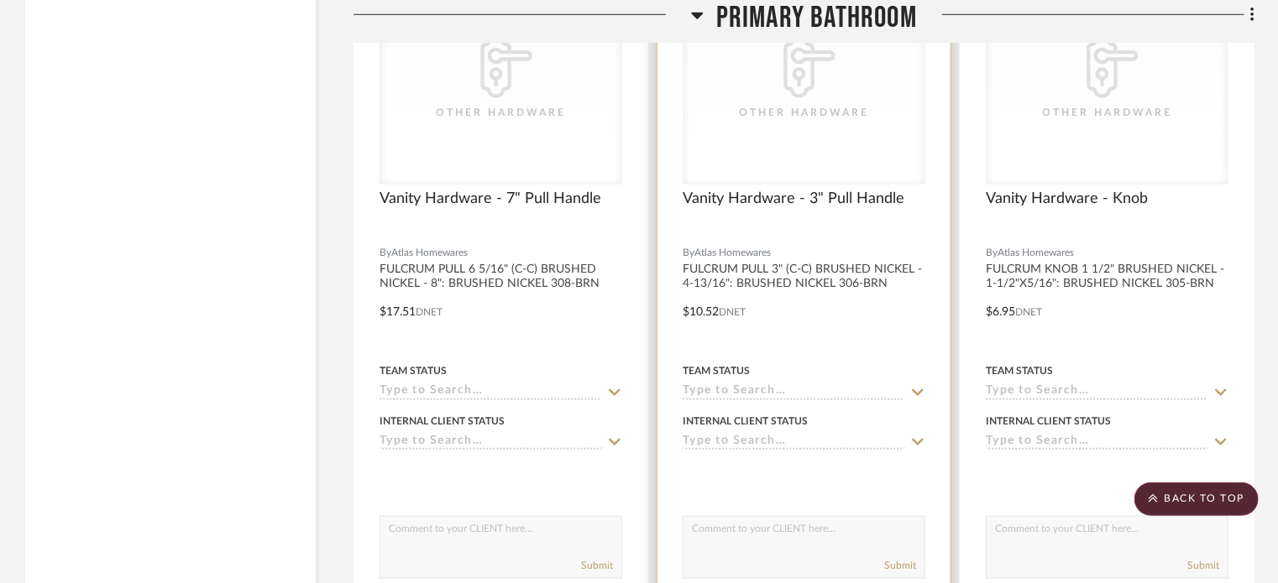
click at [778, 130] on div "CategoryIconHardware Created with Sketch. Other Hardware" at bounding box center [803, 78] width 241 height 212
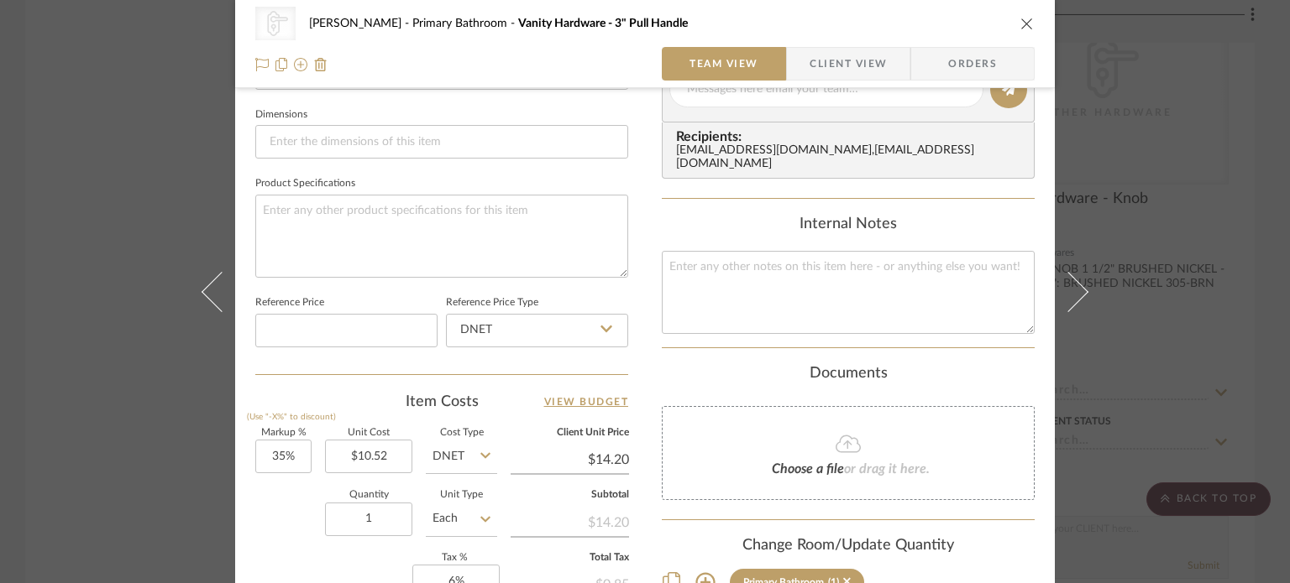
scroll to position [907, 0]
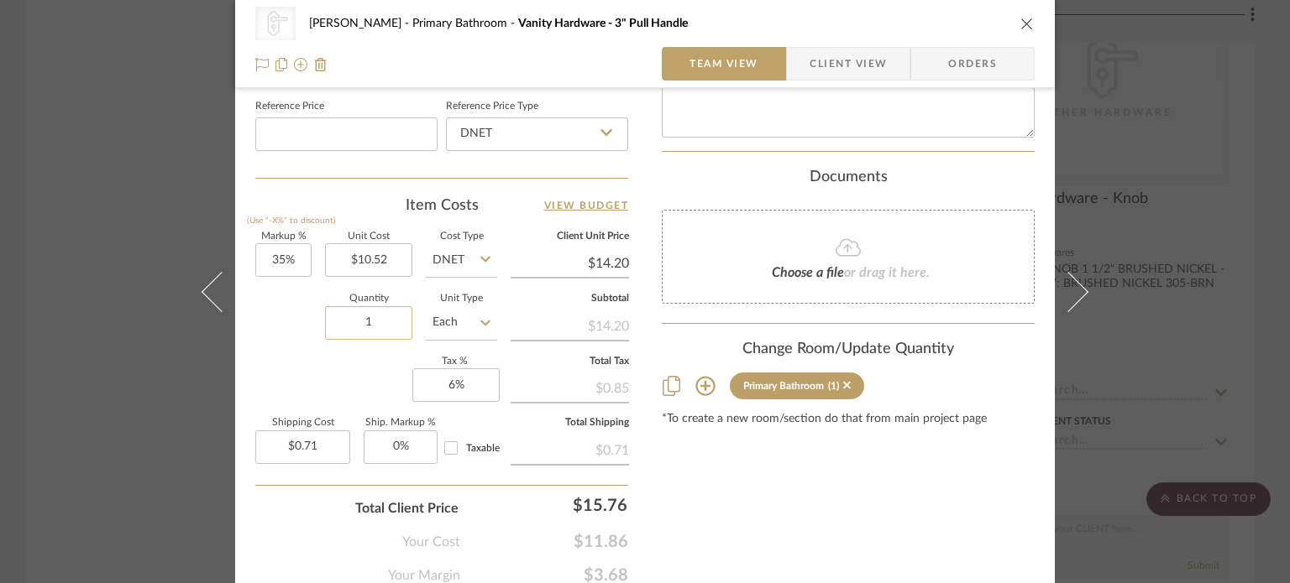
click at [373, 314] on input "1" at bounding box center [368, 323] width 87 height 34
click at [383, 322] on input "1" at bounding box center [368, 323] width 87 height 34
drag, startPoint x: 380, startPoint y: 322, endPoint x: 299, endPoint y: 320, distance: 81.5
click at [299, 321] on div "Quantity 1 Unit Type Each" at bounding box center [376, 325] width 242 height 60
type input "8"
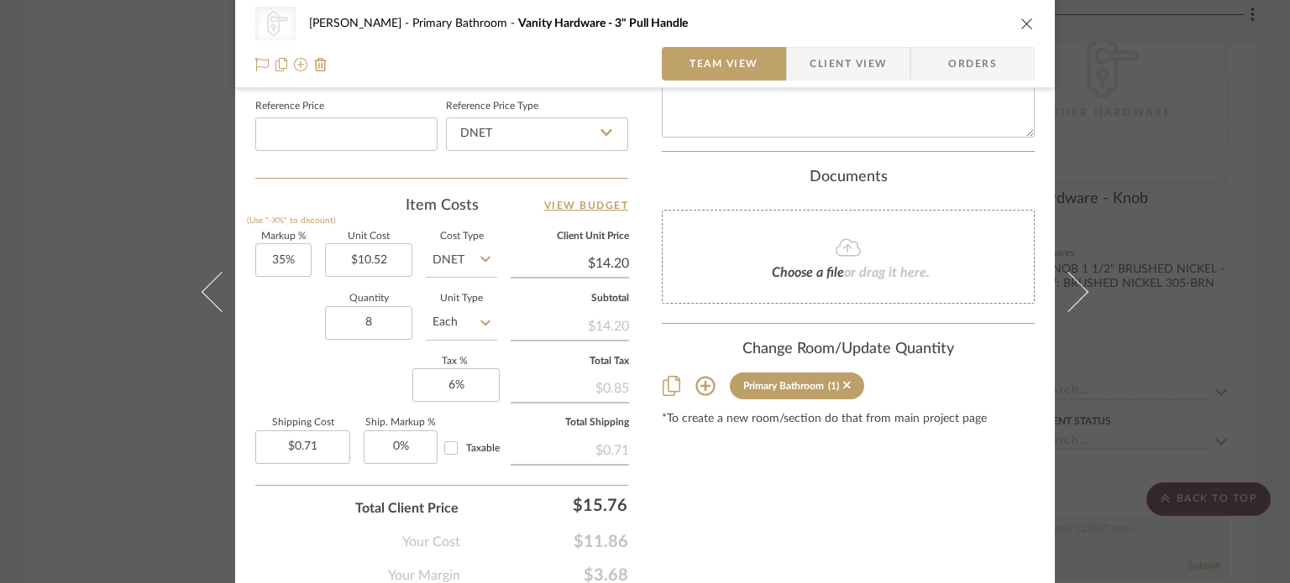
click at [308, 329] on div "Quantity 8 Unit Type Each" at bounding box center [376, 325] width 242 height 60
type input "$5.68"
click at [1028, 23] on icon "close" at bounding box center [1026, 23] width 13 height 13
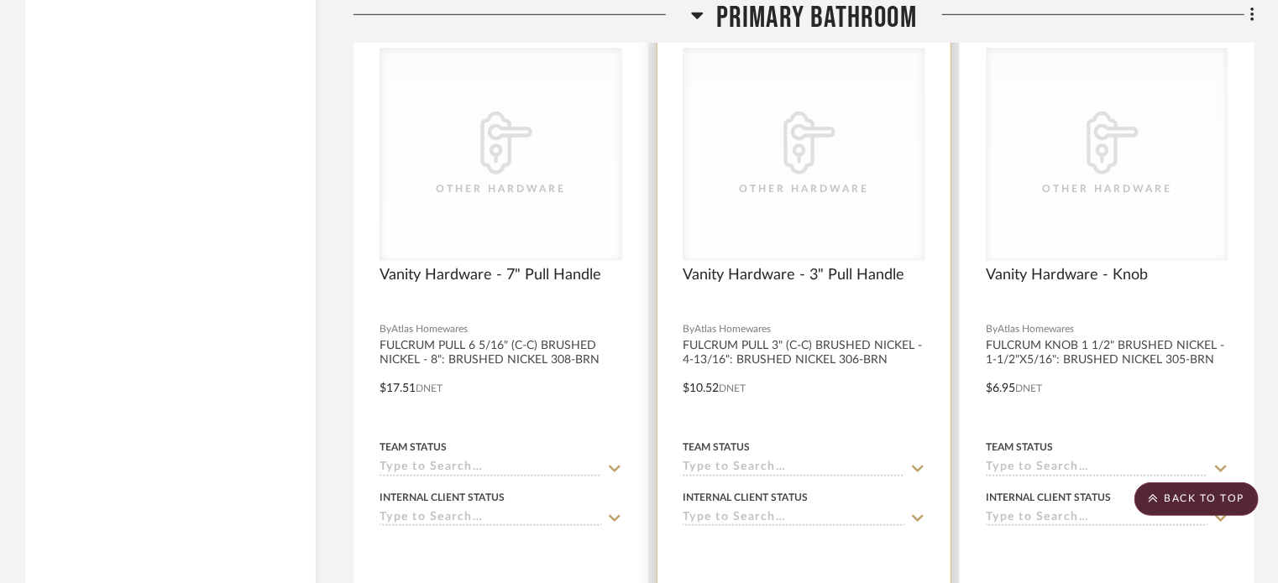
scroll to position [3790, 0]
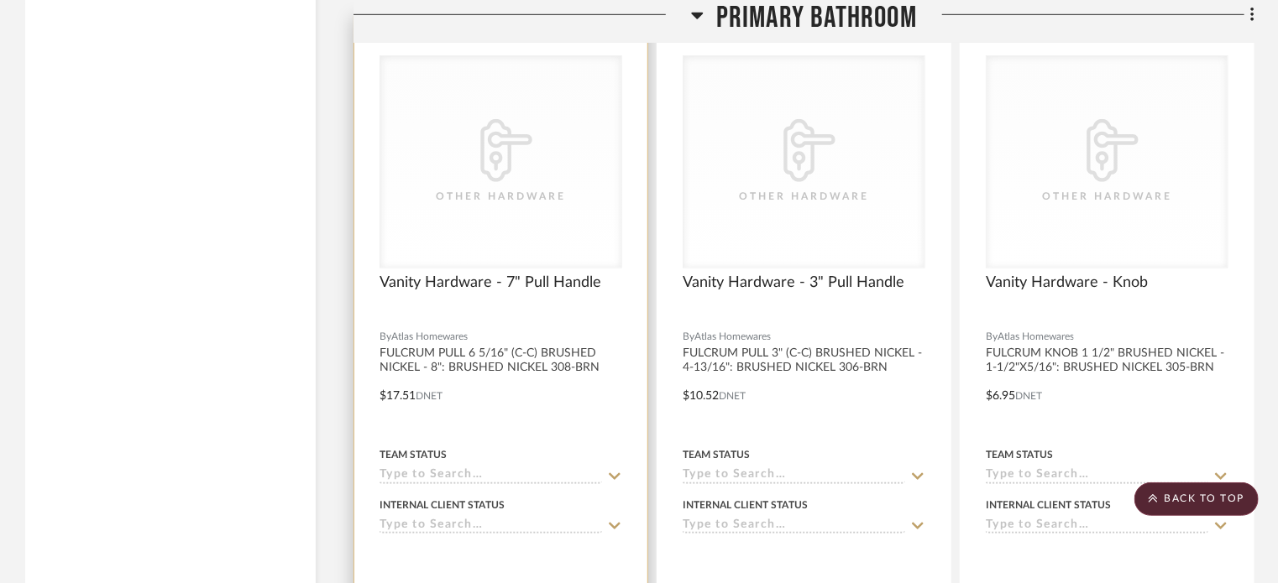
click at [471, 358] on div at bounding box center [500, 384] width 293 height 735
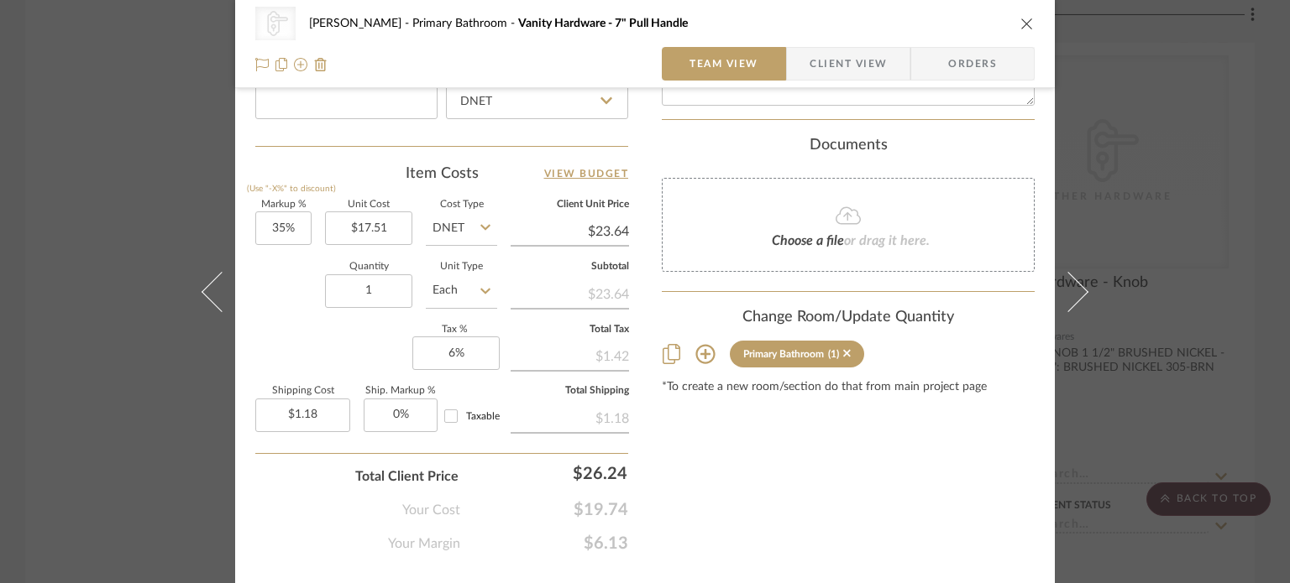
scroll to position [974, 0]
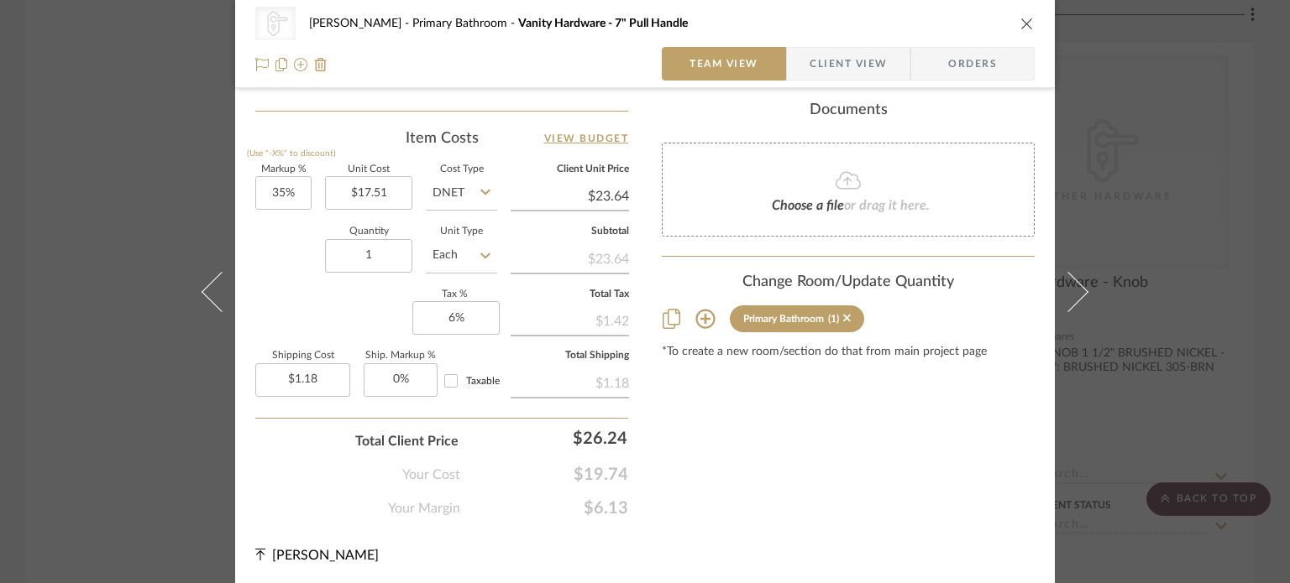
click at [1020, 33] on div "CategoryIconHardware Created with Sketch. Other Hardware Sara Monroe Primary Ba…" at bounding box center [644, 24] width 779 height 34
click at [1020, 22] on icon "close" at bounding box center [1026, 23] width 13 height 13
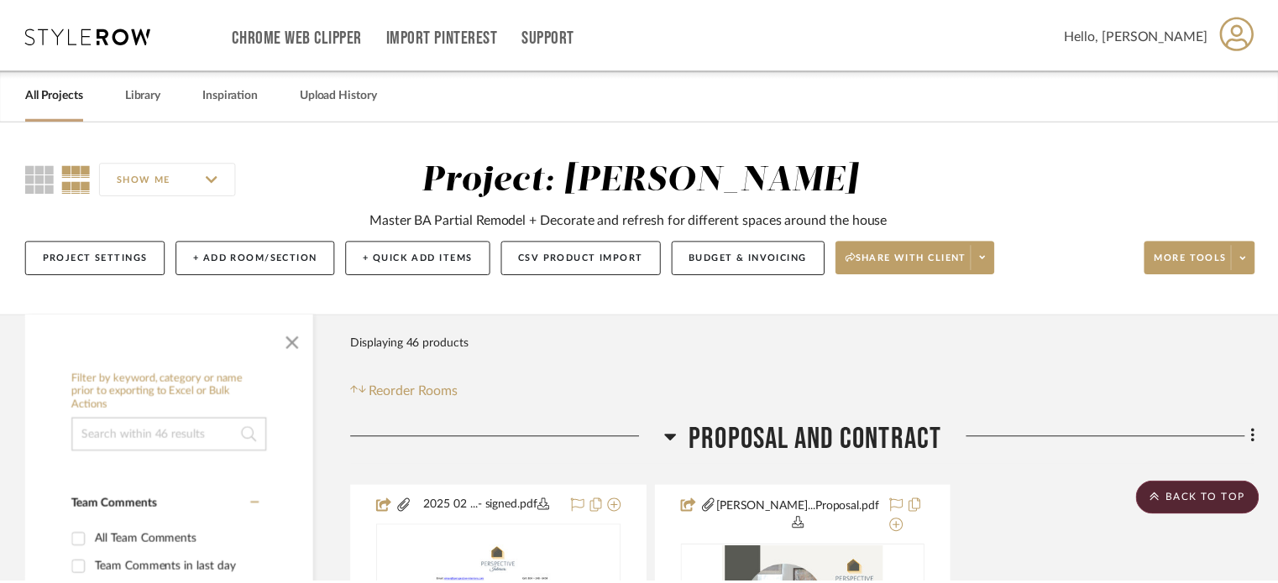
scroll to position [3790, 0]
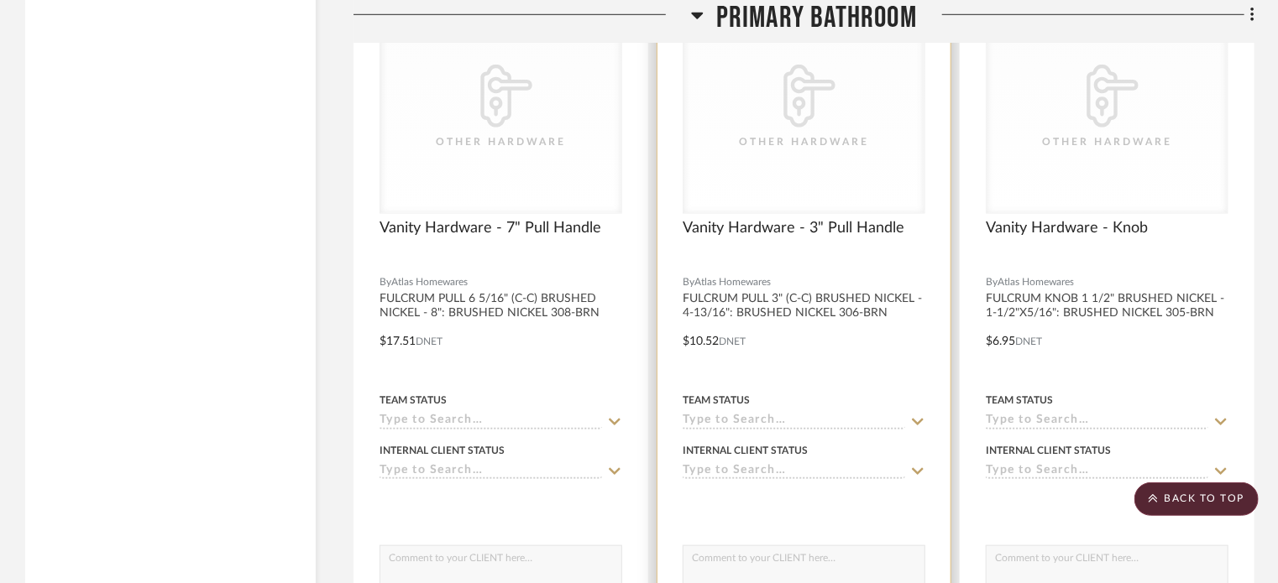
scroll to position [3862, 0]
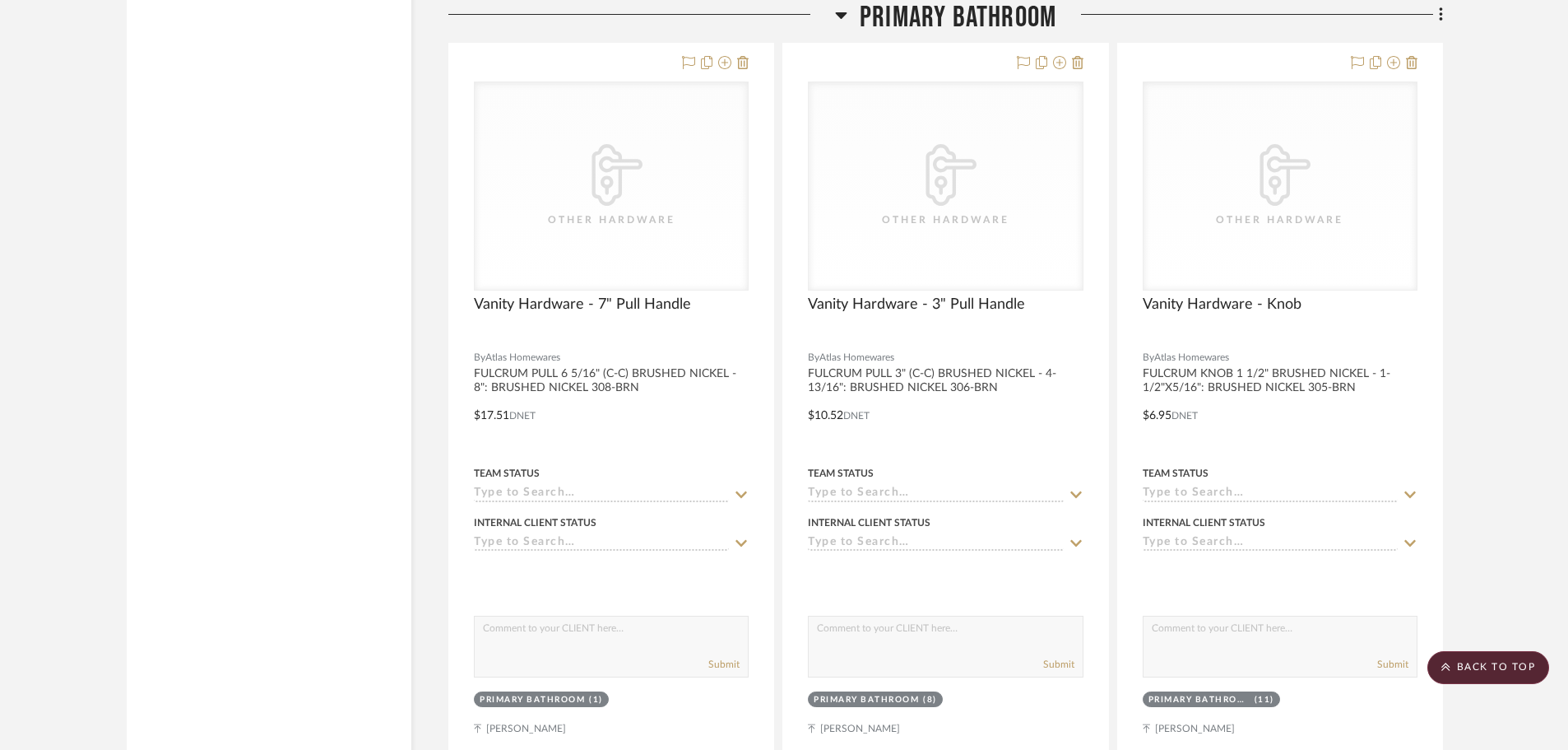
scroll to position [3704, 0]
